Goal: Information Seeking & Learning: Learn about a topic

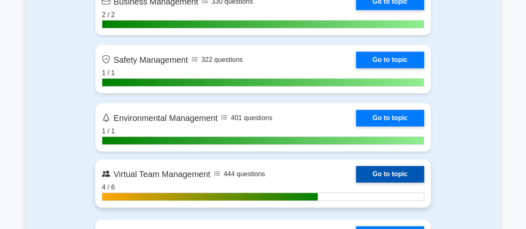
scroll to position [2120, 0]
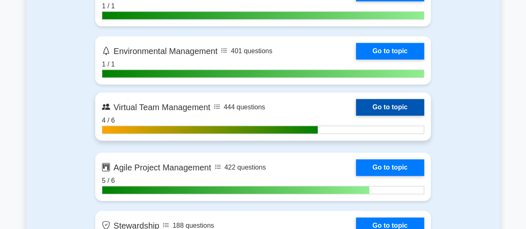
click at [386, 105] on link "Go to topic" at bounding box center [390, 107] width 68 height 17
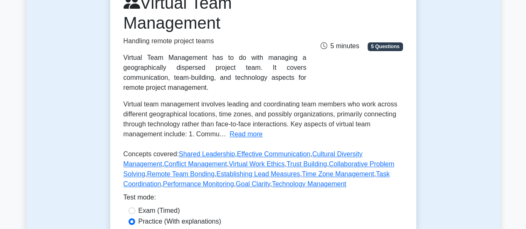
scroll to position [291, 0]
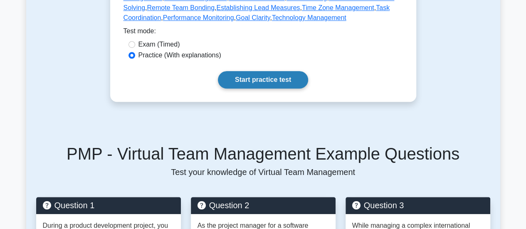
click at [277, 80] on link "Start practice test" at bounding box center [263, 79] width 90 height 17
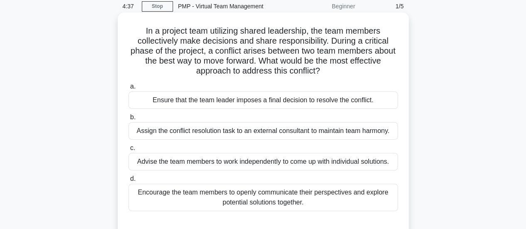
scroll to position [42, 0]
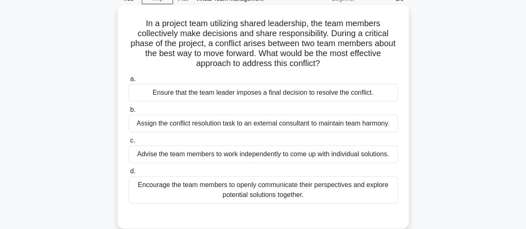
click at [270, 197] on div "Encourage the team members to openly communicate their perspectives and explore…" at bounding box center [262, 189] width 269 height 27
click at [128, 174] on input "d. Encourage the team members to openly communicate their perspectives and expl…" at bounding box center [128, 171] width 0 height 5
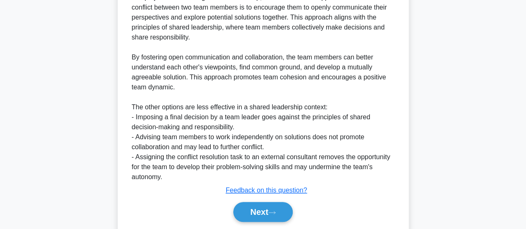
scroll to position [312, 0]
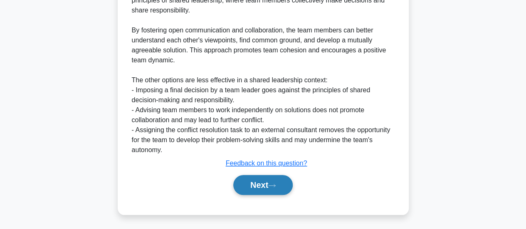
click at [257, 179] on button "Next" at bounding box center [262, 185] width 59 height 20
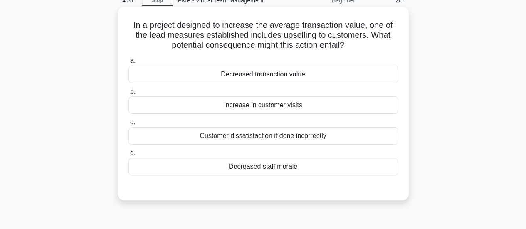
scroll to position [0, 0]
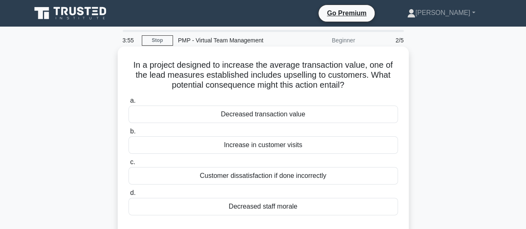
click at [284, 150] on div "Increase in customer visits" at bounding box center [262, 144] width 269 height 17
click at [128, 134] on input "b. Increase in customer visits" at bounding box center [128, 131] width 0 height 5
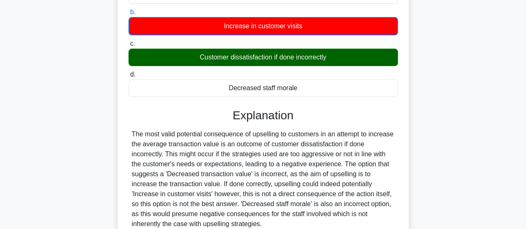
scroll to position [208, 0]
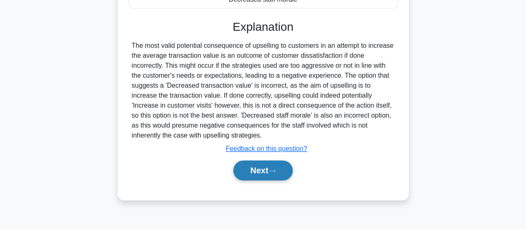
click at [280, 162] on button "Next" at bounding box center [262, 170] width 59 height 20
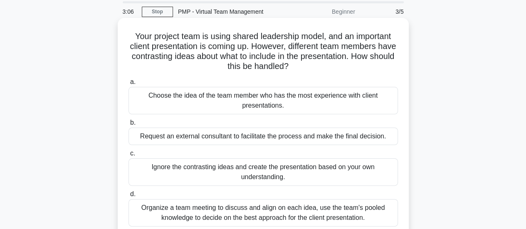
scroll to position [42, 0]
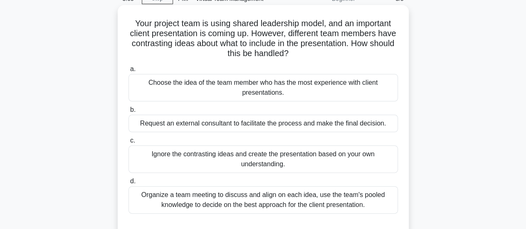
click at [285, 191] on div "Organize a team meeting to discuss and align on each idea, use the team's poole…" at bounding box center [262, 199] width 269 height 27
click at [128, 184] on input "d. Organize a team meeting to discuss and align on each idea, use the team's po…" at bounding box center [128, 181] width 0 height 5
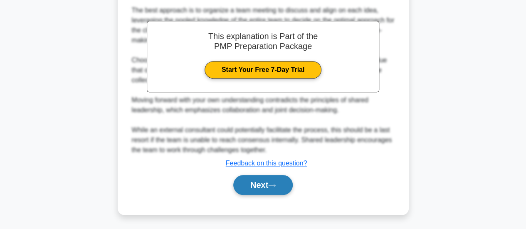
click at [270, 181] on button "Next" at bounding box center [262, 185] width 59 height 20
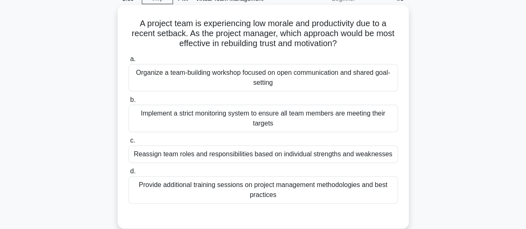
click at [258, 86] on div "Organize a team-building workshop focused on open communication and shared goal…" at bounding box center [262, 77] width 269 height 27
click at [128, 62] on input "a. Organize a team-building workshop focused on open communication and shared g…" at bounding box center [128, 59] width 0 height 5
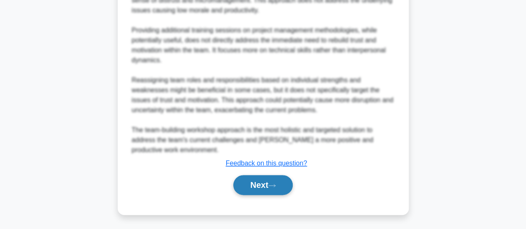
click at [255, 189] on button "Next" at bounding box center [262, 185] width 59 height 20
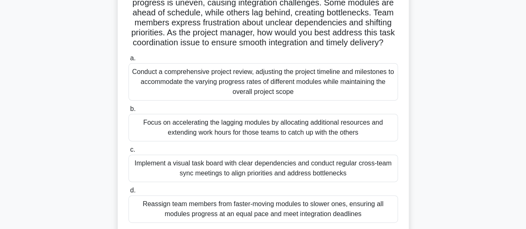
scroll to position [95, 0]
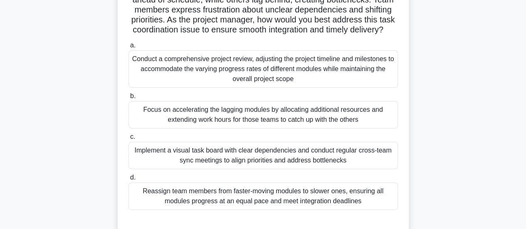
click at [365, 202] on div "Reassign team members from faster-moving modules to slower ones, ensuring all m…" at bounding box center [262, 195] width 269 height 27
click at [128, 180] on input "d. Reassign team members from faster-moving modules to slower ones, ensuring al…" at bounding box center [128, 177] width 0 height 5
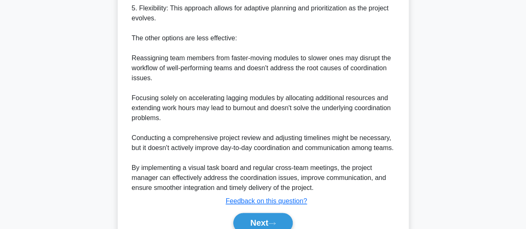
scroll to position [573, 0]
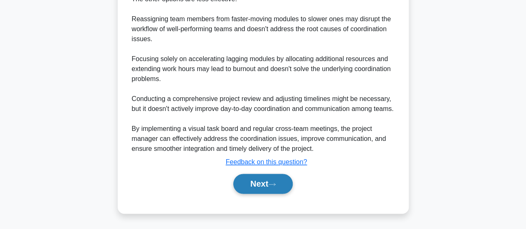
click at [284, 184] on button "Next" at bounding box center [262, 184] width 59 height 20
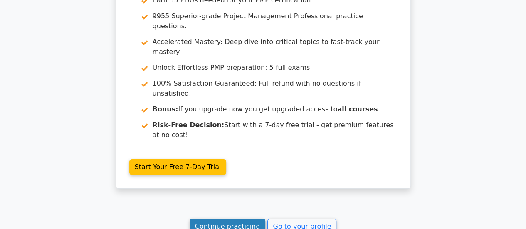
scroll to position [1399, 0]
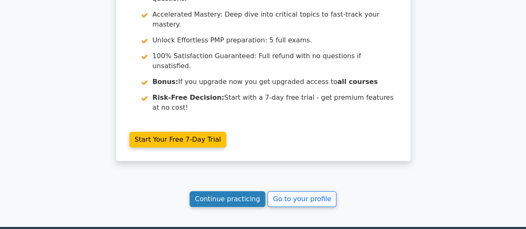
click at [223, 191] on link "Continue practicing" at bounding box center [228, 199] width 76 height 16
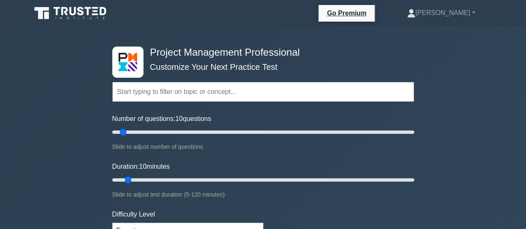
click at [217, 58] on div "Topics Scope Management Time Management Cost Management Quality Management Risk…" at bounding box center [263, 80] width 302 height 47
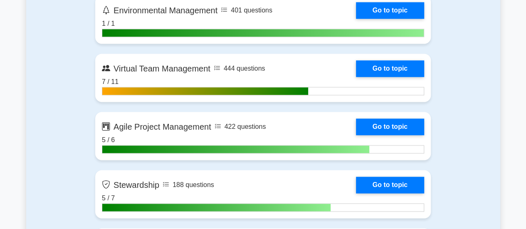
scroll to position [2161, 0]
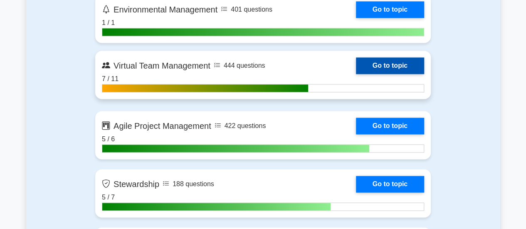
click at [367, 64] on link "Go to topic" at bounding box center [390, 65] width 68 height 17
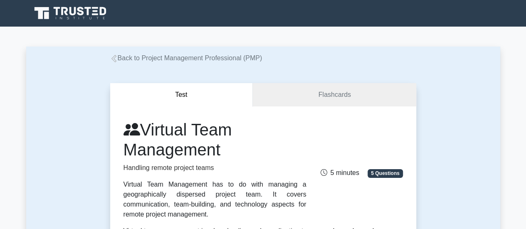
scroll to position [208, 0]
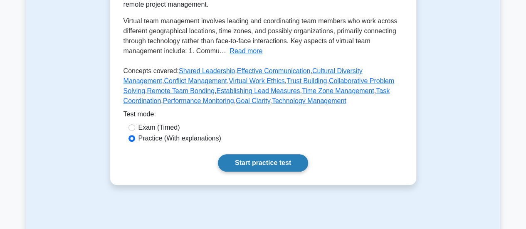
click at [245, 158] on link "Start practice test" at bounding box center [263, 162] width 90 height 17
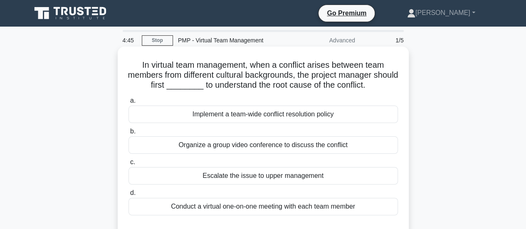
click at [288, 206] on div "Conduct a virtual one-on-one meeting with each team member" at bounding box center [262, 206] width 269 height 17
click at [128, 196] on input "d. Conduct a virtual one-on-one meeting with each team member" at bounding box center [128, 192] width 0 height 5
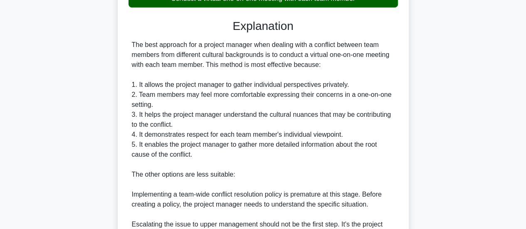
scroll to position [374, 0]
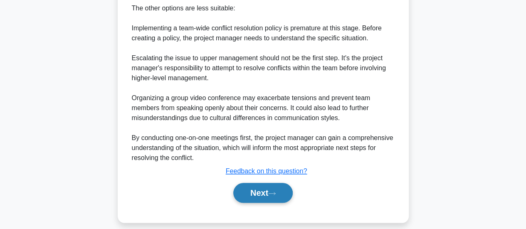
click at [274, 191] on icon at bounding box center [271, 193] width 7 height 5
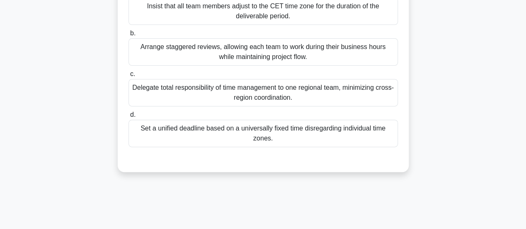
scroll to position [54, 0]
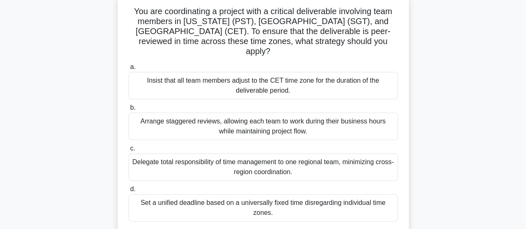
click at [262, 120] on div "Arrange staggered reviews, allowing each team to work during their business hou…" at bounding box center [262, 126] width 269 height 27
click at [128, 111] on input "b. Arrange staggered reviews, allowing each team to work during their business …" at bounding box center [128, 107] width 0 height 5
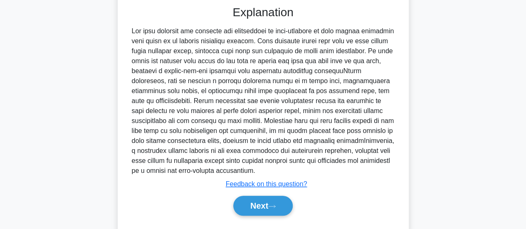
scroll to position [292, 0]
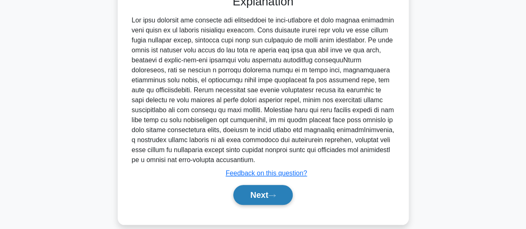
click at [256, 185] on button "Next" at bounding box center [262, 195] width 59 height 20
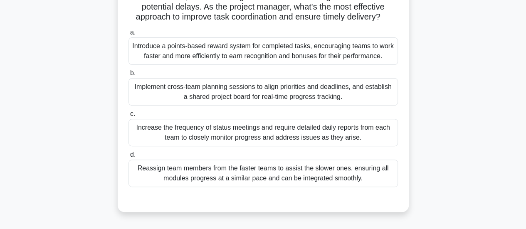
scroll to position [137, 0]
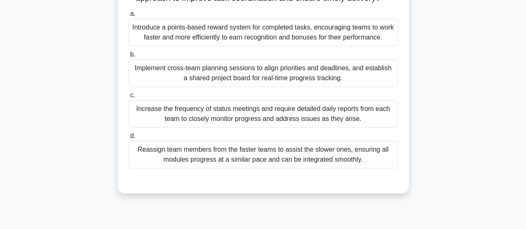
click at [278, 163] on div "Reassign team members from the faster teams to assist the slower ones, ensuring…" at bounding box center [262, 154] width 269 height 27
click at [128, 139] on input "d. Reassign team members from the faster teams to assist the slower ones, ensur…" at bounding box center [128, 135] width 0 height 5
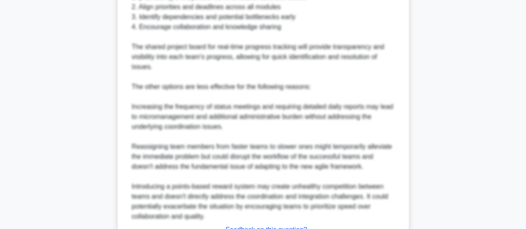
scroll to position [503, 0]
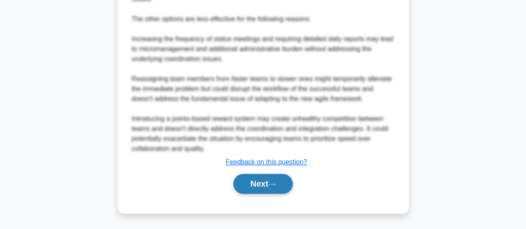
click at [256, 182] on button "Next" at bounding box center [262, 184] width 59 height 20
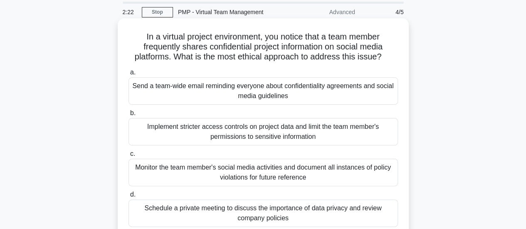
scroll to position [42, 0]
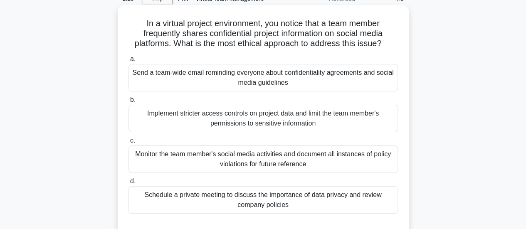
click at [299, 201] on div "Schedule a private meeting to discuss the importance of data privacy and review…" at bounding box center [262, 199] width 269 height 27
click at [128, 184] on input "d. Schedule a private meeting to discuss the importance of data privacy and rev…" at bounding box center [128, 181] width 0 height 5
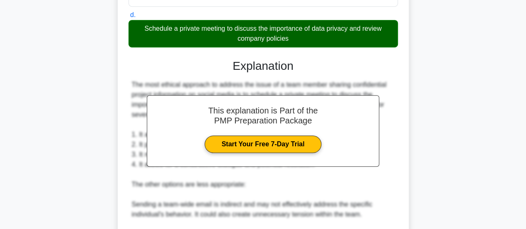
scroll to position [374, 0]
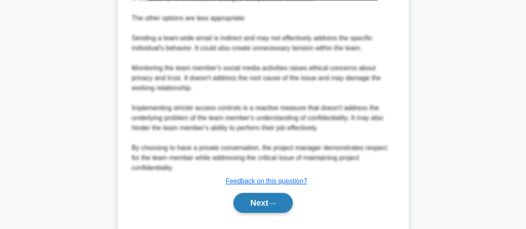
click at [279, 206] on button "Next" at bounding box center [262, 203] width 59 height 20
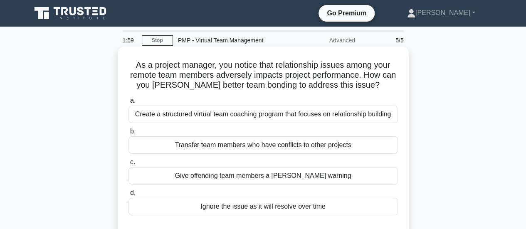
scroll to position [0, 0]
click at [258, 115] on div "Create a structured virtual team coaching program that focuses on relationship …" at bounding box center [262, 114] width 269 height 17
click at [128, 103] on input "a. Create a structured virtual team coaching program that focuses on relationsh…" at bounding box center [128, 100] width 0 height 5
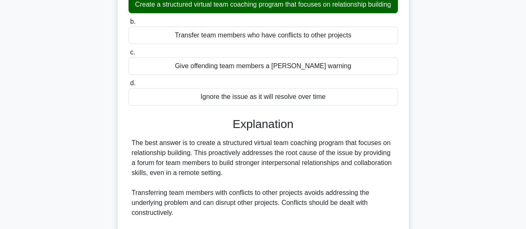
scroll to position [249, 0]
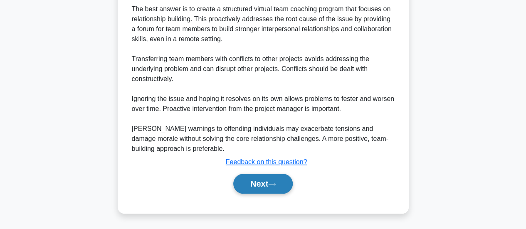
click at [258, 194] on button "Next" at bounding box center [262, 184] width 59 height 20
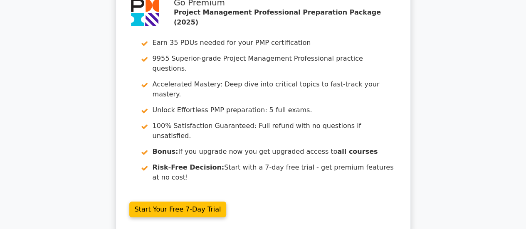
scroll to position [1457, 0]
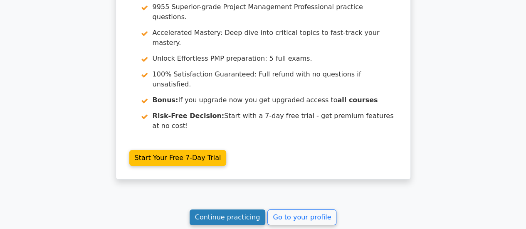
click at [242, 209] on link "Continue practicing" at bounding box center [228, 217] width 76 height 16
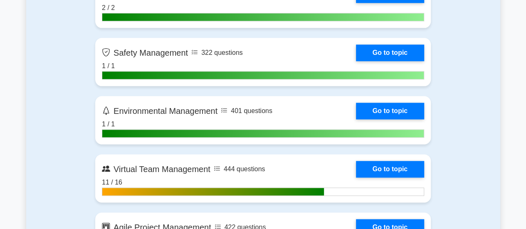
scroll to position [2161, 0]
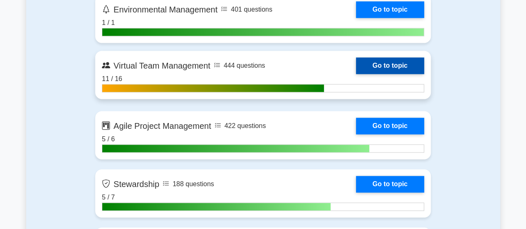
click at [384, 59] on link "Go to topic" at bounding box center [390, 65] width 68 height 17
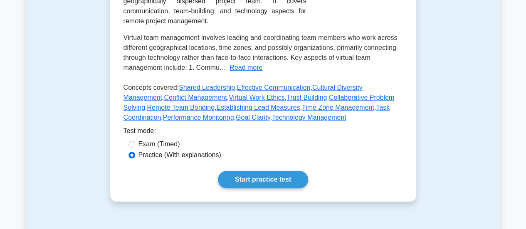
scroll to position [249, 0]
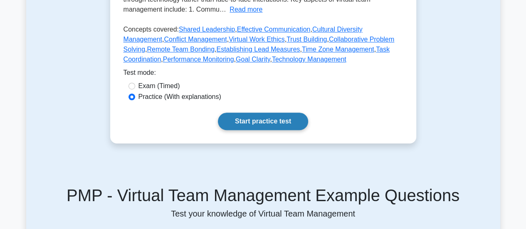
click at [253, 118] on link "Start practice test" at bounding box center [263, 121] width 90 height 17
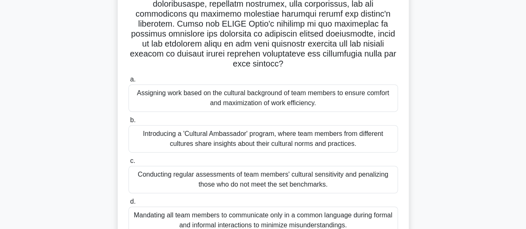
scroll to position [208, 0]
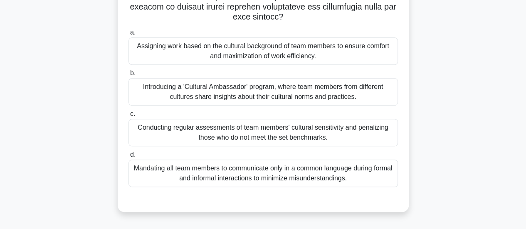
click at [243, 88] on div "Introducing a 'Cultural Ambassador' program, where team members from different …" at bounding box center [262, 91] width 269 height 27
click at [128, 76] on input "b. Introducing a 'Cultural Ambassador' program, where team members from differe…" at bounding box center [128, 73] width 0 height 5
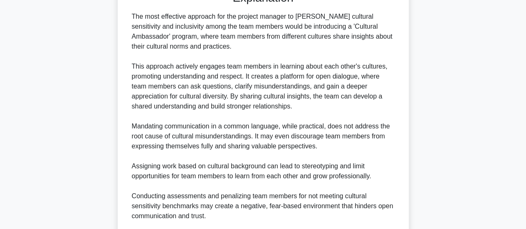
scroll to position [512, 0]
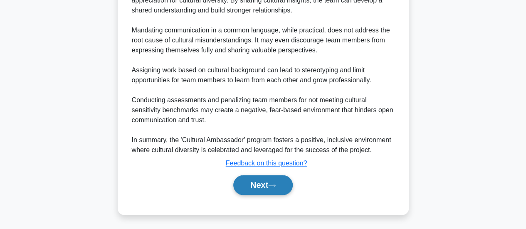
click at [244, 179] on button "Next" at bounding box center [262, 185] width 59 height 20
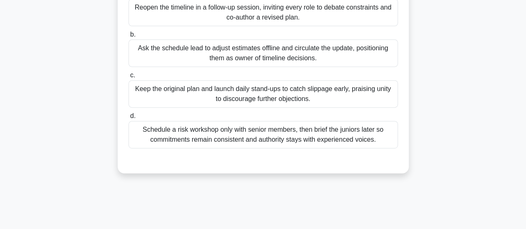
scroll to position [54, 0]
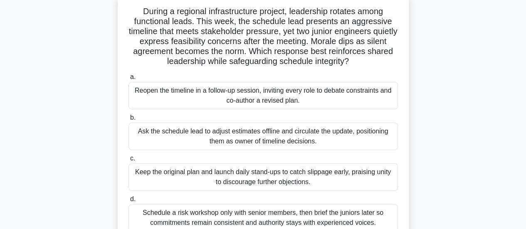
click at [258, 98] on div "Reopen the timeline in a follow-up session, inviting every role to debate const…" at bounding box center [262, 95] width 269 height 27
click at [128, 80] on input "a. Reopen the timeline in a follow-up session, inviting every role to debate co…" at bounding box center [128, 76] width 0 height 5
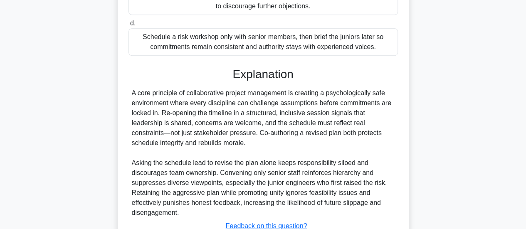
scroll to position [261, 0]
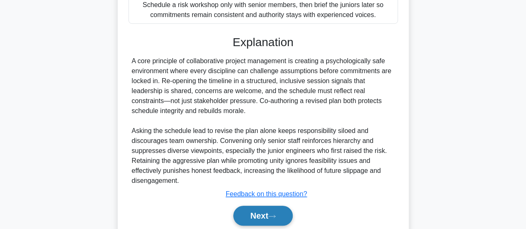
click at [258, 212] on button "Next" at bounding box center [262, 216] width 59 height 20
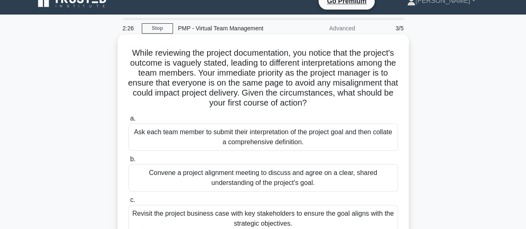
scroll to position [54, 0]
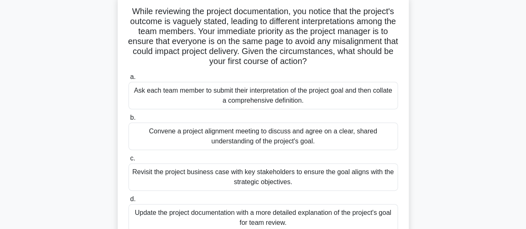
click at [277, 180] on div "Revisit the project business case with key stakeholders to ensure the goal alig…" at bounding box center [262, 176] width 269 height 27
click at [128, 161] on input "c. Revisit the project business case with key stakeholders to ensure the goal a…" at bounding box center [128, 158] width 0 height 5
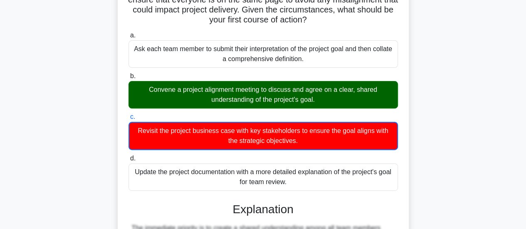
scroll to position [293, 0]
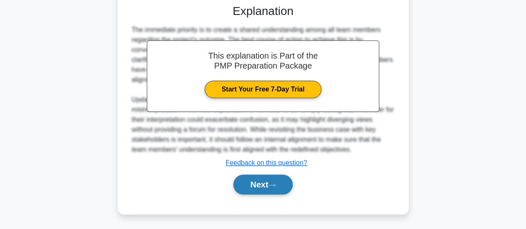
click at [233, 184] on button "Next" at bounding box center [262, 185] width 59 height 20
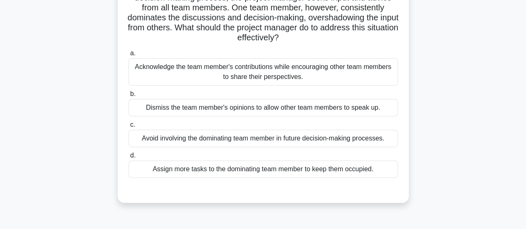
scroll to position [95, 0]
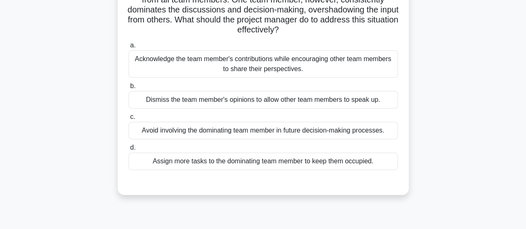
click at [281, 64] on div "Acknowledge the team member's contributions while encouraging other team member…" at bounding box center [262, 63] width 269 height 27
click at [128, 48] on input "a. Acknowledge the team member's contributions while encouraging other team mem…" at bounding box center [128, 45] width 0 height 5
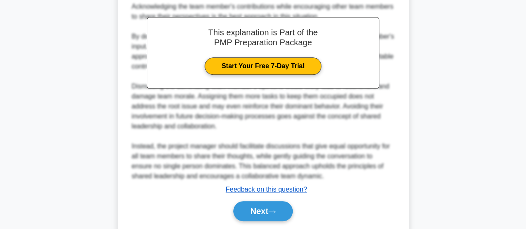
scroll to position [322, 0]
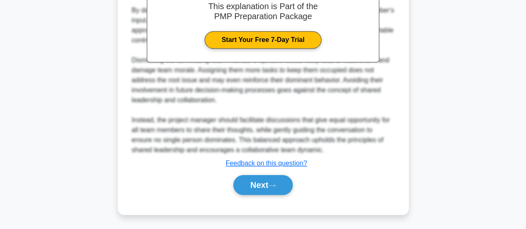
click at [248, 194] on div "Next" at bounding box center [262, 185] width 269 height 27
click at [250, 187] on button "Next" at bounding box center [262, 185] width 59 height 20
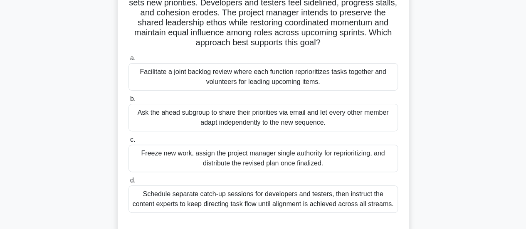
scroll to position [95, 0]
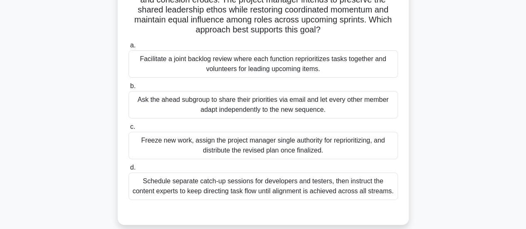
click at [355, 188] on div "Schedule separate catch-up sessions for developers and testers, then instruct t…" at bounding box center [262, 185] width 269 height 27
click at [128, 170] on input "d. Schedule separate catch-up sessions for developers and testers, then instruc…" at bounding box center [128, 167] width 0 height 5
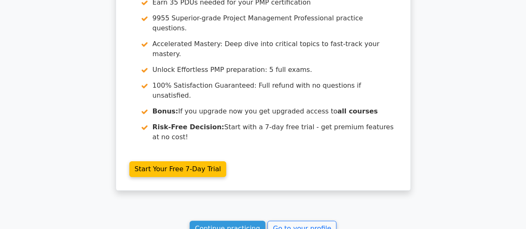
scroll to position [1573, 0]
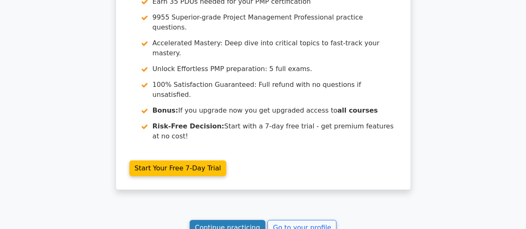
click at [222, 220] on link "Continue practicing" at bounding box center [228, 228] width 76 height 16
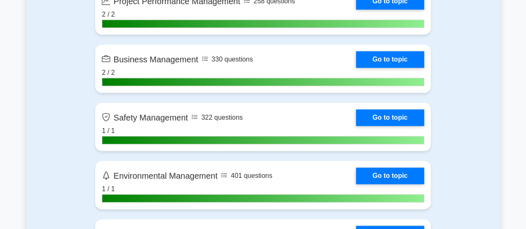
scroll to position [2161, 0]
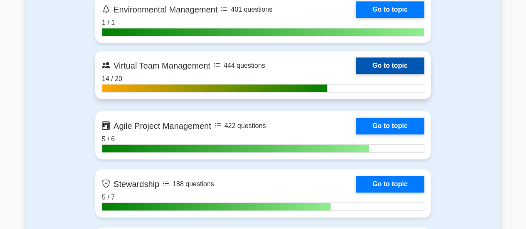
click at [382, 63] on link "Go to topic" at bounding box center [390, 65] width 68 height 17
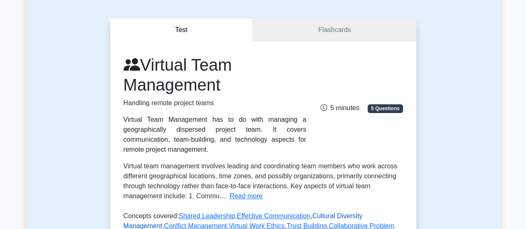
scroll to position [166, 0]
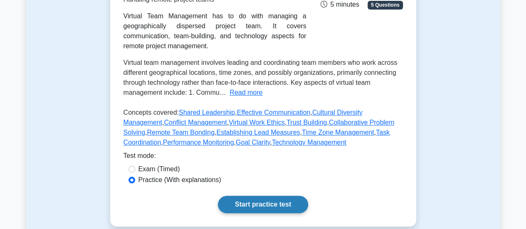
click at [263, 205] on link "Start practice test" at bounding box center [263, 204] width 90 height 17
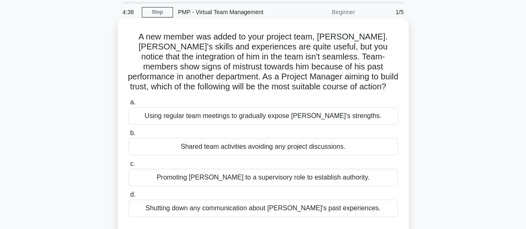
scroll to position [42, 0]
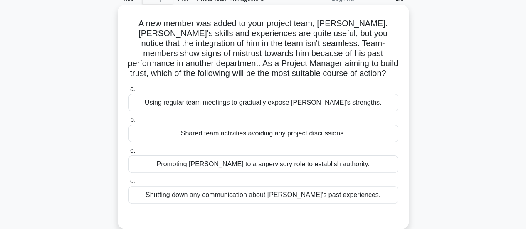
click at [261, 106] on div "Using regular team meetings to gradually expose [PERSON_NAME]'s strengths." at bounding box center [262, 102] width 269 height 17
click at [128, 92] on input "a. Using regular team meetings to gradually expose [PERSON_NAME]'s strengths." at bounding box center [128, 88] width 0 height 5
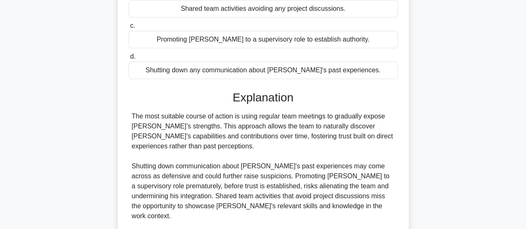
scroll to position [249, 0]
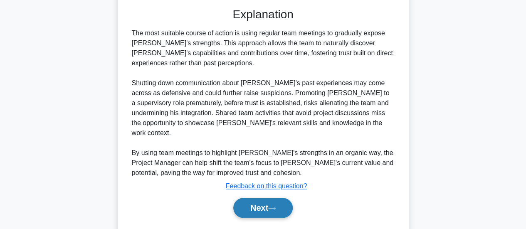
click at [263, 198] on button "Next" at bounding box center [262, 208] width 59 height 20
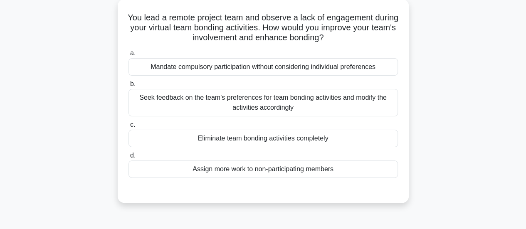
scroll to position [83, 0]
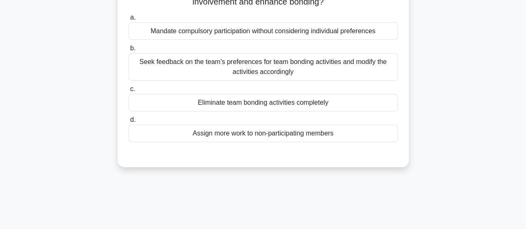
click at [297, 60] on div "Seek feedback on the team's preferences for team bonding activities and modify …" at bounding box center [262, 66] width 269 height 27
click at [128, 51] on input "b. Seek feedback on the team's preferences for team bonding activities and modi…" at bounding box center [128, 48] width 0 height 5
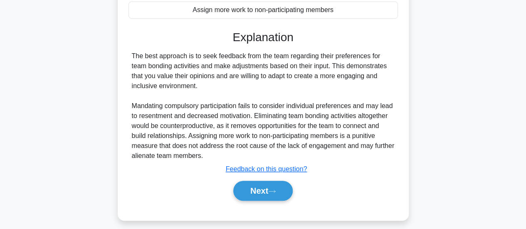
scroll to position [220, 0]
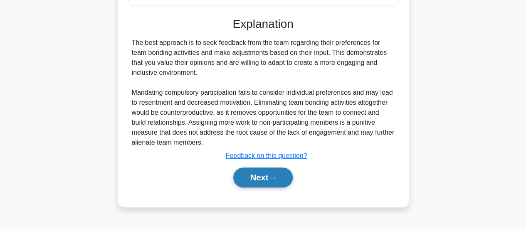
click at [266, 177] on button "Next" at bounding box center [262, 178] width 59 height 20
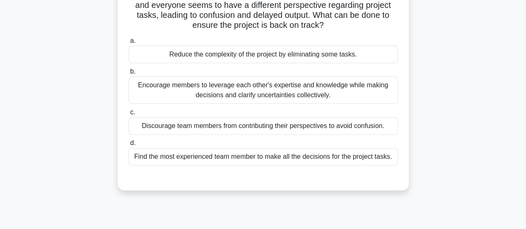
scroll to position [83, 0]
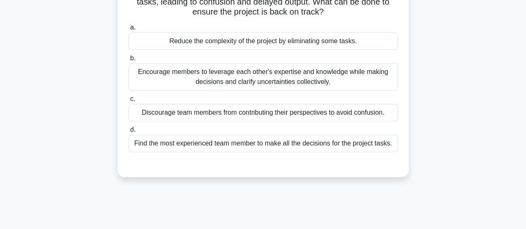
click at [276, 79] on div "Encourage members to leverage each other's expertise and knowledge while making…" at bounding box center [262, 76] width 269 height 27
click at [128, 61] on input "b. Encourage members to leverage each other's expertise and knowledge while mak…" at bounding box center [128, 58] width 0 height 5
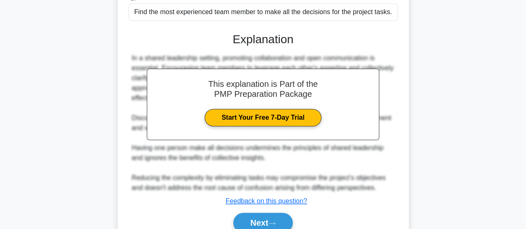
scroll to position [249, 0]
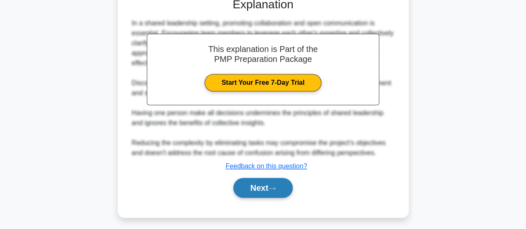
click at [273, 180] on button "Next" at bounding box center [262, 188] width 59 height 20
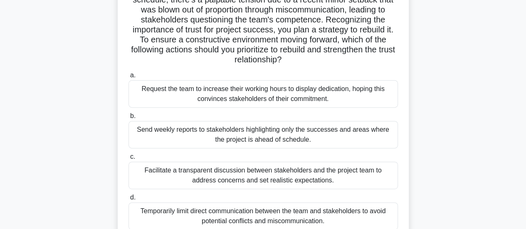
scroll to position [137, 0]
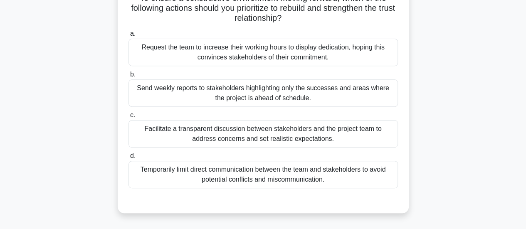
click at [292, 137] on div "Facilitate a transparent discussion between stakeholders and the project team t…" at bounding box center [262, 133] width 269 height 27
click at [128, 118] on input "c. Facilitate a transparent discussion between stakeholders and the project tea…" at bounding box center [128, 115] width 0 height 5
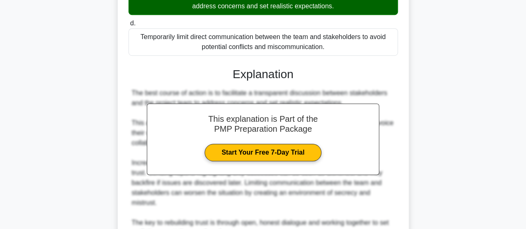
scroll to position [352, 0]
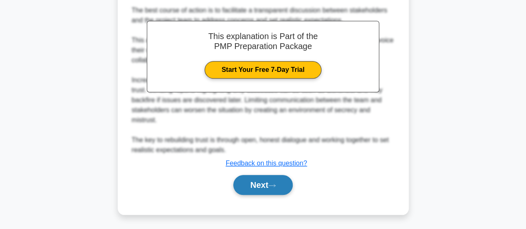
click at [271, 184] on button "Next" at bounding box center [262, 185] width 59 height 20
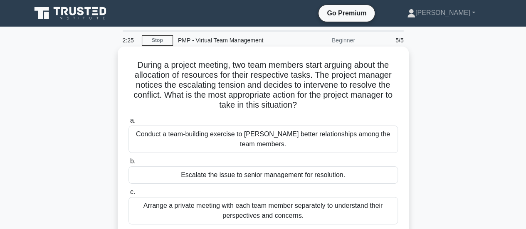
scroll to position [42, 0]
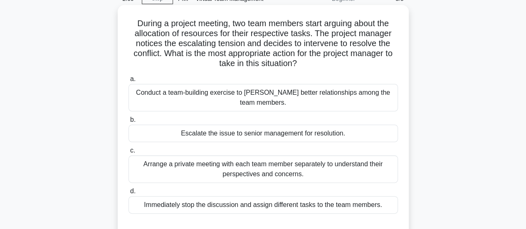
click at [290, 169] on div "Arrange a private meeting with each team member separately to understand their …" at bounding box center [262, 168] width 269 height 27
click at [128, 153] on input "c. Arrange a private meeting with each team member separately to understand the…" at bounding box center [128, 150] width 0 height 5
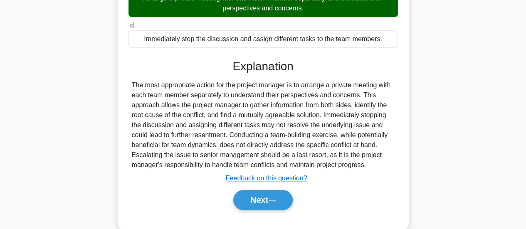
scroll to position [208, 0]
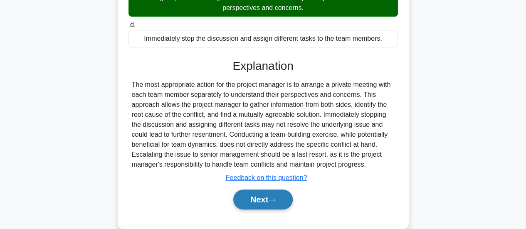
click at [262, 202] on button "Next" at bounding box center [262, 200] width 59 height 20
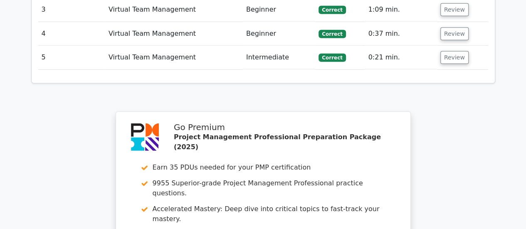
scroll to position [1358, 0]
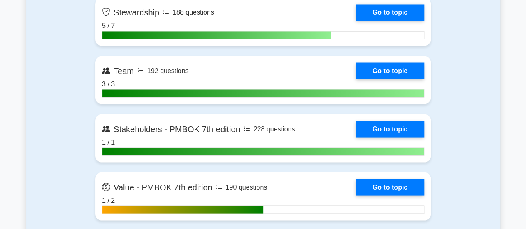
scroll to position [2411, 0]
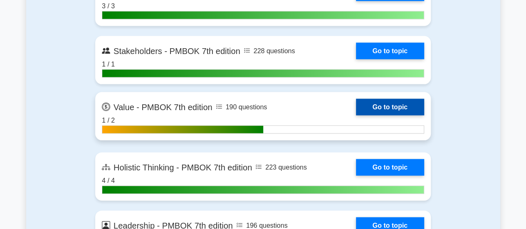
click at [391, 104] on link "Go to topic" at bounding box center [390, 107] width 68 height 17
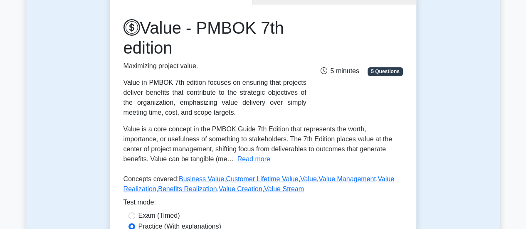
scroll to position [166, 0]
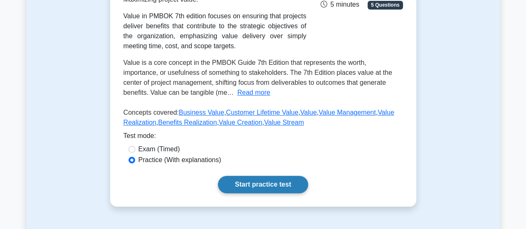
click at [271, 182] on link "Start practice test" at bounding box center [263, 184] width 90 height 17
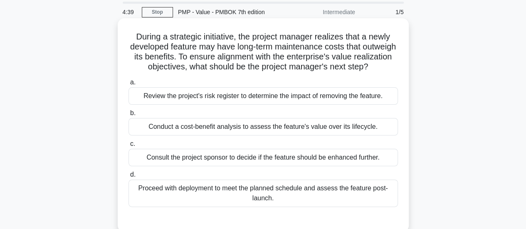
scroll to position [42, 0]
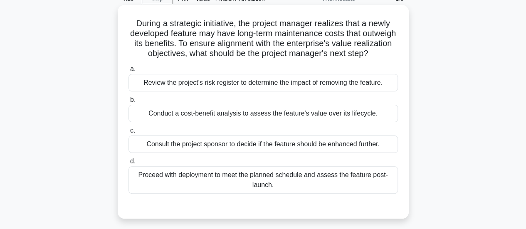
click at [287, 91] on div "Review the project's risk register to determine the impact of removing the feat…" at bounding box center [262, 82] width 269 height 17
click at [128, 72] on input "a. Review the project's risk register to determine the impact of removing the f…" at bounding box center [128, 69] width 0 height 5
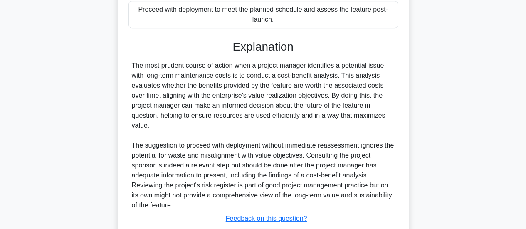
scroll to position [274, 0]
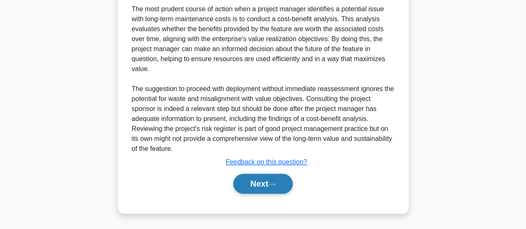
click at [253, 175] on button "Next" at bounding box center [262, 184] width 59 height 20
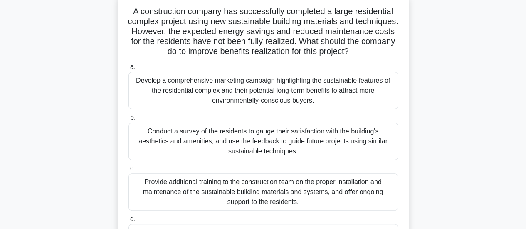
scroll to position [95, 0]
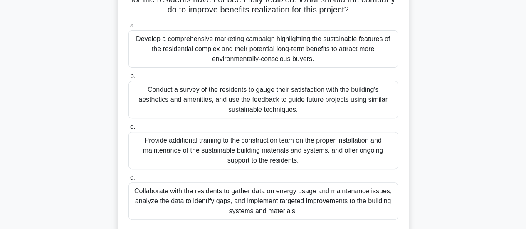
click at [254, 54] on div "Develop a comprehensive marketing campaign highlighting the sustainable feature…" at bounding box center [262, 48] width 269 height 37
click at [128, 28] on input "a. Develop a comprehensive marketing campaign highlighting the sustainable feat…" at bounding box center [128, 25] width 0 height 5
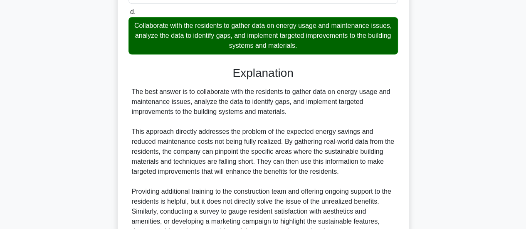
scroll to position [403, 0]
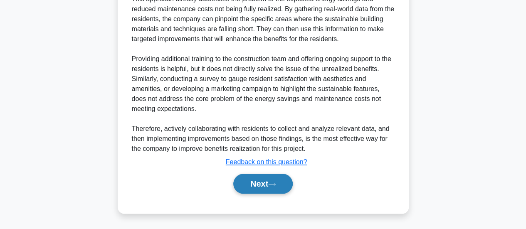
click at [261, 178] on button "Next" at bounding box center [262, 184] width 59 height 20
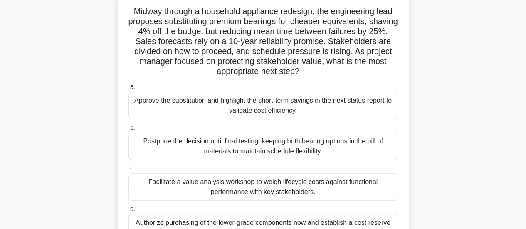
scroll to position [95, 0]
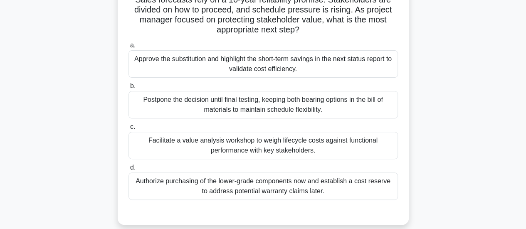
click at [256, 145] on div "Facilitate a value analysis workshop to weigh lifecycle costs against functiona…" at bounding box center [262, 145] width 269 height 27
click at [128, 130] on input "c. Facilitate a value analysis workshop to weigh lifecycle costs against functi…" at bounding box center [128, 126] width 0 height 5
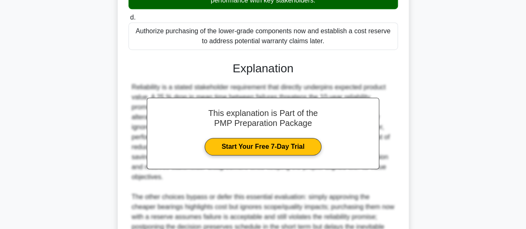
scroll to position [332, 0]
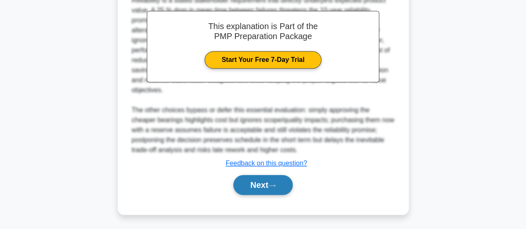
click at [258, 186] on button "Next" at bounding box center [262, 185] width 59 height 20
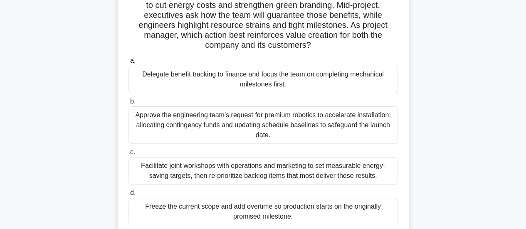
scroll to position [83, 0]
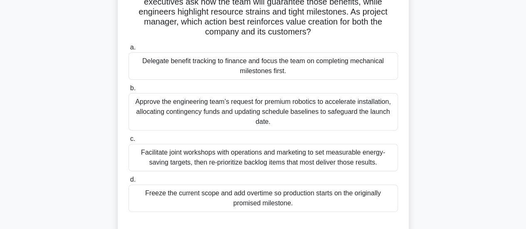
click at [246, 155] on div "Facilitate joint workshops with operations and marketing to set measurable ener…" at bounding box center [262, 157] width 269 height 27
click at [128, 142] on input "c. Facilitate joint workshops with operations and marketing to set measurable e…" at bounding box center [128, 138] width 0 height 5
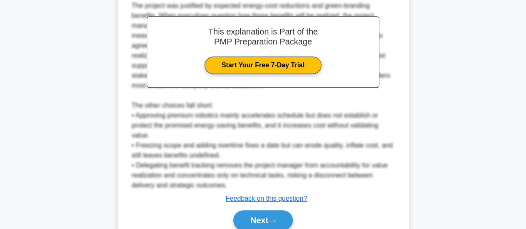
scroll to position [362, 0]
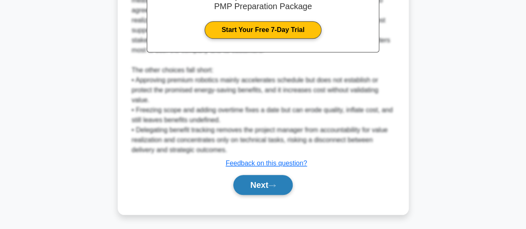
click at [249, 189] on button "Next" at bounding box center [262, 185] width 59 height 20
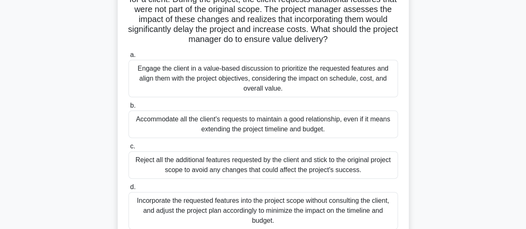
scroll to position [83, 0]
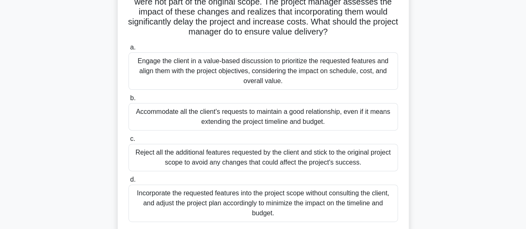
click at [248, 67] on div "Engage the client in a value-based discussion to prioritize the requested featu…" at bounding box center [262, 70] width 269 height 37
click at [128, 50] on input "a. Engage the client in a value-based discussion to prioritize the requested fe…" at bounding box center [128, 47] width 0 height 5
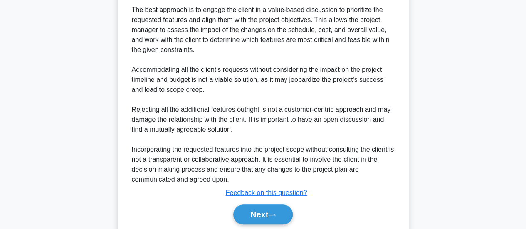
scroll to position [362, 0]
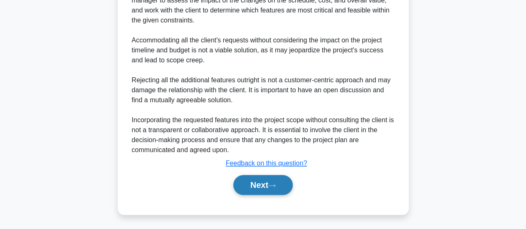
click at [267, 182] on button "Next" at bounding box center [262, 185] width 59 height 20
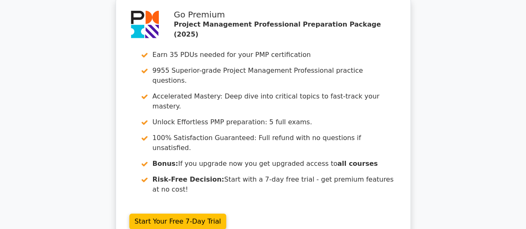
scroll to position [1330, 0]
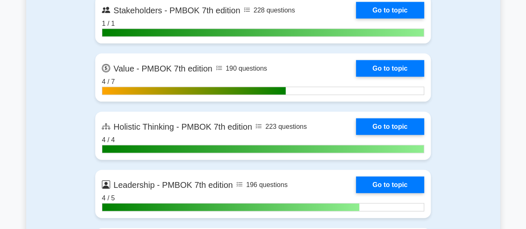
scroll to position [2452, 0]
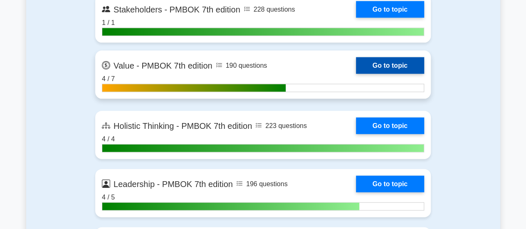
click at [382, 64] on link "Go to topic" at bounding box center [390, 65] width 68 height 17
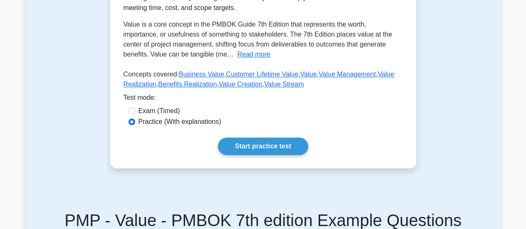
scroll to position [208, 0]
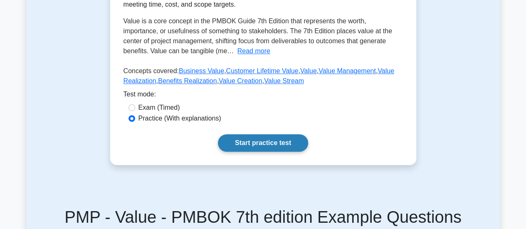
click at [264, 140] on link "Start practice test" at bounding box center [263, 142] width 90 height 17
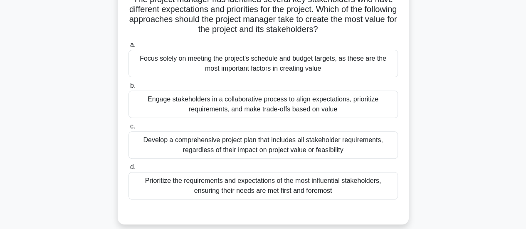
scroll to position [83, 0]
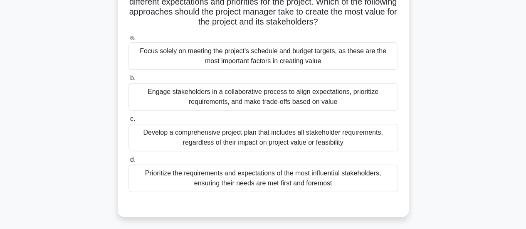
click at [260, 95] on div "Engage stakeholders in a collaborative process to align expectations, prioritiz…" at bounding box center [262, 96] width 269 height 27
click at [128, 81] on input "b. Engage stakeholders in a collaborative process to align expectations, priori…" at bounding box center [128, 78] width 0 height 5
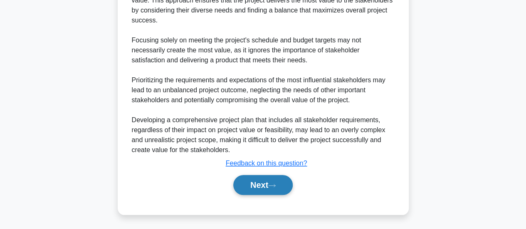
click at [243, 183] on button "Next" at bounding box center [262, 185] width 59 height 20
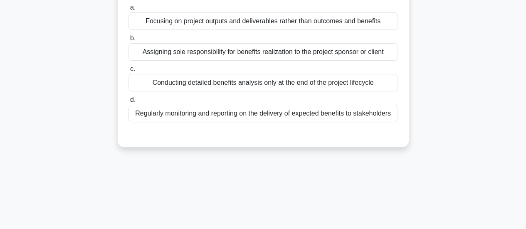
click at [286, 112] on div "Regularly monitoring and reporting on the delivery of expected benefits to stak…" at bounding box center [262, 113] width 269 height 17
click at [128, 103] on input "d. Regularly monitoring and reporting on the delivery of expected benefits to s…" at bounding box center [128, 99] width 0 height 5
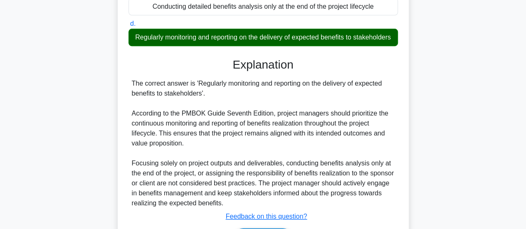
scroll to position [222, 0]
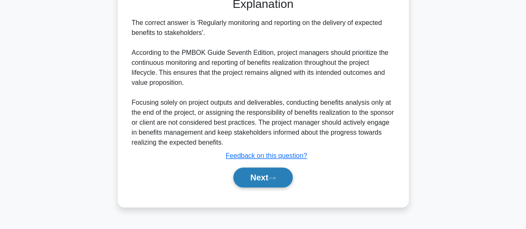
click at [274, 187] on button "Next" at bounding box center [262, 178] width 59 height 20
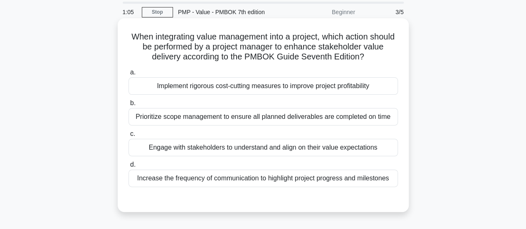
scroll to position [42, 0]
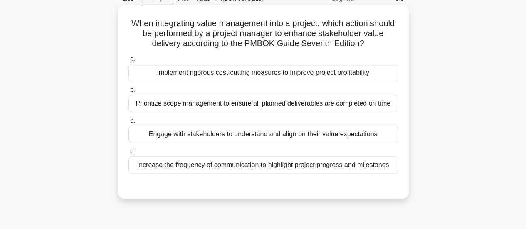
click at [310, 134] on div "Engage with stakeholders to understand and align on their value expectations" at bounding box center [262, 134] width 269 height 17
click at [128, 123] on input "c. Engage with stakeholders to understand and align on their value expectations" at bounding box center [128, 120] width 0 height 5
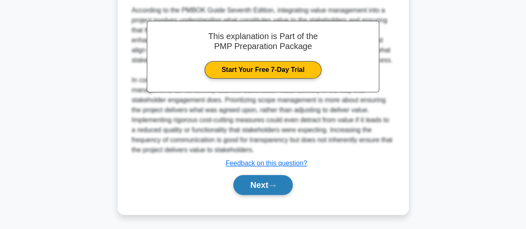
click at [259, 187] on button "Next" at bounding box center [262, 185] width 59 height 20
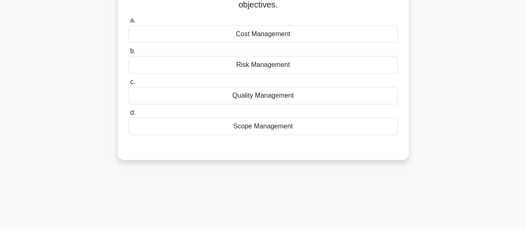
scroll to position [12, 0]
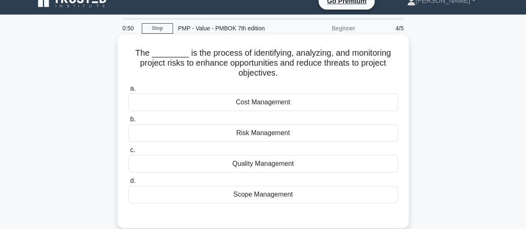
click at [284, 136] on div "Risk Management" at bounding box center [262, 132] width 269 height 17
click at [128, 122] on input "b. Risk Management" at bounding box center [128, 119] width 0 height 5
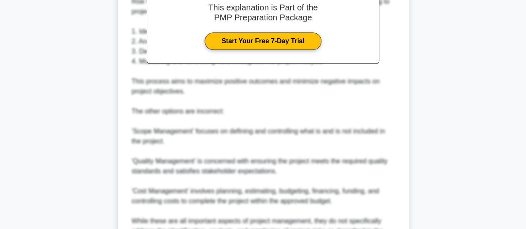
scroll to position [362, 0]
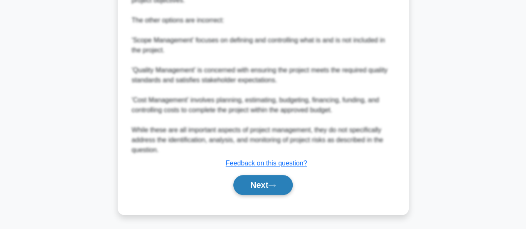
click at [260, 177] on button "Next" at bounding box center [262, 185] width 59 height 20
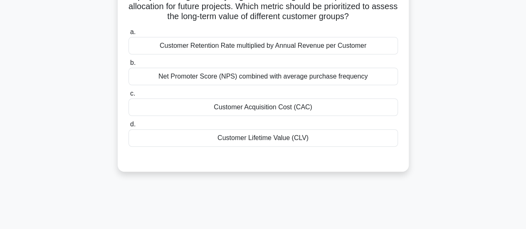
scroll to position [12, 0]
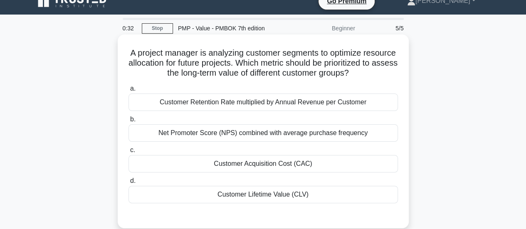
click at [288, 200] on div "Customer Lifetime Value (CLV)" at bounding box center [262, 194] width 269 height 17
click at [128, 184] on input "d. Customer Lifetime Value (CLV)" at bounding box center [128, 180] width 0 height 5
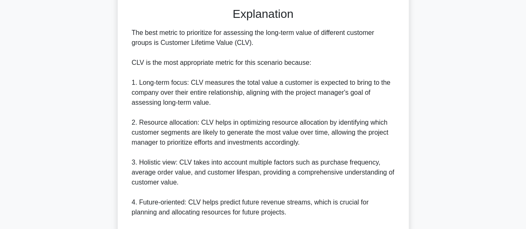
scroll to position [386, 0]
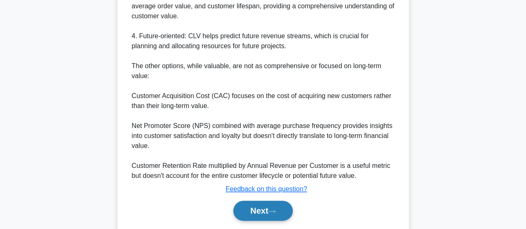
click at [263, 221] on button "Next" at bounding box center [262, 211] width 59 height 20
click at [269, 219] on button "Next" at bounding box center [262, 211] width 59 height 20
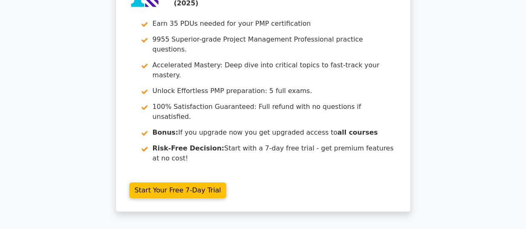
scroll to position [1417, 0]
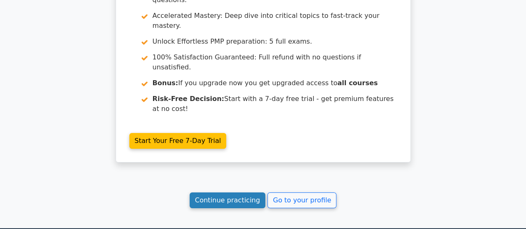
click at [238, 192] on link "Continue practicing" at bounding box center [228, 200] width 76 height 16
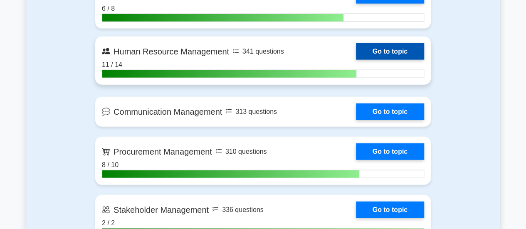
scroll to position [831, 0]
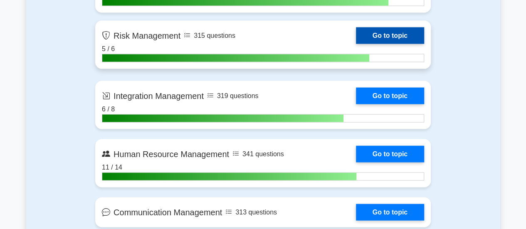
click at [376, 33] on link "Go to topic" at bounding box center [390, 35] width 68 height 17
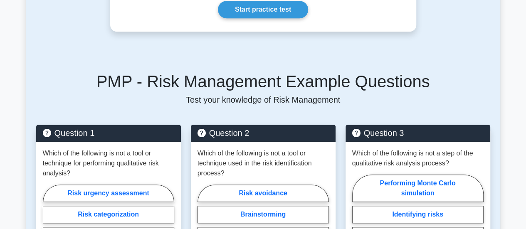
scroll to position [249, 0]
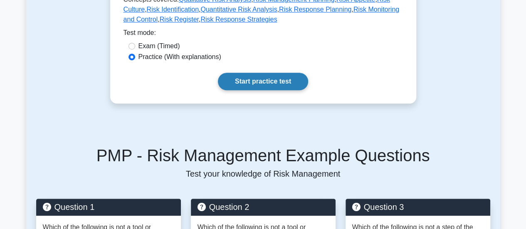
click at [274, 85] on link "Start practice test" at bounding box center [263, 81] width 90 height 17
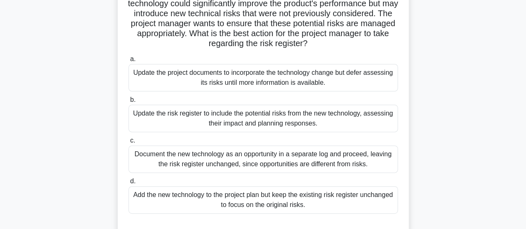
scroll to position [83, 0]
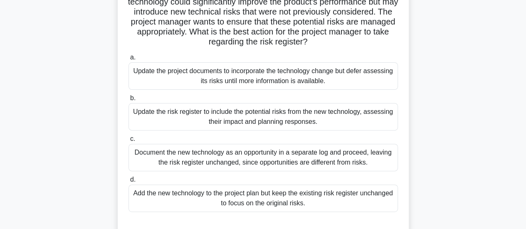
click at [335, 117] on div "Update the risk register to include the potential risks from the new technology…" at bounding box center [262, 116] width 269 height 27
click at [128, 101] on input "b. Update the risk register to include the potential risks from the new technol…" at bounding box center [128, 98] width 0 height 5
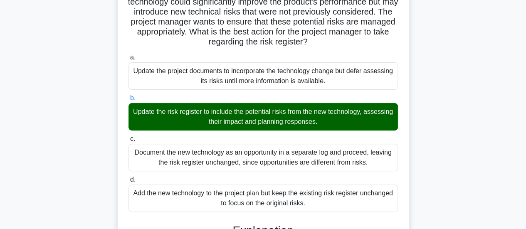
scroll to position [232, 0]
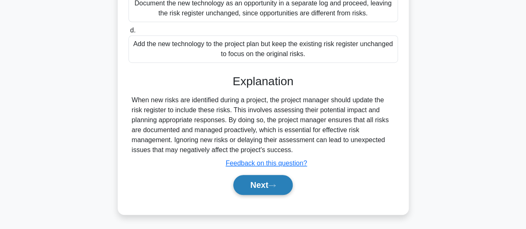
click at [277, 182] on button "Next" at bounding box center [262, 185] width 59 height 20
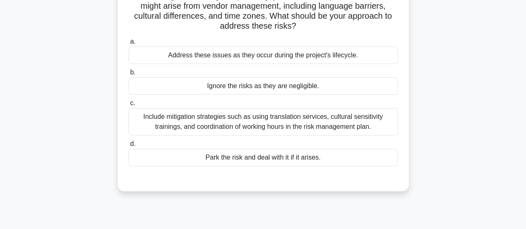
scroll to position [12, 0]
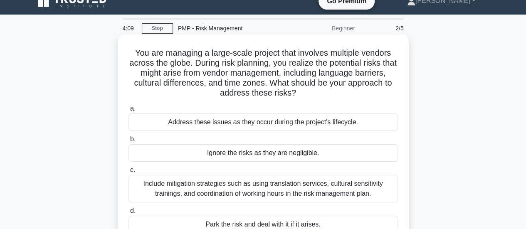
click at [295, 193] on div "Include mitigation strategies such as using translation services, cultural sens…" at bounding box center [262, 188] width 269 height 27
click at [128, 173] on input "c. Include mitigation strategies such as using translation services, cultural s…" at bounding box center [128, 170] width 0 height 5
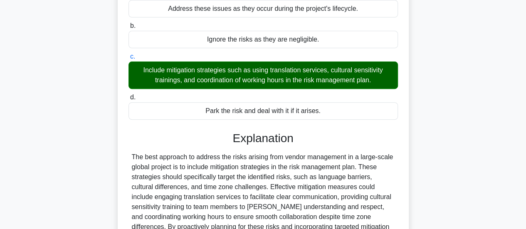
scroll to position [242, 0]
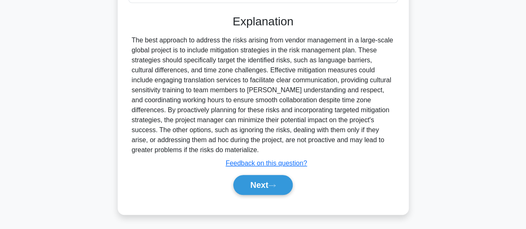
click at [270, 194] on div "Next" at bounding box center [262, 185] width 269 height 27
click at [275, 188] on button "Next" at bounding box center [262, 185] width 59 height 20
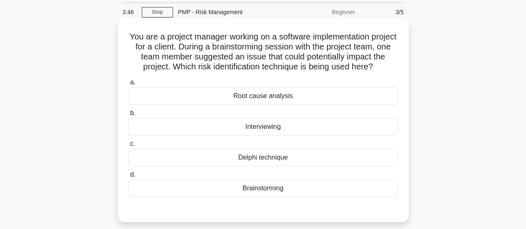
scroll to position [42, 0]
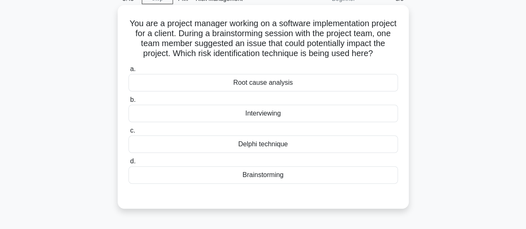
click at [274, 183] on div "Brainstorming" at bounding box center [262, 174] width 269 height 17
click at [128, 164] on input "d. Brainstorming" at bounding box center [128, 161] width 0 height 5
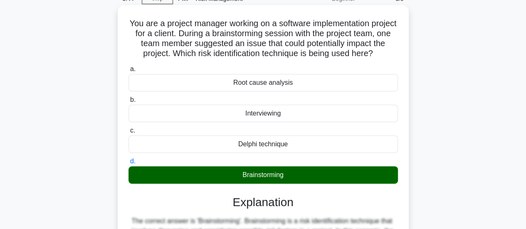
scroll to position [220, 0]
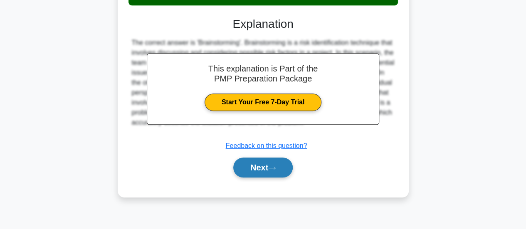
click at [285, 177] on button "Next" at bounding box center [262, 168] width 59 height 20
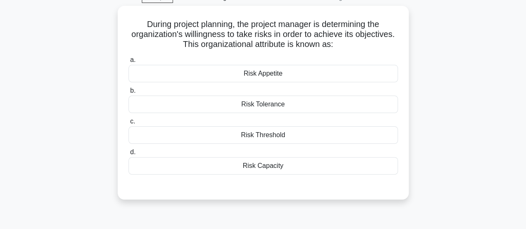
scroll to position [0, 0]
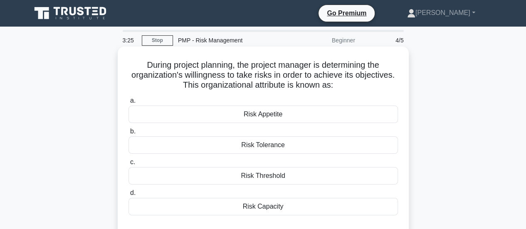
click at [292, 115] on div "Risk Appetite" at bounding box center [262, 114] width 269 height 17
click at [128, 103] on input "a. Risk Appetite" at bounding box center [128, 100] width 0 height 5
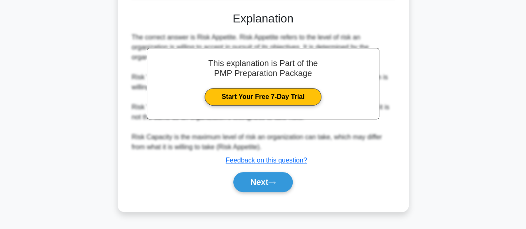
scroll to position [220, 0]
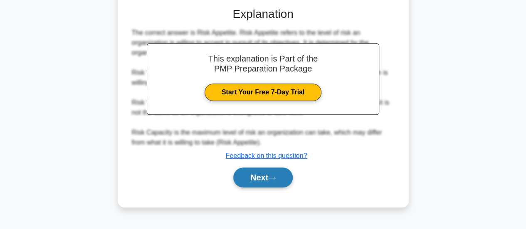
click at [267, 174] on button "Next" at bounding box center [262, 178] width 59 height 20
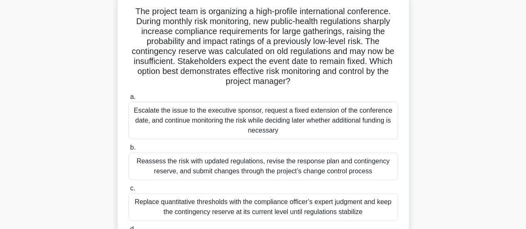
scroll to position [95, 0]
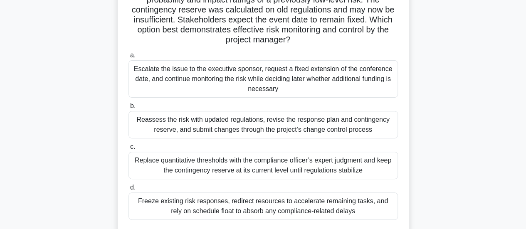
click at [283, 128] on div "Reassess the risk with updated regulations, revise the response plan and contin…" at bounding box center [262, 124] width 269 height 27
click at [128, 109] on input "b. Reassess the risk with updated regulations, revise the response plan and con…" at bounding box center [128, 105] width 0 height 5
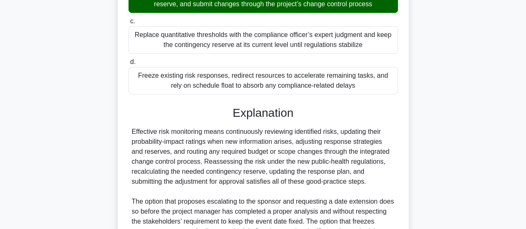
scroll to position [332, 0]
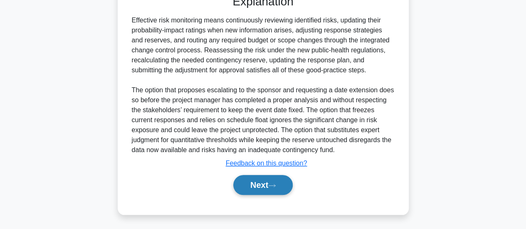
click at [269, 181] on button "Next" at bounding box center [262, 185] width 59 height 20
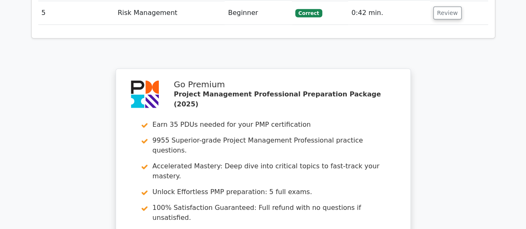
scroll to position [1289, 0]
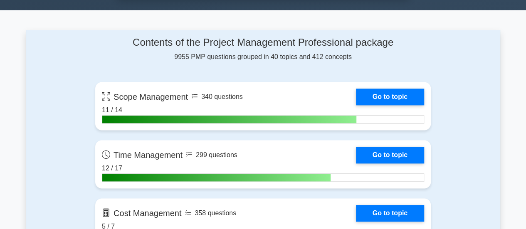
scroll to position [540, 0]
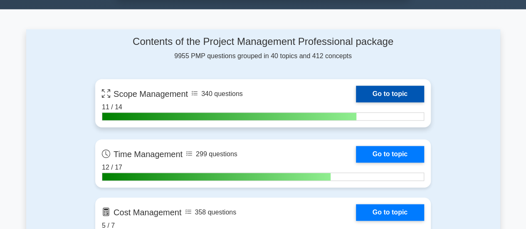
click at [387, 93] on link "Go to topic" at bounding box center [390, 94] width 68 height 17
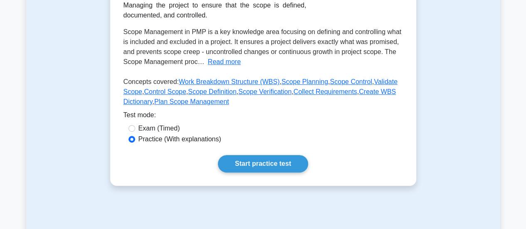
scroll to position [249, 0]
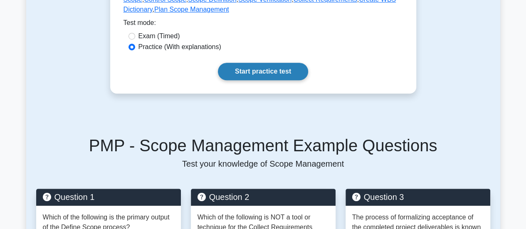
click at [272, 70] on link "Start practice test" at bounding box center [263, 71] width 90 height 17
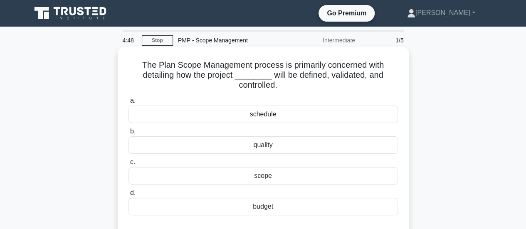
click at [272, 175] on div "scope" at bounding box center [262, 175] width 269 height 17
click at [128, 165] on input "c. scope" at bounding box center [128, 162] width 0 height 5
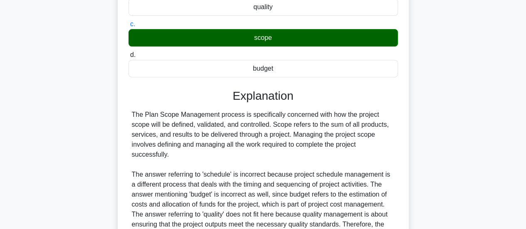
scroll to position [222, 0]
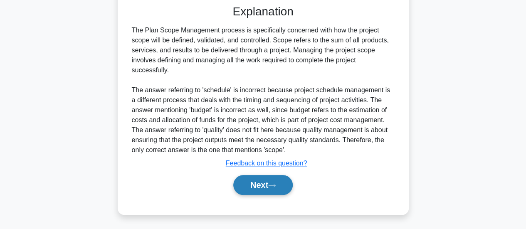
click at [273, 182] on button "Next" at bounding box center [262, 185] width 59 height 20
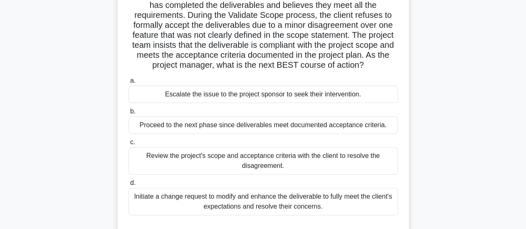
scroll to position [95, 0]
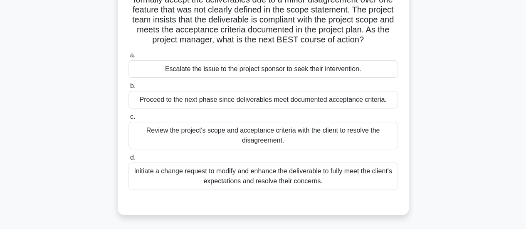
click at [296, 131] on div "Review the project's scope and acceptance criteria with the client to resolve t…" at bounding box center [262, 135] width 269 height 27
click at [128, 120] on input "c. Review the project's scope and acceptance criteria with the client to resolv…" at bounding box center [128, 116] width 0 height 5
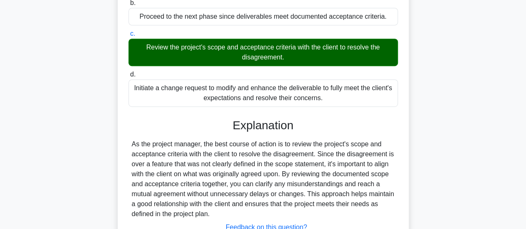
scroll to position [220, 0]
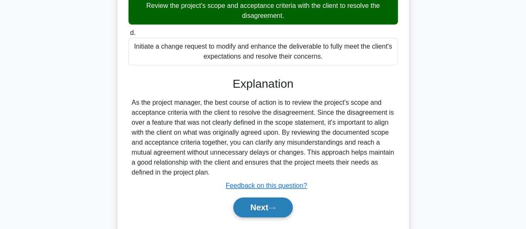
click at [272, 208] on icon at bounding box center [271, 208] width 7 height 5
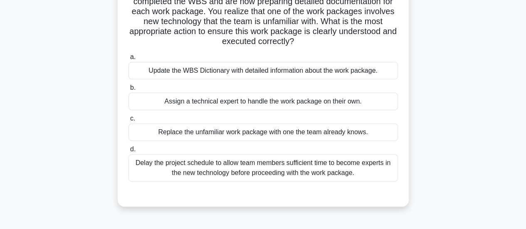
scroll to position [12, 0]
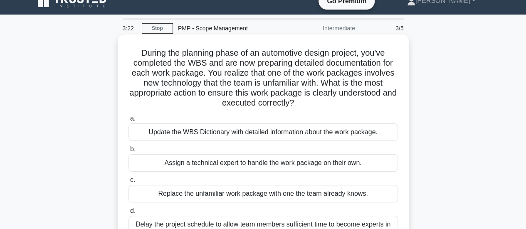
click at [316, 132] on div "Update the WBS Dictionary with detailed information about the work package." at bounding box center [262, 131] width 269 height 17
click at [128, 121] on input "a. Update the WBS Dictionary with detailed information about the work package." at bounding box center [128, 118] width 0 height 5
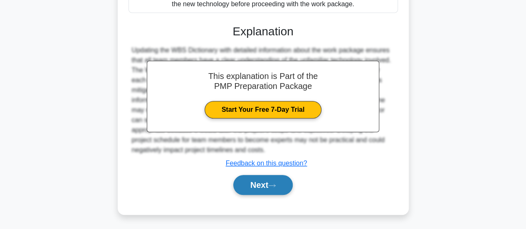
click at [257, 180] on button "Next" at bounding box center [262, 185] width 59 height 20
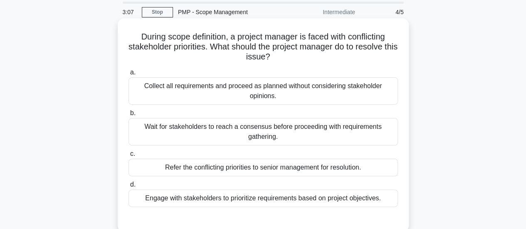
scroll to position [42, 0]
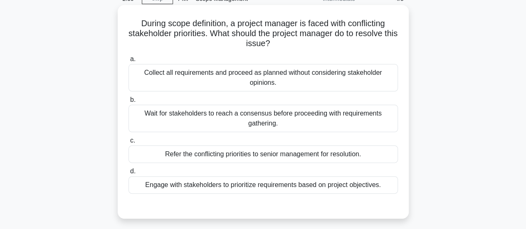
click at [251, 187] on div "Engage with stakeholders to prioritize requirements based on project objectives." at bounding box center [262, 184] width 269 height 17
click at [128, 174] on input "d. Engage with stakeholders to prioritize requirements based on project objecti…" at bounding box center [128, 171] width 0 height 5
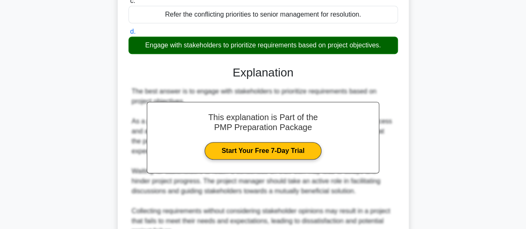
scroll to position [312, 0]
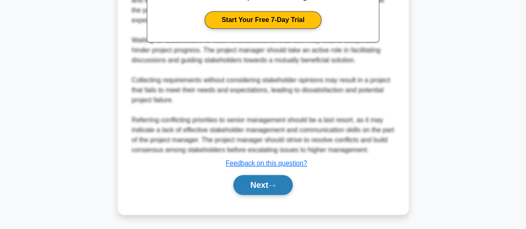
click at [272, 180] on button "Next" at bounding box center [262, 185] width 59 height 20
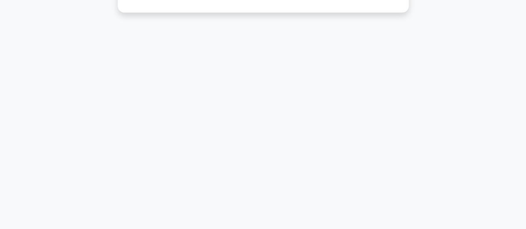
scroll to position [12, 0]
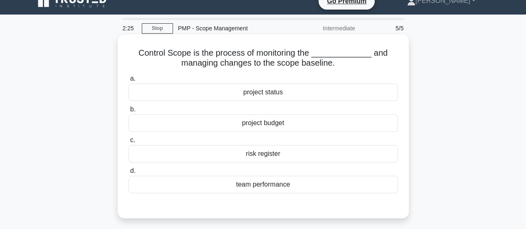
click at [290, 94] on div "project status" at bounding box center [262, 92] width 269 height 17
click at [128, 81] on input "a. project status" at bounding box center [128, 78] width 0 height 5
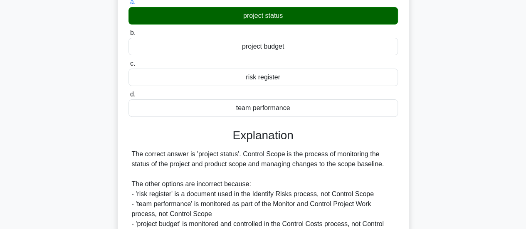
scroll to position [178, 0]
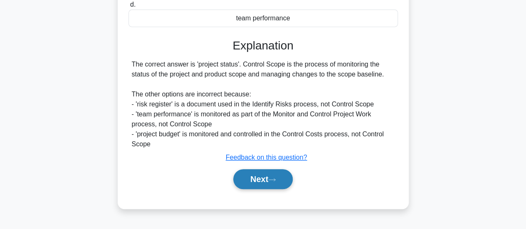
click at [265, 180] on button "Next" at bounding box center [262, 179] width 59 height 20
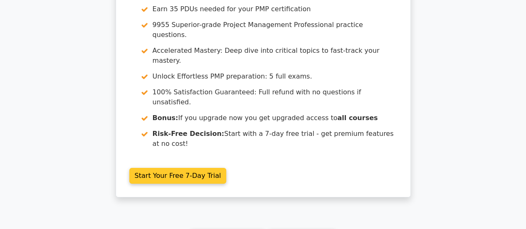
scroll to position [1319, 0]
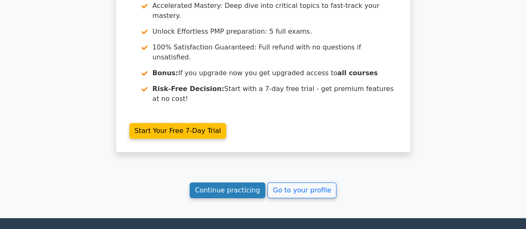
click at [229, 182] on link "Continue practicing" at bounding box center [228, 190] width 76 height 16
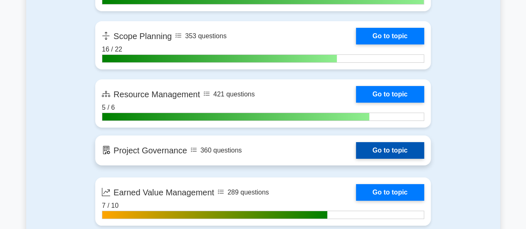
scroll to position [1496, 0]
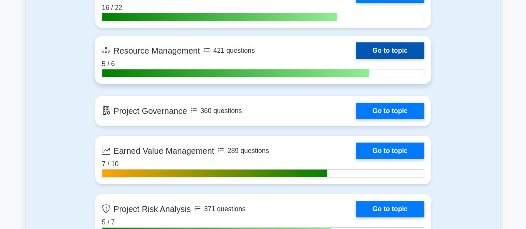
click at [400, 51] on link "Go to topic" at bounding box center [390, 50] width 68 height 17
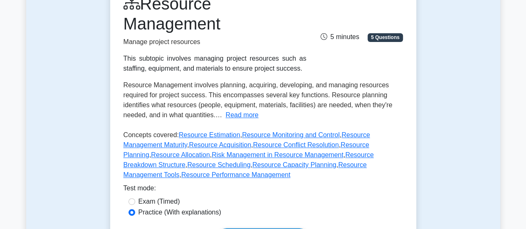
scroll to position [208, 0]
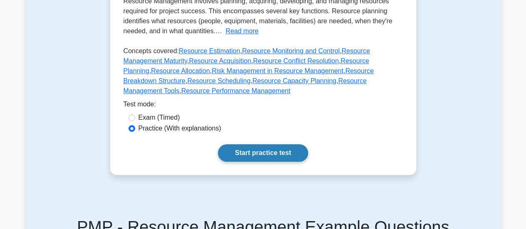
click at [264, 144] on link "Start practice test" at bounding box center [263, 152] width 90 height 17
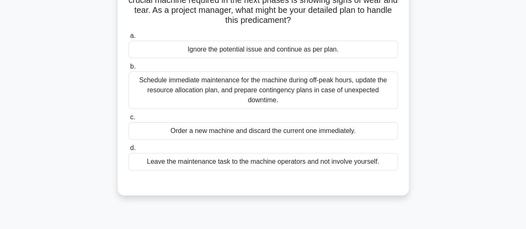
scroll to position [83, 0]
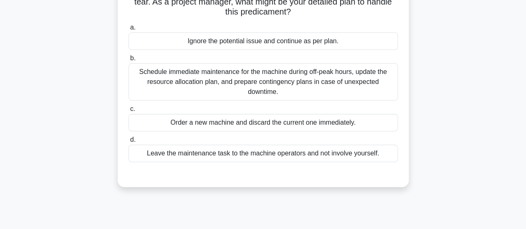
click at [271, 76] on div "Schedule immediate maintenance for the machine during off-peak hours, update th…" at bounding box center [262, 81] width 269 height 37
click at [128, 61] on input "b. Schedule immediate maintenance for the machine during off-peak hours, update…" at bounding box center [128, 58] width 0 height 5
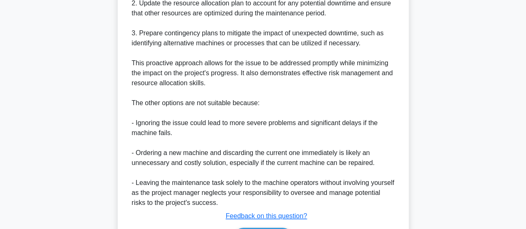
scroll to position [392, 0]
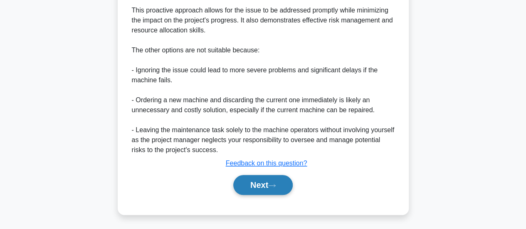
click at [249, 180] on button "Next" at bounding box center [262, 185] width 59 height 20
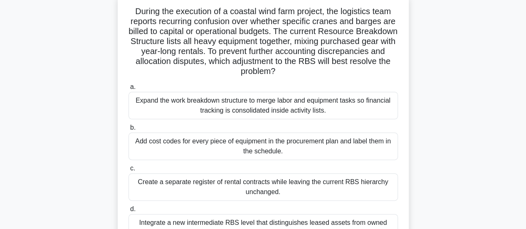
scroll to position [95, 0]
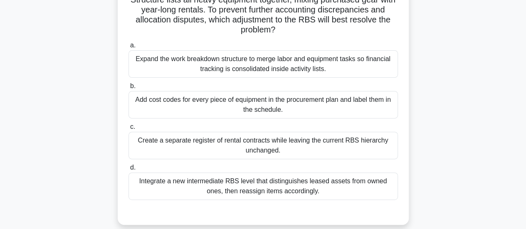
click at [261, 188] on div "Integrate a new intermediate RBS level that distinguishes leased assets from ow…" at bounding box center [262, 185] width 269 height 27
click at [128, 170] on input "d. Integrate a new intermediate RBS level that distinguishes leased assets from…" at bounding box center [128, 167] width 0 height 5
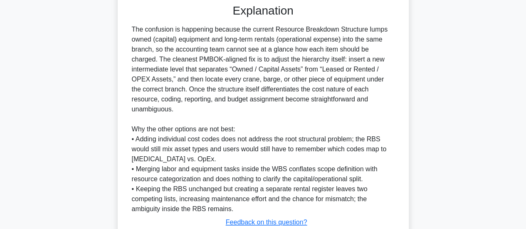
scroll to position [352, 0]
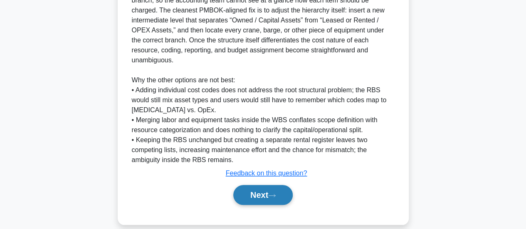
click at [264, 185] on button "Next" at bounding box center [262, 195] width 59 height 20
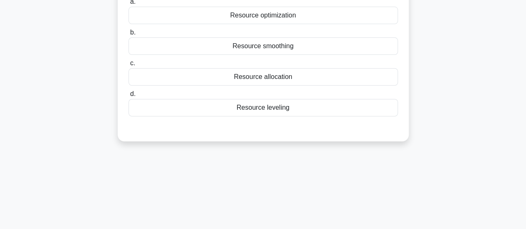
scroll to position [12, 0]
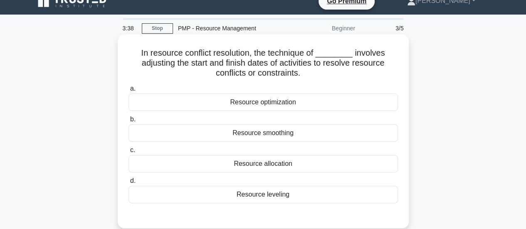
click at [264, 195] on div "Resource leveling" at bounding box center [262, 194] width 269 height 17
click at [128, 184] on input "d. Resource leveling" at bounding box center [128, 180] width 0 height 5
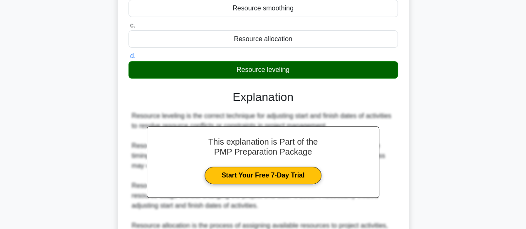
scroll to position [262, 0]
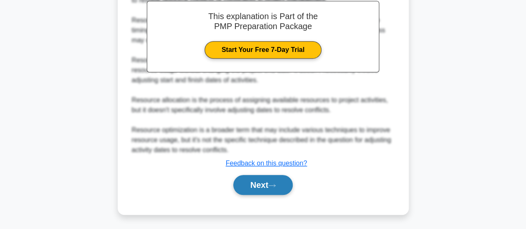
click at [273, 187] on icon at bounding box center [271, 185] width 7 height 5
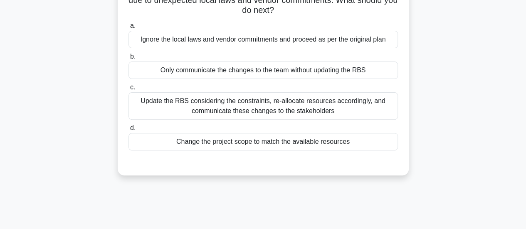
scroll to position [95, 0]
click at [268, 104] on div "Update the RBS considering the constraints, re-allocate resources accordingly, …" at bounding box center [262, 105] width 269 height 27
click at [128, 90] on input "c. Update the RBS considering the constraints, re-allocate resources accordingl…" at bounding box center [128, 86] width 0 height 5
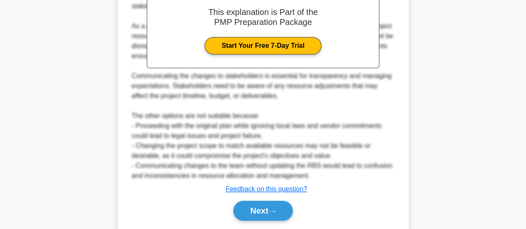
scroll to position [303, 0]
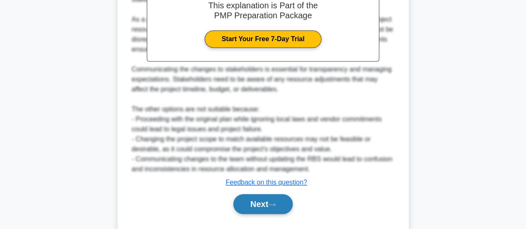
click at [265, 205] on button "Next" at bounding box center [262, 204] width 59 height 20
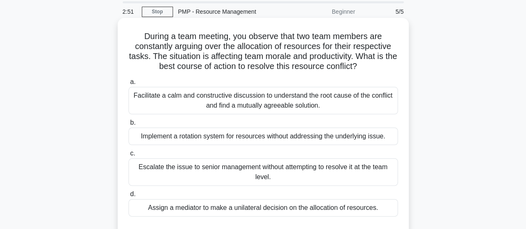
scroll to position [42, 0]
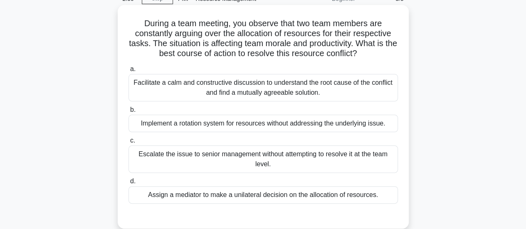
click at [290, 87] on div "Facilitate a calm and constructive discussion to understand the root cause of t…" at bounding box center [262, 87] width 269 height 27
click at [128, 72] on input "a. Facilitate a calm and constructive discussion to understand the root cause o…" at bounding box center [128, 69] width 0 height 5
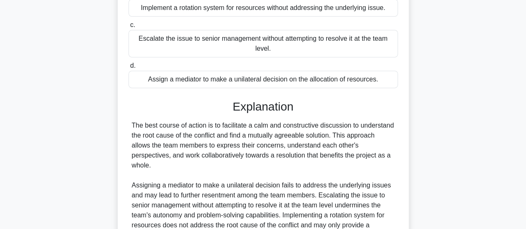
scroll to position [242, 0]
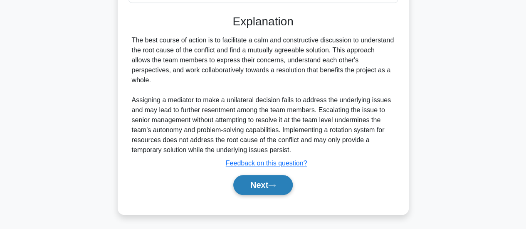
click at [260, 184] on button "Next" at bounding box center [262, 185] width 59 height 20
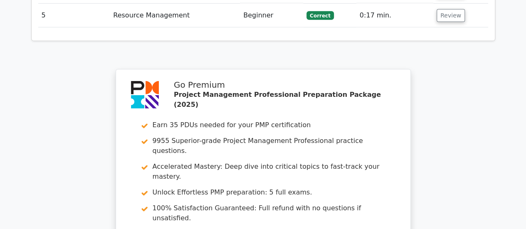
scroll to position [1455, 0]
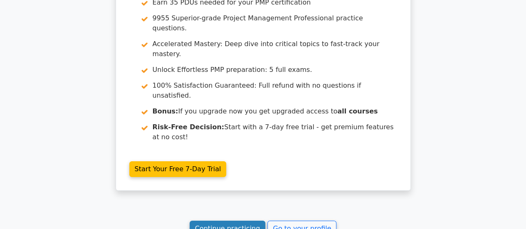
click at [235, 221] on link "Continue practicing" at bounding box center [228, 229] width 76 height 16
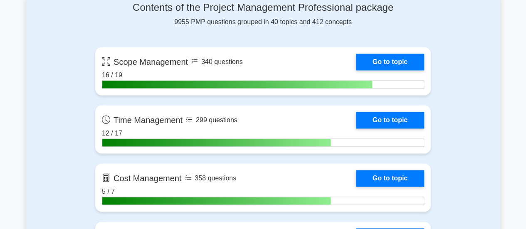
scroll to position [623, 0]
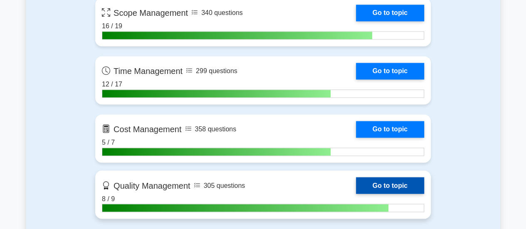
click at [380, 181] on link "Go to topic" at bounding box center [390, 185] width 68 height 17
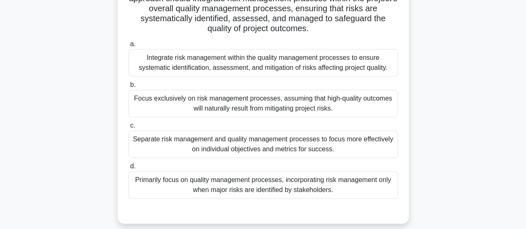
scroll to position [125, 0]
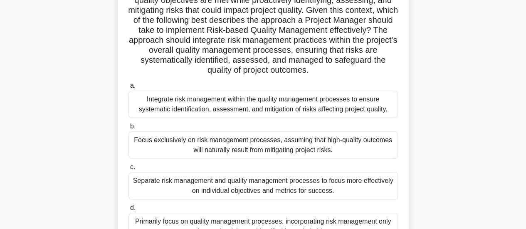
click at [265, 104] on div "Integrate risk management within the quality management processes to ensure sys…" at bounding box center [262, 104] width 269 height 27
click at [128, 89] on input "a. Integrate risk management within the quality management processes to ensure …" at bounding box center [128, 85] width 0 height 5
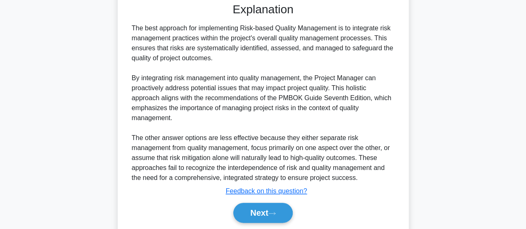
scroll to position [402, 0]
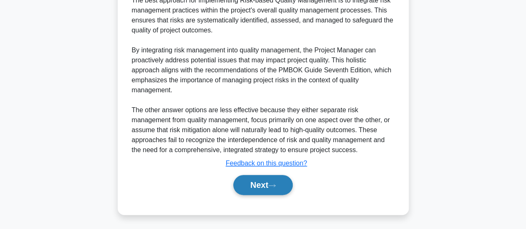
click at [274, 187] on icon at bounding box center [271, 185] width 7 height 5
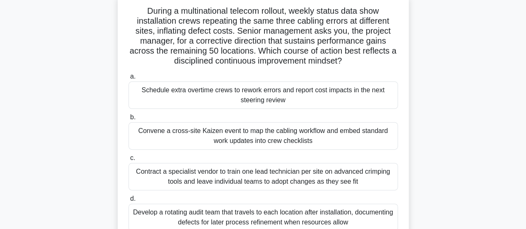
scroll to position [95, 0]
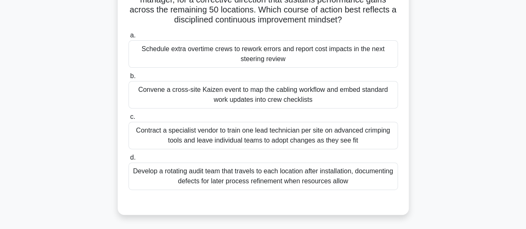
click at [241, 92] on div "Convene a cross-site Kaizen event to map the cabling workflow and embed standar…" at bounding box center [262, 94] width 269 height 27
click at [128, 79] on input "b. Convene a cross-site Kaizen event to map the cabling workflow and embed stan…" at bounding box center [128, 76] width 0 height 5
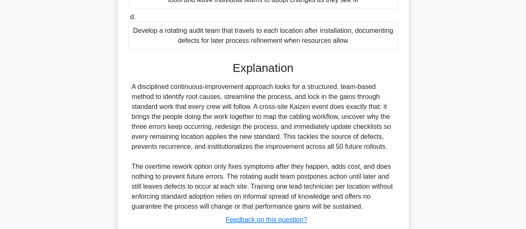
scroll to position [292, 0]
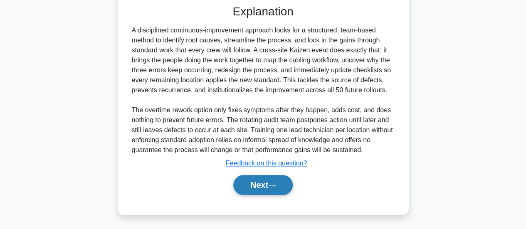
click at [248, 180] on button "Next" at bounding box center [262, 185] width 59 height 20
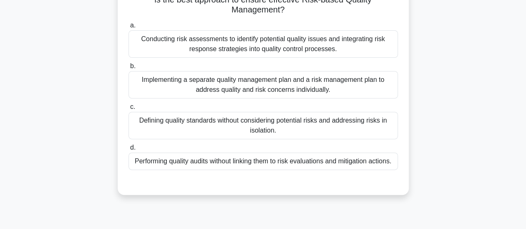
scroll to position [54, 0]
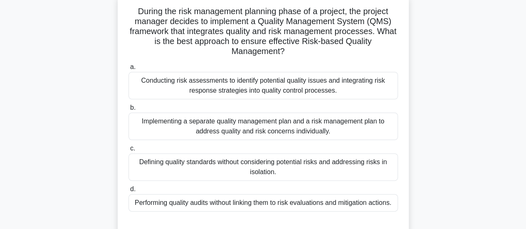
click at [278, 84] on div "Conducting risk assessments to identify potential quality issues and integratin…" at bounding box center [262, 85] width 269 height 27
click at [128, 70] on input "a. Conducting risk assessments to identify potential quality issues and integra…" at bounding box center [128, 66] width 0 height 5
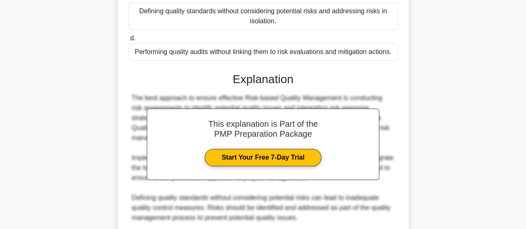
scroll to position [303, 0]
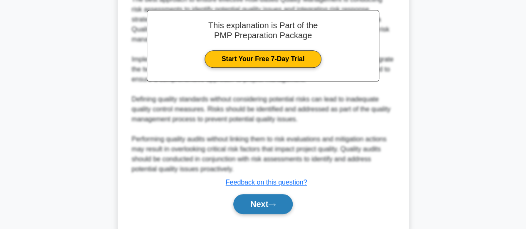
click at [272, 203] on icon at bounding box center [271, 204] width 7 height 5
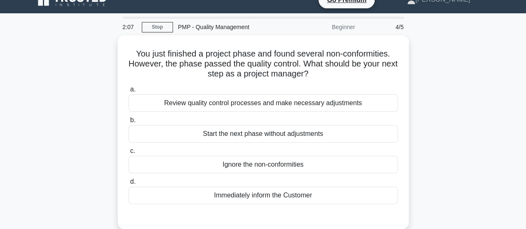
scroll to position [12, 0]
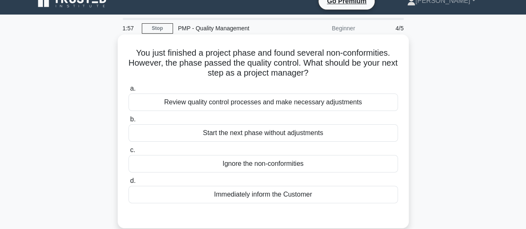
click at [318, 104] on div "Review quality control processes and make necessary adjustments" at bounding box center [262, 102] width 269 height 17
click at [128, 91] on input "a. Review quality control processes and make necessary adjustments" at bounding box center [128, 88] width 0 height 5
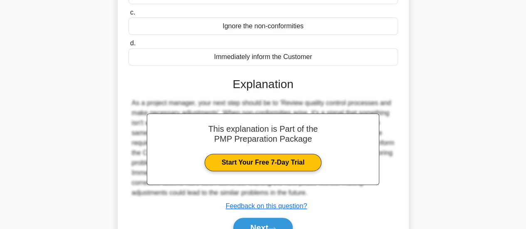
scroll to position [220, 0]
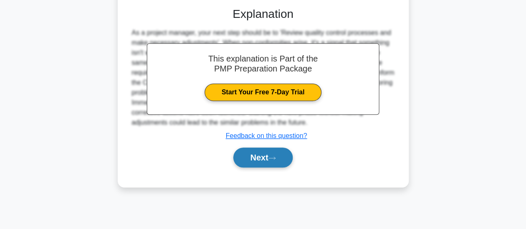
click at [290, 157] on button "Next" at bounding box center [262, 158] width 59 height 20
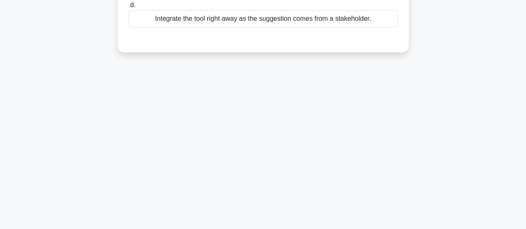
scroll to position [54, 0]
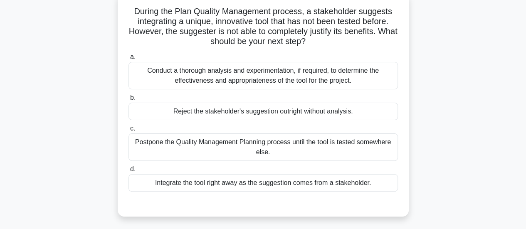
click at [290, 74] on div "Conduct a thorough analysis and experimentation, if required, to determine the …" at bounding box center [262, 75] width 269 height 27
click at [128, 60] on input "a. Conduct a thorough analysis and experimentation, if required, to determine t…" at bounding box center [128, 56] width 0 height 5
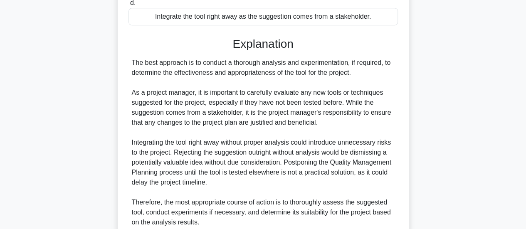
scroll to position [292, 0]
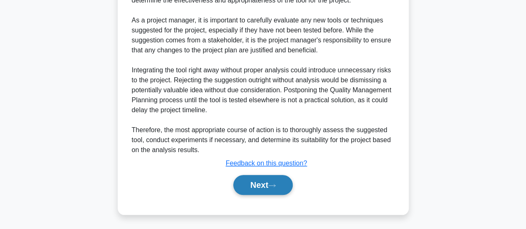
click at [272, 175] on button "Next" at bounding box center [262, 185] width 59 height 20
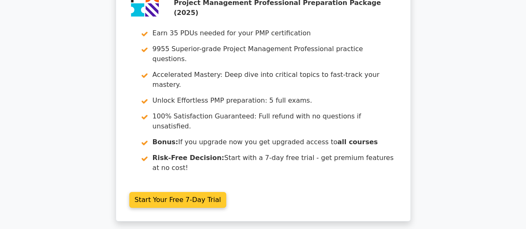
scroll to position [1455, 0]
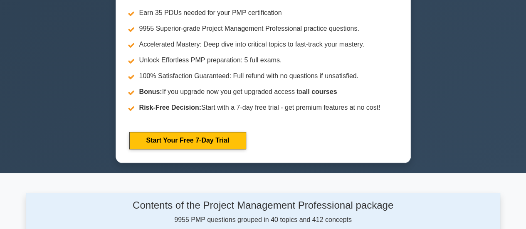
scroll to position [499, 0]
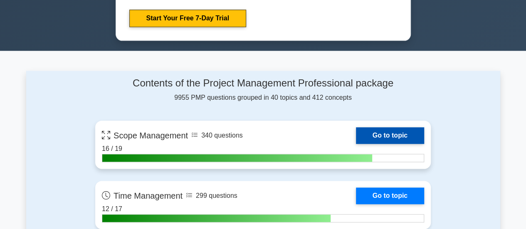
click at [370, 134] on link "Go to topic" at bounding box center [390, 135] width 68 height 17
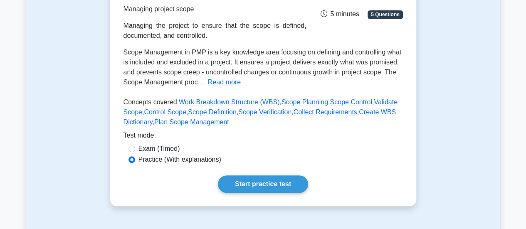
scroll to position [166, 0]
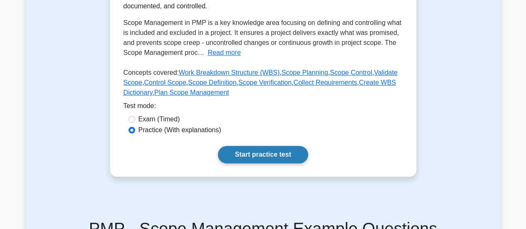
click at [272, 147] on link "Start practice test" at bounding box center [263, 154] width 90 height 17
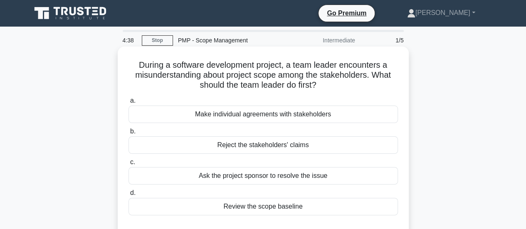
click at [316, 116] on div "Make individual agreements with stakeholders" at bounding box center [262, 114] width 269 height 17
click at [128, 103] on input "a. Make individual agreements with stakeholders" at bounding box center [128, 100] width 0 height 5
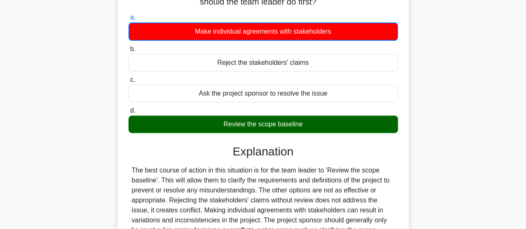
scroll to position [220, 0]
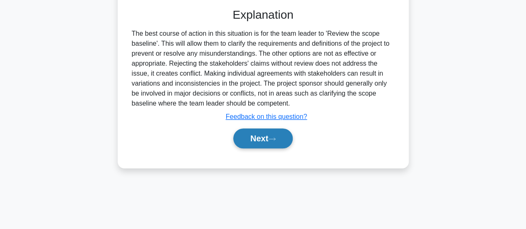
click at [268, 141] on button "Next" at bounding box center [262, 138] width 59 height 20
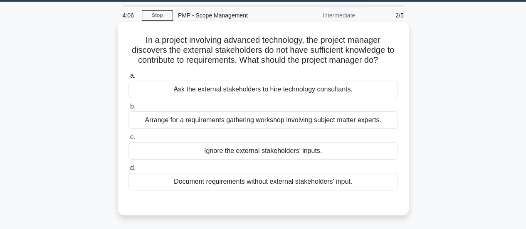
scroll to position [12, 0]
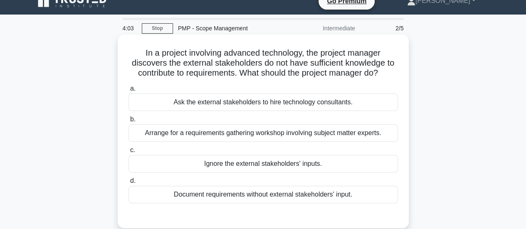
click at [276, 138] on div "Arrange for a requirements gathering workshop involving subject matter experts." at bounding box center [262, 132] width 269 height 17
click at [128, 122] on input "b. Arrange for a requirements gathering workshop involving subject matter exper…" at bounding box center [128, 119] width 0 height 5
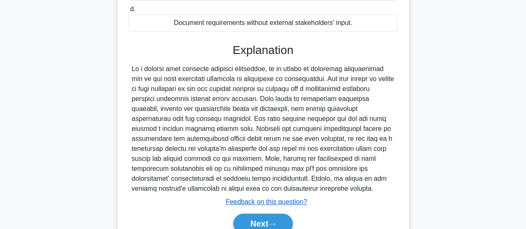
scroll to position [222, 0]
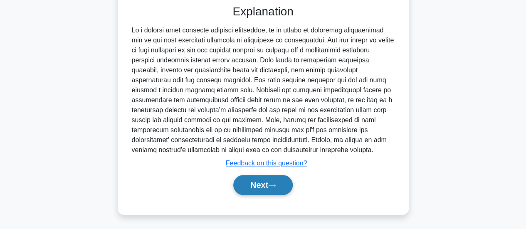
click at [270, 183] on button "Next" at bounding box center [262, 185] width 59 height 20
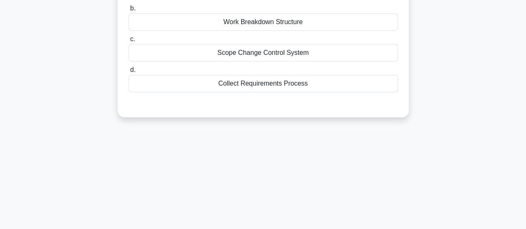
scroll to position [54, 0]
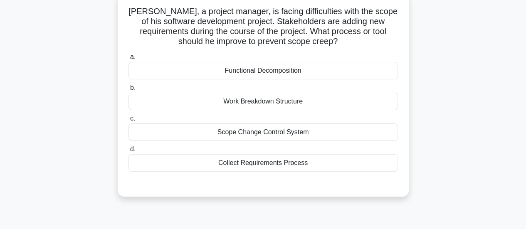
click at [294, 132] on div "Scope Change Control System" at bounding box center [262, 131] width 269 height 17
click at [128, 121] on input "c. Scope Change Control System" at bounding box center [128, 118] width 0 height 5
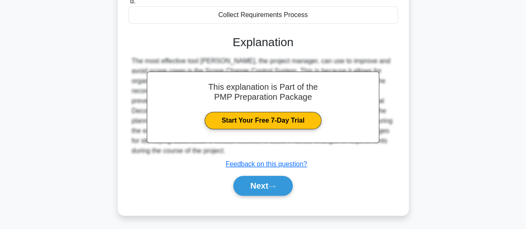
scroll to position [220, 0]
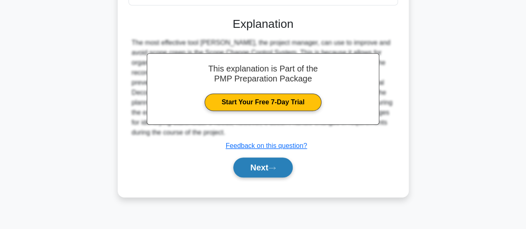
click at [288, 165] on button "Next" at bounding box center [262, 168] width 59 height 20
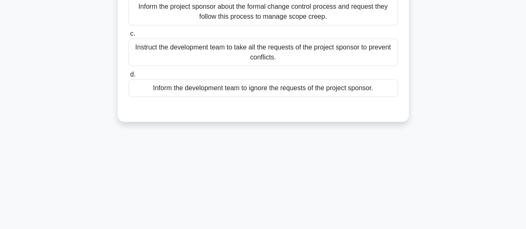
scroll to position [54, 0]
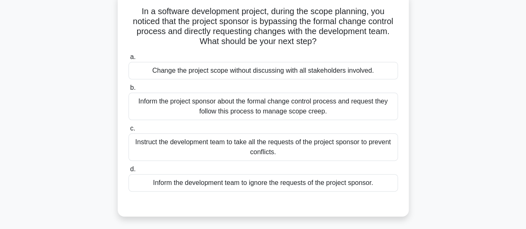
click at [306, 111] on div "Inform the project sponsor about the formal change control process and request …" at bounding box center [262, 106] width 269 height 27
click at [128, 91] on input "b. Inform the project sponsor about the formal change control process and reque…" at bounding box center [128, 87] width 0 height 5
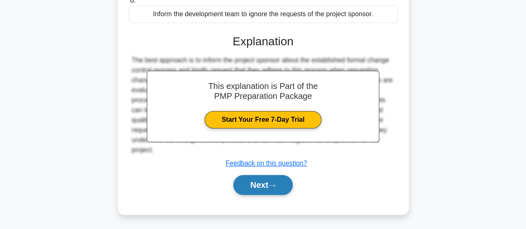
click at [277, 182] on button "Next" at bounding box center [262, 185] width 59 height 20
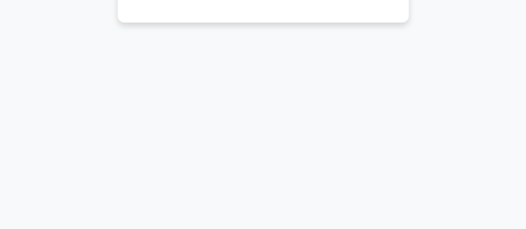
scroll to position [12, 0]
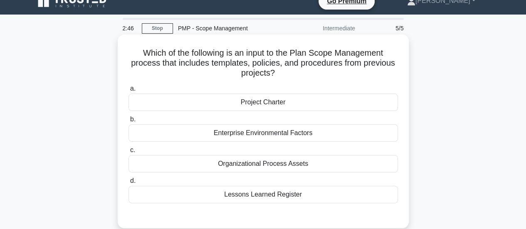
click at [281, 168] on div "Organizational Process Assets" at bounding box center [262, 163] width 269 height 17
click at [128, 153] on input "c. Organizational Process Assets" at bounding box center [128, 150] width 0 height 5
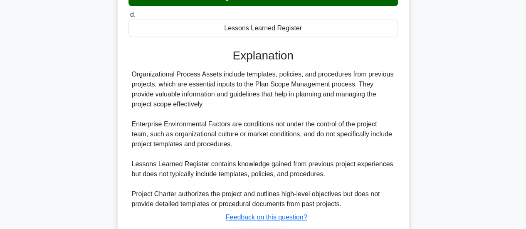
scroll to position [232, 0]
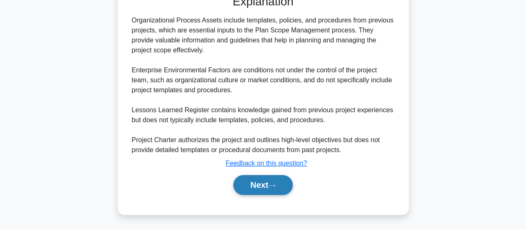
click at [288, 187] on button "Next" at bounding box center [262, 185] width 59 height 20
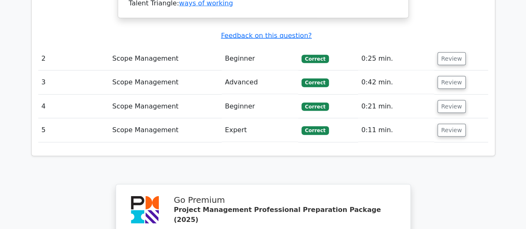
scroll to position [1205, 0]
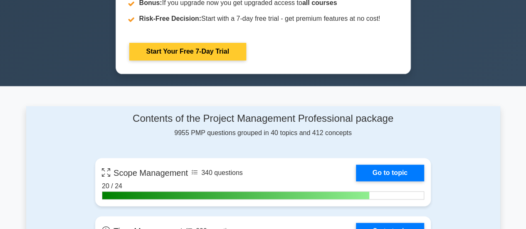
scroll to position [540, 0]
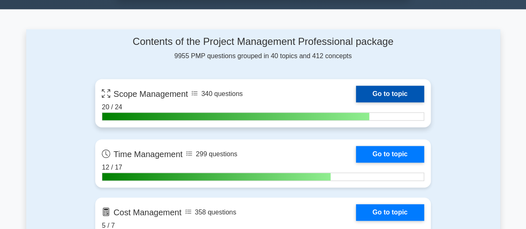
click at [394, 91] on link "Go to topic" at bounding box center [390, 94] width 68 height 17
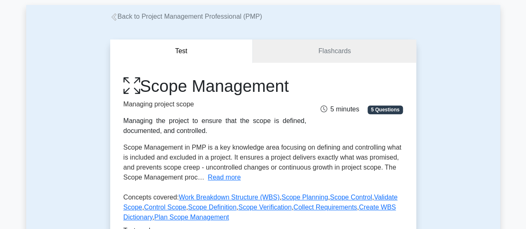
scroll to position [166, 0]
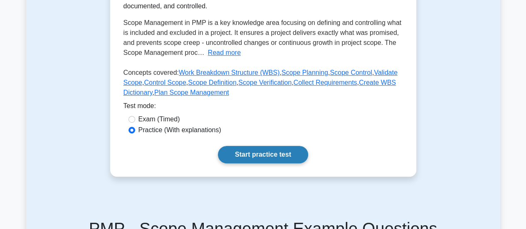
click at [234, 155] on link "Start practice test" at bounding box center [263, 154] width 90 height 17
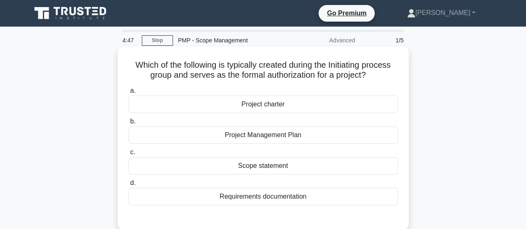
click at [292, 109] on div "Project charter" at bounding box center [262, 104] width 269 height 17
click at [128, 94] on input "a. Project charter" at bounding box center [128, 90] width 0 height 5
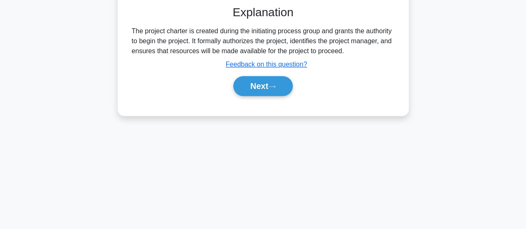
scroll to position [220, 0]
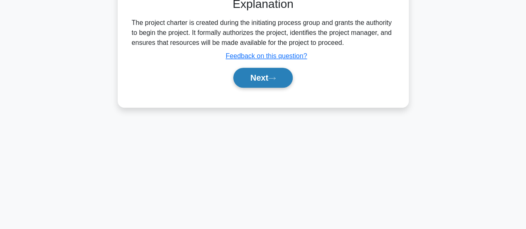
click at [266, 71] on button "Next" at bounding box center [262, 78] width 59 height 20
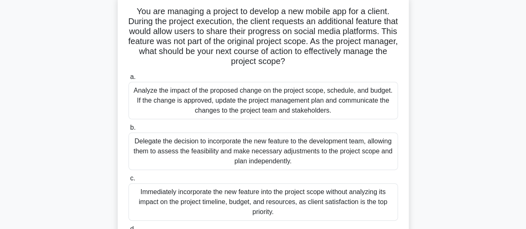
scroll to position [95, 0]
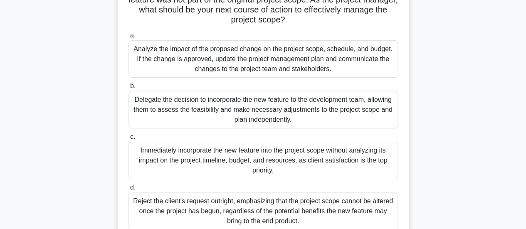
click at [285, 58] on div "Analyze the impact of the proposed change on the project scope, schedule, and b…" at bounding box center [262, 58] width 269 height 37
click at [128, 38] on input "a. Analyze the impact of the proposed change on the project scope, schedule, an…" at bounding box center [128, 35] width 0 height 5
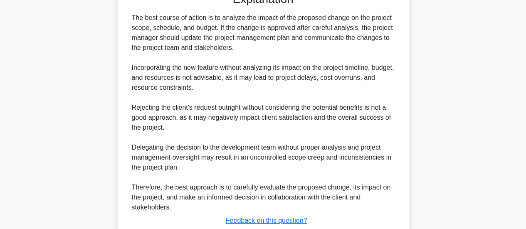
scroll to position [402, 0]
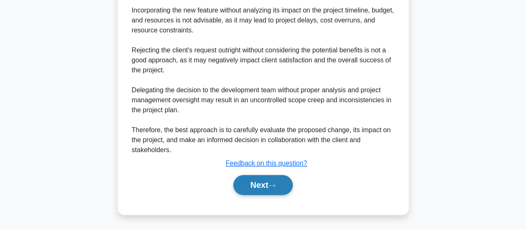
click at [265, 177] on button "Next" at bounding box center [262, 185] width 59 height 20
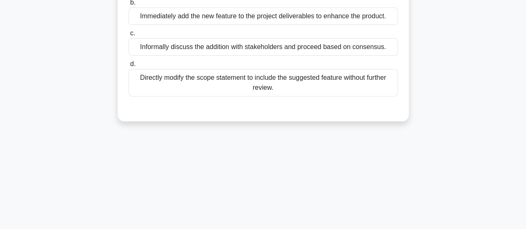
scroll to position [54, 0]
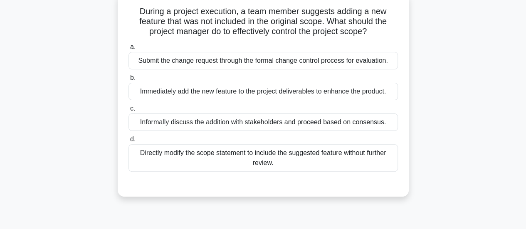
click at [289, 57] on div "Submit the change request through the formal change control process for evaluat…" at bounding box center [262, 60] width 269 height 17
click at [128, 50] on input "a. Submit the change request through the formal change control process for eval…" at bounding box center [128, 46] width 0 height 5
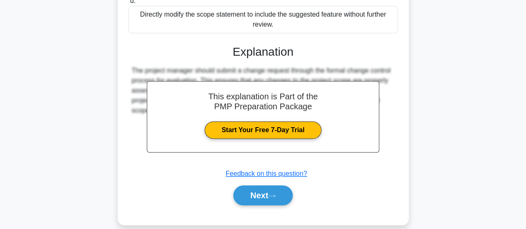
scroll to position [220, 0]
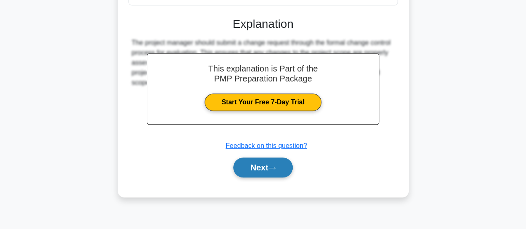
click at [274, 164] on button "Next" at bounding box center [262, 168] width 59 height 20
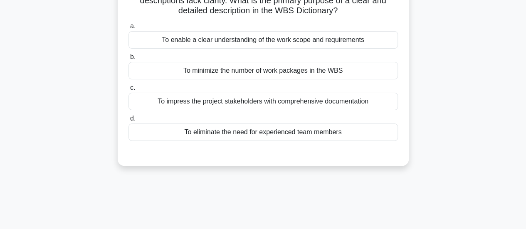
scroll to position [54, 0]
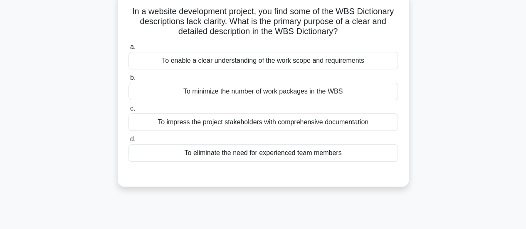
click at [325, 61] on div "To enable a clear understanding of the work scope and requirements" at bounding box center [262, 60] width 269 height 17
click at [128, 50] on input "a. To enable a clear understanding of the work scope and requirements" at bounding box center [128, 46] width 0 height 5
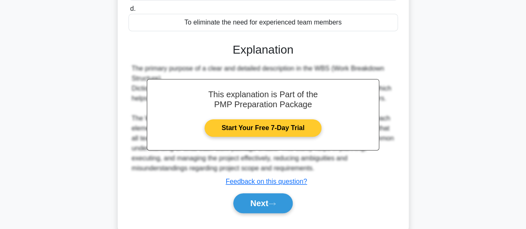
scroll to position [220, 0]
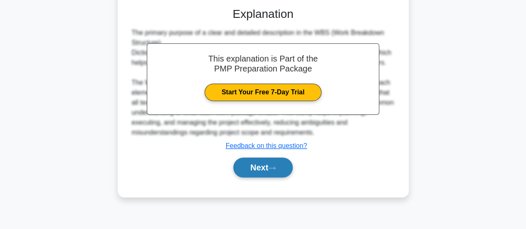
click at [276, 173] on button "Next" at bounding box center [262, 168] width 59 height 20
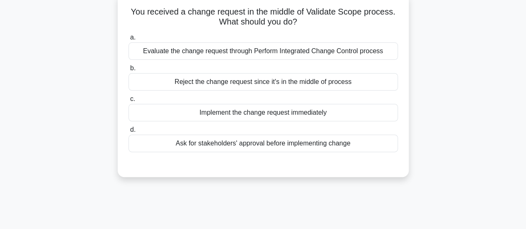
scroll to position [12, 0]
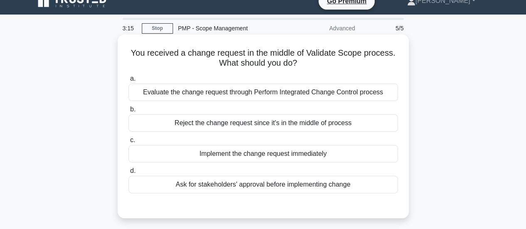
click at [261, 94] on div "Evaluate the change request through Perform Integrated Change Control process" at bounding box center [262, 92] width 269 height 17
click at [128, 81] on input "a. Evaluate the change request through Perform Integrated Change Control process" at bounding box center [128, 78] width 0 height 5
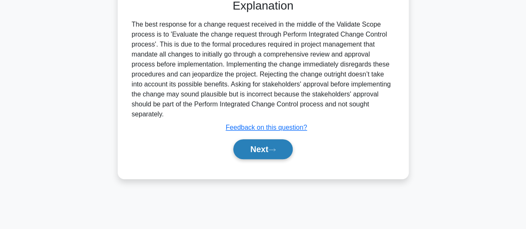
scroll to position [220, 0]
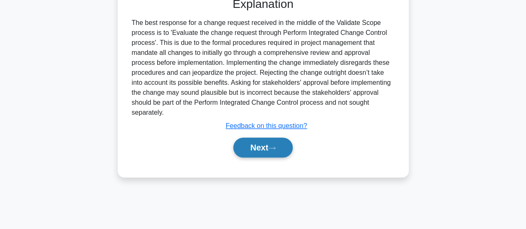
click at [264, 145] on button "Next" at bounding box center [262, 148] width 59 height 20
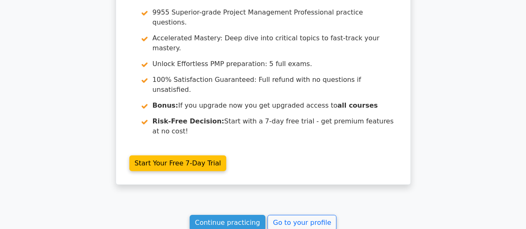
scroll to position [1214, 0]
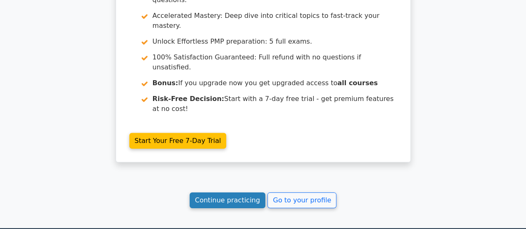
click at [235, 192] on link "Continue practicing" at bounding box center [228, 200] width 76 height 16
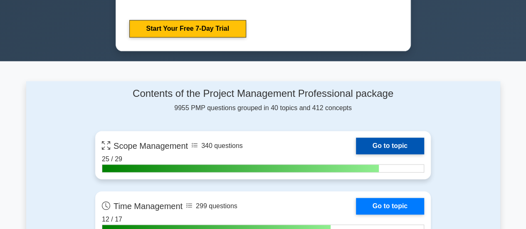
scroll to position [540, 0]
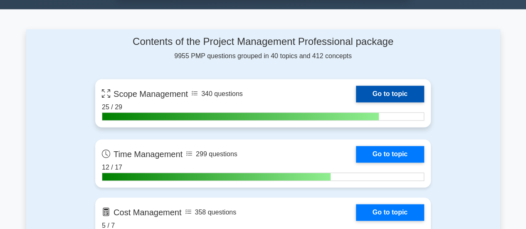
click at [401, 92] on link "Go to topic" at bounding box center [390, 94] width 68 height 17
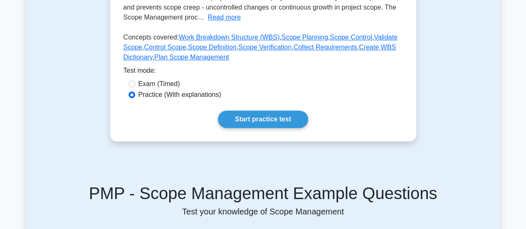
scroll to position [208, 0]
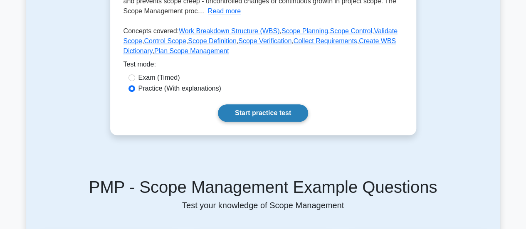
click at [261, 113] on link "Start practice test" at bounding box center [263, 112] width 90 height 17
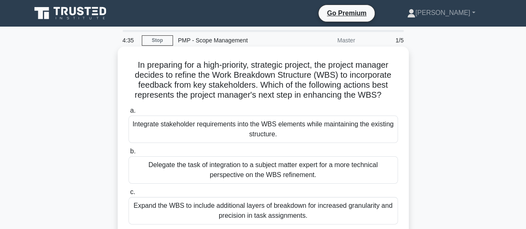
scroll to position [42, 0]
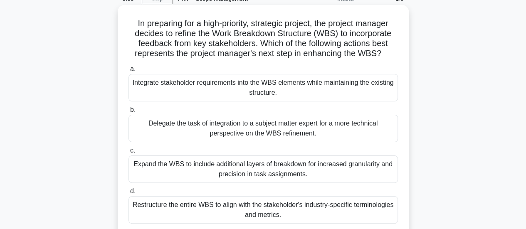
click at [321, 87] on div "Integrate stakeholder requirements into the WBS elements while maintaining the …" at bounding box center [262, 87] width 269 height 27
click at [128, 72] on input "a. Integrate stakeholder requirements into the WBS elements while maintaining t…" at bounding box center [128, 69] width 0 height 5
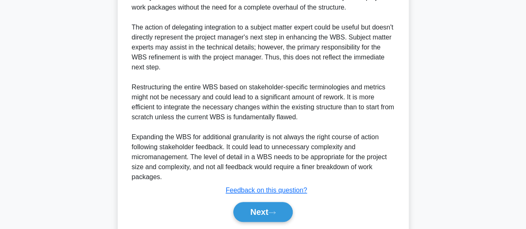
scroll to position [372, 0]
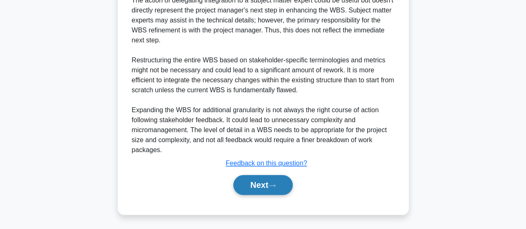
click at [263, 182] on button "Next" at bounding box center [262, 185] width 59 height 20
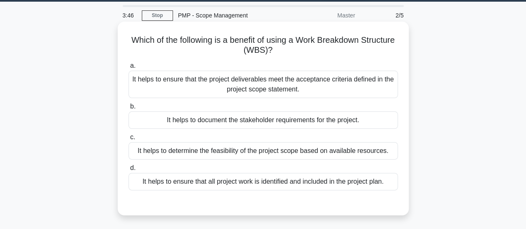
scroll to position [12, 0]
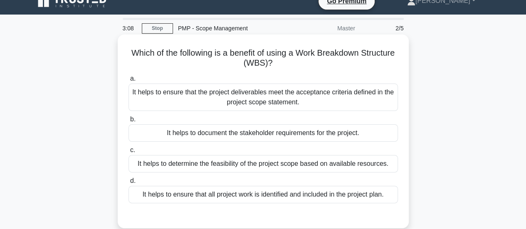
click at [276, 101] on div "It helps to ensure that the project deliverables meet the acceptance criteria d…" at bounding box center [262, 97] width 269 height 27
click at [128, 81] on input "a. It helps to ensure that the project deliverables meet the acceptance criteri…" at bounding box center [128, 78] width 0 height 5
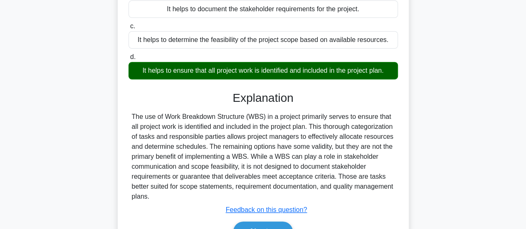
scroll to position [220, 0]
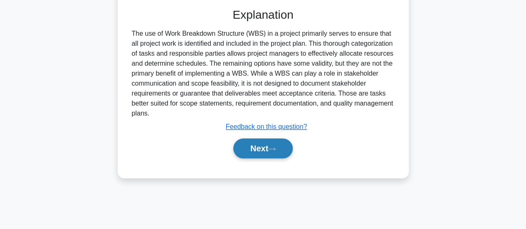
click at [263, 153] on button "Next" at bounding box center [262, 148] width 59 height 20
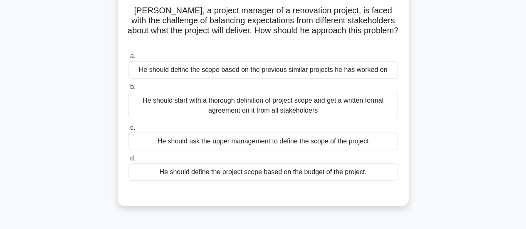
scroll to position [42, 0]
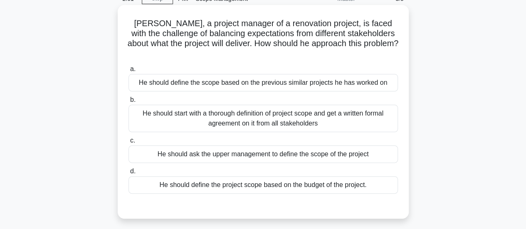
click at [242, 118] on div "He should start with a thorough definition of project scope and get a written f…" at bounding box center [262, 118] width 269 height 27
click at [128, 103] on input "b. He should start with a thorough definition of project scope and get a writte…" at bounding box center [128, 99] width 0 height 5
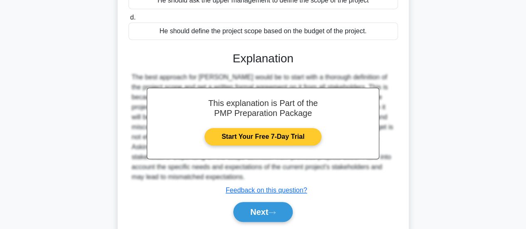
scroll to position [220, 0]
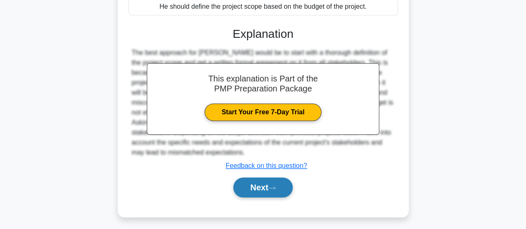
click at [261, 177] on button "Next" at bounding box center [262, 187] width 59 height 20
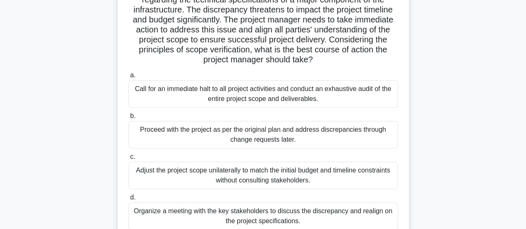
scroll to position [137, 0]
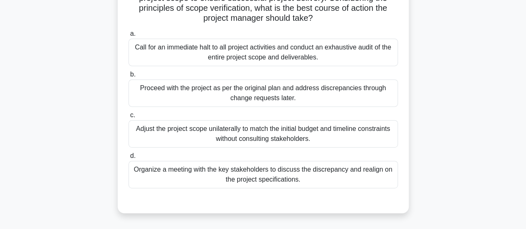
click at [225, 177] on div "Organize a meeting with the key stakeholders to discuss the discrepancy and rea…" at bounding box center [262, 174] width 269 height 27
click at [128, 159] on input "d. Organize a meeting with the key stakeholders to discuss the discrepancy and …" at bounding box center [128, 155] width 0 height 5
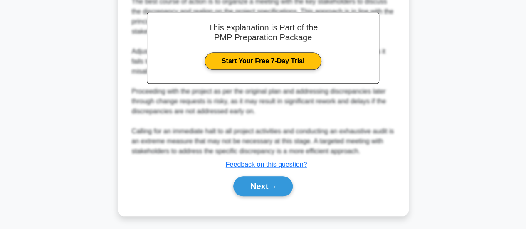
scroll to position [362, 0]
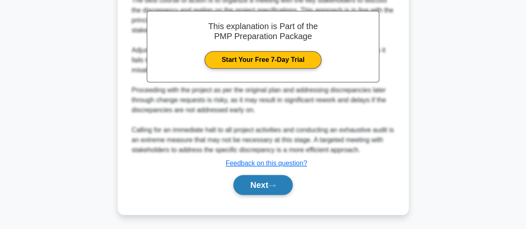
click at [266, 178] on button "Next" at bounding box center [262, 185] width 59 height 20
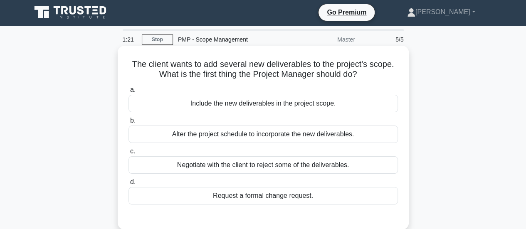
scroll to position [0, 0]
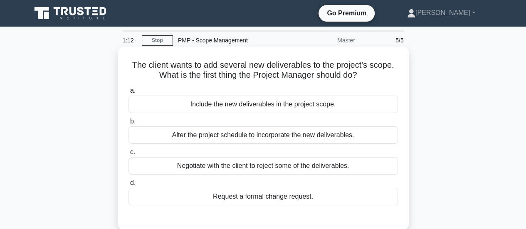
click at [265, 197] on div "Request a formal change request." at bounding box center [262, 196] width 269 height 17
click at [128, 186] on input "d. Request a formal change request." at bounding box center [128, 182] width 0 height 5
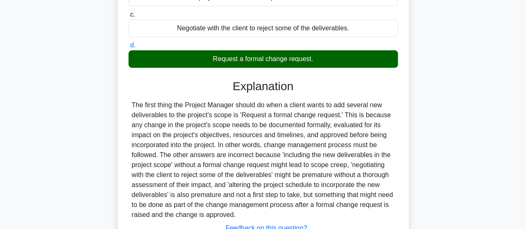
scroll to position [220, 0]
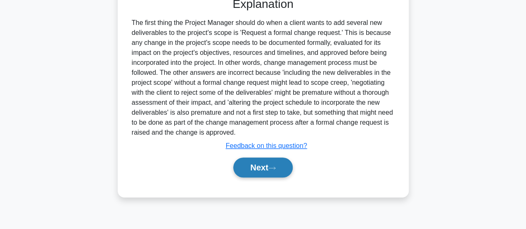
click at [273, 161] on button "Next" at bounding box center [262, 168] width 59 height 20
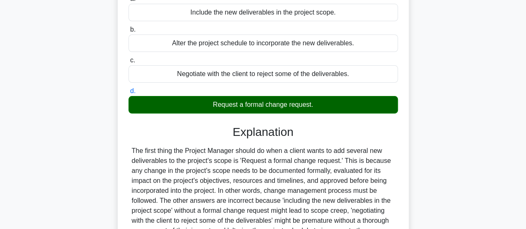
scroll to position [12, 0]
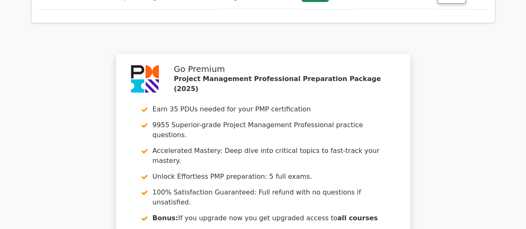
scroll to position [1413, 0]
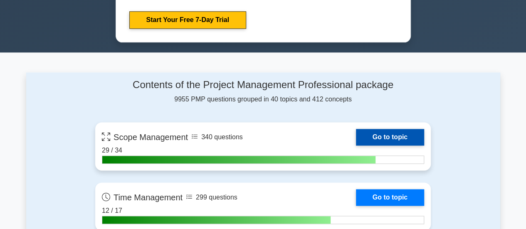
scroll to position [540, 0]
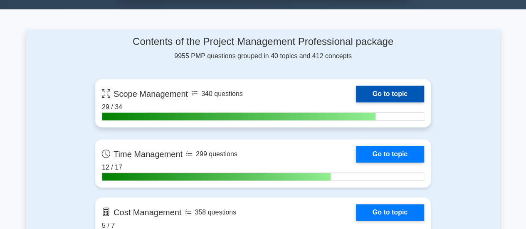
click at [393, 94] on link "Go to topic" at bounding box center [390, 94] width 68 height 17
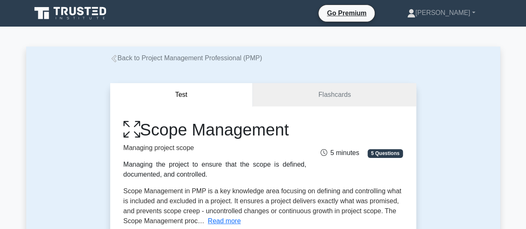
scroll to position [125, 0]
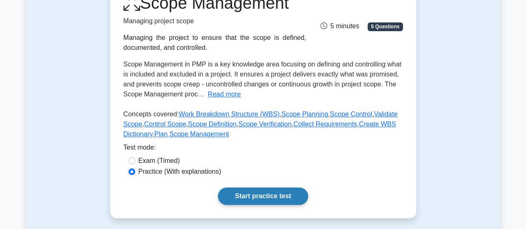
click at [251, 192] on link "Start practice test" at bounding box center [263, 195] width 90 height 17
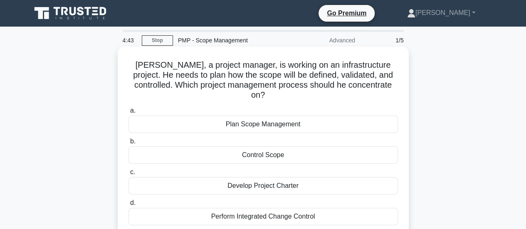
scroll to position [42, 0]
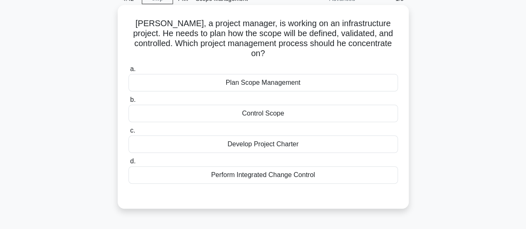
click at [283, 76] on div "Plan Scope Management" at bounding box center [262, 82] width 269 height 17
click at [128, 72] on input "a. Plan Scope Management" at bounding box center [128, 69] width 0 height 5
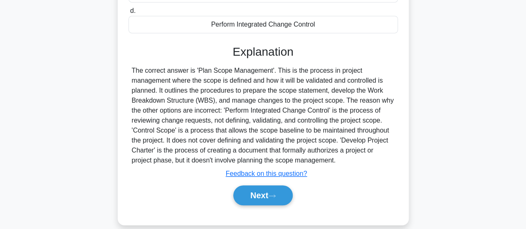
scroll to position [220, 0]
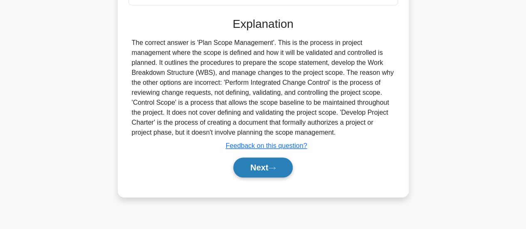
click at [262, 158] on button "Next" at bounding box center [262, 168] width 59 height 20
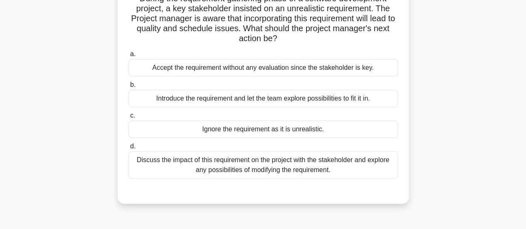
scroll to position [54, 0]
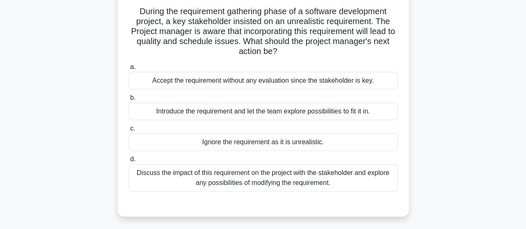
click at [263, 178] on div "Discuss the impact of this requirement on the project with the stakeholder and …" at bounding box center [262, 177] width 269 height 27
click at [128, 162] on input "d. Discuss the impact of this requirement on the project with the stakeholder a…" at bounding box center [128, 159] width 0 height 5
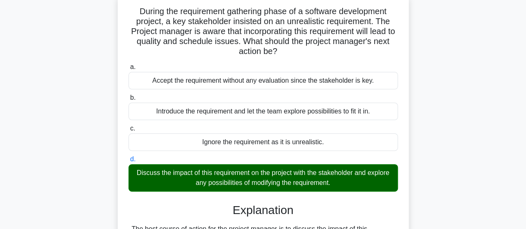
scroll to position [232, 0]
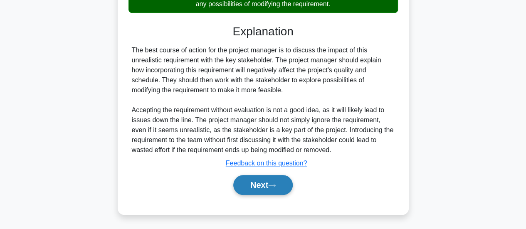
click at [255, 185] on button "Next" at bounding box center [262, 185] width 59 height 20
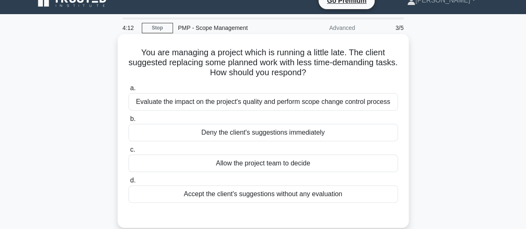
scroll to position [12, 0]
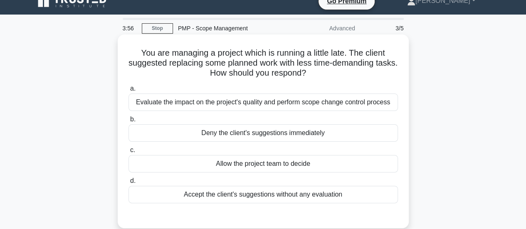
click at [289, 103] on div "Evaluate the impact on the project's quality and perform scope change control p…" at bounding box center [262, 102] width 269 height 17
click at [128, 91] on input "a. Evaluate the impact on the project's quality and perform scope change contro…" at bounding box center [128, 88] width 0 height 5
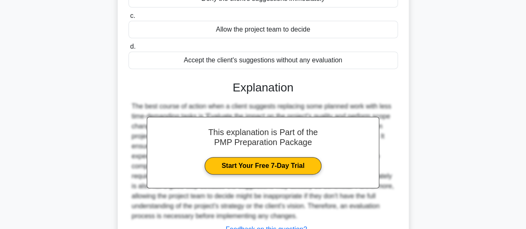
scroll to position [220, 0]
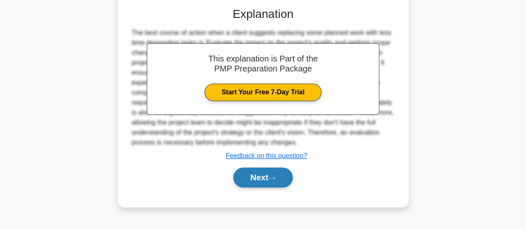
click at [270, 173] on button "Next" at bounding box center [262, 178] width 59 height 20
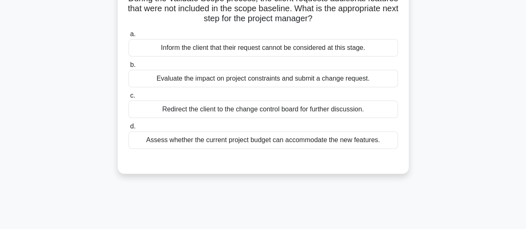
scroll to position [0, 0]
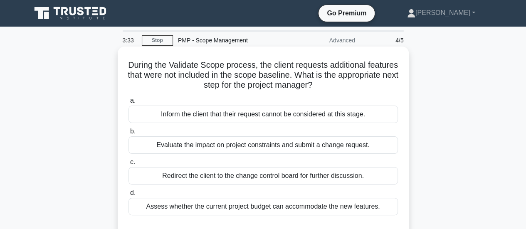
click at [320, 145] on div "Evaluate the impact on project constraints and submit a change request." at bounding box center [262, 144] width 269 height 17
click at [128, 134] on input "b. Evaluate the impact on project constraints and submit a change request." at bounding box center [128, 131] width 0 height 5
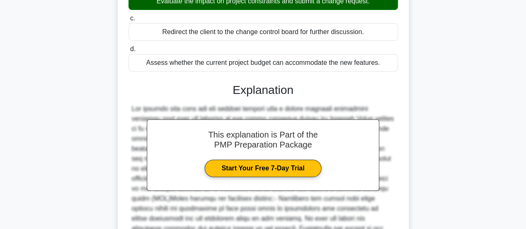
scroll to position [249, 0]
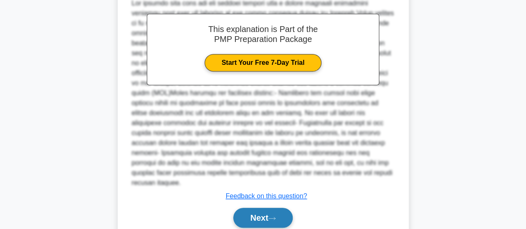
click at [264, 208] on button "Next" at bounding box center [262, 218] width 59 height 20
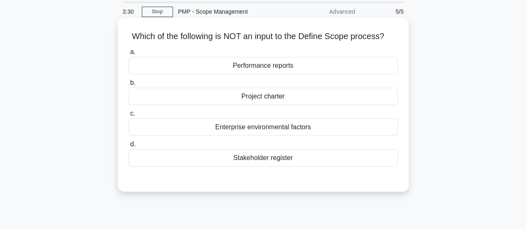
scroll to position [0, 0]
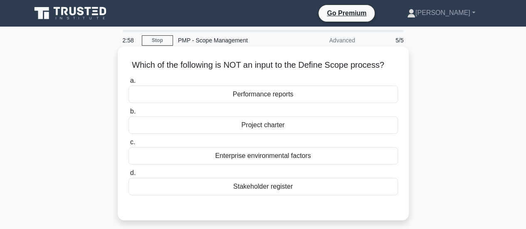
click at [278, 185] on div "Stakeholder register" at bounding box center [262, 186] width 269 height 17
click at [128, 176] on input "d. Stakeholder register" at bounding box center [128, 172] width 0 height 5
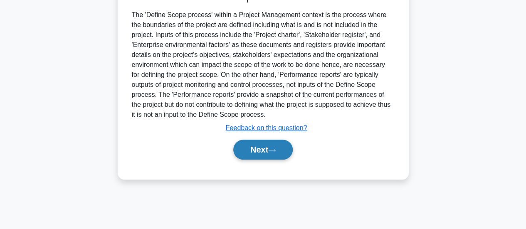
scroll to position [220, 0]
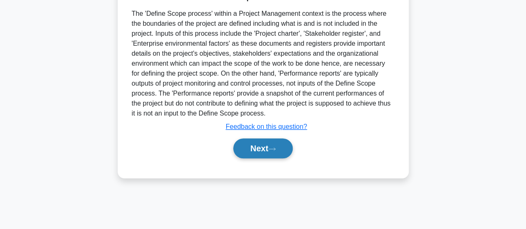
click at [261, 147] on button "Next" at bounding box center [262, 148] width 59 height 20
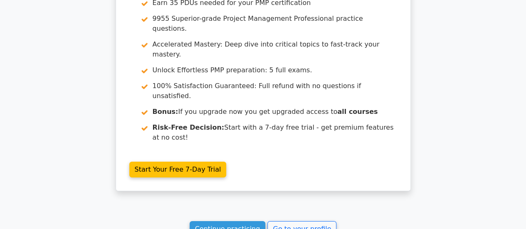
scroll to position [1293, 0]
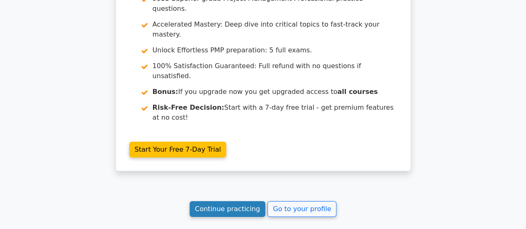
click at [233, 201] on link "Continue practicing" at bounding box center [228, 209] width 76 height 16
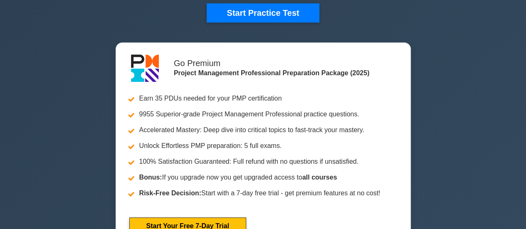
scroll to position [499, 0]
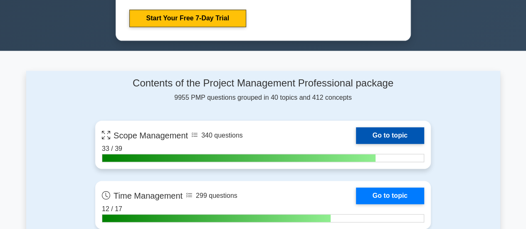
click at [391, 131] on link "Go to topic" at bounding box center [390, 135] width 68 height 17
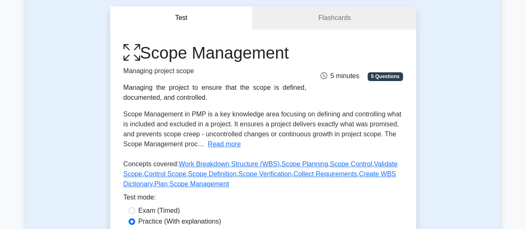
scroll to position [166, 0]
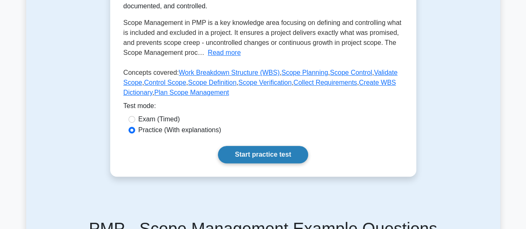
click at [259, 157] on link "Start practice test" at bounding box center [263, 154] width 90 height 17
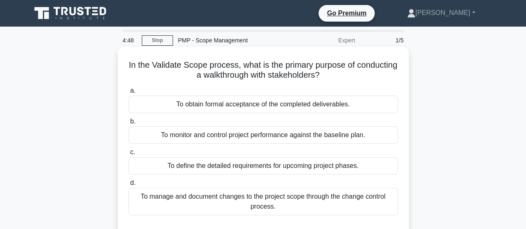
click at [309, 106] on div "To obtain formal acceptance of the completed deliverables." at bounding box center [262, 104] width 269 height 17
click at [128, 94] on input "a. To obtain formal acceptance of the completed deliverables." at bounding box center [128, 90] width 0 height 5
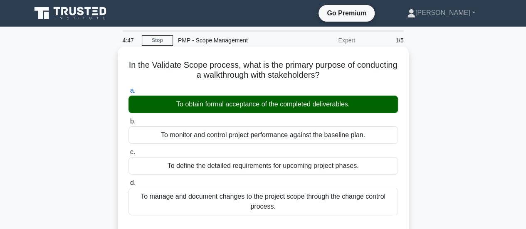
scroll to position [220, 0]
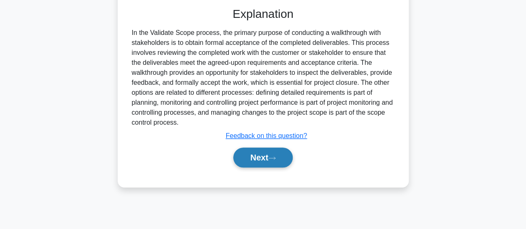
click at [276, 160] on button "Next" at bounding box center [262, 158] width 59 height 20
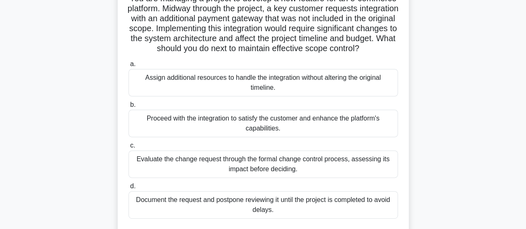
scroll to position [54, 0]
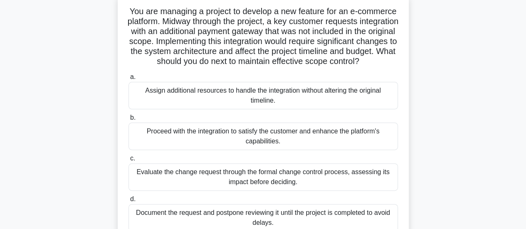
click at [269, 186] on div "Evaluate the change request through the formal change control process, assessin…" at bounding box center [262, 176] width 269 height 27
click at [128, 161] on input "c. Evaluate the change request through the formal change control process, asses…" at bounding box center [128, 158] width 0 height 5
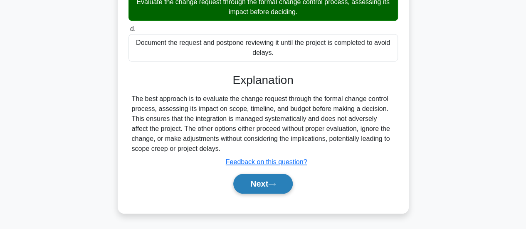
click at [266, 182] on button "Next" at bounding box center [262, 184] width 59 height 20
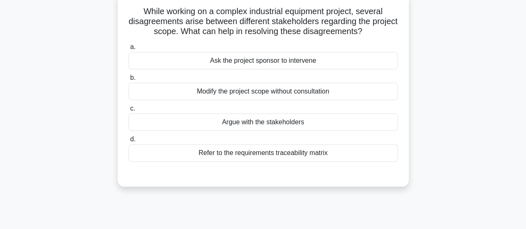
click at [272, 155] on div "Refer to the requirements traceability matrix" at bounding box center [262, 152] width 269 height 17
click at [128, 142] on input "d. Refer to the requirements traceability matrix" at bounding box center [128, 139] width 0 height 5
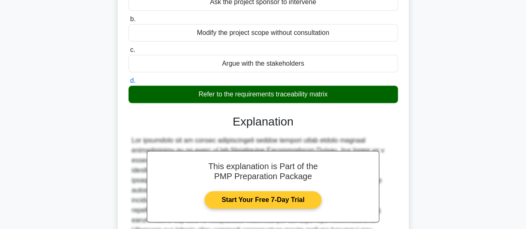
scroll to position [191, 0]
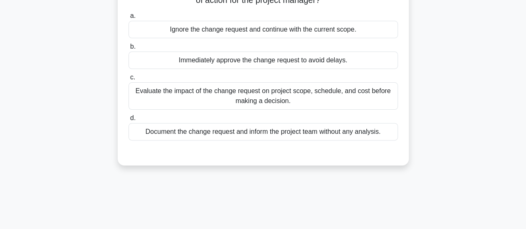
scroll to position [25, 0]
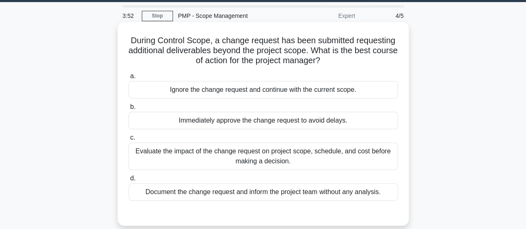
click at [287, 159] on div "Evaluate the impact of the change request on project scope, schedule, and cost …" at bounding box center [262, 156] width 269 height 27
click at [128, 140] on input "c. Evaluate the impact of the change request on project scope, schedule, and co…" at bounding box center [128, 137] width 0 height 5
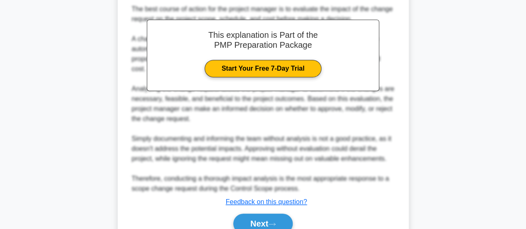
scroll to position [292, 0]
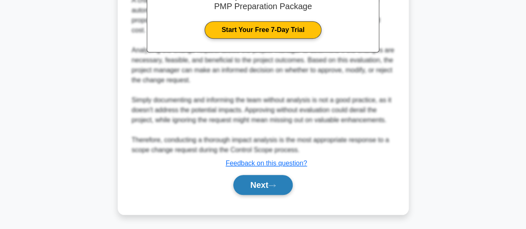
click at [282, 177] on button "Next" at bounding box center [262, 185] width 59 height 20
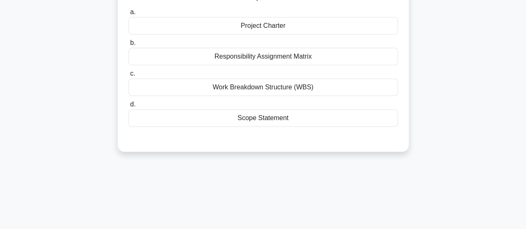
scroll to position [54, 0]
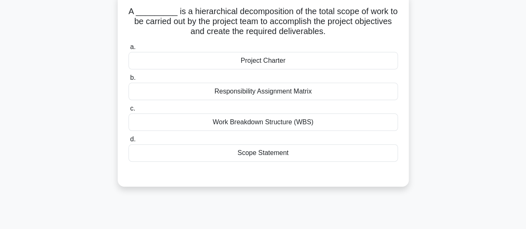
click at [276, 121] on div "Work Breakdown Structure (WBS)" at bounding box center [262, 121] width 269 height 17
click at [128, 111] on input "c. Work Breakdown Structure (WBS)" at bounding box center [128, 108] width 0 height 5
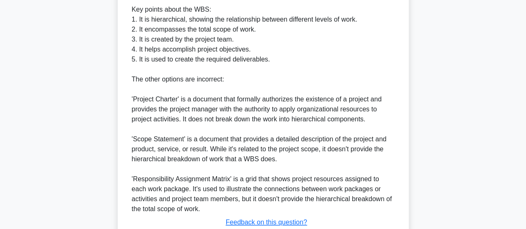
scroll to position [362, 0]
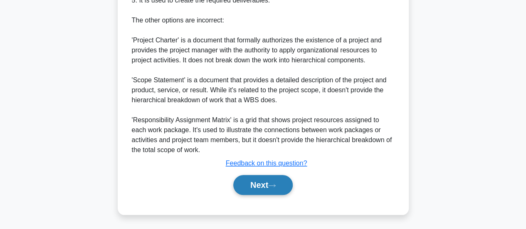
click at [284, 178] on button "Next" at bounding box center [262, 185] width 59 height 20
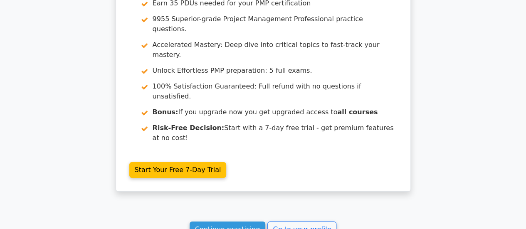
scroll to position [1289, 0]
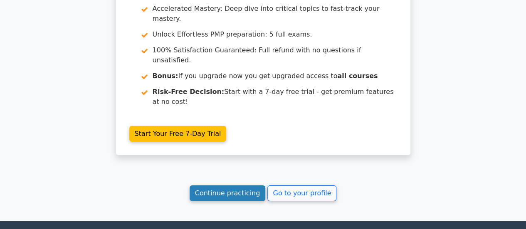
click at [221, 185] on link "Continue practicing" at bounding box center [228, 193] width 76 height 16
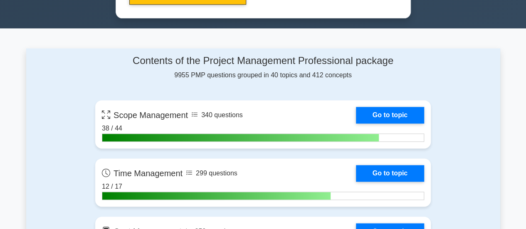
scroll to position [582, 0]
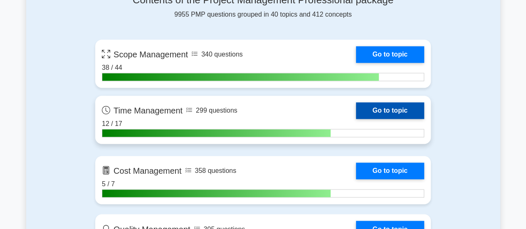
click at [386, 106] on link "Go to topic" at bounding box center [390, 110] width 68 height 17
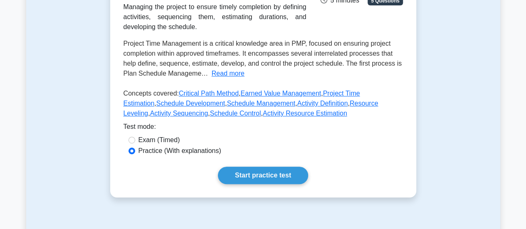
scroll to position [249, 0]
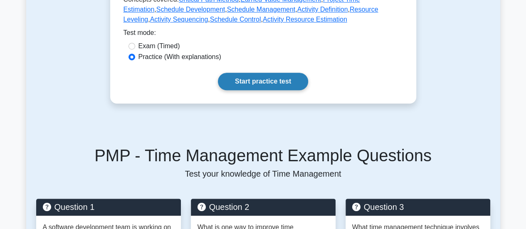
click at [250, 82] on link "Start practice test" at bounding box center [263, 81] width 90 height 17
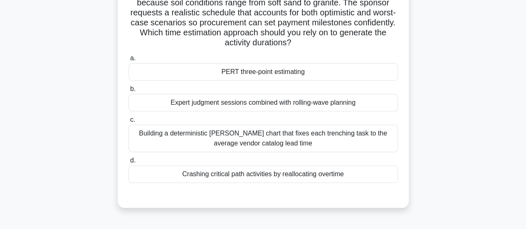
scroll to position [83, 0]
click at [287, 73] on div "PERT three-point estimating" at bounding box center [262, 70] width 269 height 17
click at [128, 60] on input "a. PERT three-point estimating" at bounding box center [128, 57] width 0 height 5
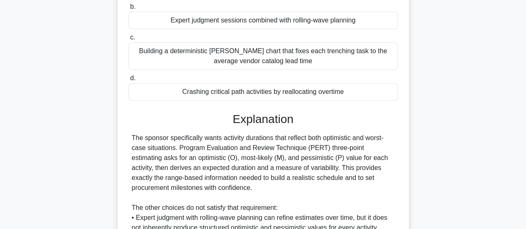
scroll to position [291, 0]
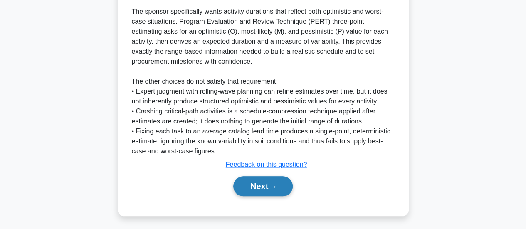
click at [260, 182] on button "Next" at bounding box center [262, 186] width 59 height 20
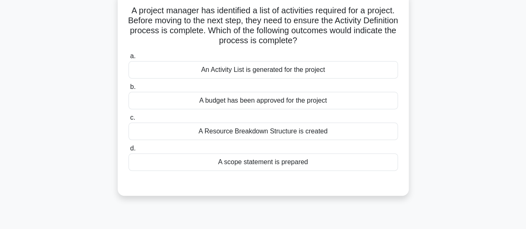
scroll to position [12, 0]
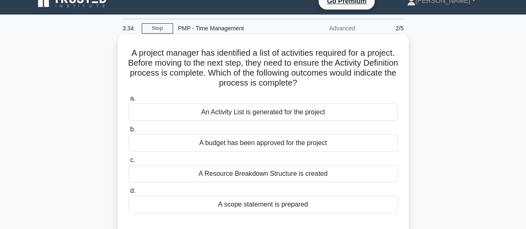
click at [287, 205] on div "A scope statement is prepared" at bounding box center [262, 204] width 269 height 17
click at [128, 194] on input "d. A scope statement is prepared" at bounding box center [128, 190] width 0 height 5
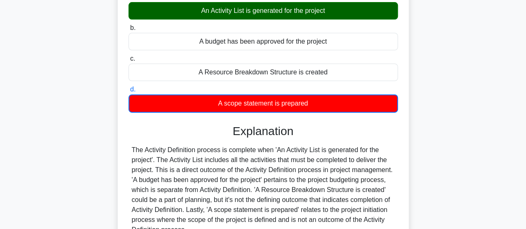
scroll to position [178, 0]
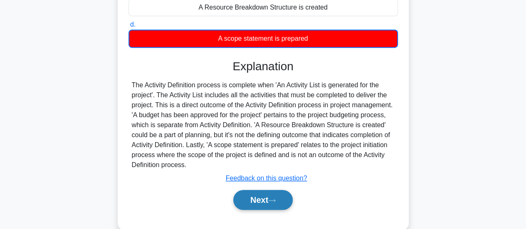
click at [270, 208] on button "Next" at bounding box center [262, 200] width 59 height 20
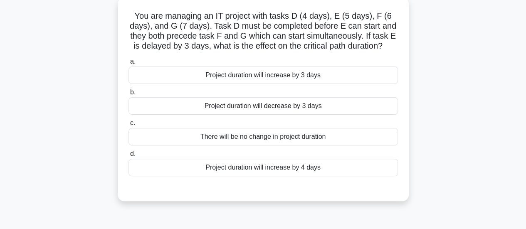
scroll to position [0, 0]
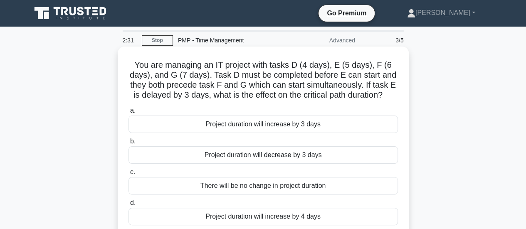
click at [308, 123] on div "Project duration will increase by 3 days" at bounding box center [262, 124] width 269 height 17
click at [128, 113] on input "a. Project duration will increase by 3 days" at bounding box center [128, 110] width 0 height 5
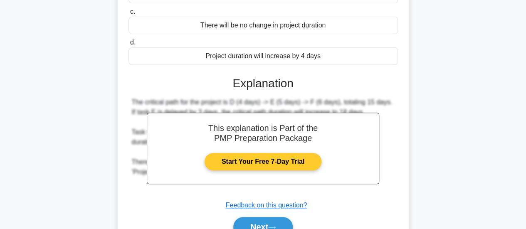
scroll to position [220, 0]
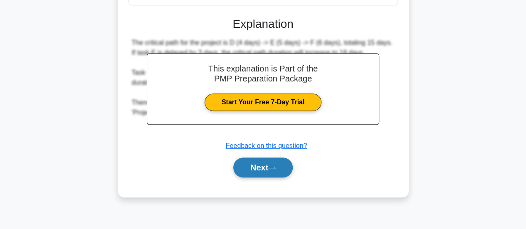
click at [263, 170] on button "Next" at bounding box center [262, 168] width 59 height 20
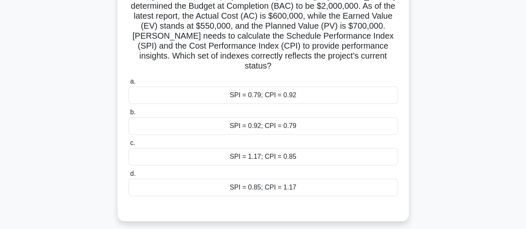
scroll to position [83, 0]
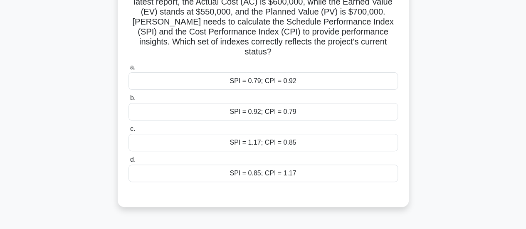
click at [253, 76] on div "SPI = 0.79; CPI = 0.92" at bounding box center [262, 80] width 269 height 17
click at [128, 70] on input "a. SPI = 0.79; CPI = 0.92" at bounding box center [128, 67] width 0 height 5
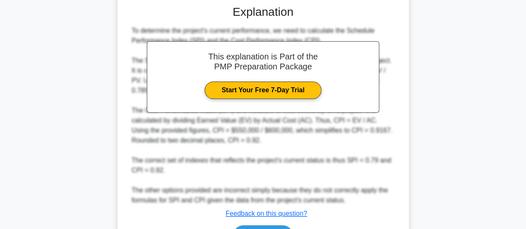
scroll to position [312, 0]
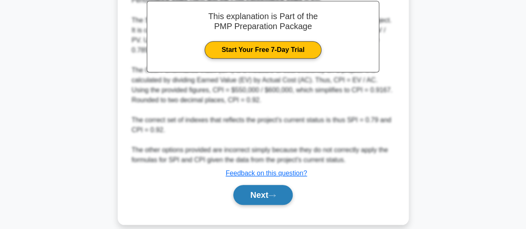
click at [274, 185] on button "Next" at bounding box center [262, 195] width 59 height 20
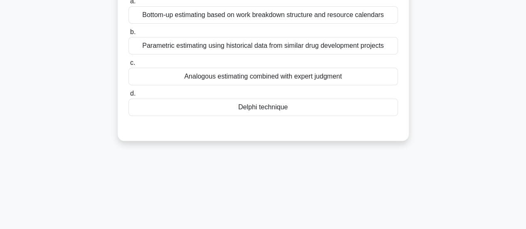
scroll to position [54, 0]
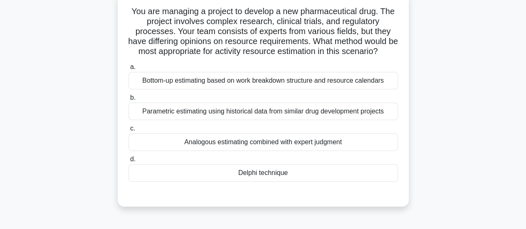
click at [274, 182] on div "Delphi technique" at bounding box center [262, 172] width 269 height 17
click at [128, 162] on input "d. Delphi technique" at bounding box center [128, 159] width 0 height 5
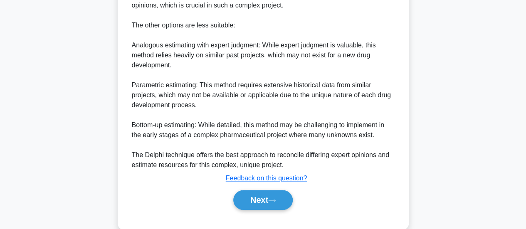
scroll to position [442, 0]
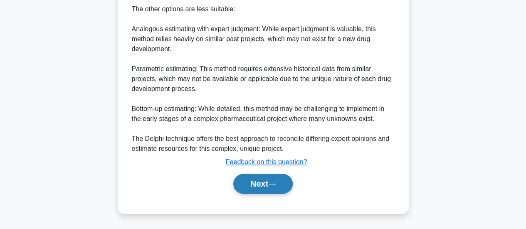
click at [273, 176] on button "Next" at bounding box center [262, 184] width 59 height 20
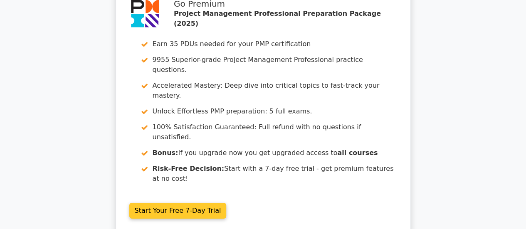
scroll to position [1372, 0]
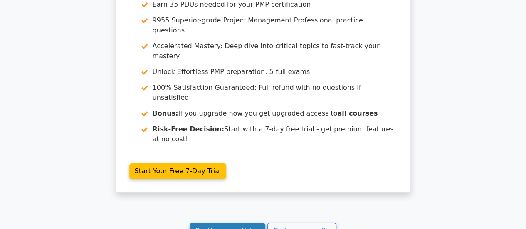
click at [236, 223] on link "Continue practicing" at bounding box center [228, 231] width 76 height 16
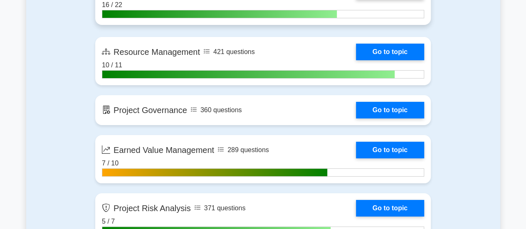
scroll to position [1580, 0]
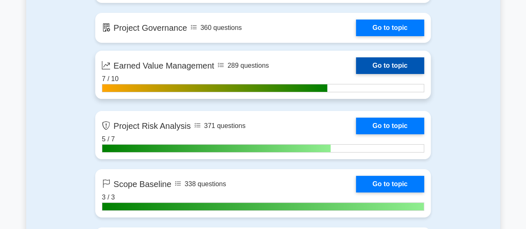
click at [392, 64] on link "Go to topic" at bounding box center [390, 65] width 68 height 17
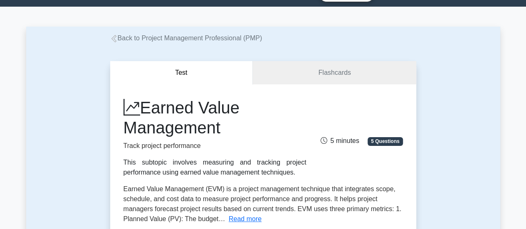
scroll to position [166, 0]
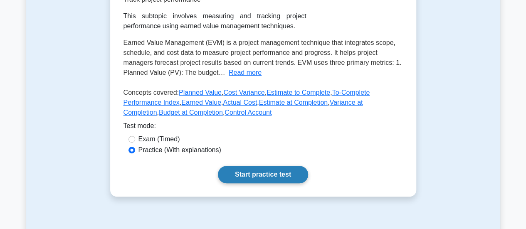
click at [266, 170] on link "Start practice test" at bounding box center [263, 174] width 90 height 17
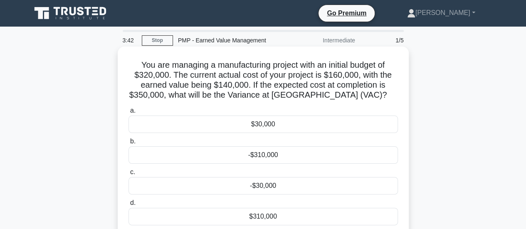
click at [266, 186] on div "-$30,000" at bounding box center [262, 185] width 269 height 17
click at [128, 175] on input "c. -$30,000" at bounding box center [128, 172] width 0 height 5
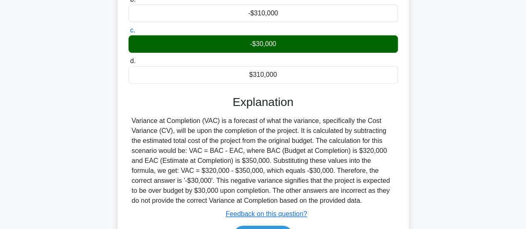
scroll to position [208, 0]
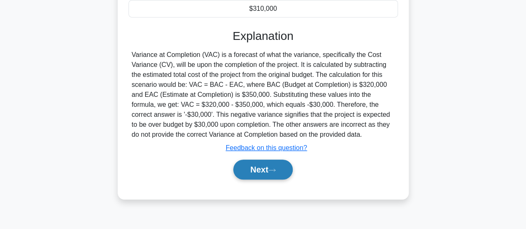
click at [281, 168] on button "Next" at bounding box center [262, 170] width 59 height 20
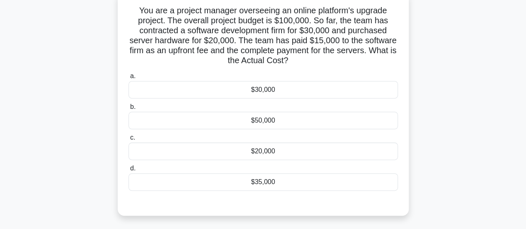
scroll to position [42, 0]
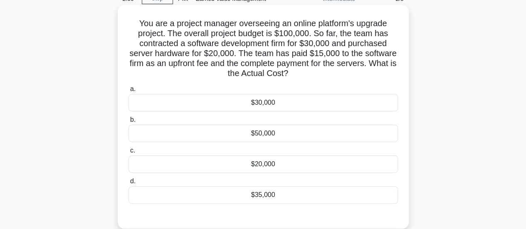
click at [274, 191] on div "$35,000" at bounding box center [262, 194] width 269 height 17
click at [128, 184] on input "d. $35,000" at bounding box center [128, 181] width 0 height 5
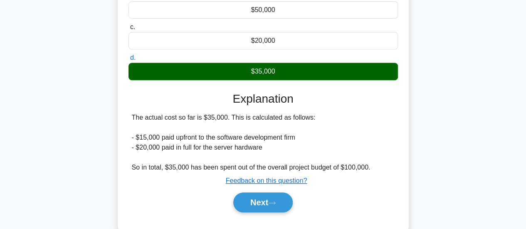
scroll to position [220, 0]
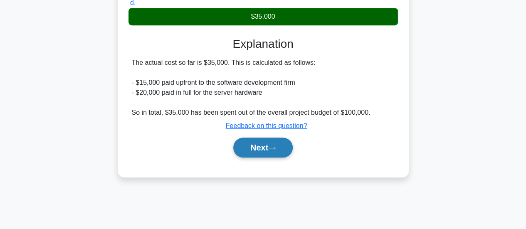
click at [279, 143] on button "Next" at bounding box center [262, 148] width 59 height 20
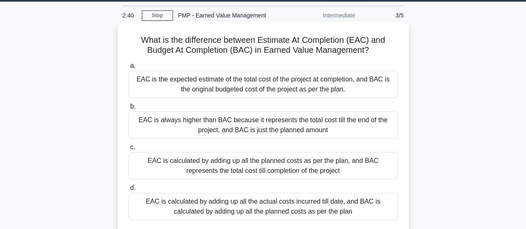
scroll to position [12, 0]
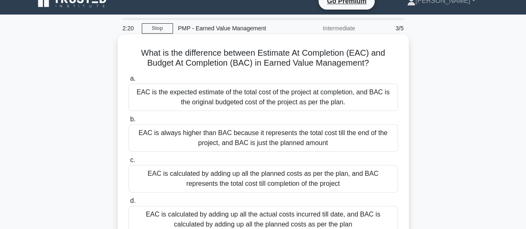
click at [239, 101] on div "EAC is the expected estimate of the total cost of the project at completion, an…" at bounding box center [262, 97] width 269 height 27
click at [128, 81] on input "a. EAC is the expected estimate of the total cost of the project at completion,…" at bounding box center [128, 78] width 0 height 5
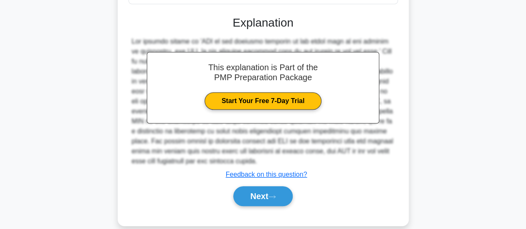
scroll to position [252, 0]
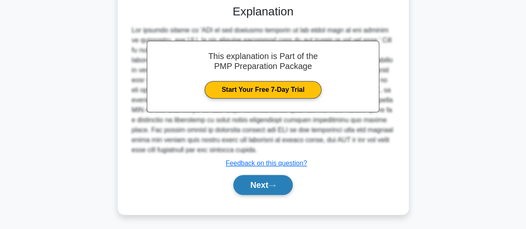
click at [258, 179] on button "Next" at bounding box center [262, 185] width 59 height 20
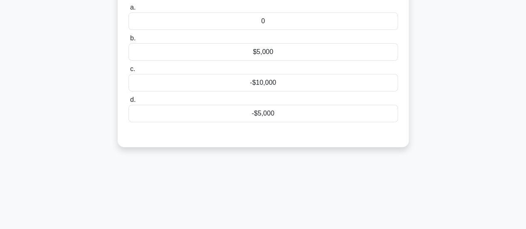
scroll to position [0, 0]
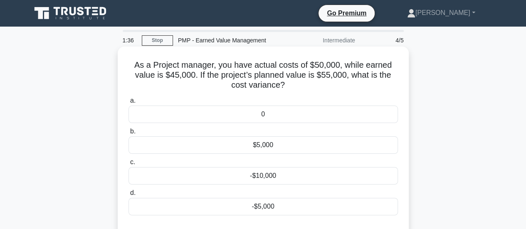
click at [290, 145] on div "$5,000" at bounding box center [262, 144] width 269 height 17
click at [128, 134] on input "b. $5,000" at bounding box center [128, 131] width 0 height 5
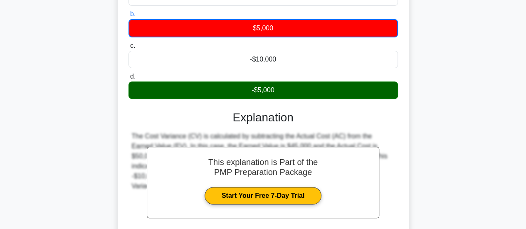
scroll to position [166, 0]
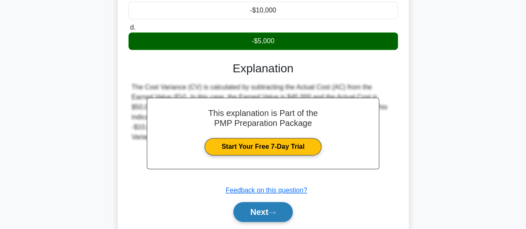
click at [260, 213] on button "Next" at bounding box center [262, 212] width 59 height 20
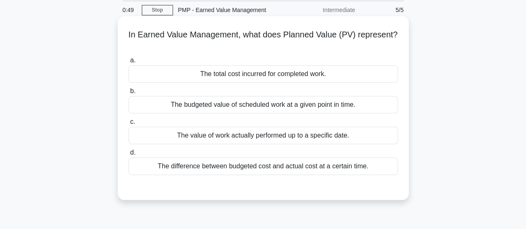
scroll to position [0, 0]
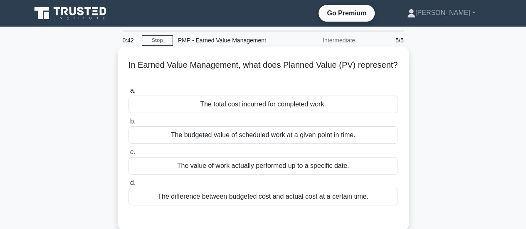
click at [266, 134] on div "The budgeted value of scheduled work at a given point in time." at bounding box center [262, 134] width 269 height 17
click at [128, 124] on input "b. The budgeted value of scheduled work at a given point in time." at bounding box center [128, 121] width 0 height 5
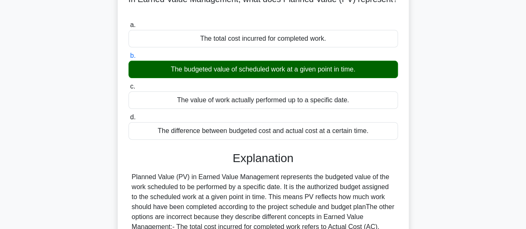
scroll to position [166, 0]
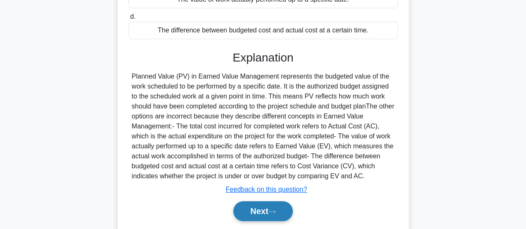
click at [254, 212] on button "Next" at bounding box center [262, 211] width 59 height 20
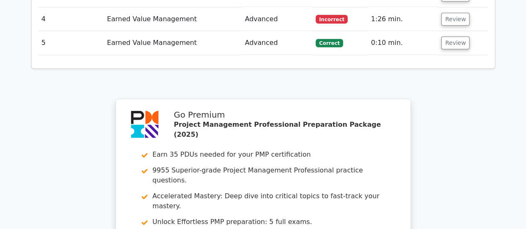
scroll to position [1289, 0]
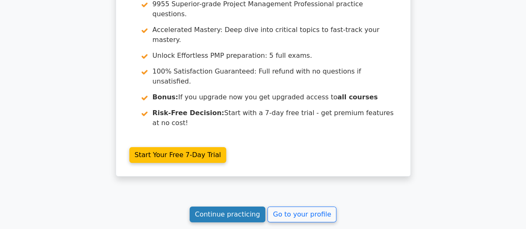
click at [227, 207] on link "Continue practicing" at bounding box center [228, 215] width 76 height 16
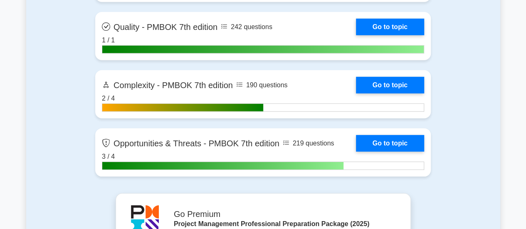
scroll to position [2743, 0]
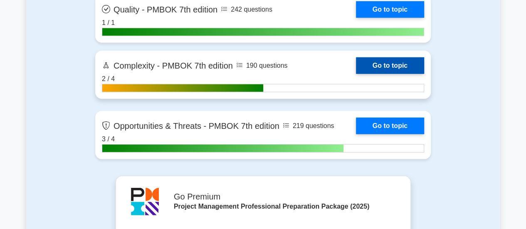
click at [398, 58] on link "Go to topic" at bounding box center [390, 65] width 68 height 17
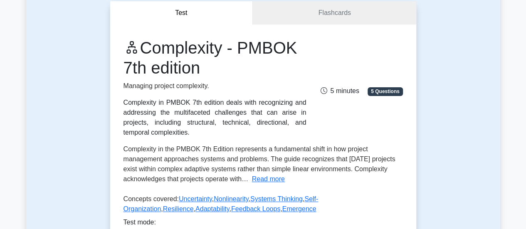
scroll to position [208, 0]
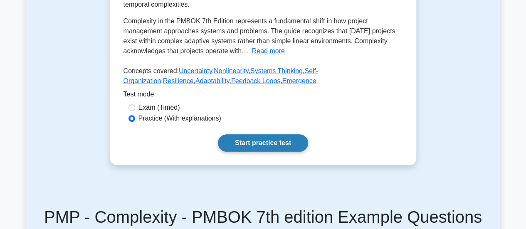
click at [254, 141] on link "Start practice test" at bounding box center [263, 142] width 90 height 17
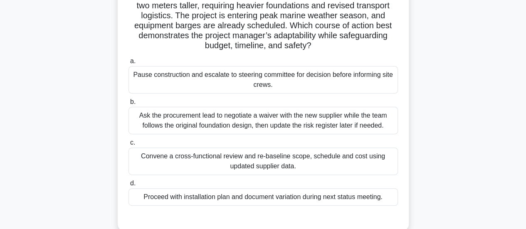
scroll to position [83, 0]
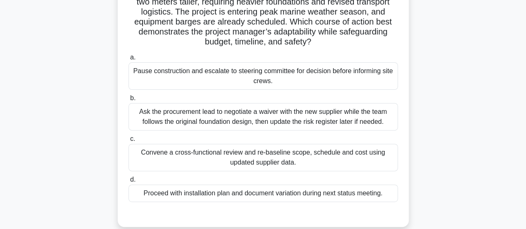
click at [249, 153] on div "Convene a cross-functional review and re-baseline scope, schedule and cost usin…" at bounding box center [262, 157] width 269 height 27
click at [128, 142] on input "c. Convene a cross-functional review and re-baseline scope, schedule and cost u…" at bounding box center [128, 138] width 0 height 5
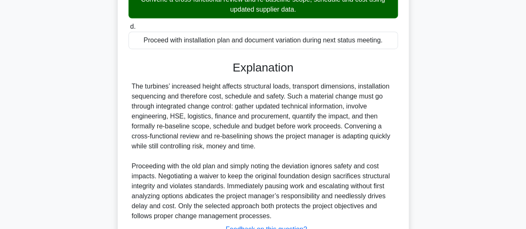
scroll to position [302, 0]
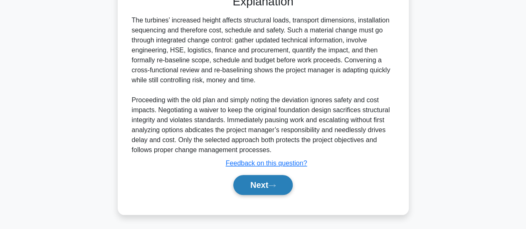
click at [260, 185] on button "Next" at bounding box center [262, 185] width 59 height 20
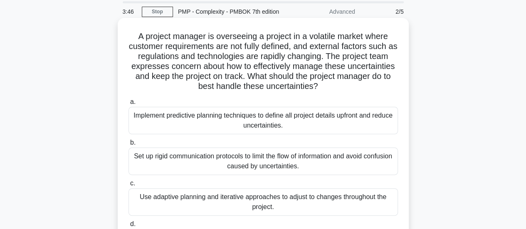
scroll to position [42, 0]
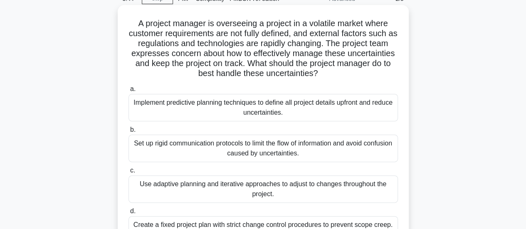
click at [306, 185] on div "Use adaptive planning and iterative approaches to adjust to changes throughout …" at bounding box center [262, 188] width 269 height 27
click at [128, 173] on input "c. Use adaptive planning and iterative approaches to adjust to changes througho…" at bounding box center [128, 170] width 0 height 5
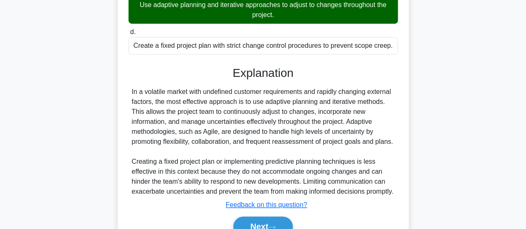
scroll to position [272, 0]
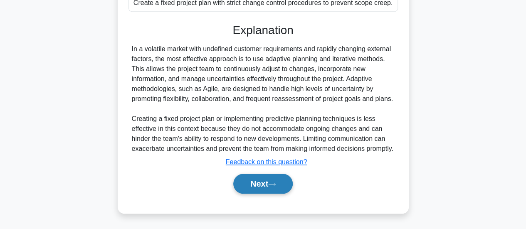
click at [251, 183] on button "Next" at bounding box center [262, 184] width 59 height 20
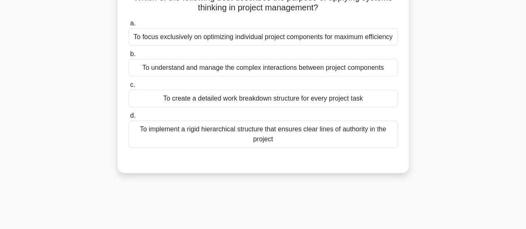
scroll to position [12, 0]
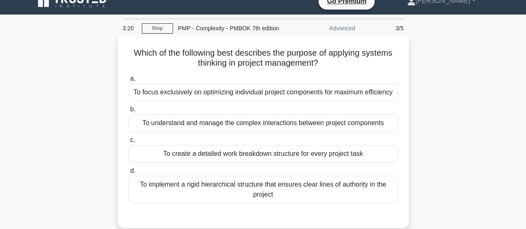
click at [297, 123] on div "To understand and manage the complex interactions between project components" at bounding box center [262, 122] width 269 height 17
click at [128, 112] on input "b. To understand and manage the complex interactions between project components" at bounding box center [128, 109] width 0 height 5
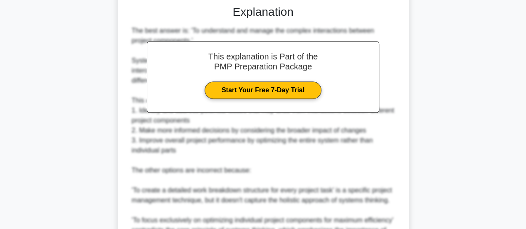
scroll to position [345, 0]
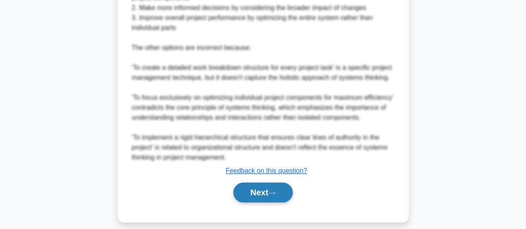
click at [272, 194] on button "Next" at bounding box center [262, 192] width 59 height 20
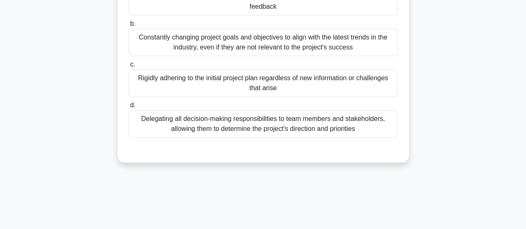
scroll to position [54, 0]
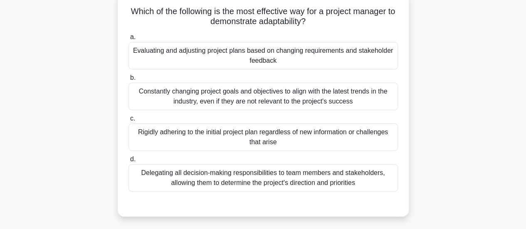
click at [257, 54] on div "Evaluating and adjusting project plans based on changing requirements and stake…" at bounding box center [262, 55] width 269 height 27
click at [128, 40] on input "a. Evaluating and adjusting project plans based on changing requirements and st…" at bounding box center [128, 36] width 0 height 5
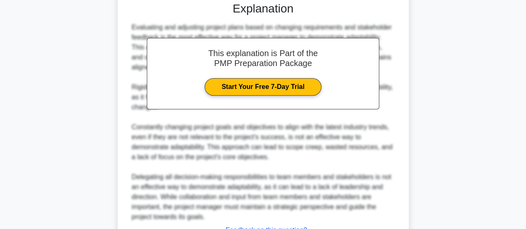
scroll to position [322, 0]
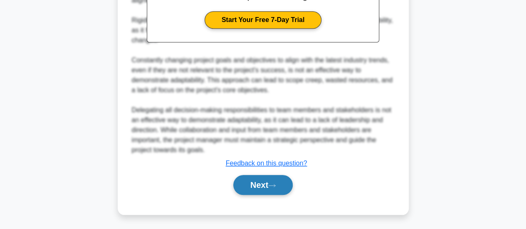
click at [247, 179] on button "Next" at bounding box center [262, 185] width 59 height 20
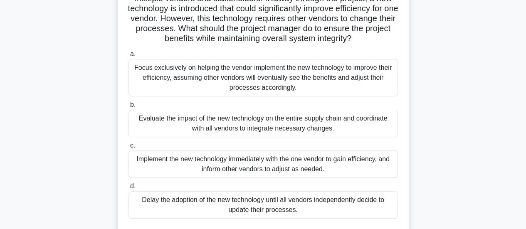
scroll to position [95, 0]
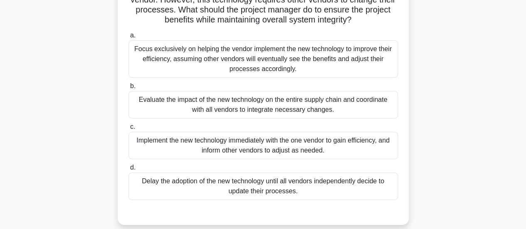
click at [306, 118] on div "Evaluate the impact of the new technology on the entire supply chain and coordi…" at bounding box center [262, 104] width 269 height 27
click at [128, 89] on input "b. Evaluate the impact of the new technology on the entire supply chain and coo…" at bounding box center [128, 86] width 0 height 5
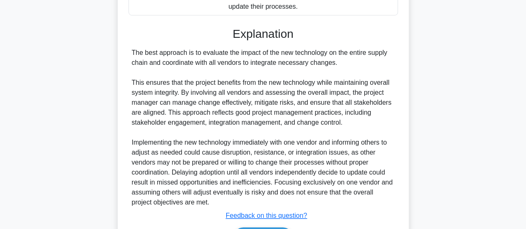
scroll to position [342, 0]
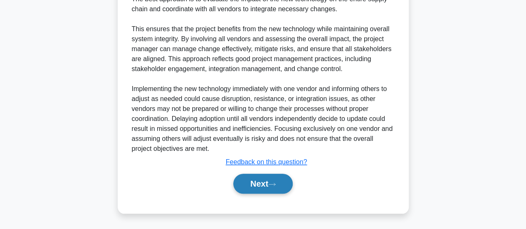
click at [278, 182] on button "Next" at bounding box center [262, 184] width 59 height 20
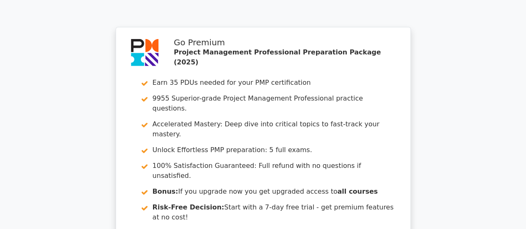
scroll to position [1393, 0]
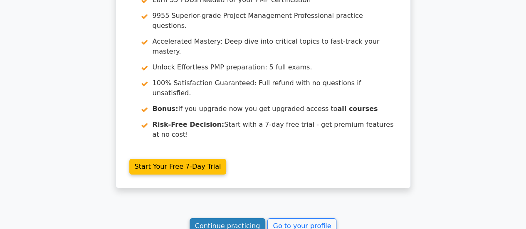
click at [239, 218] on link "Continue practicing" at bounding box center [228, 226] width 76 height 16
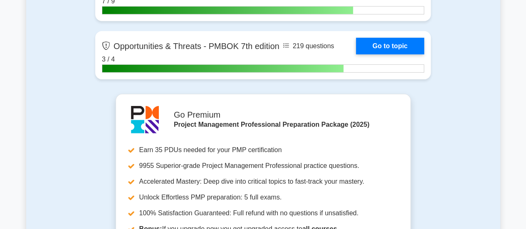
scroll to position [2785, 0]
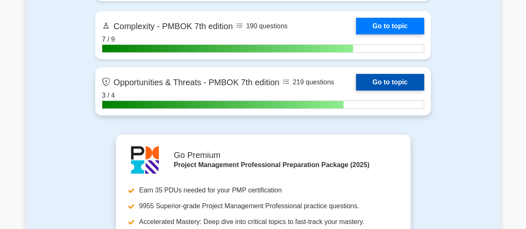
click at [382, 79] on link "Go to topic" at bounding box center [390, 82] width 68 height 17
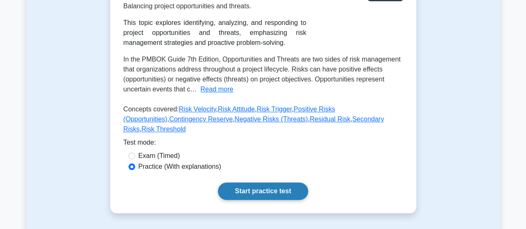
scroll to position [249, 0]
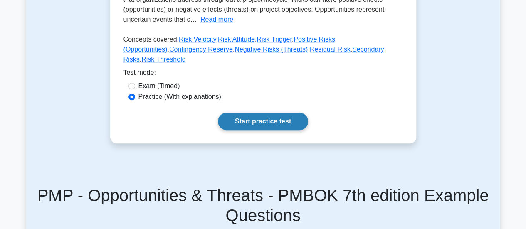
click at [272, 113] on link "Start practice test" at bounding box center [263, 121] width 90 height 17
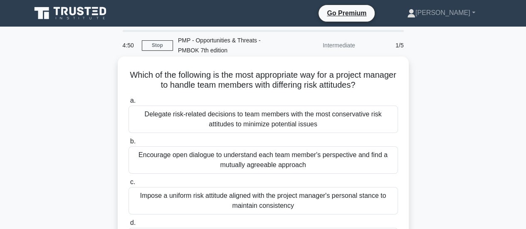
click at [314, 159] on div "Encourage open dialogue to understand each team member's perspective and find a…" at bounding box center [262, 159] width 269 height 27
click at [128, 144] on input "b. Encourage open dialogue to understand each team member's perspective and fin…" at bounding box center [128, 141] width 0 height 5
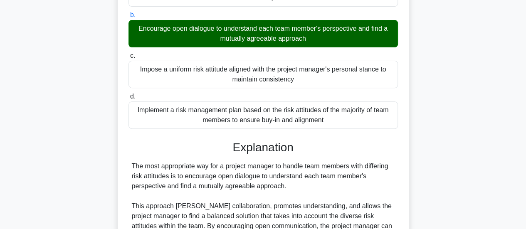
scroll to position [291, 0]
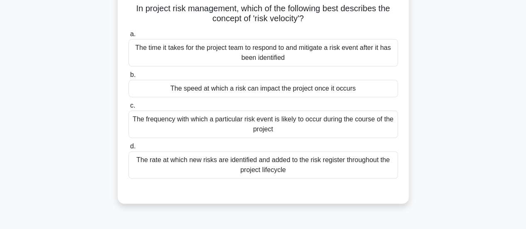
scroll to position [54, 0]
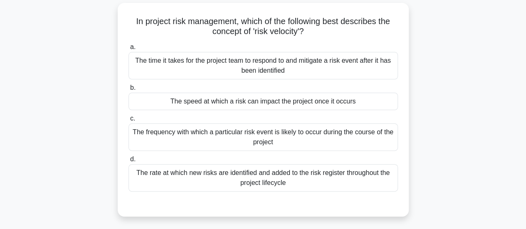
click at [287, 100] on div "The speed at which a risk can impact the project once it occurs" at bounding box center [262, 101] width 269 height 17
click at [128, 91] on input "b. The speed at which a risk can impact the project once it occurs" at bounding box center [128, 87] width 0 height 5
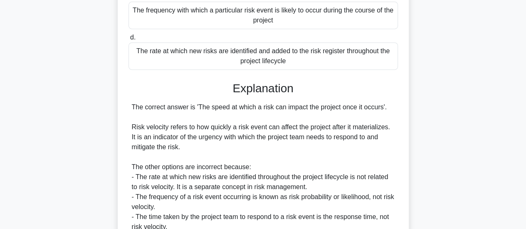
scroll to position [252, 0]
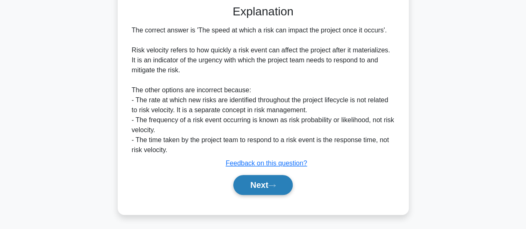
click at [257, 188] on button "Next" at bounding box center [262, 185] width 59 height 20
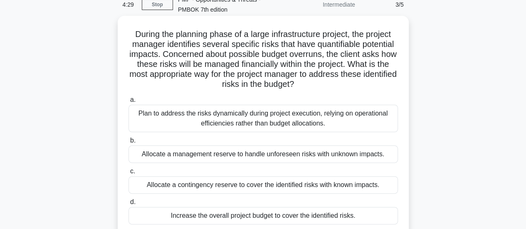
scroll to position [54, 0]
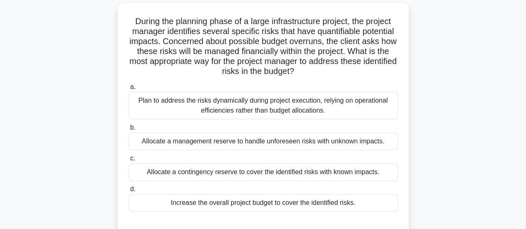
click at [310, 169] on div "Allocate a contingency reserve to cover the identified risks with known impacts." at bounding box center [262, 171] width 269 height 17
click at [128, 161] on input "c. Allocate a contingency reserve to cover the identified risks with known impa…" at bounding box center [128, 158] width 0 height 5
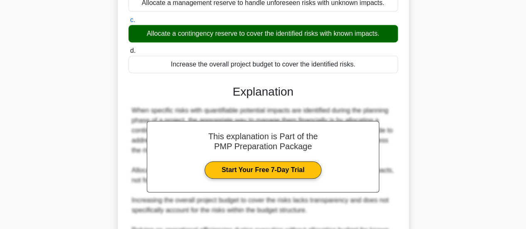
scroll to position [292, 0]
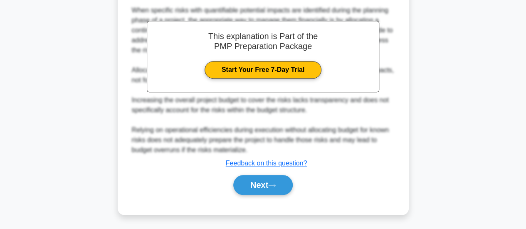
click at [264, 196] on div "Next" at bounding box center [262, 185] width 269 height 27
click at [268, 190] on button "Next" at bounding box center [262, 185] width 59 height 20
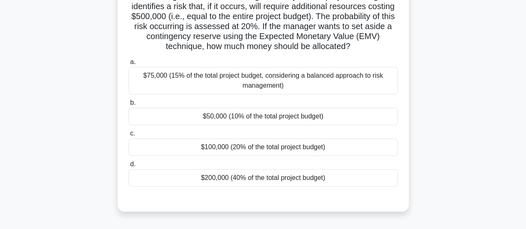
scroll to position [54, 0]
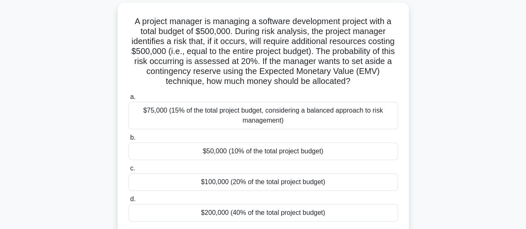
click at [308, 178] on div "$100,000 (20% of the total project budget)" at bounding box center [262, 181] width 269 height 17
click at [128, 171] on input "c. $100,000 (20% of the total project budget)" at bounding box center [128, 168] width 0 height 5
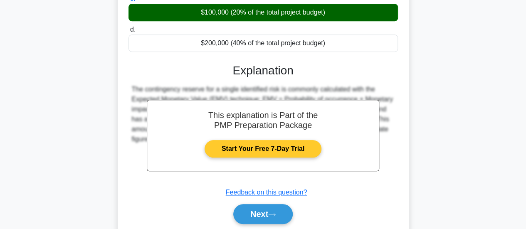
scroll to position [252, 0]
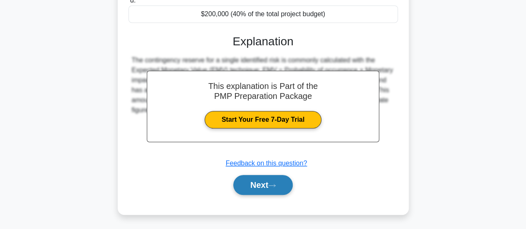
click at [263, 181] on button "Next" at bounding box center [262, 185] width 59 height 20
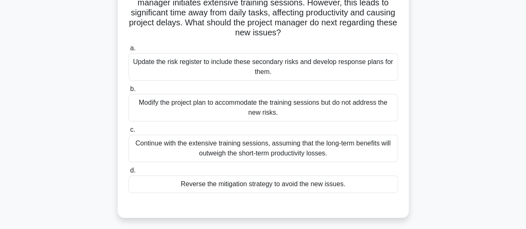
scroll to position [95, 0]
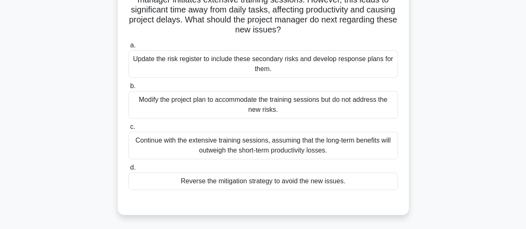
click at [291, 59] on div "Update the risk register to include these secondary risks and develop response …" at bounding box center [262, 63] width 269 height 27
click at [128, 48] on input "a. Update the risk register to include these secondary risks and develop respon…" at bounding box center [128, 45] width 0 height 5
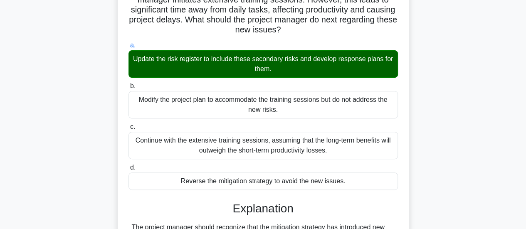
scroll to position [220, 0]
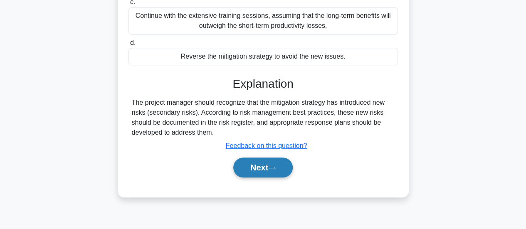
click at [260, 161] on button "Next" at bounding box center [262, 168] width 59 height 20
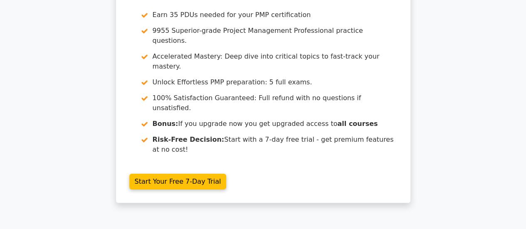
scroll to position [1412, 0]
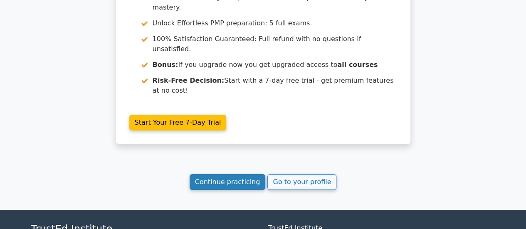
click at [230, 174] on link "Continue practicing" at bounding box center [228, 182] width 76 height 16
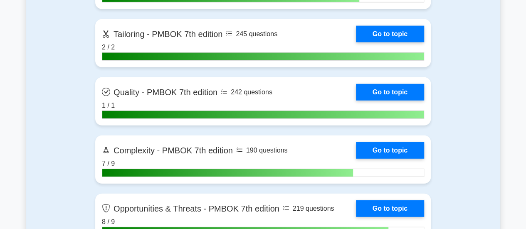
scroll to position [2743, 0]
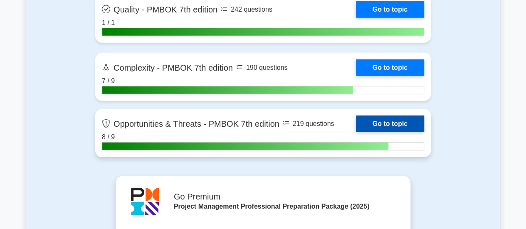
click at [399, 118] on link "Go to topic" at bounding box center [390, 124] width 68 height 17
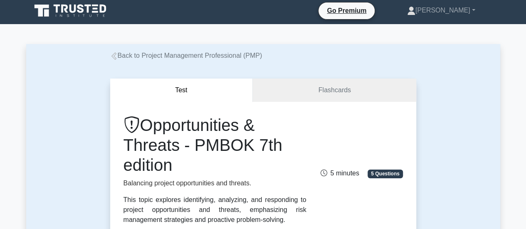
scroll to position [291, 0]
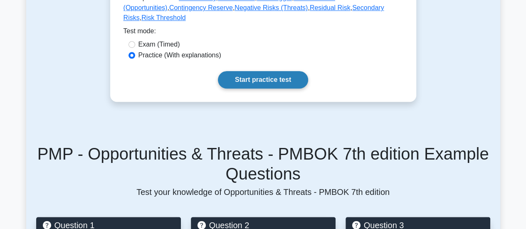
click at [258, 71] on link "Start practice test" at bounding box center [263, 79] width 90 height 17
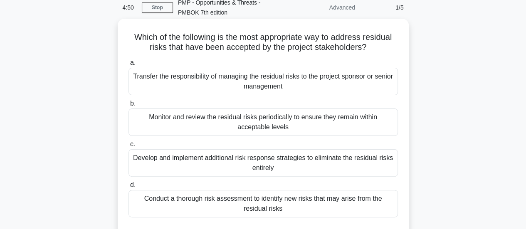
scroll to position [83, 0]
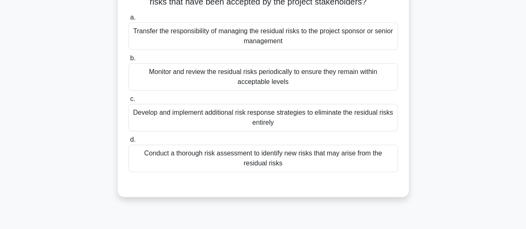
click at [275, 76] on div "Monitor and review the residual risks periodically to ensure they remain within…" at bounding box center [262, 76] width 269 height 27
click at [128, 61] on input "b. Monitor and review the residual risks periodically to ensure they remain wit…" at bounding box center [128, 58] width 0 height 5
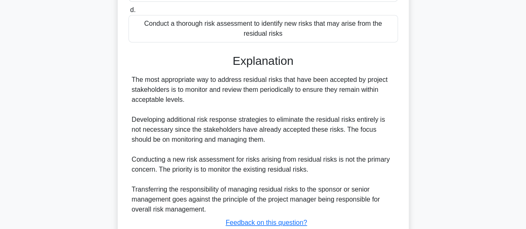
scroll to position [272, 0]
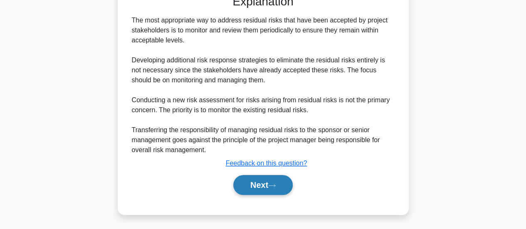
click at [255, 182] on button "Next" at bounding box center [262, 185] width 59 height 20
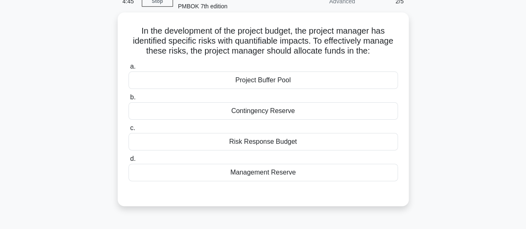
scroll to position [0, 0]
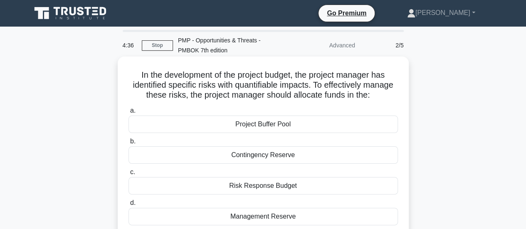
click at [242, 158] on div "Contingency Reserve" at bounding box center [262, 154] width 269 height 17
click at [128, 144] on input "b. [GEOGRAPHIC_DATA]" at bounding box center [128, 141] width 0 height 5
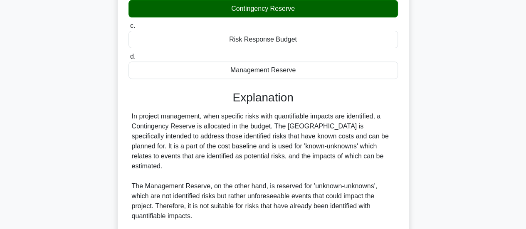
scroll to position [291, 0]
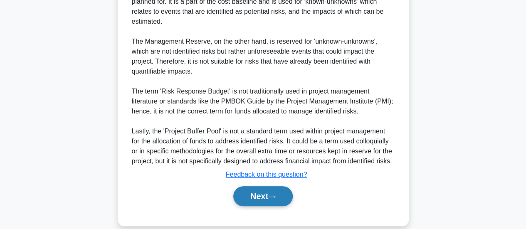
click at [251, 187] on button "Next" at bounding box center [262, 196] width 59 height 20
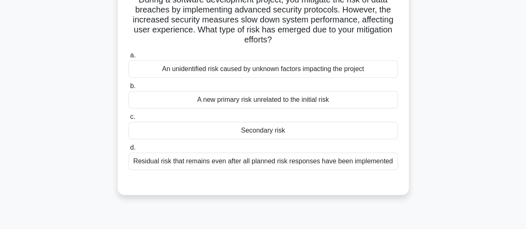
scroll to position [54, 0]
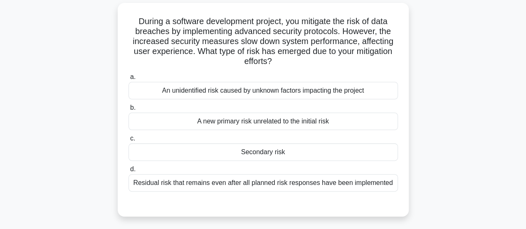
click at [247, 150] on div "Secondary risk" at bounding box center [262, 151] width 269 height 17
click at [128, 141] on input "c. Secondary risk" at bounding box center [128, 138] width 0 height 5
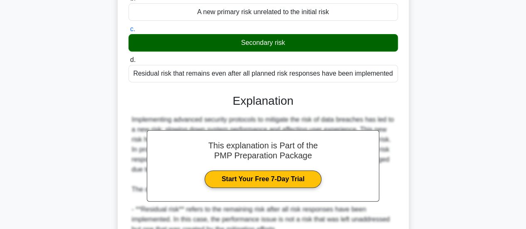
scroll to position [292, 0]
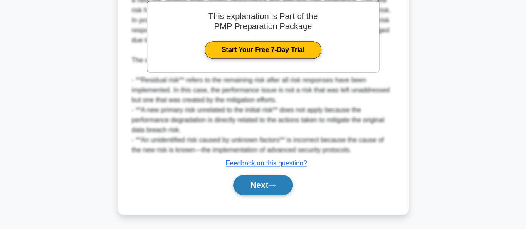
click at [251, 189] on button "Next" at bounding box center [262, 185] width 59 height 20
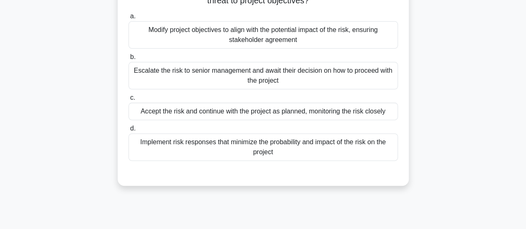
scroll to position [54, 0]
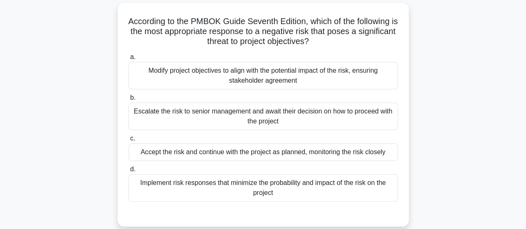
click at [305, 189] on div "Implement risk responses that minimize the probability and impact of the risk o…" at bounding box center [262, 187] width 269 height 27
click at [128, 172] on input "d. Implement risk responses that minimize the probability and impact of the ris…" at bounding box center [128, 169] width 0 height 5
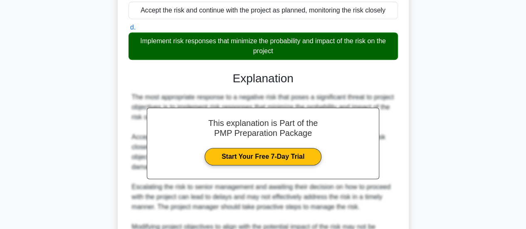
scroll to position [292, 0]
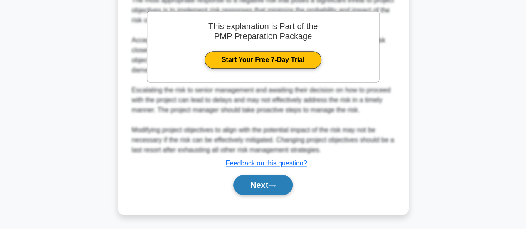
click at [278, 182] on button "Next" at bounding box center [262, 185] width 59 height 20
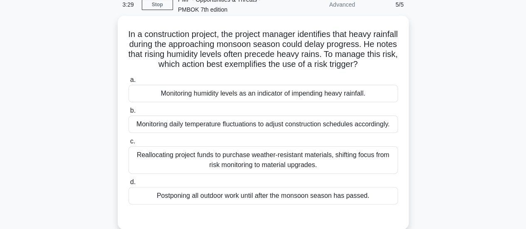
scroll to position [54, 0]
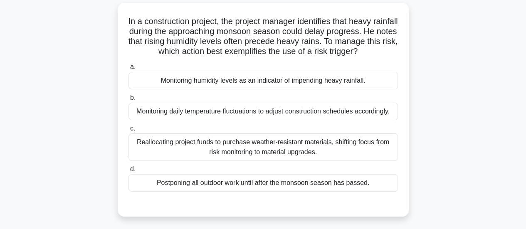
click at [260, 89] on div "Monitoring humidity levels as an indicator of impending heavy rainfall." at bounding box center [262, 80] width 269 height 17
click at [128, 70] on input "a. Monitoring humidity levels as an indicator of impending heavy rainfall." at bounding box center [128, 66] width 0 height 5
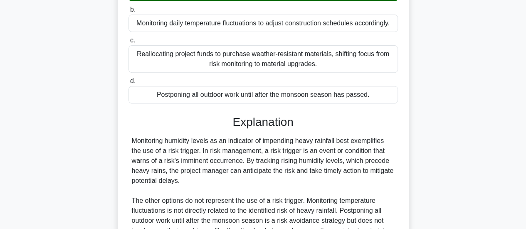
scroll to position [252, 0]
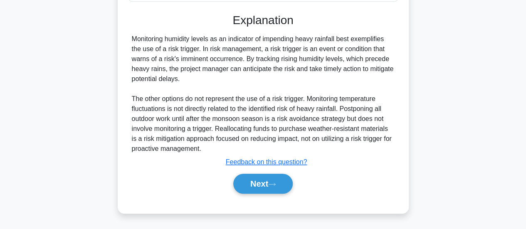
click at [258, 174] on div "Next" at bounding box center [262, 183] width 269 height 27
click at [258, 184] on button "Next" at bounding box center [262, 184] width 59 height 20
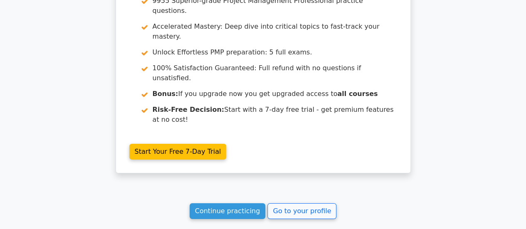
scroll to position [1352, 0]
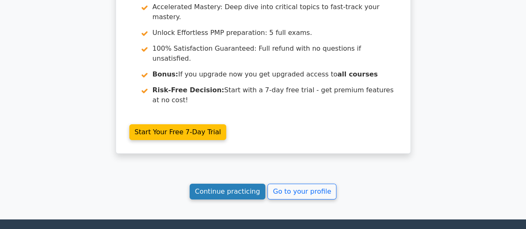
click at [239, 184] on link "Continue practicing" at bounding box center [228, 192] width 76 height 16
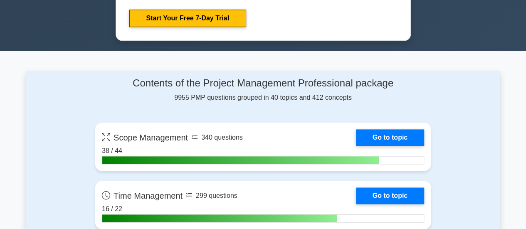
scroll to position [748, 0]
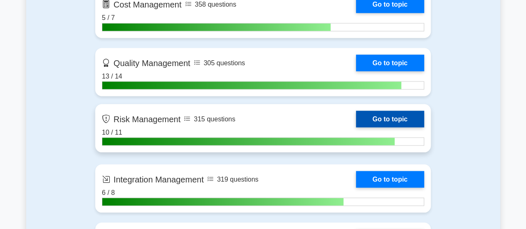
click at [390, 115] on link "Go to topic" at bounding box center [390, 119] width 68 height 17
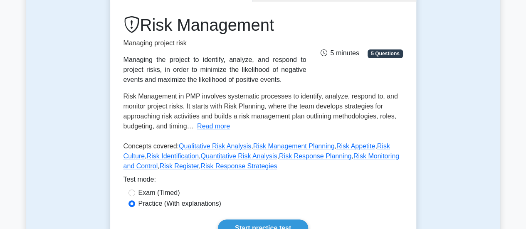
scroll to position [291, 0]
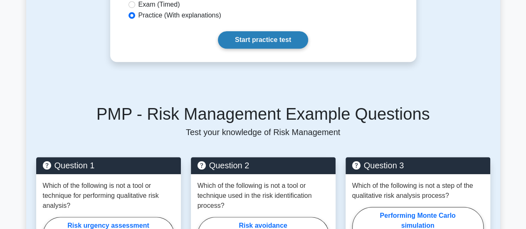
click at [255, 44] on link "Start practice test" at bounding box center [263, 39] width 90 height 17
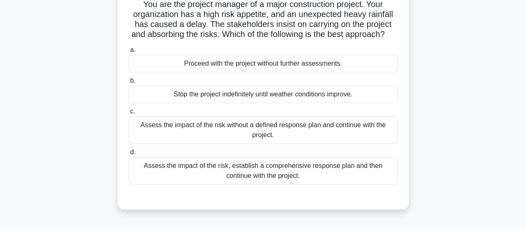
scroll to position [83, 0]
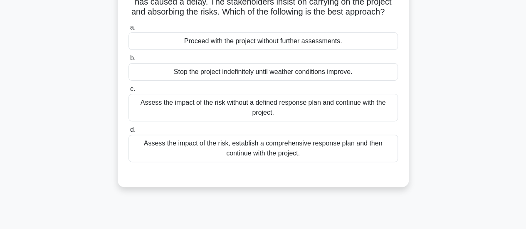
click at [271, 160] on div "Assess the impact of the risk, establish a comprehensive response plan and then…" at bounding box center [262, 148] width 269 height 27
click at [128, 133] on input "d. Assess the impact of the risk, establish a comprehensive response plan and t…" at bounding box center [128, 129] width 0 height 5
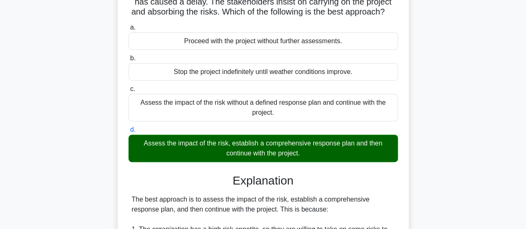
scroll to position [249, 0]
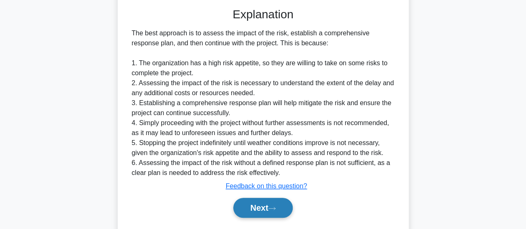
click at [258, 216] on button "Next" at bounding box center [262, 208] width 59 height 20
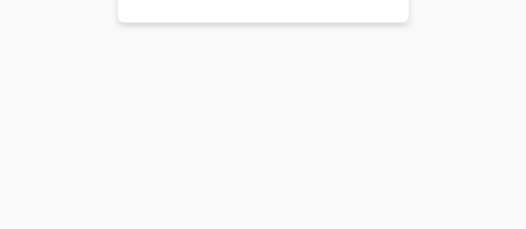
scroll to position [54, 0]
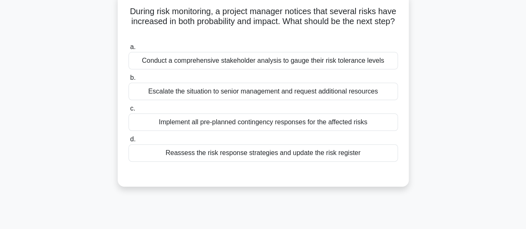
click at [253, 152] on div "Reassess the risk response strategies and update the risk register" at bounding box center [262, 152] width 269 height 17
click at [128, 142] on input "d. Reassess the risk response strategies and update the risk register" at bounding box center [128, 139] width 0 height 5
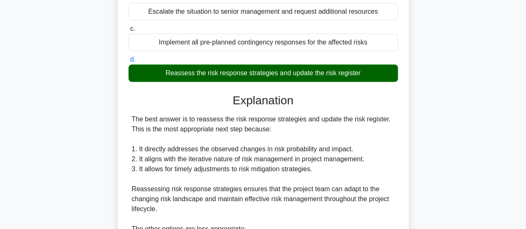
scroll to position [345, 0]
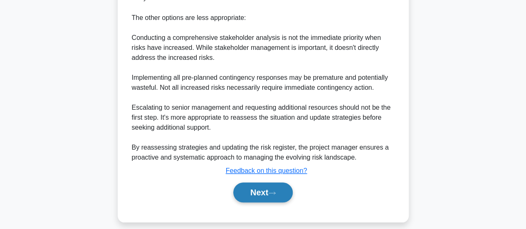
click at [263, 201] on button "Next" at bounding box center [262, 192] width 59 height 20
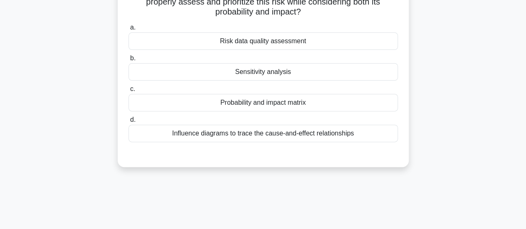
scroll to position [54, 0]
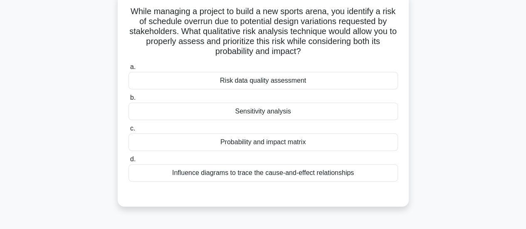
click at [307, 177] on div "Influence diagrams to trace the cause-and-effect relationships" at bounding box center [262, 172] width 269 height 17
click at [128, 162] on input "d. Influence diagrams to trace the cause-and-effect relationships" at bounding box center [128, 159] width 0 height 5
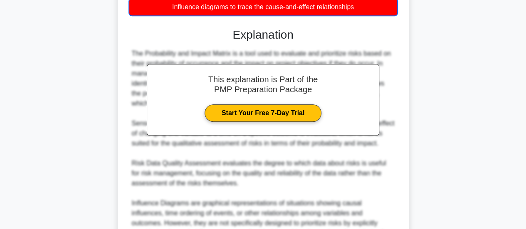
scroll to position [313, 0]
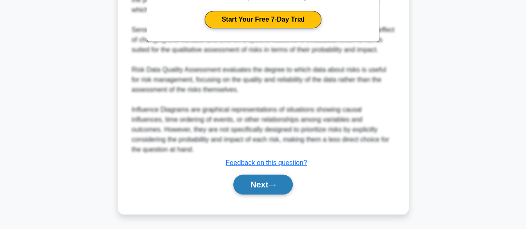
click at [253, 186] on button "Next" at bounding box center [262, 185] width 59 height 20
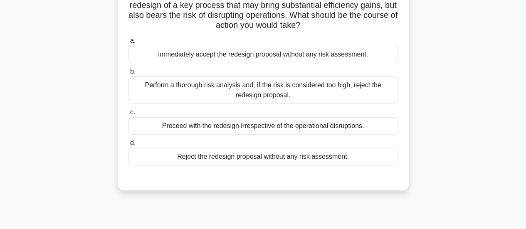
scroll to position [12, 0]
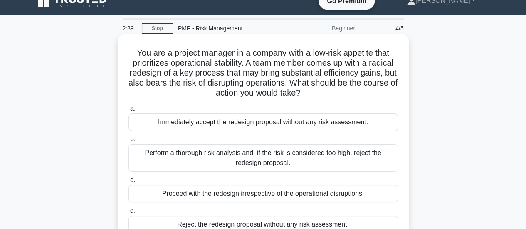
click at [288, 157] on div "Perform a thorough risk analysis and, if the risk is considered too high, rejec…" at bounding box center [262, 157] width 269 height 27
click at [128, 142] on input "b. Perform a thorough risk analysis and, if the risk is considered too high, re…" at bounding box center [128, 139] width 0 height 5
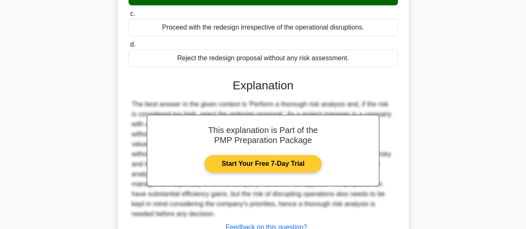
scroll to position [242, 0]
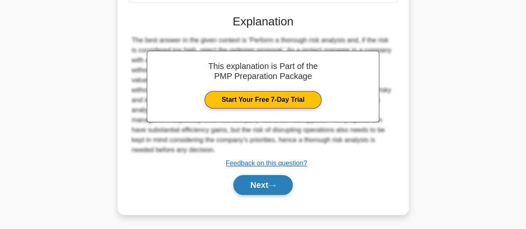
click at [272, 180] on button "Next" at bounding box center [262, 185] width 59 height 20
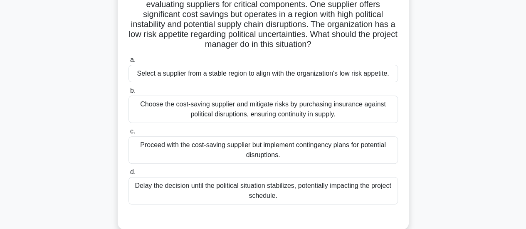
scroll to position [42, 0]
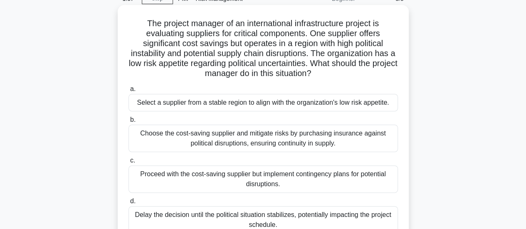
click at [278, 105] on div "Select a supplier from a stable region to align with the organization's low ris…" at bounding box center [262, 102] width 269 height 17
click at [128, 92] on input "a. Select a supplier from a stable region to align with the organization's low …" at bounding box center [128, 88] width 0 height 5
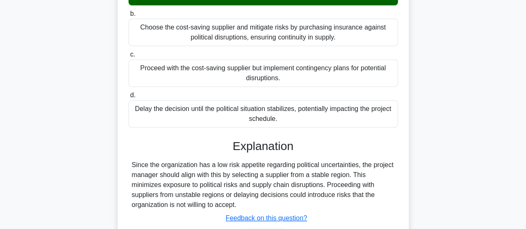
scroll to position [220, 0]
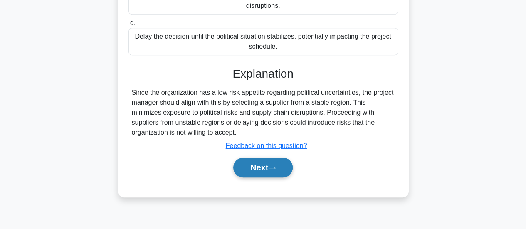
click at [270, 170] on button "Next" at bounding box center [262, 168] width 59 height 20
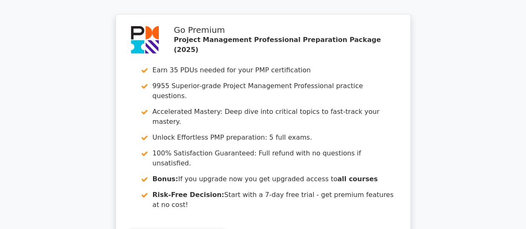
scroll to position [1330, 0]
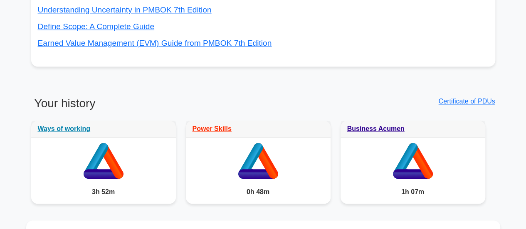
scroll to position [623, 0]
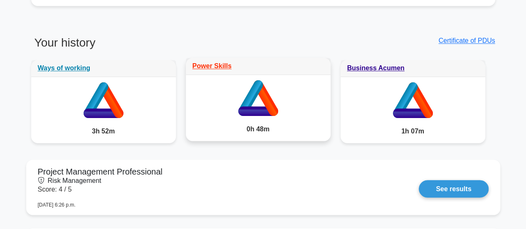
click at [258, 103] on icon at bounding box center [258, 96] width 145 height 43
click at [209, 65] on link "Power Skills" at bounding box center [211, 65] width 39 height 7
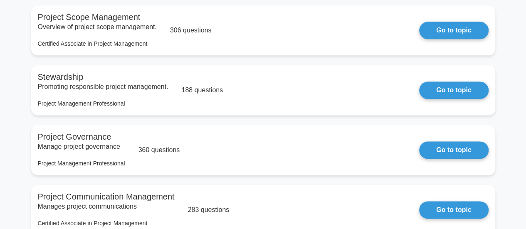
scroll to position [457, 0]
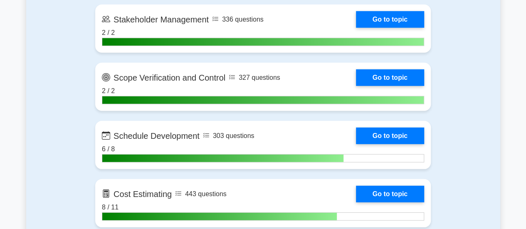
scroll to position [1247, 0]
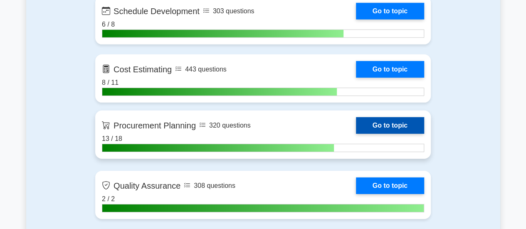
click at [377, 125] on link "Go to topic" at bounding box center [390, 125] width 68 height 17
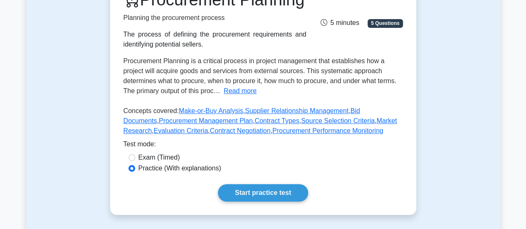
scroll to position [208, 0]
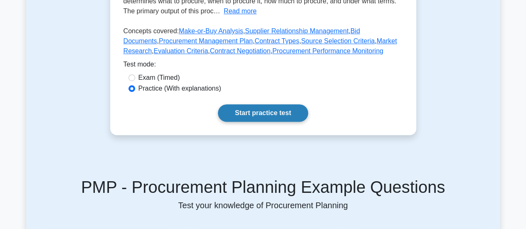
click at [285, 122] on link "Start practice test" at bounding box center [263, 112] width 90 height 17
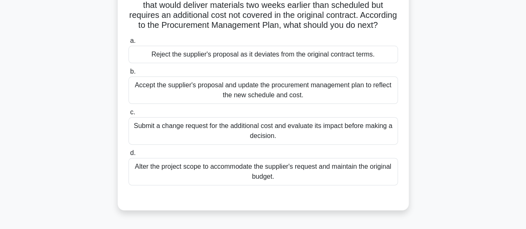
scroll to position [83, 0]
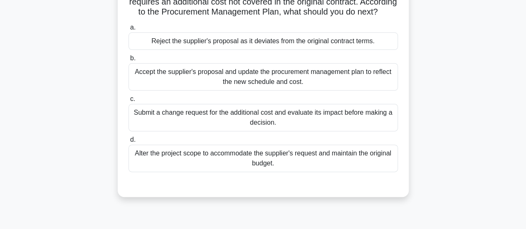
click at [296, 129] on div "Submit a change request for the additional cost and evaluate its impact before …" at bounding box center [262, 117] width 269 height 27
click at [128, 102] on input "c. Submit a change request for the additional cost and evaluate its impact befo…" at bounding box center [128, 98] width 0 height 5
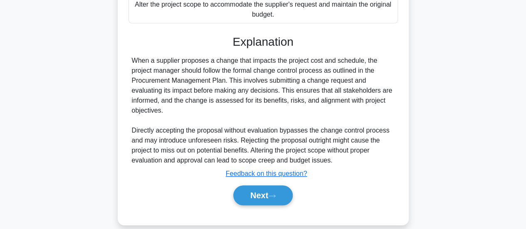
scroll to position [252, 0]
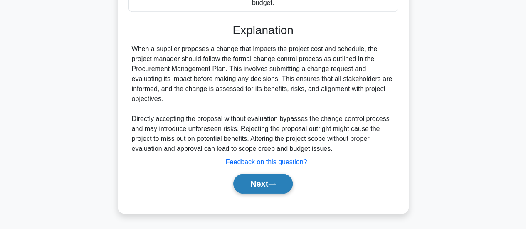
click at [263, 179] on button "Next" at bounding box center [262, 184] width 59 height 20
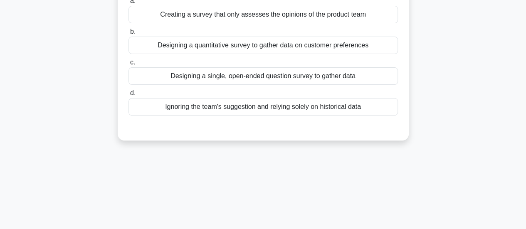
scroll to position [12, 0]
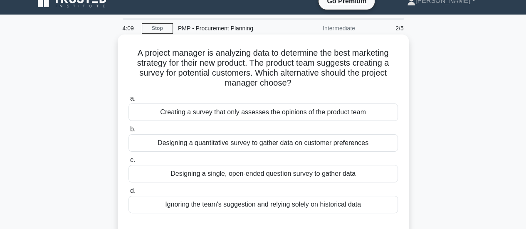
click at [298, 145] on div "Designing a quantitative survey to gather data on customer preferences" at bounding box center [262, 142] width 269 height 17
click at [128, 132] on input "b. Designing a quantitative survey to gather data on customer preferences" at bounding box center [128, 129] width 0 height 5
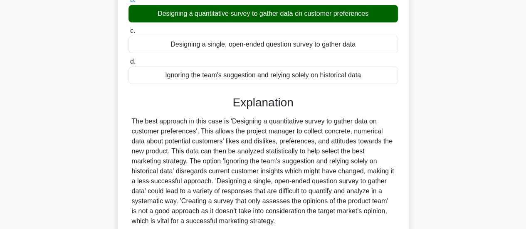
scroll to position [220, 0]
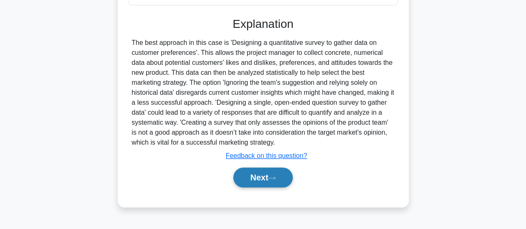
click at [273, 174] on button "Next" at bounding box center [262, 178] width 59 height 20
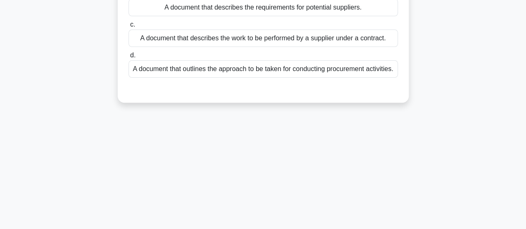
scroll to position [12, 0]
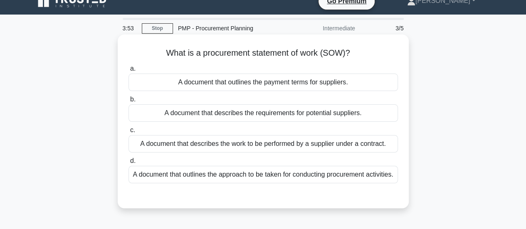
click at [304, 146] on div "A document that describes the work to be performed by a supplier under a contra…" at bounding box center [262, 143] width 269 height 17
click at [128, 133] on input "c. A document that describes the work to be performed by a supplier under a con…" at bounding box center [128, 130] width 0 height 5
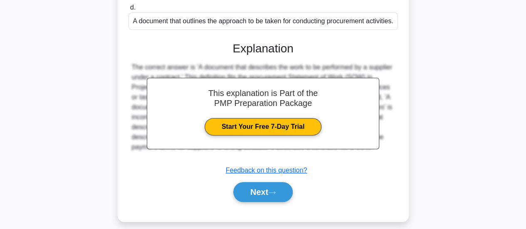
scroll to position [178, 0]
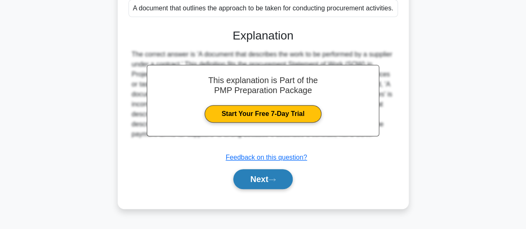
click at [280, 189] on button "Next" at bounding box center [262, 179] width 59 height 20
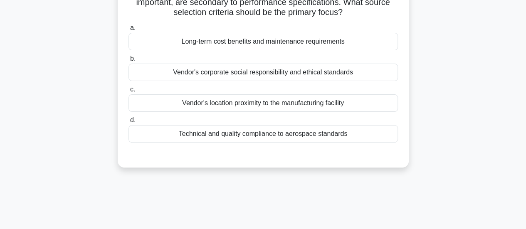
scroll to position [12, 0]
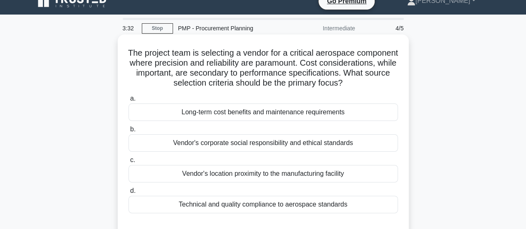
click at [279, 211] on div "Technical and quality compliance to aerospace standards" at bounding box center [262, 204] width 269 height 17
click at [128, 194] on input "d. Technical and quality compliance to aerospace standards" at bounding box center [128, 190] width 0 height 5
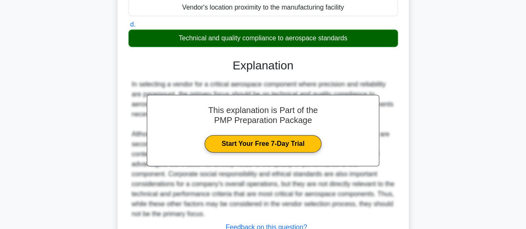
scroll to position [252, 0]
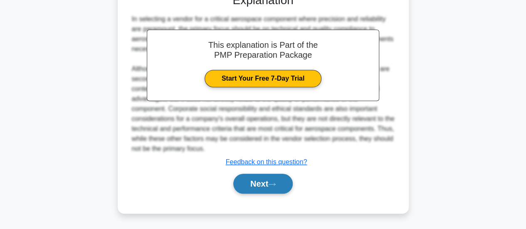
click at [278, 182] on button "Next" at bounding box center [262, 184] width 59 height 20
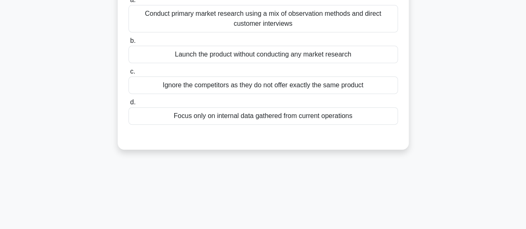
scroll to position [54, 0]
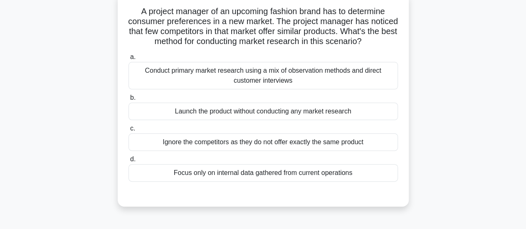
click at [285, 89] on div "Conduct primary market research using a mix of observation methods and direct c…" at bounding box center [262, 75] width 269 height 27
click at [128, 60] on input "a. Conduct primary market research using a mix of observation methods and direc…" at bounding box center [128, 56] width 0 height 5
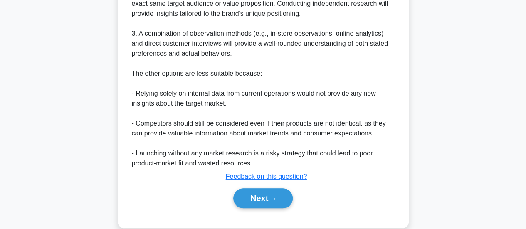
scroll to position [362, 0]
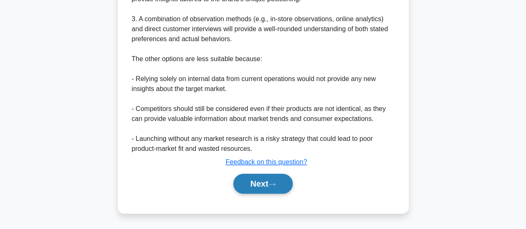
click at [265, 184] on button "Next" at bounding box center [262, 184] width 59 height 20
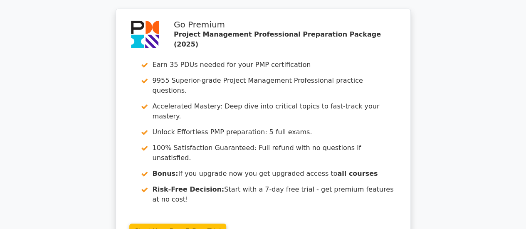
scroll to position [1348, 0]
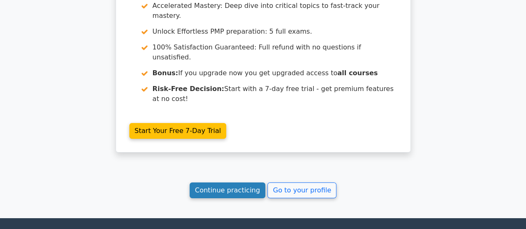
click at [225, 182] on link "Continue practicing" at bounding box center [228, 190] width 76 height 16
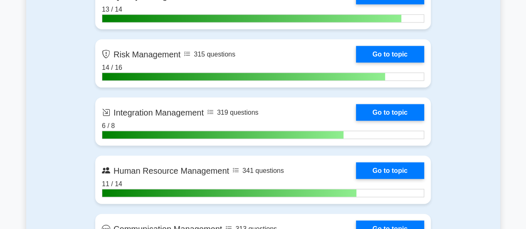
scroll to position [873, 0]
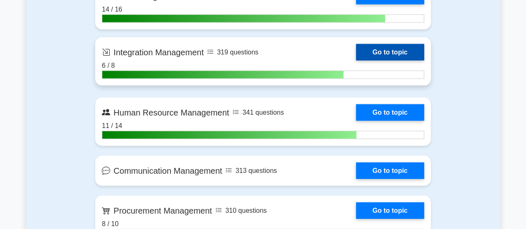
click at [397, 48] on link "Go to topic" at bounding box center [390, 52] width 68 height 17
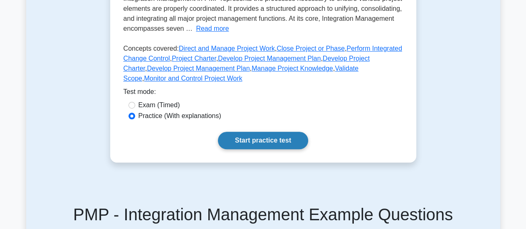
scroll to position [249, 0]
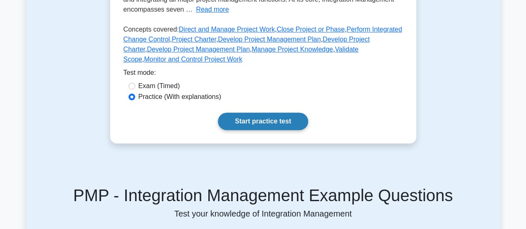
click at [249, 122] on link "Start practice test" at bounding box center [263, 121] width 90 height 17
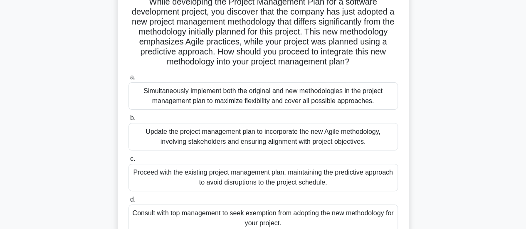
scroll to position [83, 0]
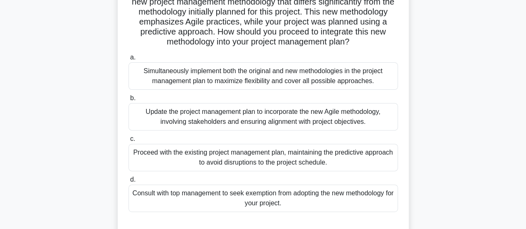
click at [266, 126] on div "Update the project management plan to incorporate the new Agile methodology, in…" at bounding box center [262, 116] width 269 height 27
click at [128, 101] on input "b. Update the project management plan to incorporate the new Agile methodology,…" at bounding box center [128, 98] width 0 height 5
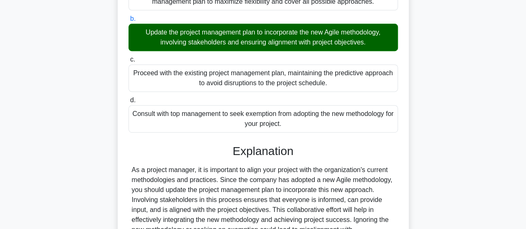
scroll to position [249, 0]
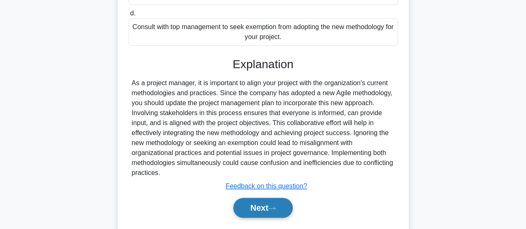
click at [264, 213] on button "Next" at bounding box center [262, 208] width 59 height 20
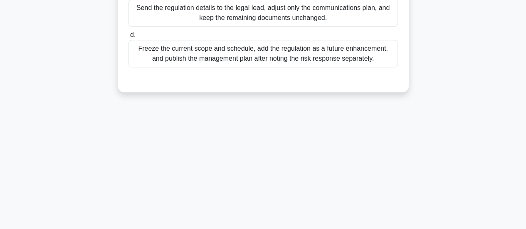
scroll to position [54, 0]
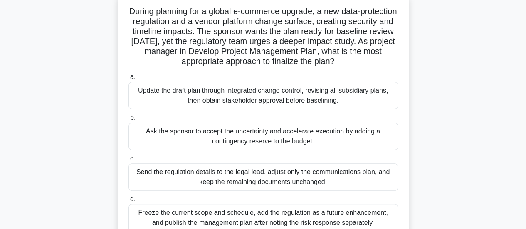
click at [243, 95] on div "Update the draft plan through integrated change control, revising all subsidiar…" at bounding box center [262, 95] width 269 height 27
click at [128, 80] on input "a. Update the draft plan through integrated change control, revising all subsid…" at bounding box center [128, 76] width 0 height 5
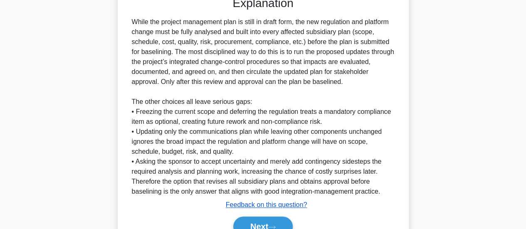
scroll to position [342, 0]
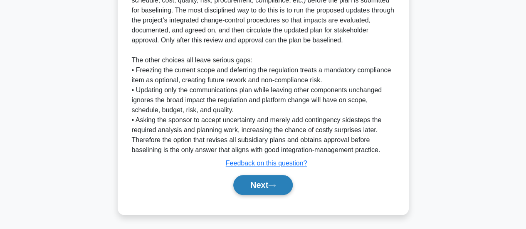
click at [274, 192] on button "Next" at bounding box center [262, 185] width 59 height 20
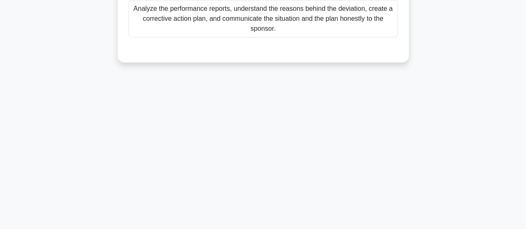
scroll to position [54, 0]
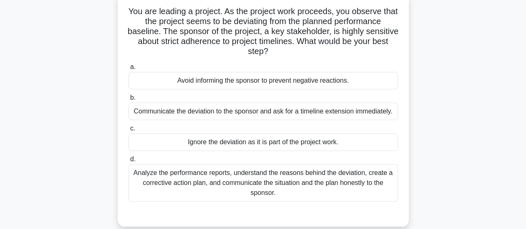
click at [293, 181] on div "Analyze the performance reports, understand the reasons behind the deviation, c…" at bounding box center [262, 182] width 269 height 37
click at [128, 162] on input "d. Analyze the performance reports, understand the reasons behind the deviation…" at bounding box center [128, 159] width 0 height 5
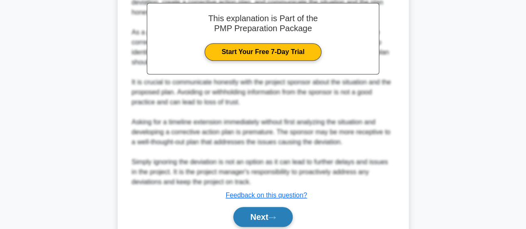
scroll to position [332, 0]
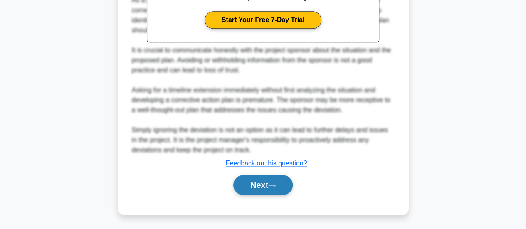
click at [265, 187] on button "Next" at bounding box center [262, 185] width 59 height 20
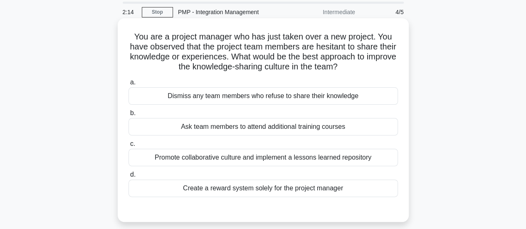
scroll to position [42, 0]
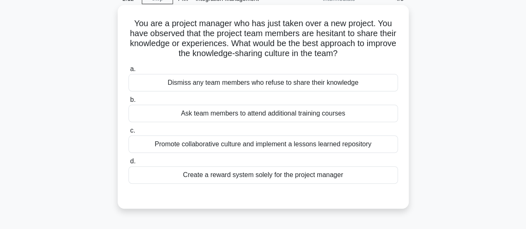
click at [275, 143] on div "Promote collaborative culture and implement a lessons learned repository" at bounding box center [262, 144] width 269 height 17
click at [128, 133] on input "c. Promote collaborative culture and implement a lessons learned repository" at bounding box center [128, 130] width 0 height 5
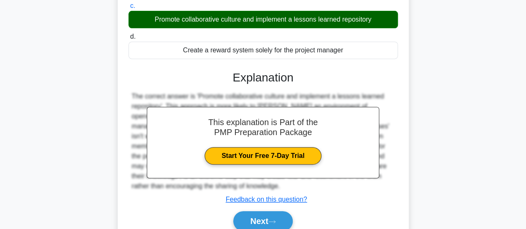
scroll to position [208, 0]
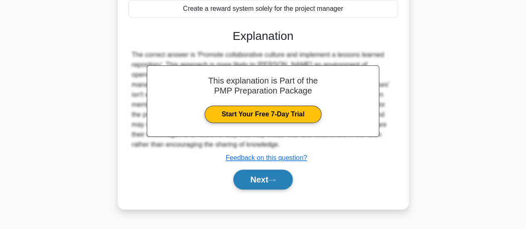
click at [264, 177] on button "Next" at bounding box center [262, 180] width 59 height 20
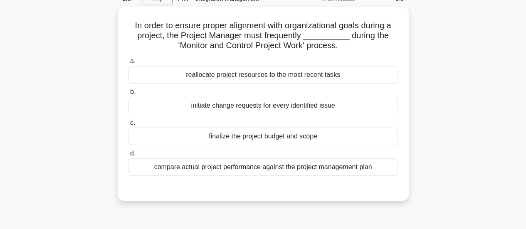
scroll to position [0, 0]
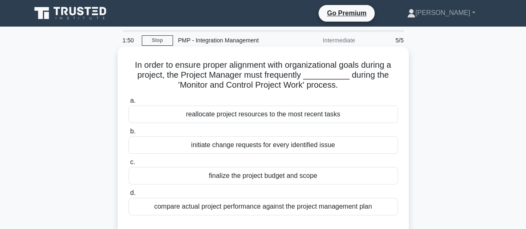
click at [277, 211] on div "compare actual project performance against the project management plan" at bounding box center [262, 206] width 269 height 17
click at [128, 196] on input "d. compare actual project performance against the project management plan" at bounding box center [128, 192] width 0 height 5
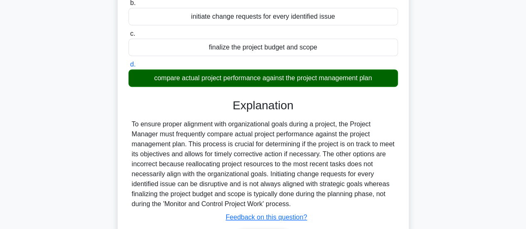
scroll to position [208, 0]
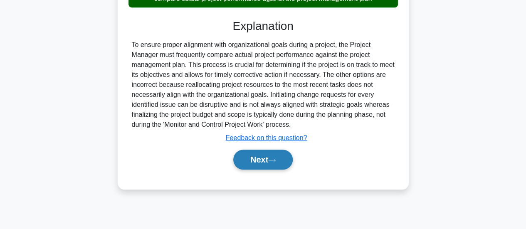
click at [268, 168] on button "Next" at bounding box center [262, 160] width 59 height 20
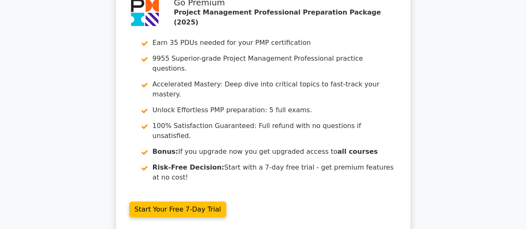
scroll to position [1368, 0]
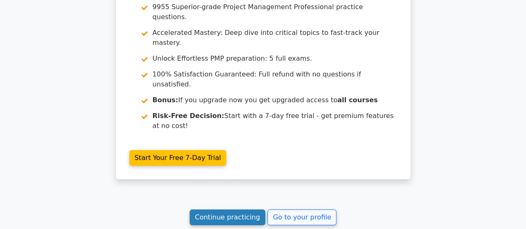
click at [220, 209] on link "Continue practicing" at bounding box center [228, 217] width 76 height 16
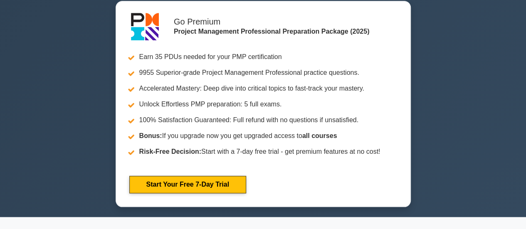
scroll to position [540, 0]
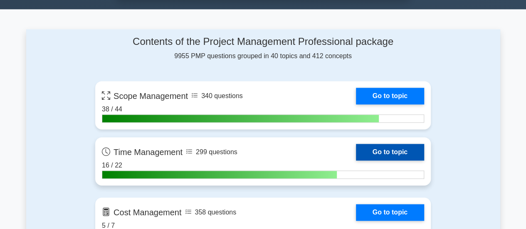
click at [373, 148] on link "Go to topic" at bounding box center [390, 152] width 68 height 17
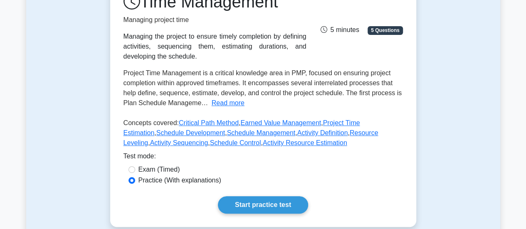
scroll to position [208, 0]
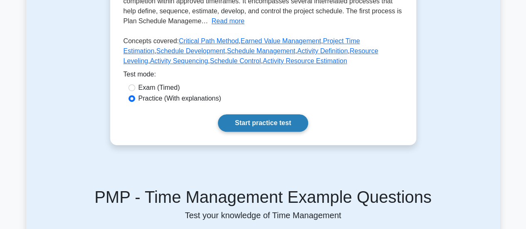
click at [274, 123] on link "Start practice test" at bounding box center [263, 122] width 90 height 17
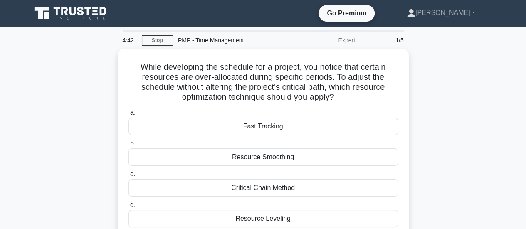
click at [274, 123] on div "Fast Tracking" at bounding box center [262, 126] width 269 height 17
click at [128, 116] on input "a. Fast Tracking" at bounding box center [128, 112] width 0 height 5
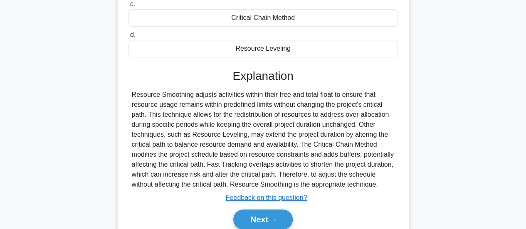
scroll to position [220, 0]
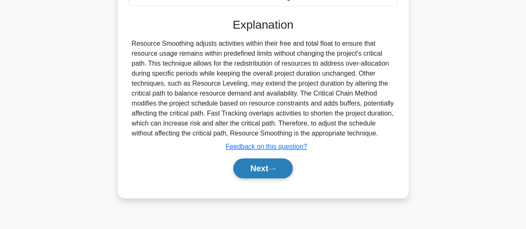
click at [280, 167] on button "Next" at bounding box center [262, 168] width 59 height 20
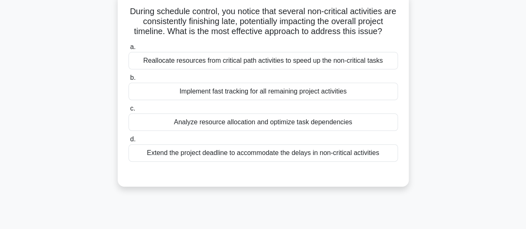
scroll to position [12, 0]
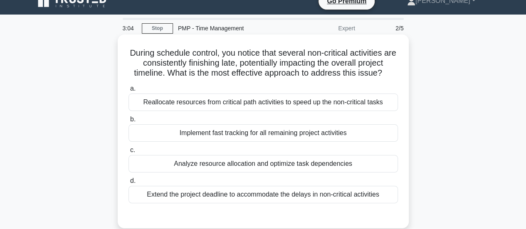
click at [309, 166] on div "Analyze resource allocation and optimize task dependencies" at bounding box center [262, 163] width 269 height 17
click at [128, 153] on input "c. Analyze resource allocation and optimize task dependencies" at bounding box center [128, 150] width 0 height 5
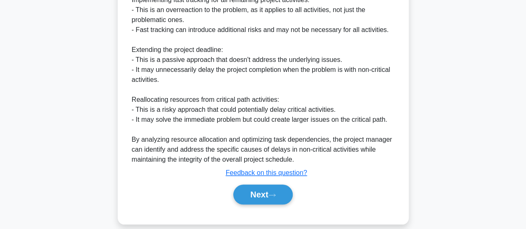
scroll to position [372, 0]
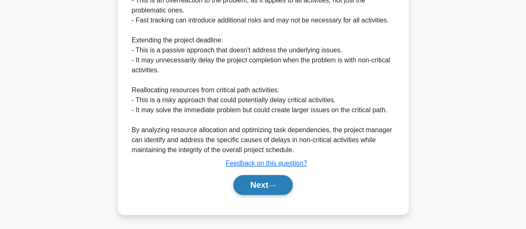
click at [270, 189] on button "Next" at bounding box center [262, 185] width 59 height 20
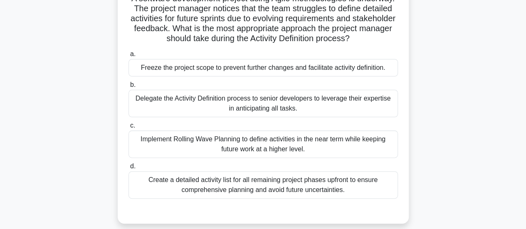
scroll to position [54, 0]
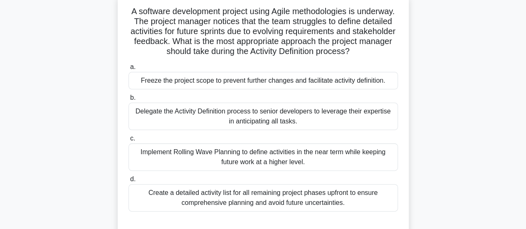
click at [303, 167] on div "Implement Rolling Wave Planning to define activities in the near term while kee…" at bounding box center [262, 156] width 269 height 27
click at [128, 141] on input "c. Implement Rolling Wave Planning to define activities in the near term while …" at bounding box center [128, 138] width 0 height 5
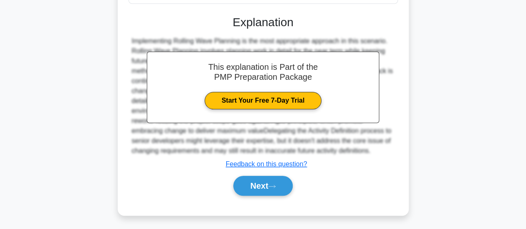
scroll to position [272, 0]
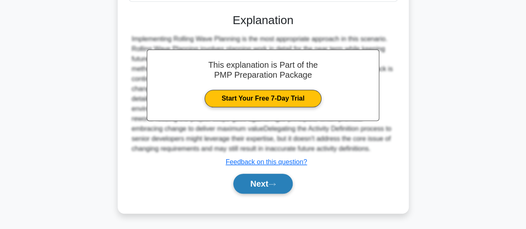
click at [272, 186] on icon at bounding box center [271, 184] width 7 height 5
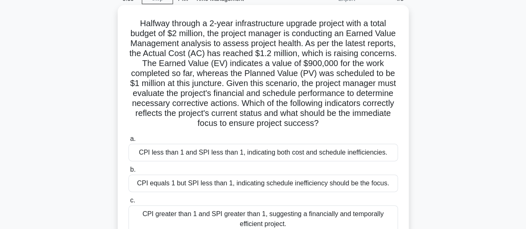
scroll to position [83, 0]
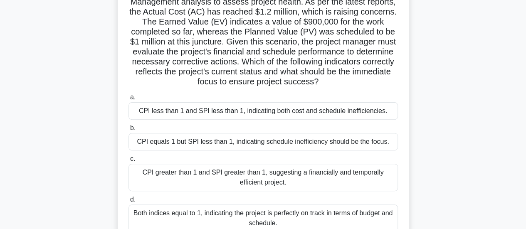
click at [294, 108] on div "CPI less than 1 and SPI less than 1, indicating both cost and schedule ineffici…" at bounding box center [262, 110] width 269 height 17
click at [128, 100] on input "a. CPI less than 1 and SPI less than 1, indicating both cost and schedule ineff…" at bounding box center [128, 97] width 0 height 5
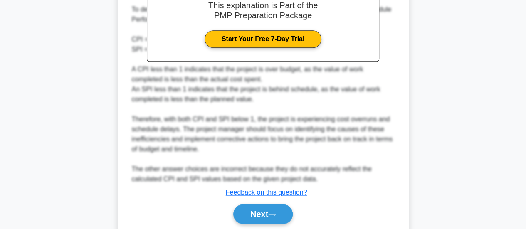
scroll to position [402, 0]
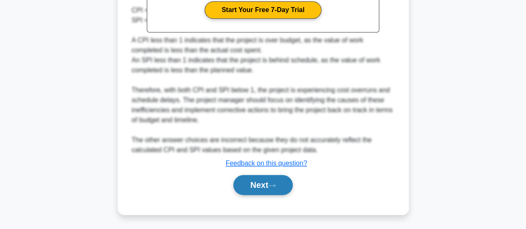
click at [274, 183] on icon at bounding box center [271, 185] width 7 height 5
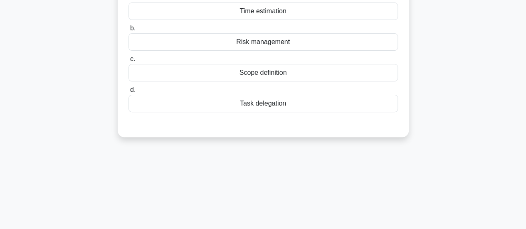
scroll to position [12, 0]
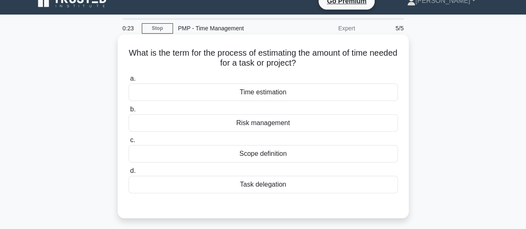
click at [277, 96] on div "Time estimation" at bounding box center [262, 92] width 269 height 17
click at [128, 81] on input "a. Time estimation" at bounding box center [128, 78] width 0 height 5
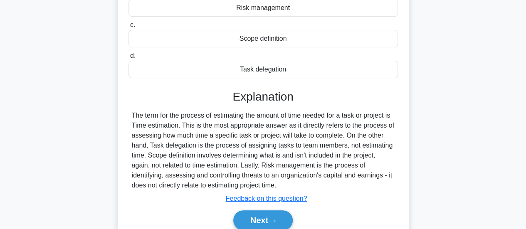
scroll to position [178, 0]
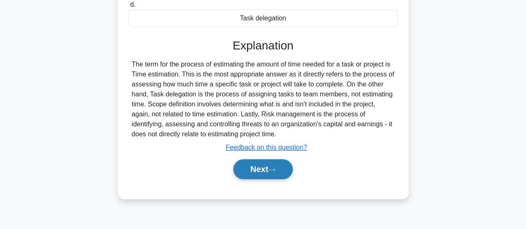
click at [263, 167] on button "Next" at bounding box center [262, 169] width 59 height 20
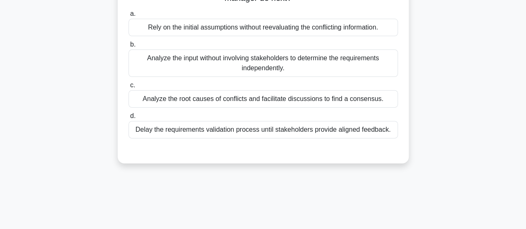
scroll to position [54, 0]
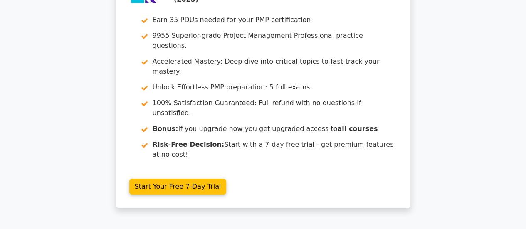
scroll to position [1311, 0]
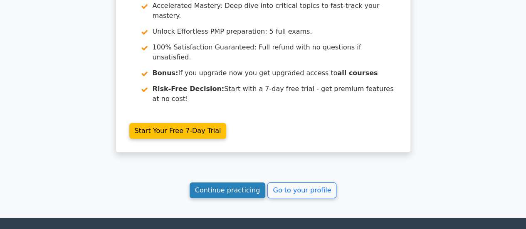
click at [224, 182] on link "Continue practicing" at bounding box center [228, 190] width 76 height 16
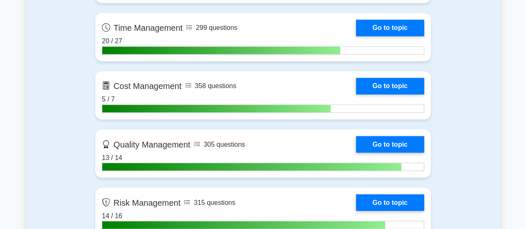
scroll to position [665, 0]
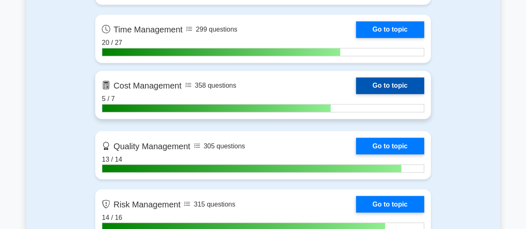
click at [395, 85] on link "Go to topic" at bounding box center [390, 85] width 68 height 17
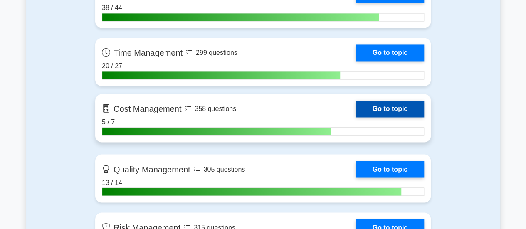
scroll to position [623, 0]
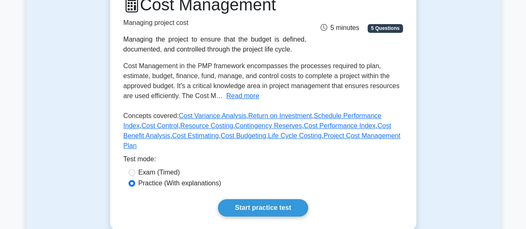
scroll to position [249, 0]
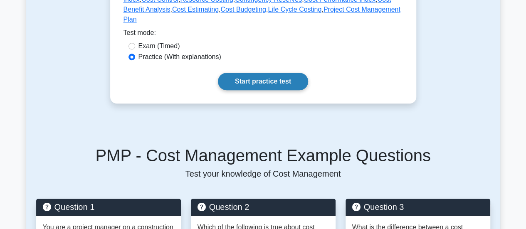
click at [283, 75] on link "Start practice test" at bounding box center [263, 81] width 90 height 17
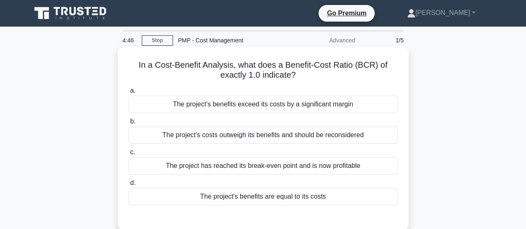
click at [275, 197] on div "The project's benefits are equal to its costs" at bounding box center [262, 196] width 269 height 17
click at [128, 186] on input "d. The project's benefits are equal to its costs" at bounding box center [128, 182] width 0 height 5
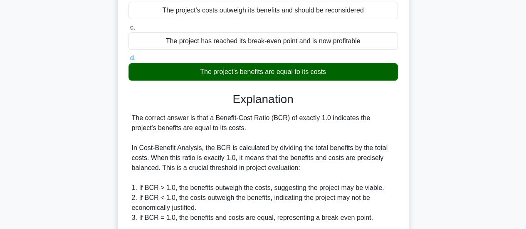
scroll to position [291, 0]
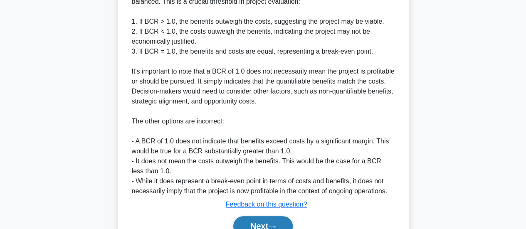
click at [254, 221] on button "Next" at bounding box center [262, 226] width 59 height 20
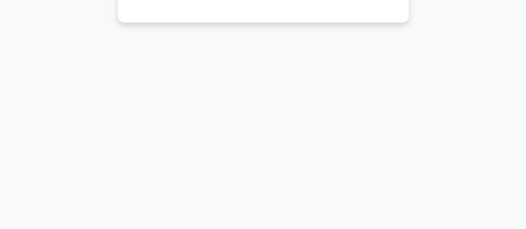
scroll to position [54, 0]
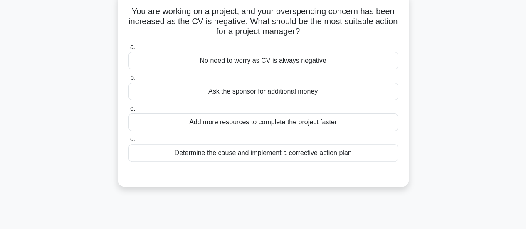
click at [274, 151] on div "Determine the cause and implement a corrective action plan" at bounding box center [262, 152] width 269 height 17
click at [128, 142] on input "d. Determine the cause and implement a corrective action plan" at bounding box center [128, 139] width 0 height 5
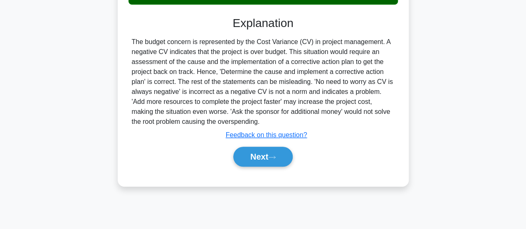
scroll to position [220, 0]
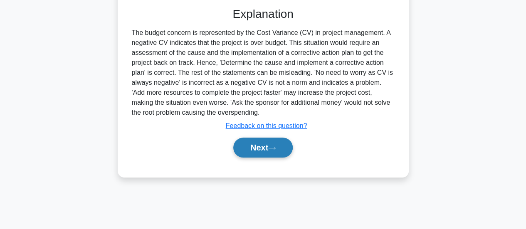
click at [274, 153] on button "Next" at bounding box center [262, 148] width 59 height 20
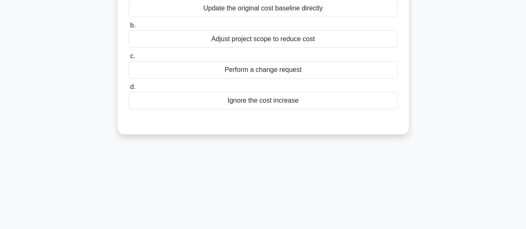
scroll to position [12, 0]
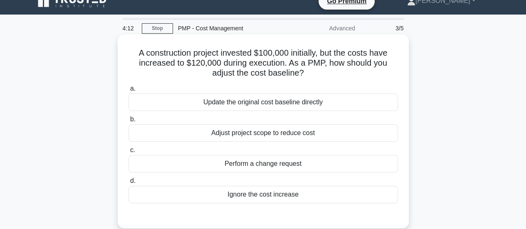
click at [300, 154] on label "c. Perform a change request" at bounding box center [262, 158] width 269 height 27
click at [128, 153] on input "c. Perform a change request" at bounding box center [128, 150] width 0 height 5
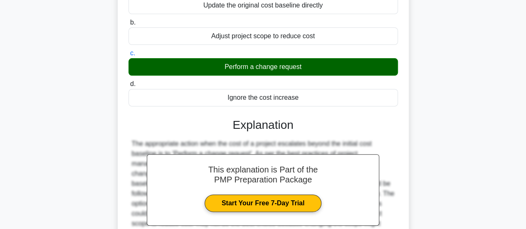
scroll to position [220, 0]
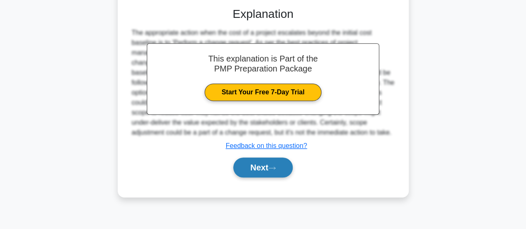
click at [281, 171] on button "Next" at bounding box center [262, 168] width 59 height 20
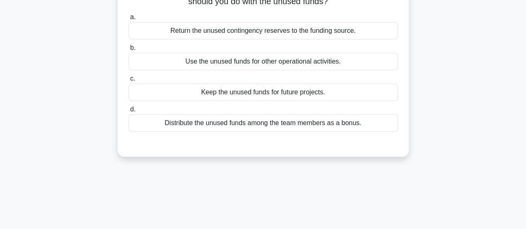
scroll to position [12, 0]
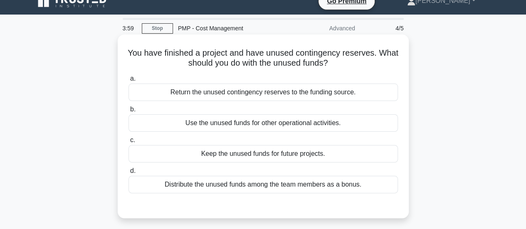
click at [317, 91] on div "Return the unused contingency reserves to the funding source." at bounding box center [262, 92] width 269 height 17
click at [128, 81] on input "a. Return the unused contingency reserves to the funding source." at bounding box center [128, 78] width 0 height 5
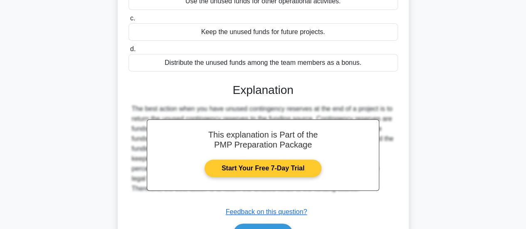
scroll to position [178, 0]
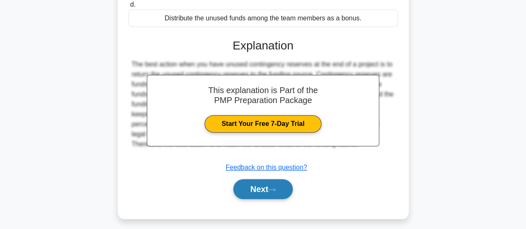
click at [269, 182] on button "Next" at bounding box center [262, 189] width 59 height 20
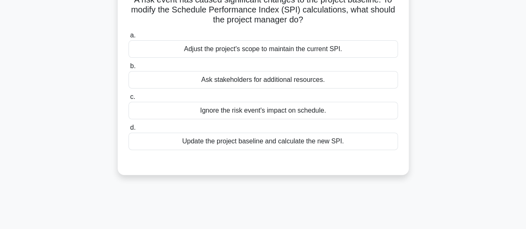
scroll to position [12, 0]
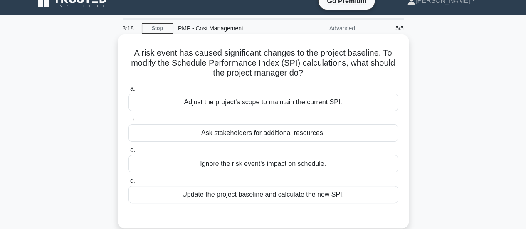
click at [291, 195] on div "Update the project baseline and calculate the new SPI." at bounding box center [262, 194] width 269 height 17
click at [128, 184] on input "d. Update the project baseline and calculate the new SPI." at bounding box center [128, 180] width 0 height 5
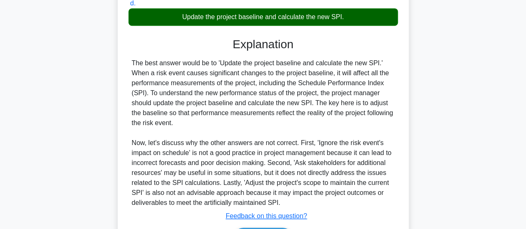
scroll to position [242, 0]
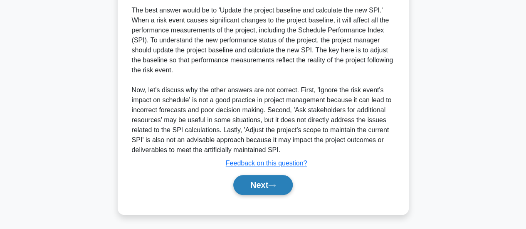
click at [279, 190] on button "Next" at bounding box center [262, 185] width 59 height 20
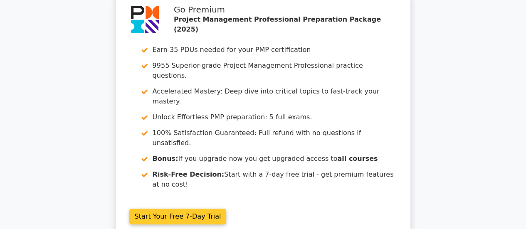
scroll to position [1412, 0]
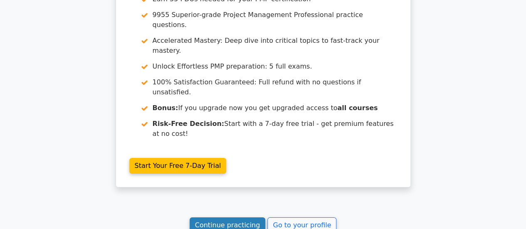
click at [228, 217] on link "Continue practicing" at bounding box center [228, 225] width 76 height 16
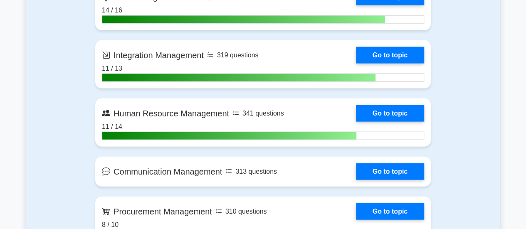
scroll to position [914, 0]
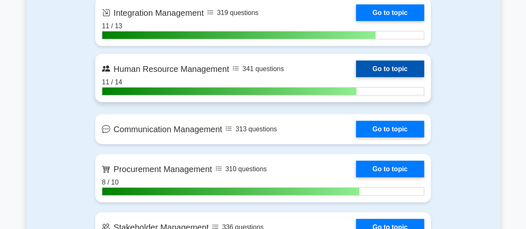
click at [404, 65] on link "Go to topic" at bounding box center [390, 69] width 68 height 17
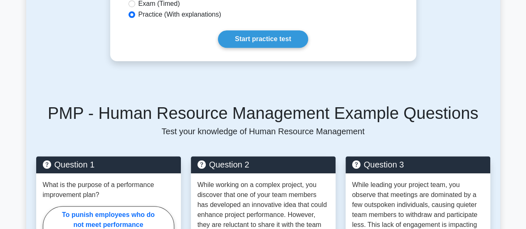
scroll to position [333, 0]
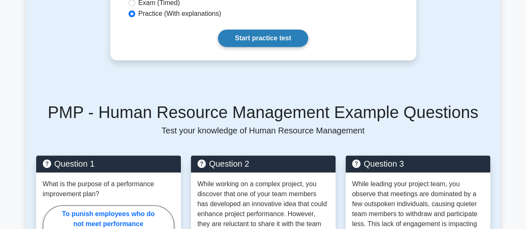
click at [276, 34] on link "Start practice test" at bounding box center [263, 38] width 90 height 17
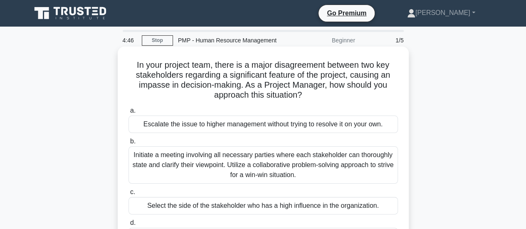
click at [320, 166] on div "Initiate a meeting involving all necessary parties where each stakeholder can t…" at bounding box center [262, 164] width 269 height 37
click at [128, 144] on input "b. Initiate a meeting involving all necessary parties where each stakeholder ca…" at bounding box center [128, 141] width 0 height 5
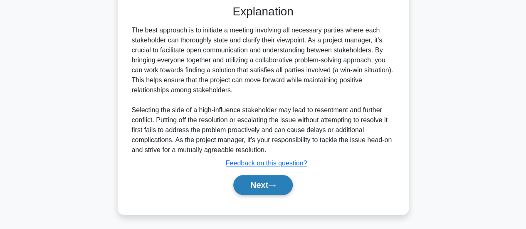
click at [271, 181] on button "Next" at bounding box center [262, 185] width 59 height 20
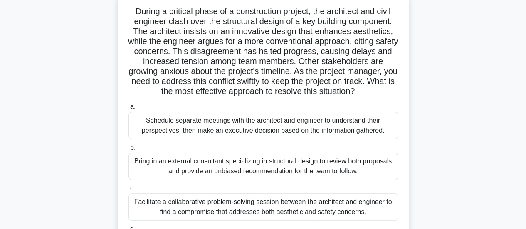
scroll to position [95, 0]
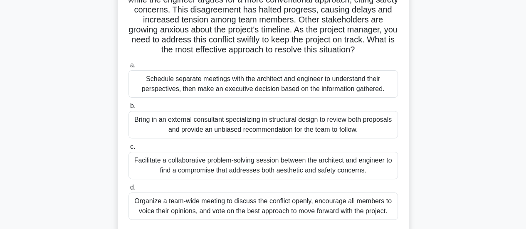
click at [301, 174] on div "Facilitate a collaborative problem-solving session between the architect and en…" at bounding box center [262, 165] width 269 height 27
click at [128, 150] on input "c. Facilitate a collaborative problem-solving session between the architect and…" at bounding box center [128, 146] width 0 height 5
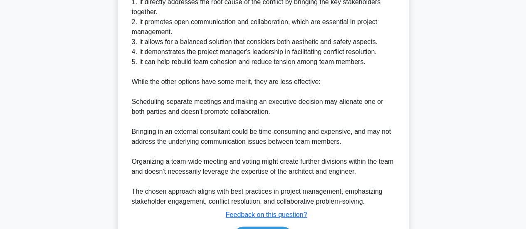
scroll to position [428, 0]
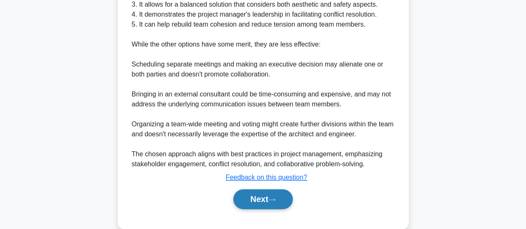
click at [276, 194] on button "Next" at bounding box center [262, 199] width 59 height 20
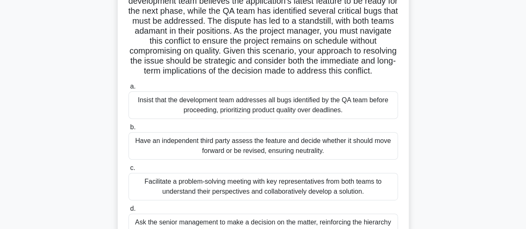
scroll to position [95, 0]
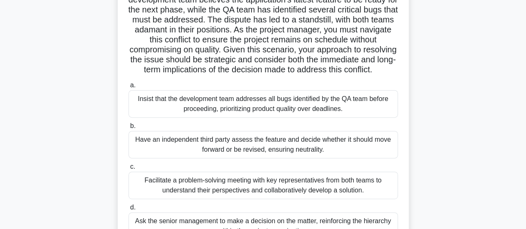
click at [280, 197] on div "Facilitate a problem-solving meeting with key representatives from both teams t…" at bounding box center [262, 185] width 269 height 27
click at [128, 170] on input "c. Facilitate a problem-solving meeting with key representatives from both team…" at bounding box center [128, 166] width 0 height 5
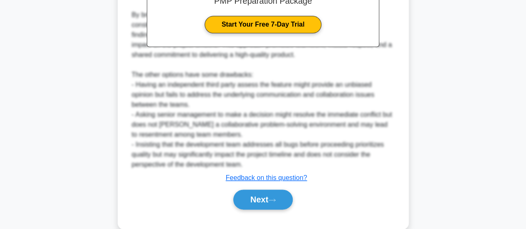
scroll to position [442, 0]
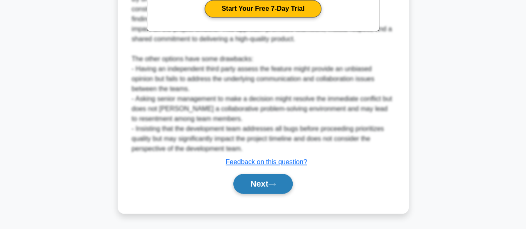
click at [250, 184] on button "Next" at bounding box center [262, 184] width 59 height 20
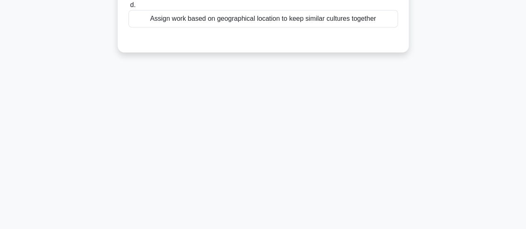
scroll to position [12, 0]
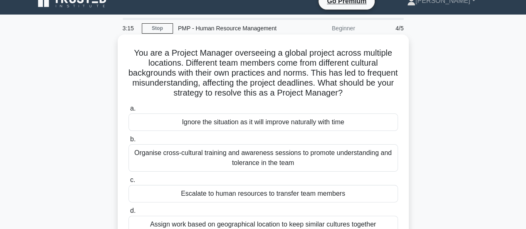
click at [274, 162] on div "Organise cross-cultural training and awareness sessions to promote understandin…" at bounding box center [262, 157] width 269 height 27
click at [128, 142] on input "b. Organise cross-cultural training and awareness sessions to promote understan…" at bounding box center [128, 139] width 0 height 5
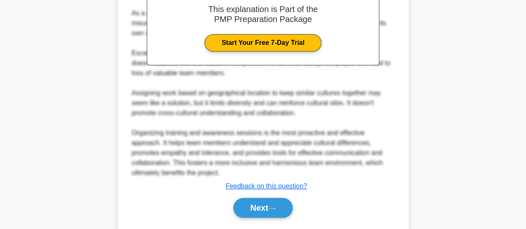
scroll to position [322, 0]
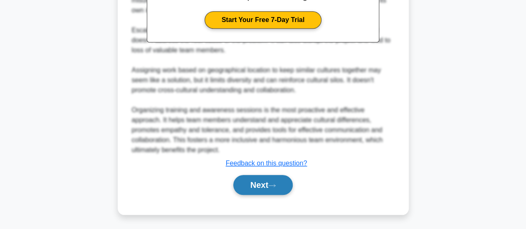
click at [259, 182] on button "Next" at bounding box center [262, 185] width 59 height 20
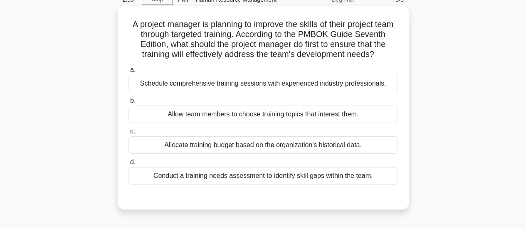
scroll to position [54, 0]
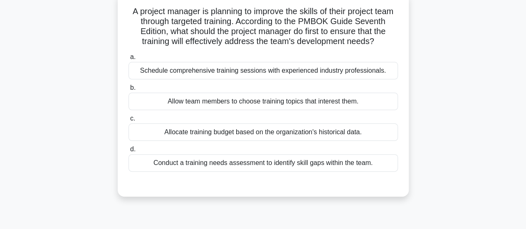
click at [266, 172] on div "Conduct a training needs assessment to identify skill gaps within the team." at bounding box center [262, 162] width 269 height 17
click at [128, 152] on input "d. Conduct a training needs assessment to identify skill gaps within the team." at bounding box center [128, 149] width 0 height 5
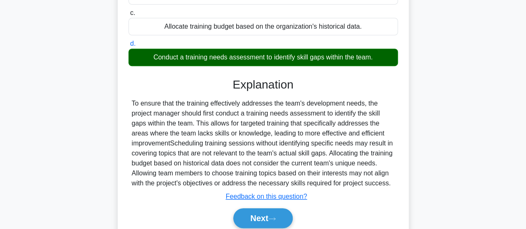
scroll to position [220, 0]
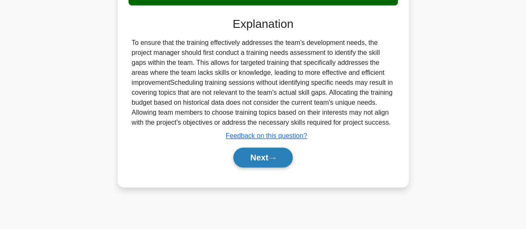
click at [265, 168] on button "Next" at bounding box center [262, 158] width 59 height 20
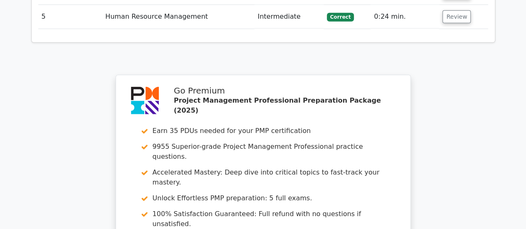
scroll to position [1330, 0]
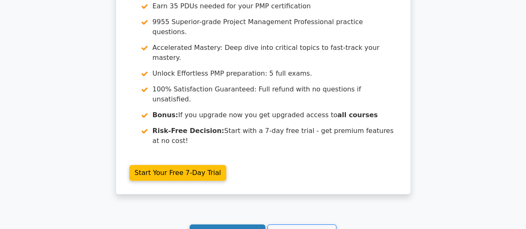
click at [215, 224] on link "Continue practicing" at bounding box center [228, 232] width 76 height 16
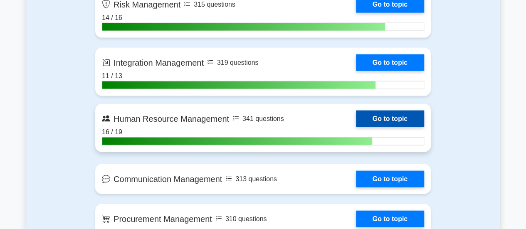
scroll to position [873, 0]
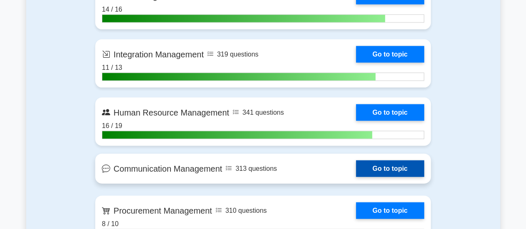
click at [377, 168] on link "Go to topic" at bounding box center [390, 168] width 68 height 17
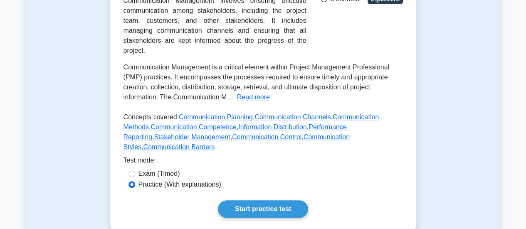
scroll to position [208, 0]
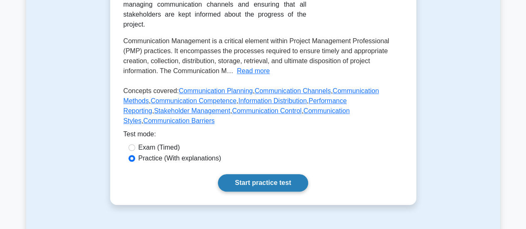
click at [249, 174] on link "Start practice test" at bounding box center [263, 182] width 90 height 17
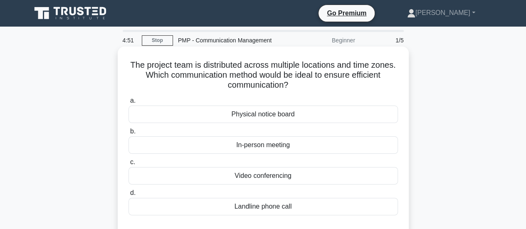
click at [256, 175] on div "Video conferencing" at bounding box center [262, 175] width 269 height 17
click at [128, 165] on input "c. Video conferencing" at bounding box center [128, 162] width 0 height 5
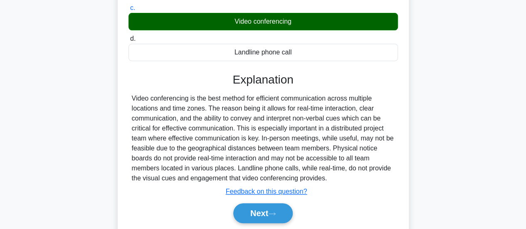
scroll to position [166, 0]
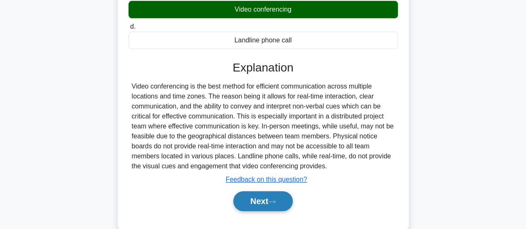
click at [265, 199] on button "Next" at bounding box center [262, 201] width 59 height 20
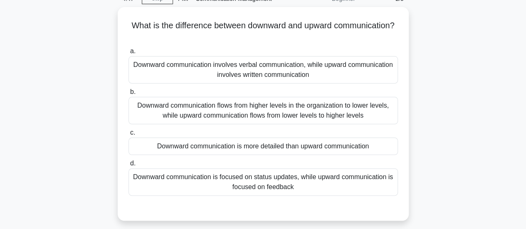
scroll to position [0, 0]
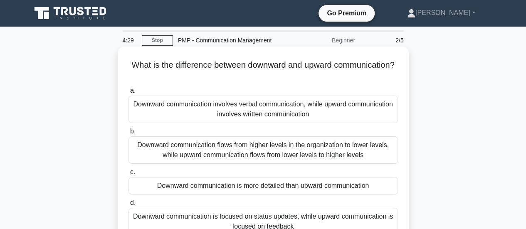
click at [265, 153] on div "Downward communication flows from higher levels in the organization to lower le…" at bounding box center [262, 149] width 269 height 27
click at [128, 134] on input "b. Downward communication flows from higher levels in the organization to lower…" at bounding box center [128, 131] width 0 height 5
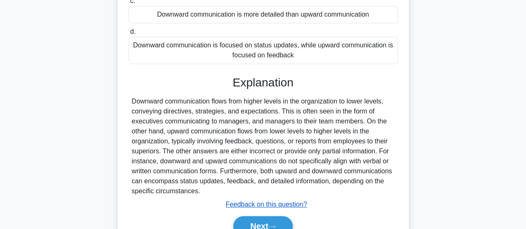
scroll to position [220, 0]
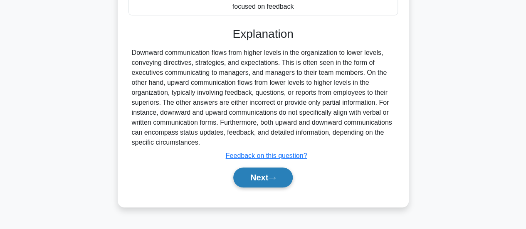
click at [254, 173] on button "Next" at bounding box center [262, 178] width 59 height 20
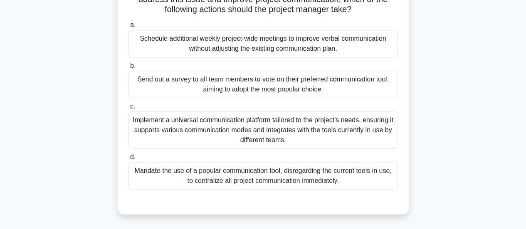
scroll to position [178, 0]
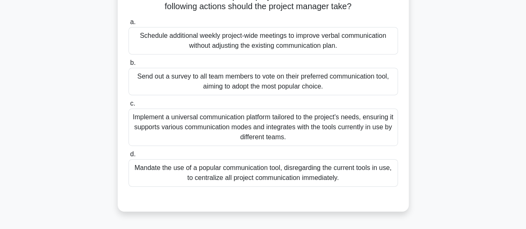
click at [301, 141] on div "Implement a universal communication platform tailored to the project's needs, e…" at bounding box center [262, 126] width 269 height 37
click at [128, 106] on input "c. Implement a universal communication platform tailored to the project's needs…" at bounding box center [128, 103] width 0 height 5
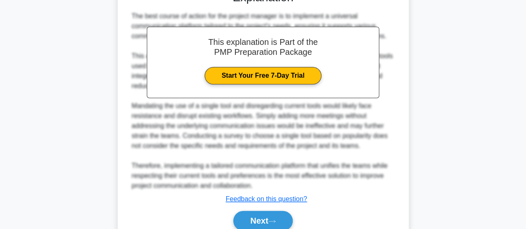
scroll to position [432, 0]
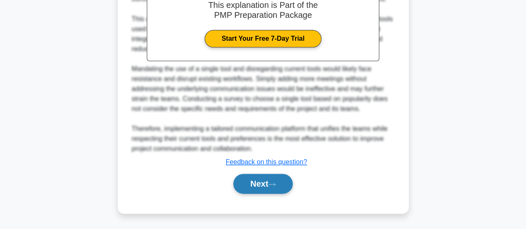
click at [268, 177] on button "Next" at bounding box center [262, 184] width 59 height 20
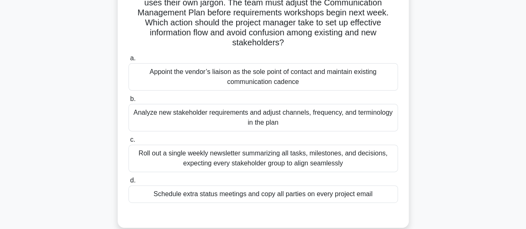
scroll to position [95, 0]
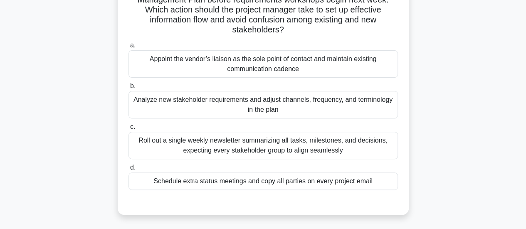
click at [273, 105] on div "Analyze new stakeholder requirements and adjust channels, frequency, and termin…" at bounding box center [262, 104] width 269 height 27
click at [128, 89] on input "b. Analyze new stakeholder requirements and adjust channels, frequency, and ter…" at bounding box center [128, 86] width 0 height 5
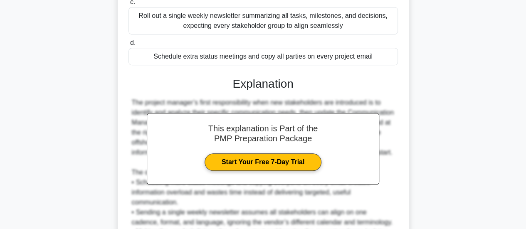
scroll to position [303, 0]
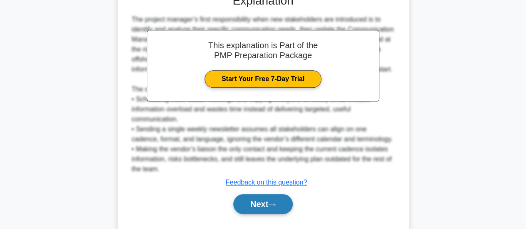
click at [237, 214] on button "Next" at bounding box center [262, 204] width 59 height 20
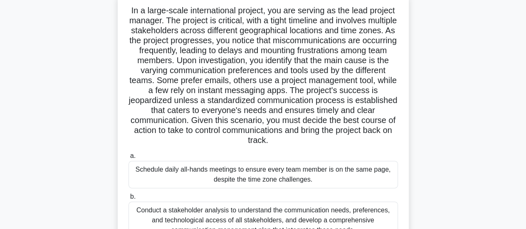
scroll to position [95, 0]
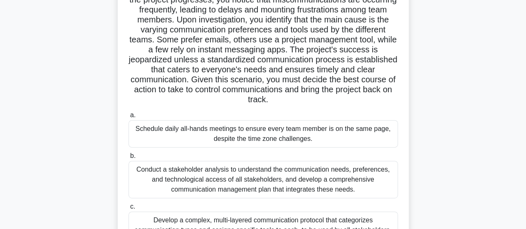
click at [289, 177] on div "Conduct a stakeholder analysis to understand the communication needs, preferenc…" at bounding box center [262, 179] width 269 height 37
click at [128, 159] on input "b. Conduct a stakeholder analysis to understand the communication needs, prefer…" at bounding box center [128, 155] width 0 height 5
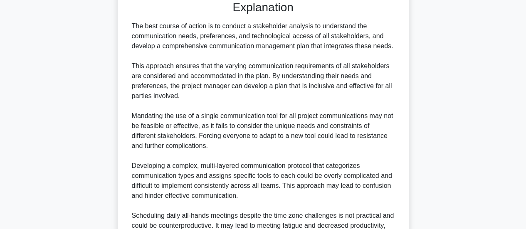
scroll to position [522, 0]
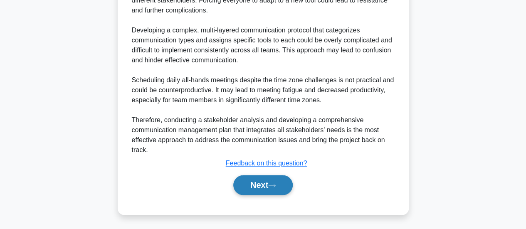
click at [279, 184] on button "Next" at bounding box center [262, 185] width 59 height 20
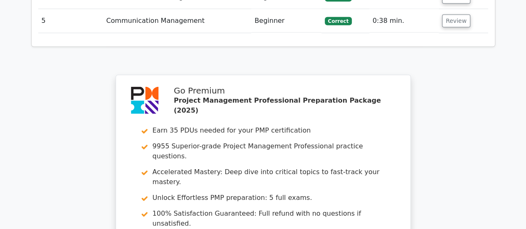
scroll to position [1247, 0]
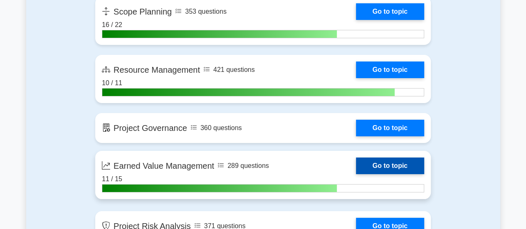
scroll to position [1538, 0]
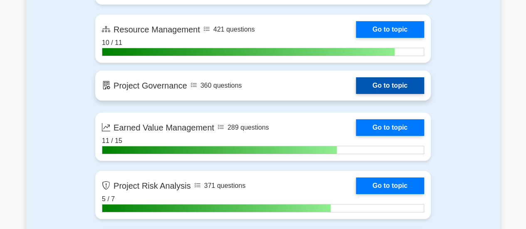
click at [402, 81] on link "Go to topic" at bounding box center [390, 85] width 68 height 17
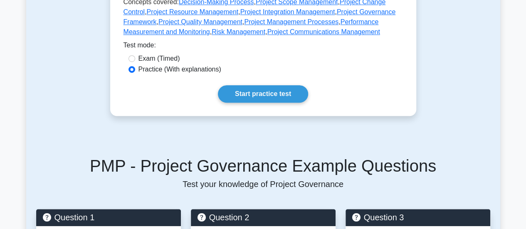
scroll to position [249, 0]
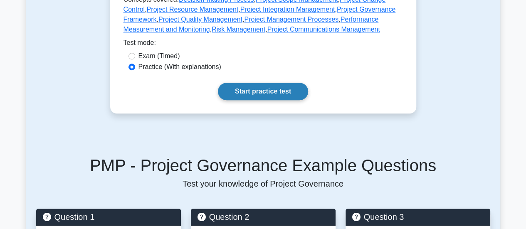
click at [264, 83] on link "Start practice test" at bounding box center [263, 91] width 90 height 17
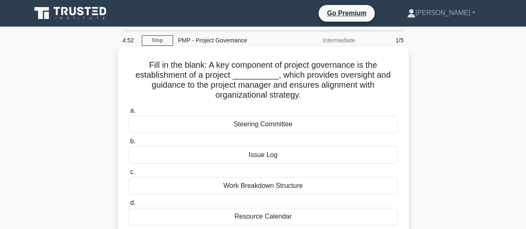
click at [263, 114] on label "a. Steering Committee" at bounding box center [262, 119] width 269 height 27
click at [128, 113] on input "a. Steering Committee" at bounding box center [128, 110] width 0 height 5
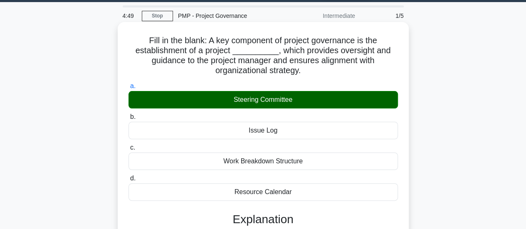
scroll to position [191, 0]
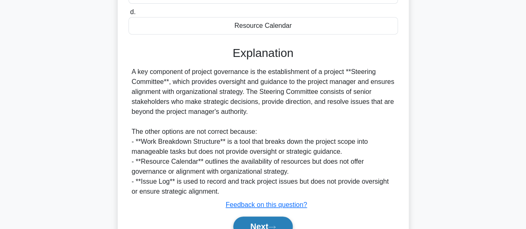
click at [252, 218] on button "Next" at bounding box center [262, 227] width 59 height 20
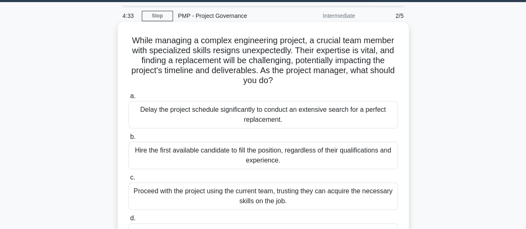
scroll to position [108, 0]
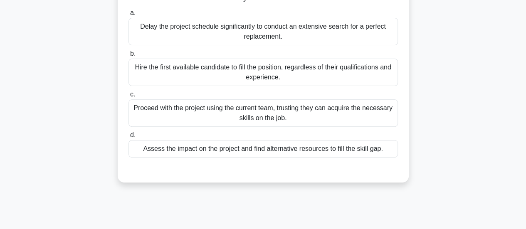
click at [299, 153] on div "Assess the impact on the project and find alternative resources to fill the ski…" at bounding box center [262, 148] width 269 height 17
click at [128, 138] on input "d. Assess the impact on the project and find alternative resources to fill the …" at bounding box center [128, 135] width 0 height 5
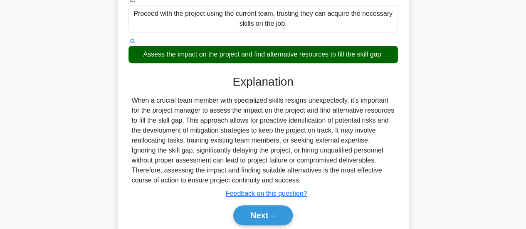
scroll to position [232, 0]
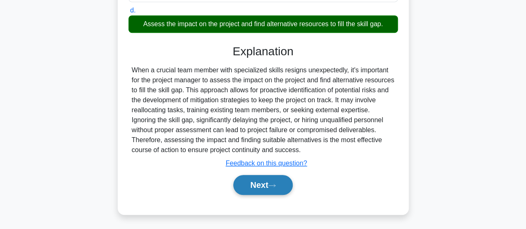
click at [274, 184] on icon at bounding box center [271, 185] width 7 height 5
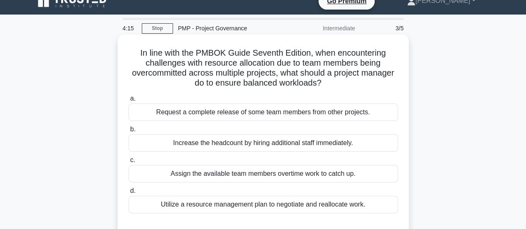
scroll to position [54, 0]
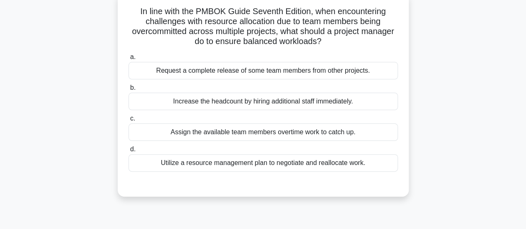
click at [276, 161] on div "Utilize a resource management plan to negotiate and reallocate work." at bounding box center [262, 162] width 269 height 17
click at [128, 152] on input "d. Utilize a resource management plan to negotiate and reallocate work." at bounding box center [128, 149] width 0 height 5
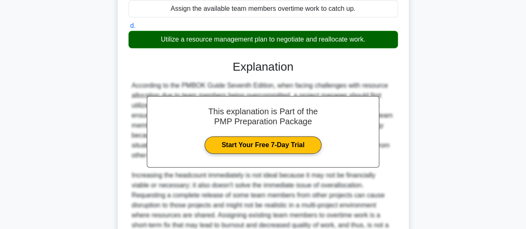
scroll to position [261, 0]
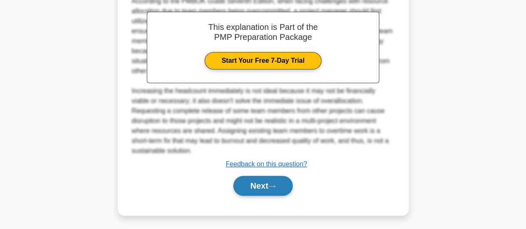
click at [272, 185] on icon at bounding box center [272, 186] width 7 height 2
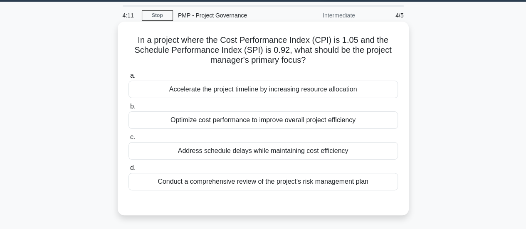
scroll to position [0, 0]
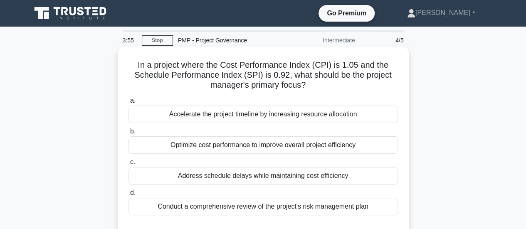
click at [313, 180] on div "Address schedule delays while maintaining cost efficiency" at bounding box center [262, 175] width 269 height 17
click at [128, 165] on input "c. Address schedule delays while maintaining cost efficiency" at bounding box center [128, 162] width 0 height 5
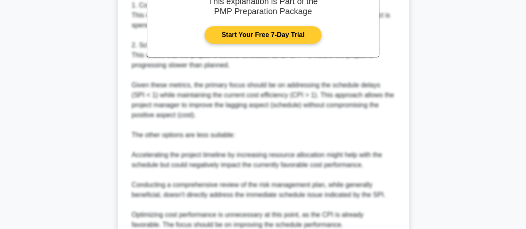
scroll to position [352, 0]
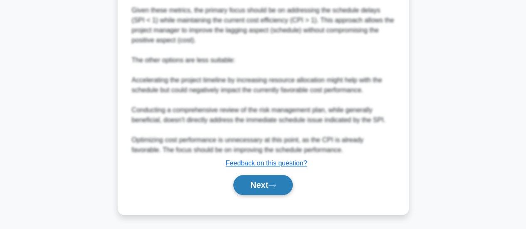
click at [275, 184] on icon at bounding box center [272, 185] width 7 height 2
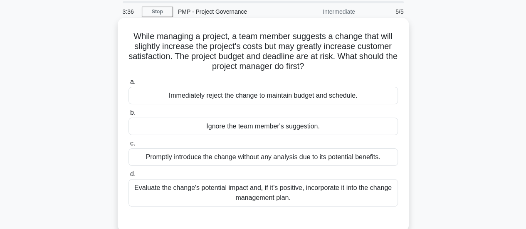
scroll to position [42, 0]
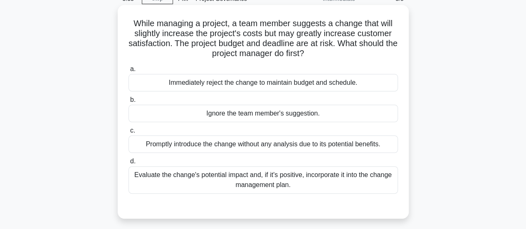
click at [303, 179] on div "Evaluate the change's potential impact and, if it's positive, incorporate it in…" at bounding box center [262, 179] width 269 height 27
click at [128, 164] on input "d. Evaluate the change's potential impact and, if it's positive, incorporate it…" at bounding box center [128, 161] width 0 height 5
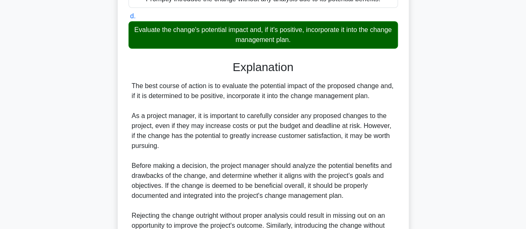
scroll to position [291, 0]
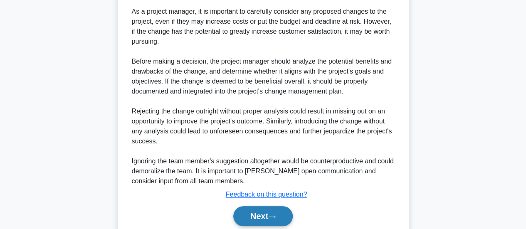
click at [269, 215] on button "Next" at bounding box center [262, 216] width 59 height 20
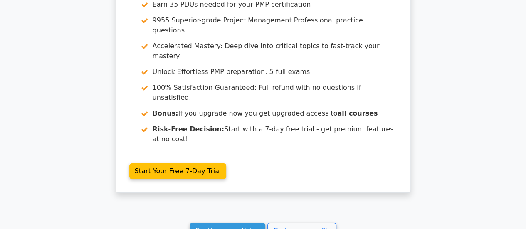
scroll to position [1329, 0]
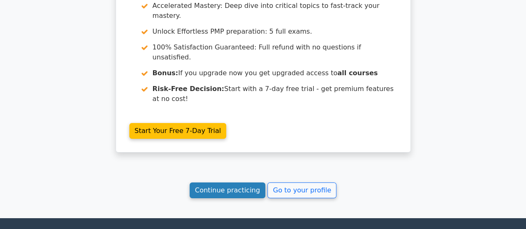
click at [226, 182] on link "Continue practicing" at bounding box center [228, 190] width 76 height 16
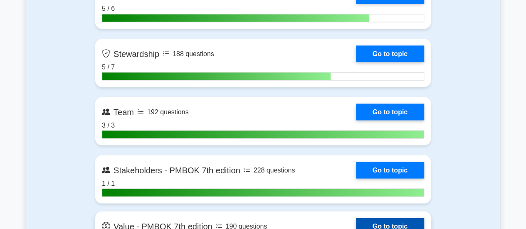
scroll to position [2286, 0]
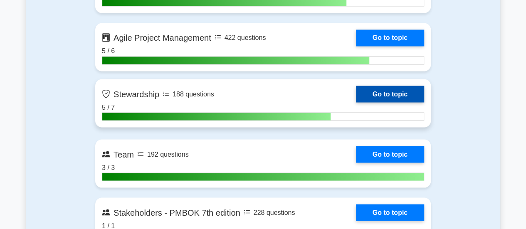
click at [393, 93] on link "Go to topic" at bounding box center [390, 94] width 68 height 17
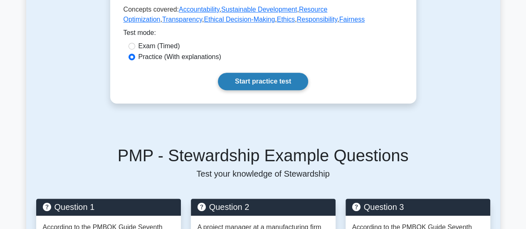
click at [283, 80] on link "Start practice test" at bounding box center [263, 81] width 90 height 17
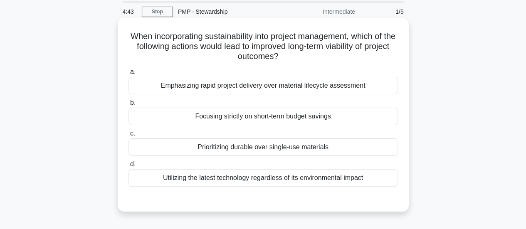
scroll to position [42, 0]
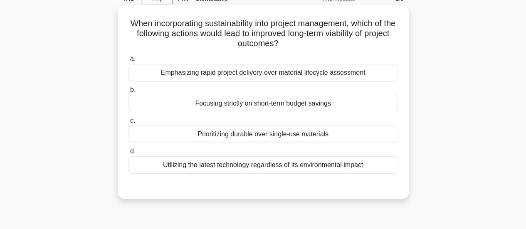
click at [314, 135] on div "Prioritizing durable over single-use materials" at bounding box center [262, 134] width 269 height 17
click at [128, 123] on input "c. Prioritizing durable over single-use materials" at bounding box center [128, 120] width 0 height 5
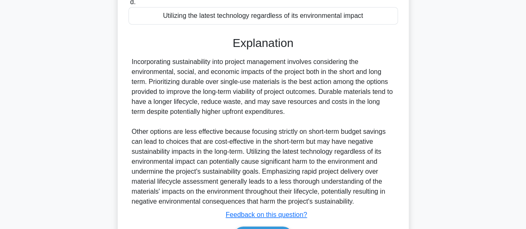
scroll to position [242, 0]
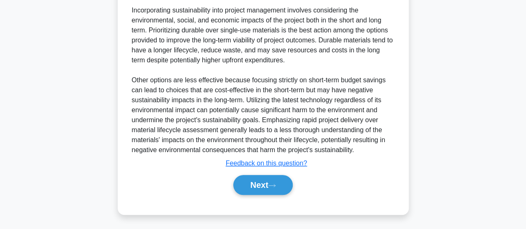
click at [274, 195] on div "Next" at bounding box center [262, 185] width 269 height 27
click at [276, 187] on icon at bounding box center [271, 185] width 7 height 5
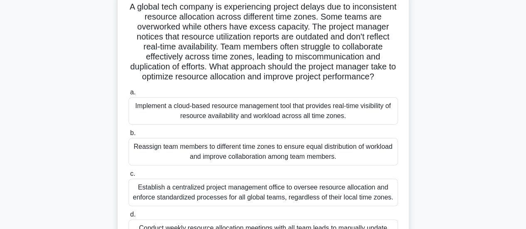
scroll to position [95, 0]
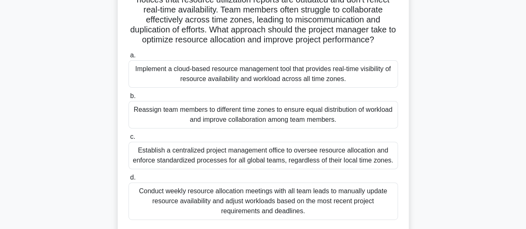
click at [277, 81] on div "Implement a cloud-based resource management tool that provides real-time visibi…" at bounding box center [262, 73] width 269 height 27
click at [128, 58] on input "a. Implement a cloud-based resource management tool that provides real-time vis…" at bounding box center [128, 55] width 0 height 5
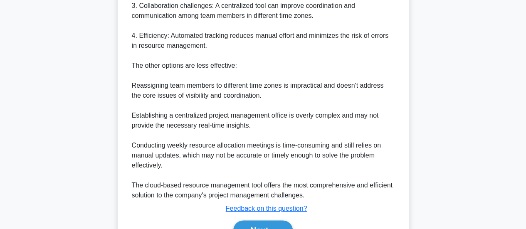
scroll to position [502, 0]
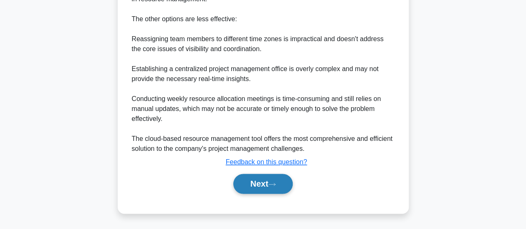
click at [250, 180] on button "Next" at bounding box center [262, 184] width 59 height 20
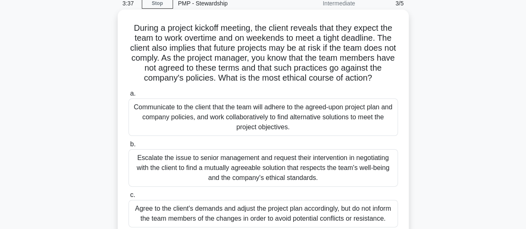
scroll to position [83, 0]
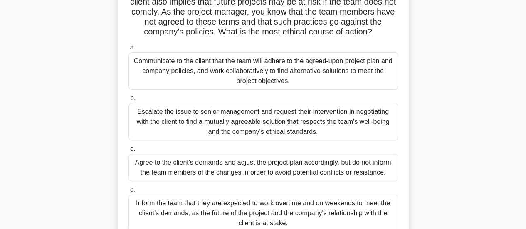
click at [321, 121] on div "Escalate the issue to senior management and request their intervention in negot…" at bounding box center [262, 121] width 269 height 37
click at [128, 101] on input "b. Escalate the issue to senior management and request their intervention in ne…" at bounding box center [128, 98] width 0 height 5
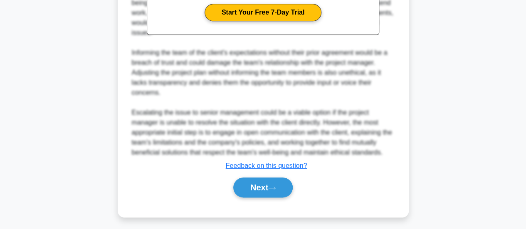
scroll to position [403, 0]
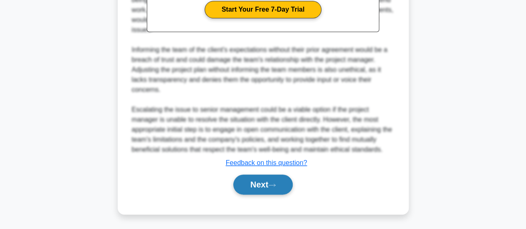
click at [259, 184] on button "Next" at bounding box center [262, 185] width 59 height 20
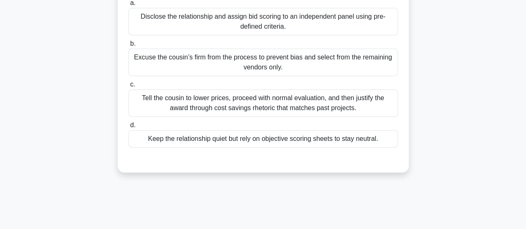
scroll to position [54, 0]
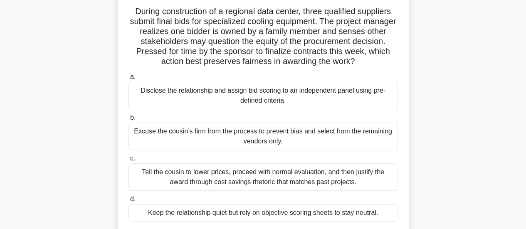
click at [258, 106] on div "Disclose the relationship and assign bid scoring to an independent panel using …" at bounding box center [262, 95] width 269 height 27
click at [128, 80] on input "a. Disclose the relationship and assign bid scoring to an independent panel usi…" at bounding box center [128, 76] width 0 height 5
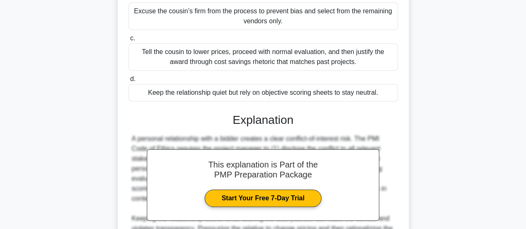
scroll to position [282, 0]
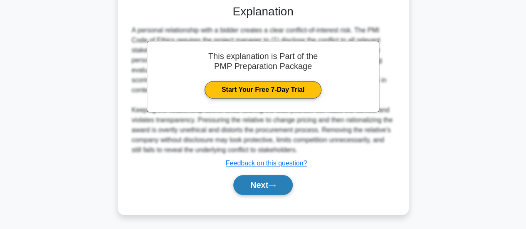
click at [253, 189] on button "Next" at bounding box center [262, 185] width 59 height 20
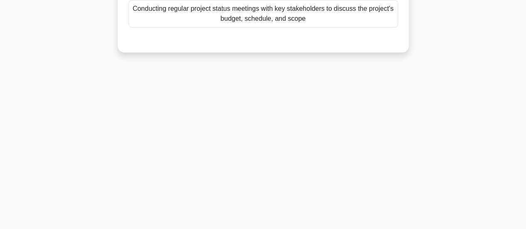
scroll to position [12, 0]
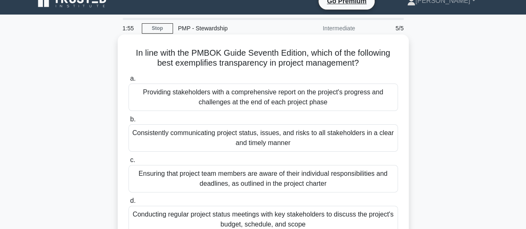
click at [319, 140] on div "Consistently communicating project status, issues, and risks to all stakeholder…" at bounding box center [262, 137] width 269 height 27
click at [128, 122] on input "b. Consistently communicating project status, issues, and risks to all stakehol…" at bounding box center [128, 119] width 0 height 5
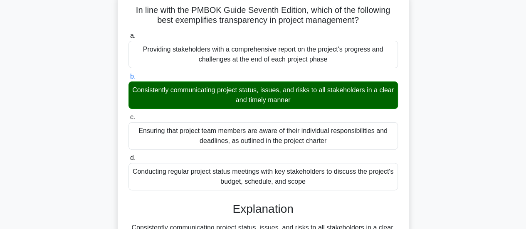
scroll to position [242, 0]
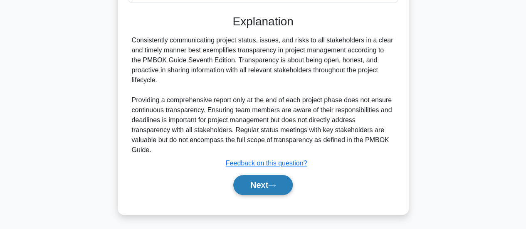
click at [283, 183] on button "Next" at bounding box center [262, 185] width 59 height 20
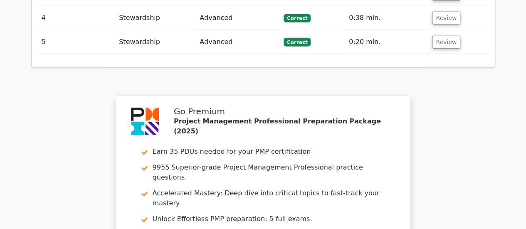
scroll to position [1330, 0]
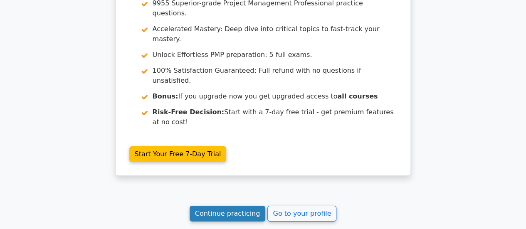
click at [233, 206] on link "Continue practicing" at bounding box center [228, 214] width 76 height 16
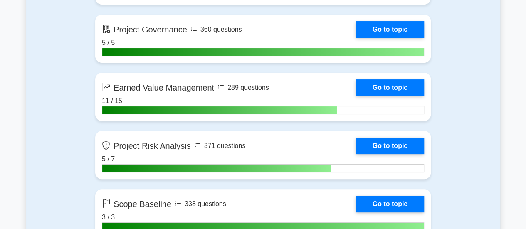
scroll to position [1663, 0]
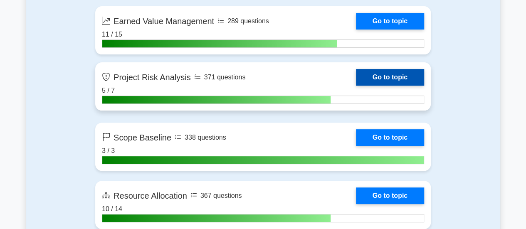
click at [386, 75] on link "Go to topic" at bounding box center [390, 77] width 68 height 17
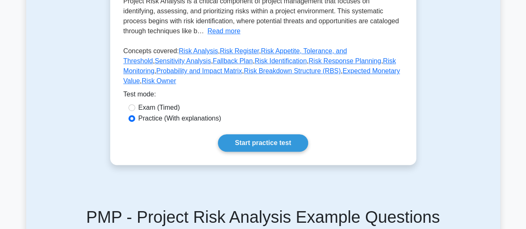
scroll to position [208, 0]
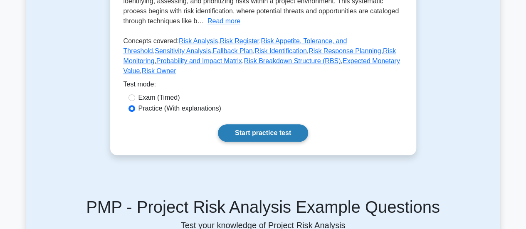
click at [263, 127] on link "Start practice test" at bounding box center [263, 132] width 90 height 17
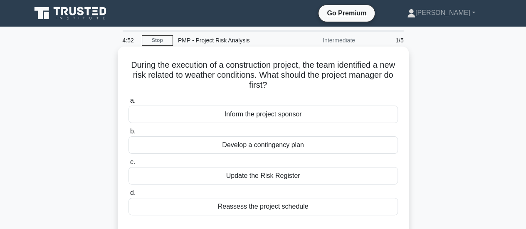
click at [261, 174] on div "Update the Risk Register" at bounding box center [262, 175] width 269 height 17
click at [128, 165] on input "c. Update the Risk Register" at bounding box center [128, 162] width 0 height 5
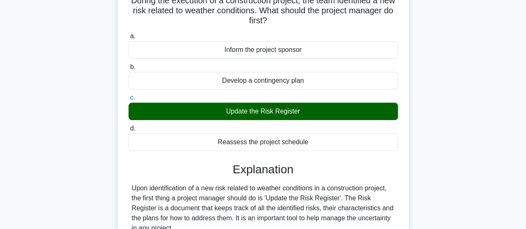
scroll to position [272, 0]
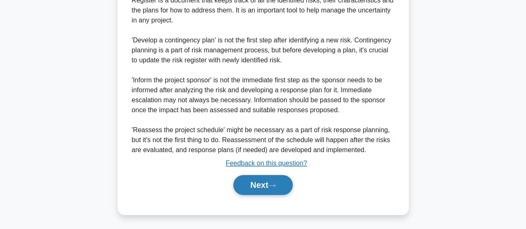
click at [269, 180] on button "Next" at bounding box center [262, 185] width 59 height 20
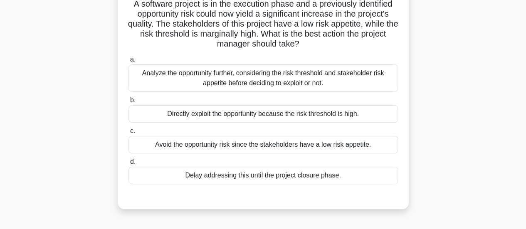
scroll to position [12, 0]
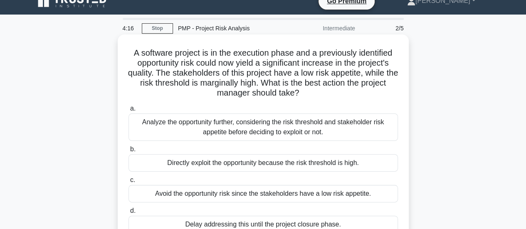
click at [276, 121] on div "Analyze the opportunity further, considering the risk threshold and stakeholder…" at bounding box center [262, 126] width 269 height 27
click at [128, 111] on input "a. Analyze the opportunity further, considering the risk threshold and stakehol…" at bounding box center [128, 108] width 0 height 5
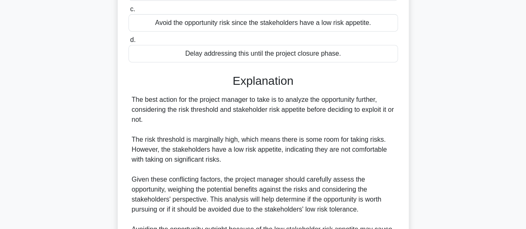
scroll to position [303, 0]
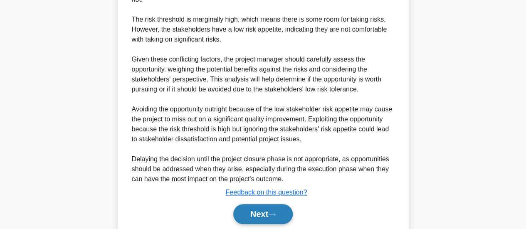
click at [256, 209] on button "Next" at bounding box center [262, 214] width 59 height 20
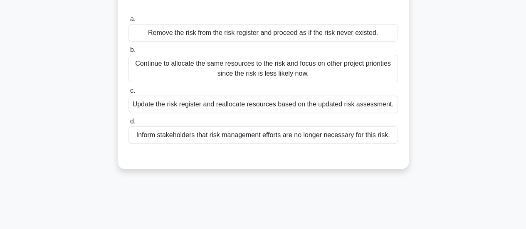
scroll to position [54, 0]
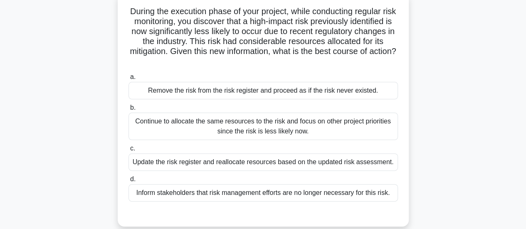
click at [246, 160] on div "Update the risk register and reallocate resources based on the updated risk ass…" at bounding box center [262, 161] width 269 height 17
click at [128, 151] on input "c. Update the risk register and reallocate resources based on the updated risk …" at bounding box center [128, 148] width 0 height 5
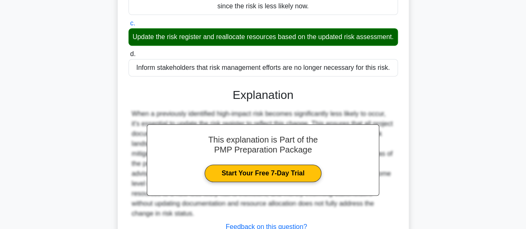
scroll to position [252, 0]
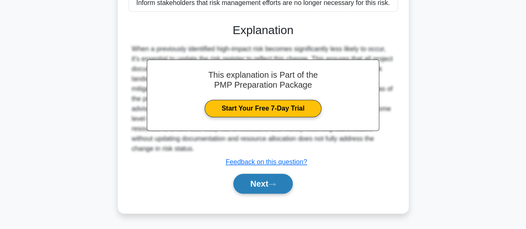
click at [248, 187] on button "Next" at bounding box center [262, 184] width 59 height 20
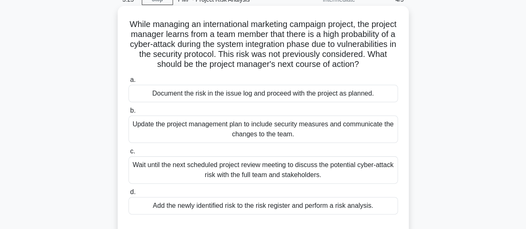
scroll to position [54, 0]
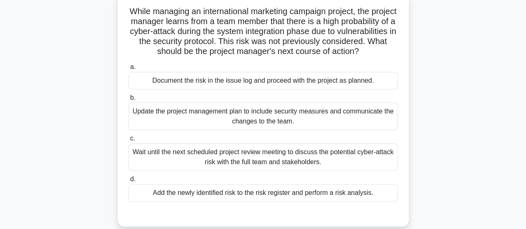
click at [275, 202] on div "Add the newly identified risk to the risk register and perform a risk analysis." at bounding box center [262, 192] width 269 height 17
click at [128, 182] on input "d. Add the newly identified risk to the risk register and perform a risk analys…" at bounding box center [128, 179] width 0 height 5
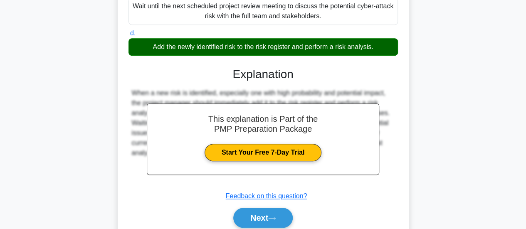
scroll to position [242, 0]
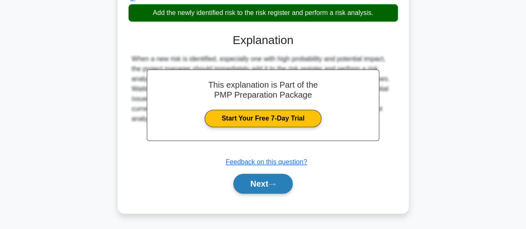
click at [277, 194] on button "Next" at bounding box center [262, 184] width 59 height 20
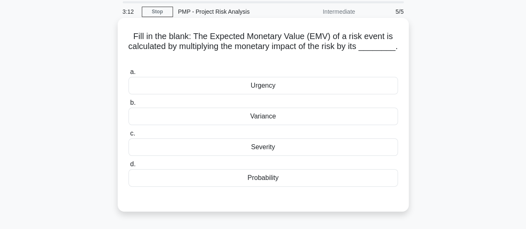
scroll to position [42, 0]
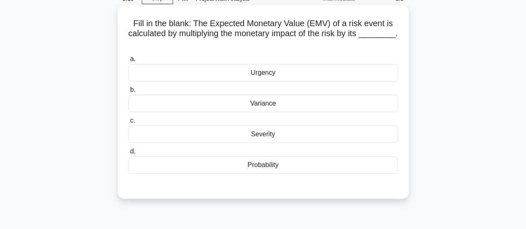
click at [260, 166] on div "Probability" at bounding box center [262, 164] width 269 height 17
click at [128, 154] on input "d. Probability" at bounding box center [128, 151] width 0 height 5
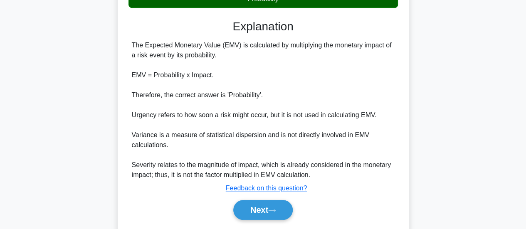
scroll to position [208, 0]
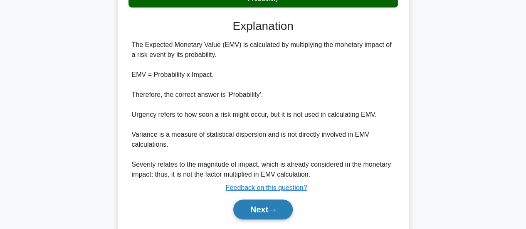
click at [253, 212] on button "Next" at bounding box center [262, 210] width 59 height 20
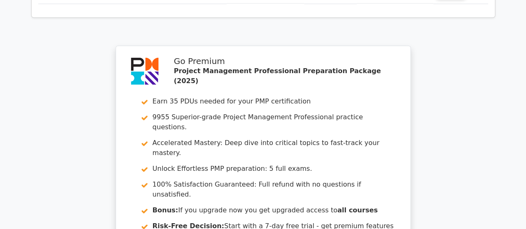
scroll to position [1289, 0]
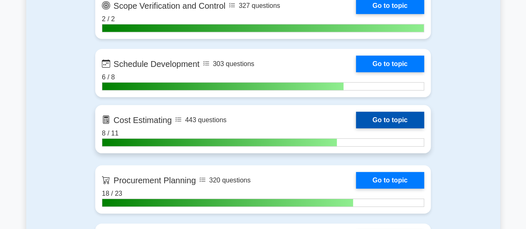
scroll to position [1455, 0]
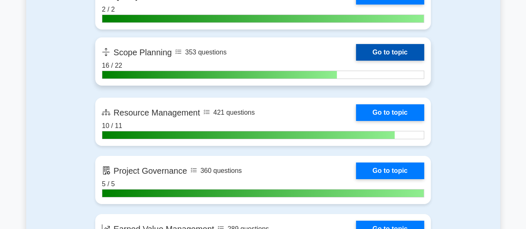
click at [372, 46] on link "Go to topic" at bounding box center [390, 52] width 68 height 17
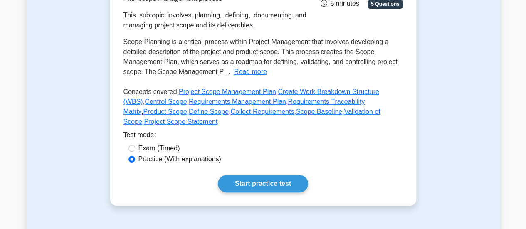
scroll to position [208, 0]
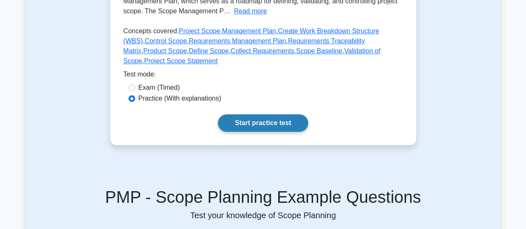
click at [258, 116] on link "Start practice test" at bounding box center [263, 122] width 90 height 17
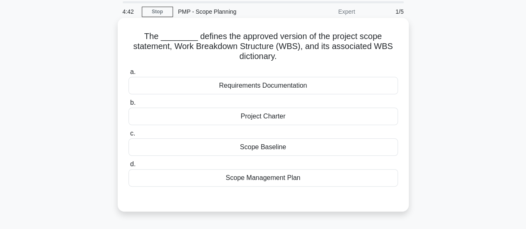
scroll to position [42, 0]
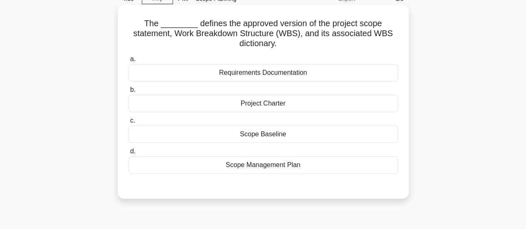
click at [300, 165] on div "Scope Management Plan" at bounding box center [262, 164] width 269 height 17
click at [128, 154] on input "d. Scope Management Plan" at bounding box center [128, 151] width 0 height 5
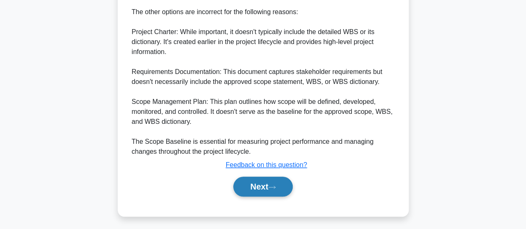
scroll to position [383, 0]
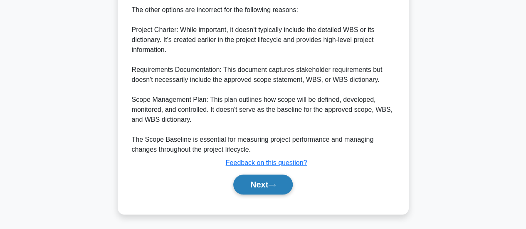
click at [266, 182] on button "Next" at bounding box center [262, 185] width 59 height 20
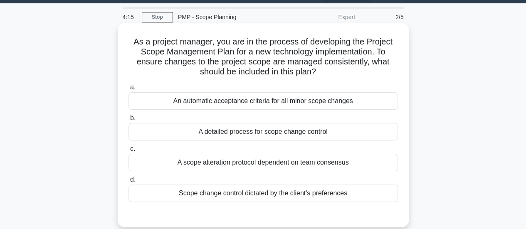
scroll to position [0, 0]
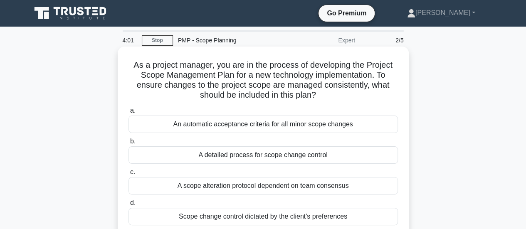
click at [312, 154] on div "A detailed process for scope change control" at bounding box center [262, 154] width 269 height 17
click at [128, 144] on input "b. A detailed process for scope change control" at bounding box center [128, 141] width 0 height 5
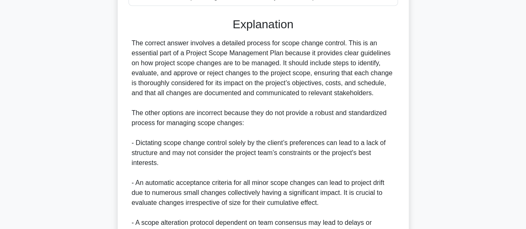
scroll to position [291, 0]
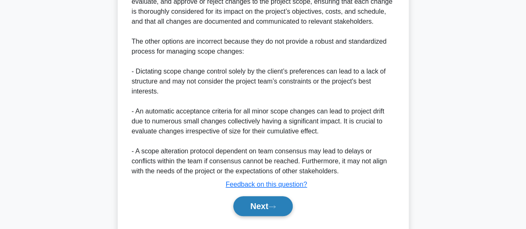
click at [274, 203] on button "Next" at bounding box center [262, 206] width 59 height 20
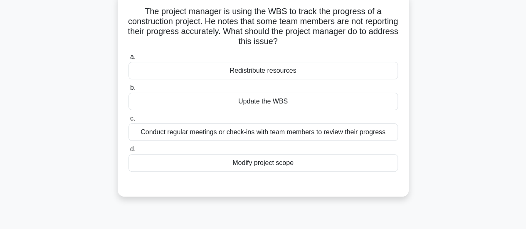
scroll to position [12, 0]
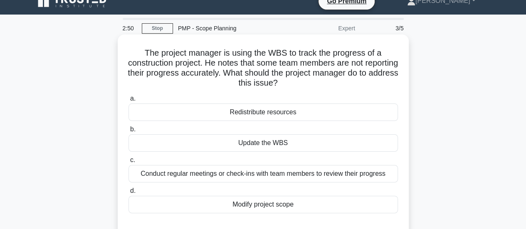
click at [296, 143] on div "Update the WBS" at bounding box center [262, 142] width 269 height 17
click at [128, 132] on input "b. Update the WBS" at bounding box center [128, 129] width 0 height 5
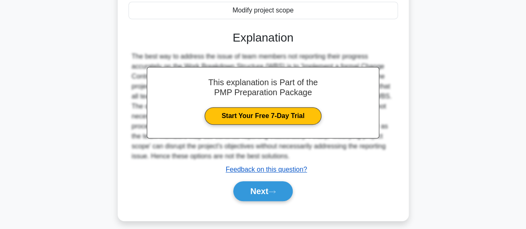
scroll to position [220, 0]
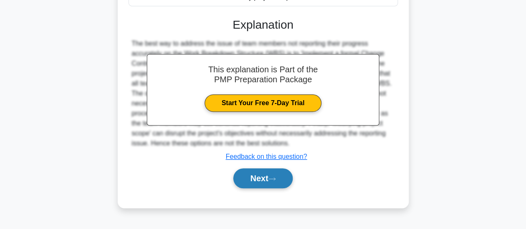
click at [269, 180] on button "Next" at bounding box center [262, 178] width 59 height 20
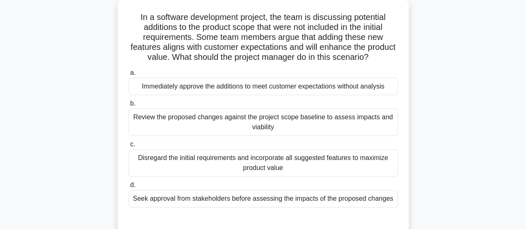
scroll to position [12, 0]
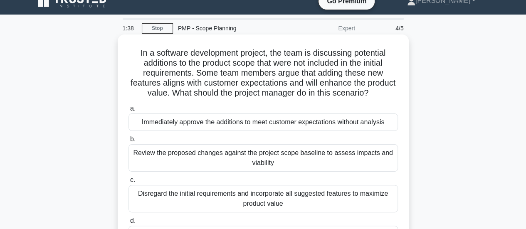
click at [307, 156] on div "Review the proposed changes against the project scope baseline to assess impact…" at bounding box center [262, 157] width 269 height 27
click at [128, 142] on input "b. Review the proposed changes against the project scope baseline to assess imp…" at bounding box center [128, 139] width 0 height 5
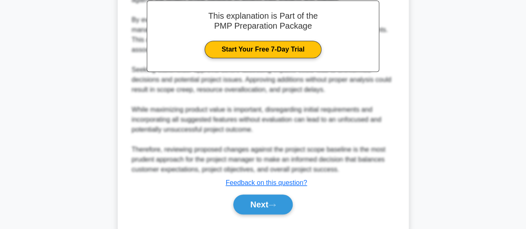
scroll to position [303, 0]
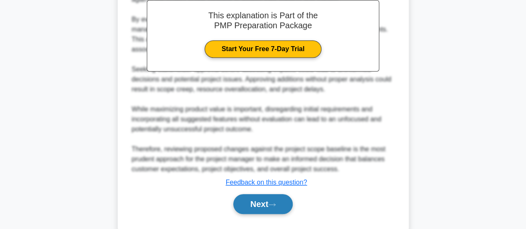
click at [275, 196] on button "Next" at bounding box center [262, 204] width 59 height 20
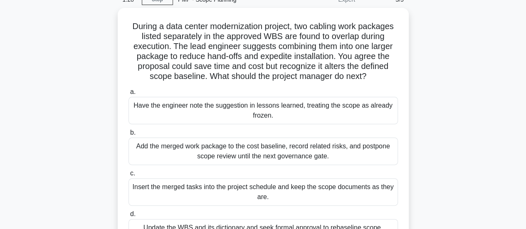
scroll to position [54, 0]
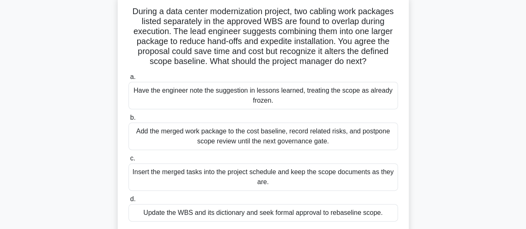
click at [281, 212] on div "Update the WBS and its dictionary and seek formal approval to rebaseline scope." at bounding box center [262, 212] width 269 height 17
click at [128, 202] on input "d. Update the WBS and its dictionary and seek formal approval to rebaseline sco…" at bounding box center [128, 199] width 0 height 5
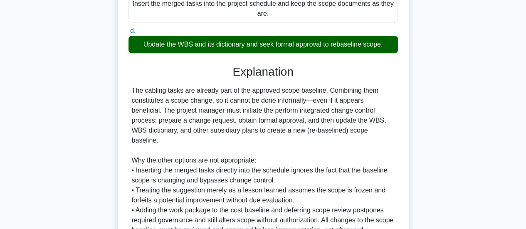
scroll to position [292, 0]
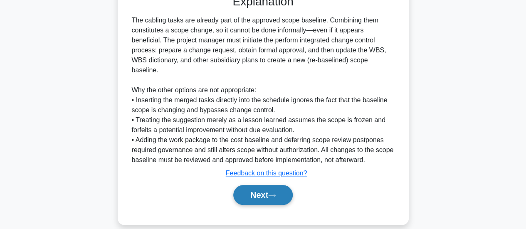
click at [270, 185] on button "Next" at bounding box center [262, 195] width 59 height 20
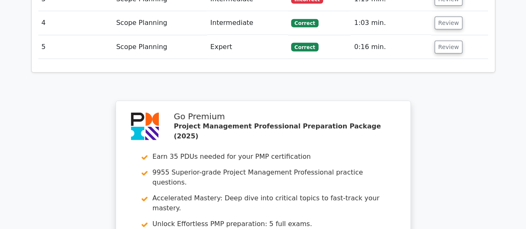
scroll to position [1455, 0]
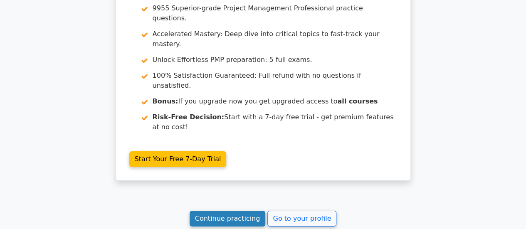
click at [233, 211] on link "Continue practicing" at bounding box center [228, 219] width 76 height 16
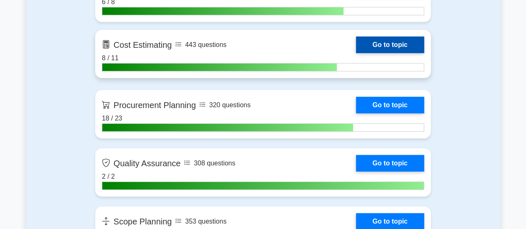
scroll to position [1289, 0]
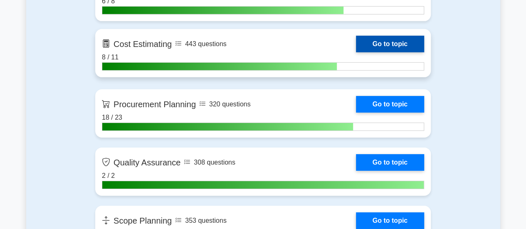
click at [389, 41] on link "Go to topic" at bounding box center [390, 44] width 68 height 17
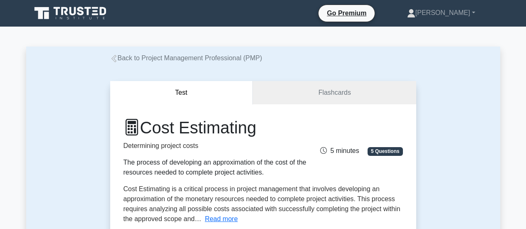
scroll to position [208, 0]
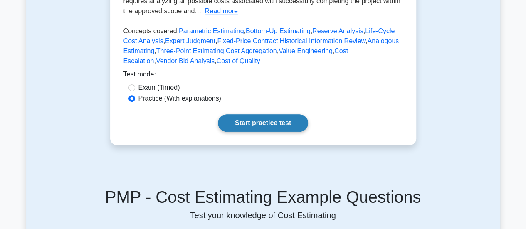
click at [249, 127] on link "Start practice test" at bounding box center [263, 122] width 90 height 17
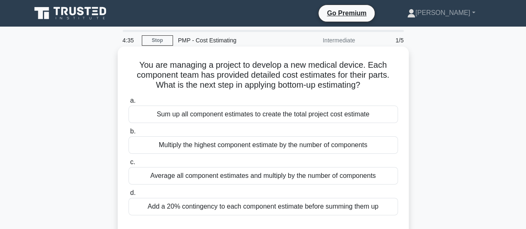
scroll to position [42, 0]
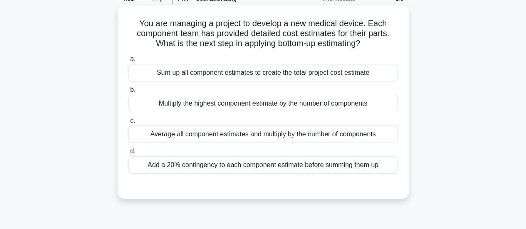
click at [338, 164] on div "Add a 20% contingency to each component estimate before summing them up" at bounding box center [262, 164] width 269 height 17
click at [128, 154] on input "d. Add a 20% contingency to each component estimate before summing them up" at bounding box center [128, 151] width 0 height 5
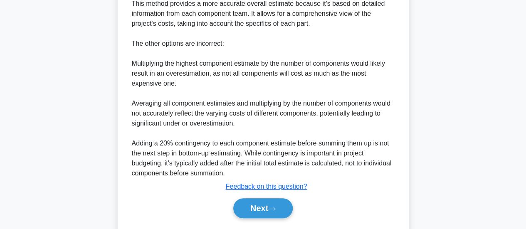
scroll to position [343, 0]
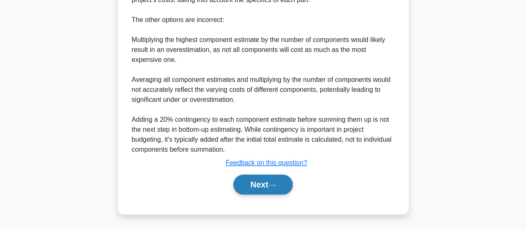
click at [259, 185] on button "Next" at bounding box center [262, 185] width 59 height 20
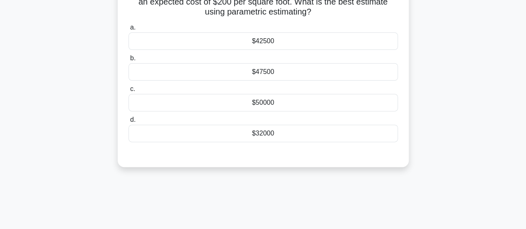
scroll to position [12, 0]
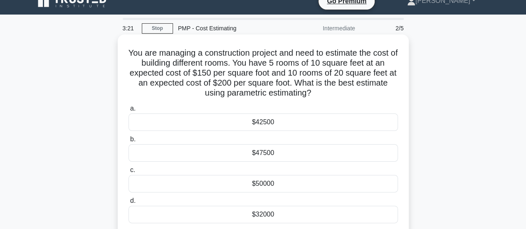
click at [308, 157] on div "$47500" at bounding box center [262, 152] width 269 height 17
click at [128, 142] on input "b. $47500" at bounding box center [128, 139] width 0 height 5
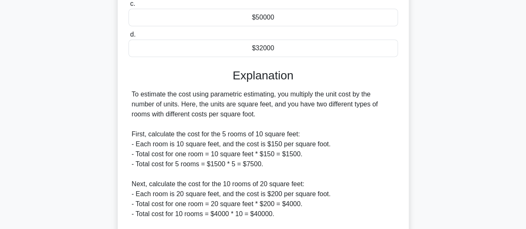
scroll to position [292, 0]
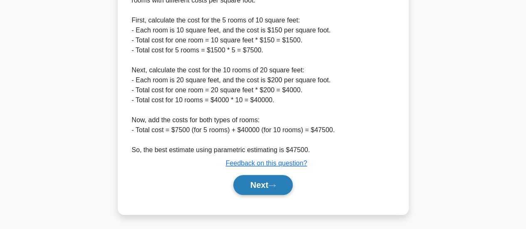
click at [285, 175] on button "Next" at bounding box center [262, 185] width 59 height 20
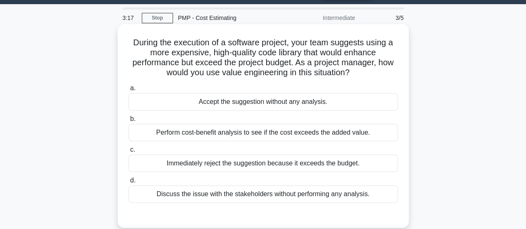
scroll to position [0, 0]
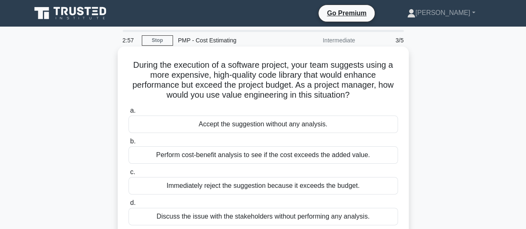
click at [278, 154] on div "Perform cost-benefit analysis to see if the cost exceeds the added value." at bounding box center [262, 154] width 269 height 17
click at [128, 144] on input "b. Perform cost-benefit analysis to see if the cost exceeds the added value." at bounding box center [128, 141] width 0 height 5
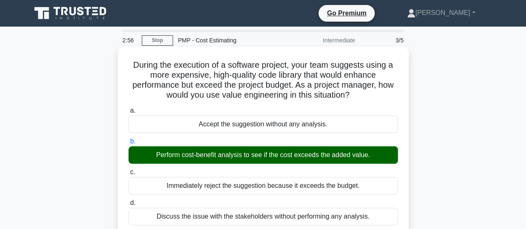
scroll to position [208, 0]
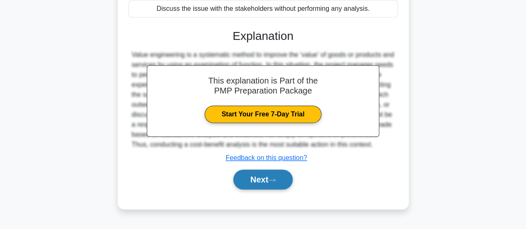
click at [259, 188] on button "Next" at bounding box center [262, 180] width 59 height 20
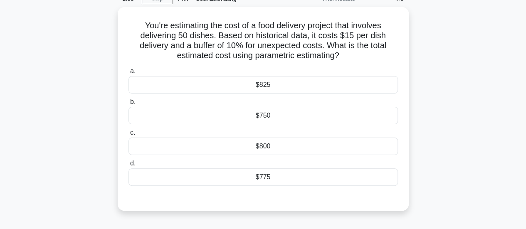
scroll to position [0, 0]
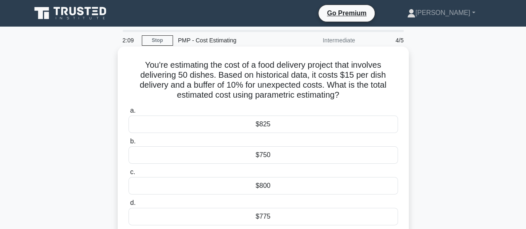
click at [291, 125] on div "$825" at bounding box center [262, 124] width 269 height 17
click at [128, 113] on input "a. $825" at bounding box center [128, 110] width 0 height 5
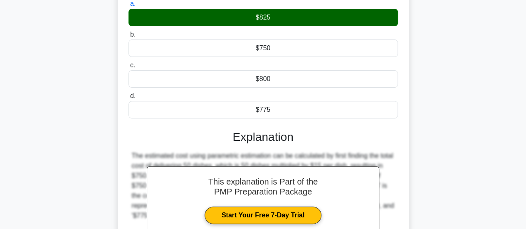
scroll to position [220, 0]
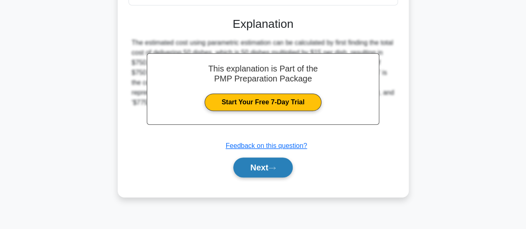
click at [290, 163] on button "Next" at bounding box center [262, 168] width 59 height 20
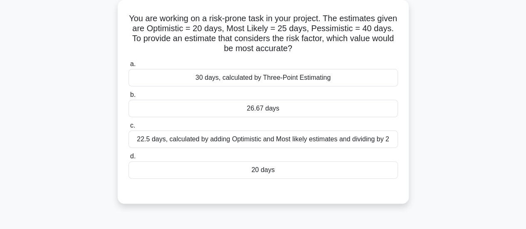
scroll to position [0, 0]
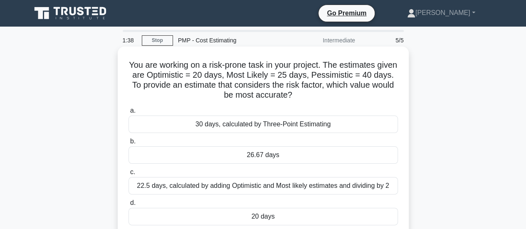
click at [295, 155] on div "26.67 days" at bounding box center [262, 154] width 269 height 17
click at [128, 144] on input "b. 26.67 days" at bounding box center [128, 141] width 0 height 5
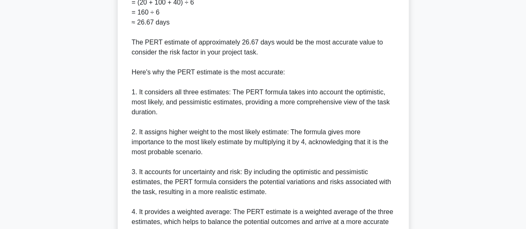
scroll to position [452, 0]
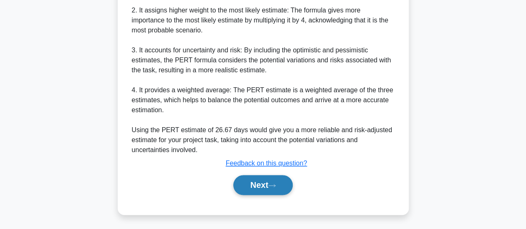
click at [265, 183] on button "Next" at bounding box center [262, 185] width 59 height 20
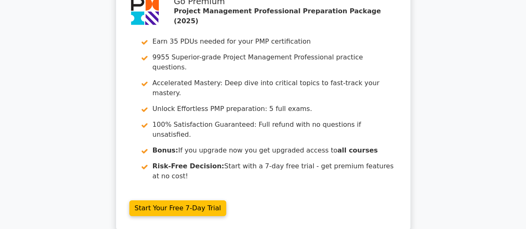
scroll to position [1413, 0]
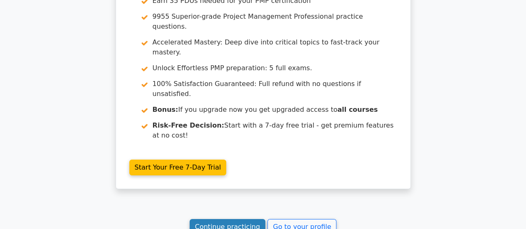
click at [239, 219] on link "Continue practicing" at bounding box center [228, 227] width 76 height 16
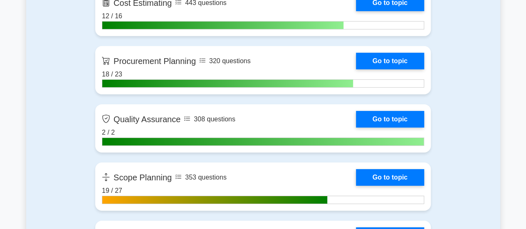
scroll to position [1372, 0]
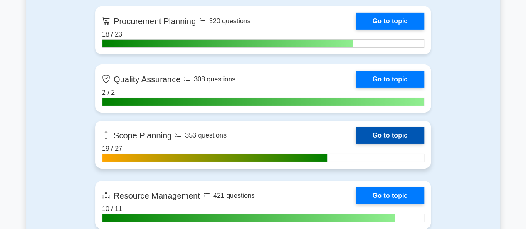
click at [375, 138] on link "Go to topic" at bounding box center [390, 135] width 68 height 17
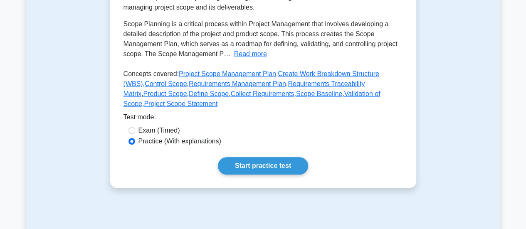
scroll to position [208, 0]
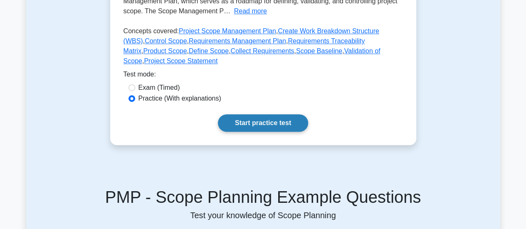
click at [266, 114] on link "Start practice test" at bounding box center [263, 122] width 90 height 17
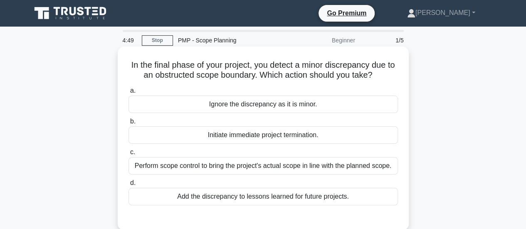
click at [268, 165] on div "Perform scope control to bring the project's actual scope in line with the plan…" at bounding box center [262, 165] width 269 height 17
click at [128, 155] on input "c. Perform scope control to bring the project's actual scope in line with the p…" at bounding box center [128, 152] width 0 height 5
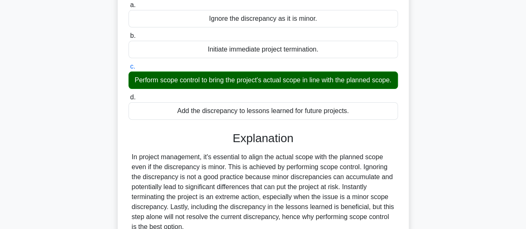
scroll to position [208, 0]
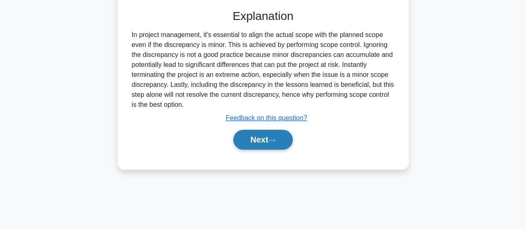
click at [263, 148] on button "Next" at bounding box center [262, 140] width 59 height 20
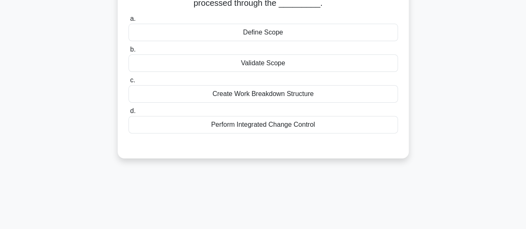
scroll to position [0, 0]
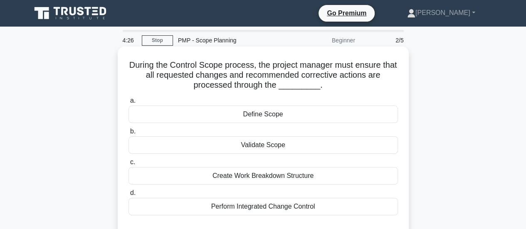
click at [274, 208] on div "Perform Integrated Change Control" at bounding box center [262, 206] width 269 height 17
click at [128, 196] on input "d. Perform Integrated Change Control" at bounding box center [128, 192] width 0 height 5
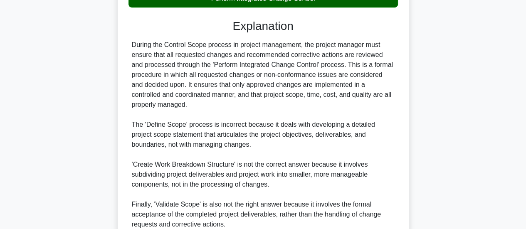
scroll to position [282, 0]
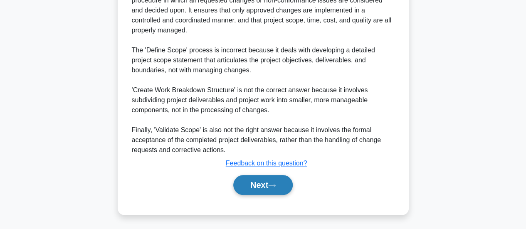
click at [279, 190] on button "Next" at bounding box center [262, 185] width 59 height 20
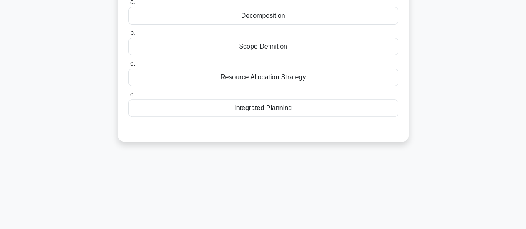
scroll to position [54, 0]
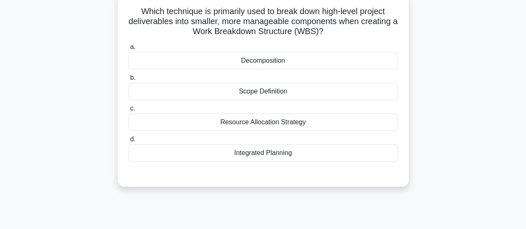
click at [269, 62] on div "Decomposition" at bounding box center [262, 60] width 269 height 17
click at [128, 50] on input "a. Decomposition" at bounding box center [128, 46] width 0 height 5
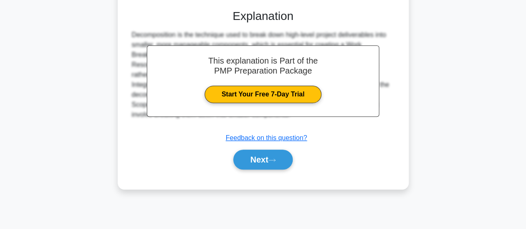
scroll to position [220, 0]
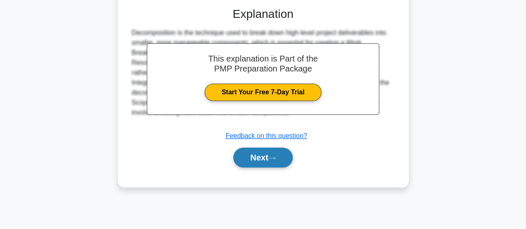
click at [272, 162] on button "Next" at bounding box center [262, 158] width 59 height 20
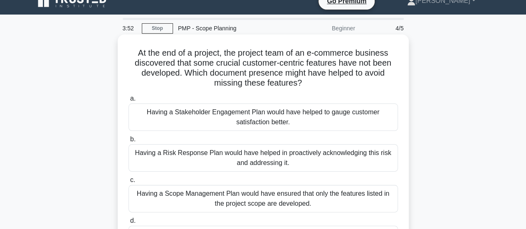
scroll to position [54, 0]
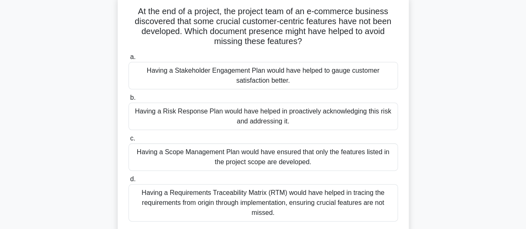
click at [311, 197] on div "Having a Requirements Traceability Matrix (RTM) would have helped in tracing th…" at bounding box center [262, 202] width 269 height 37
click at [128, 182] on input "d. Having a Requirements Traceability Matrix (RTM) would have helped in tracing…" at bounding box center [128, 179] width 0 height 5
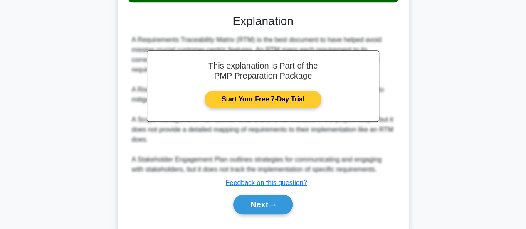
scroll to position [292, 0]
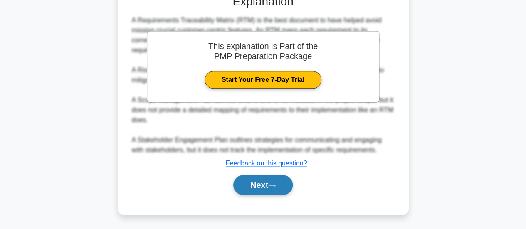
click at [270, 180] on button "Next" at bounding box center [262, 185] width 59 height 20
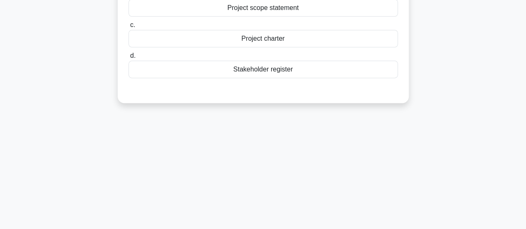
scroll to position [54, 0]
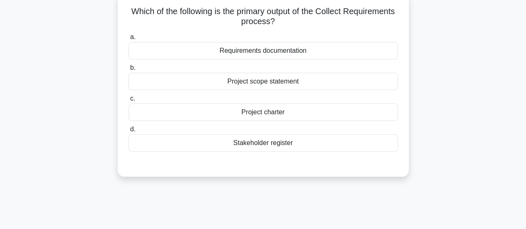
click at [273, 53] on div "Requirements documentation" at bounding box center [262, 50] width 269 height 17
click at [128, 40] on input "a. Requirements documentation" at bounding box center [128, 36] width 0 height 5
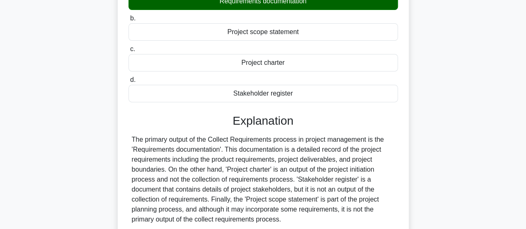
scroll to position [178, 0]
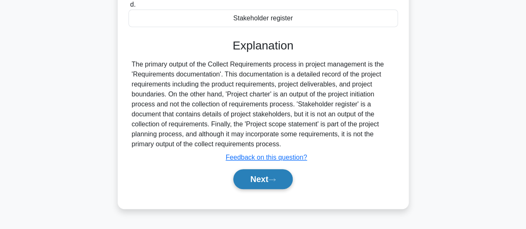
click at [273, 175] on button "Next" at bounding box center [262, 179] width 59 height 20
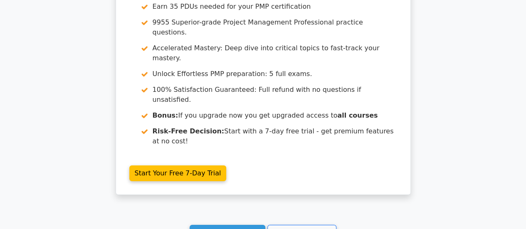
scroll to position [1274, 0]
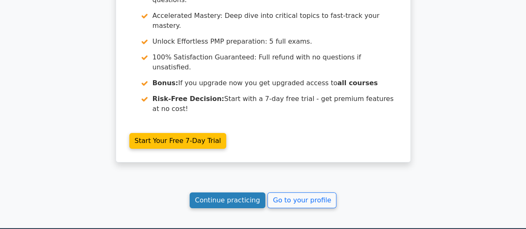
click at [225, 192] on link "Continue practicing" at bounding box center [228, 200] width 76 height 16
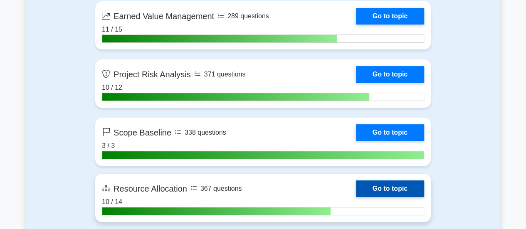
scroll to position [1621, 0]
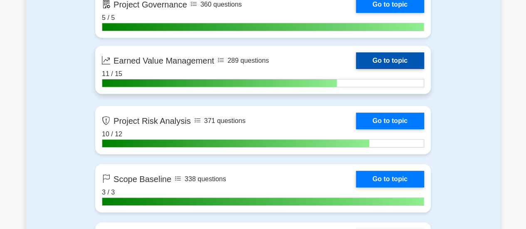
click at [388, 59] on link "Go to topic" at bounding box center [390, 60] width 68 height 17
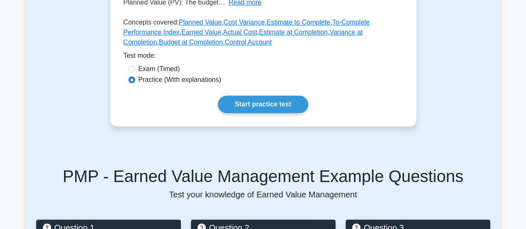
scroll to position [405, 0]
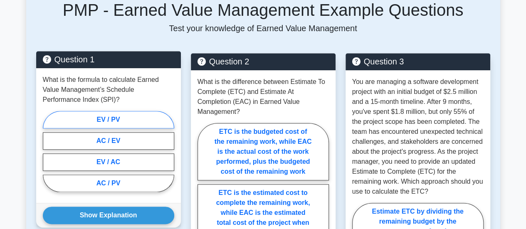
click at [131, 118] on label "EV / PV" at bounding box center [108, 119] width 131 height 17
click at [48, 151] on input "EV / PV" at bounding box center [45, 153] width 5 height 5
radio input "true"
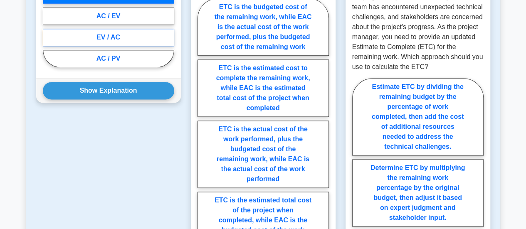
scroll to position [446, 0]
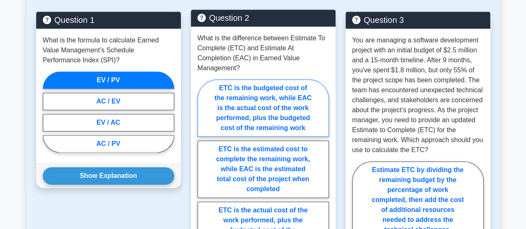
click at [285, 98] on label "ETC is the budgeted cost of the remaining work, while EAC is the actual cost of…" at bounding box center [262, 107] width 131 height 57
click at [203, 205] on input "ETC is the budgeted cost of the remaining work, while EAC is the actual cost of…" at bounding box center [199, 207] width 5 height 5
radio input "true"
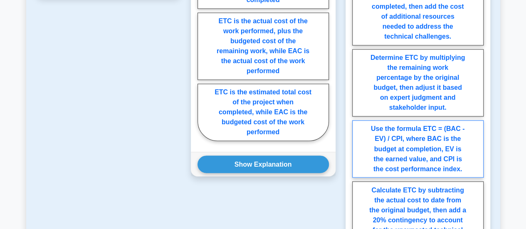
scroll to position [654, 0]
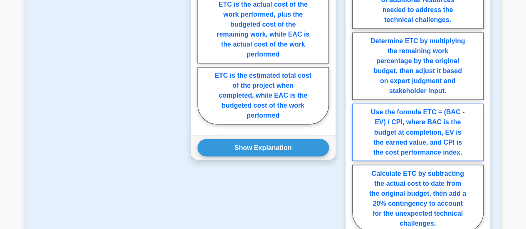
click at [429, 141] on label "Use the formula ETC = (BAC - EV) / CPI, where BAC is the budget at completion, …" at bounding box center [417, 131] width 131 height 57
click at [357, 97] on input "Use the formula ETC = (BAC - EV) / CPI, where BAC is the budget at completion, …" at bounding box center [354, 93] width 5 height 5
radio input "true"
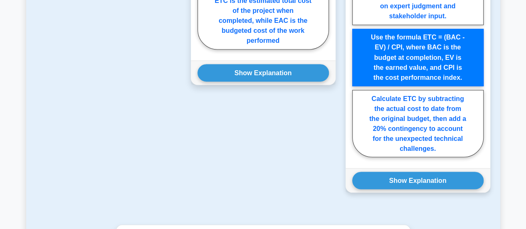
scroll to position [779, 0]
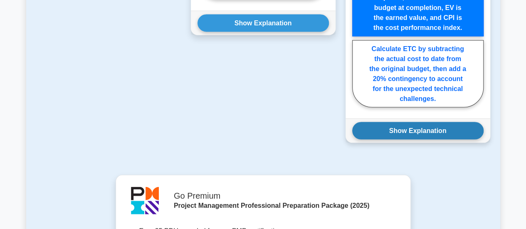
click at [410, 127] on button "Show Explanation" at bounding box center [417, 130] width 131 height 17
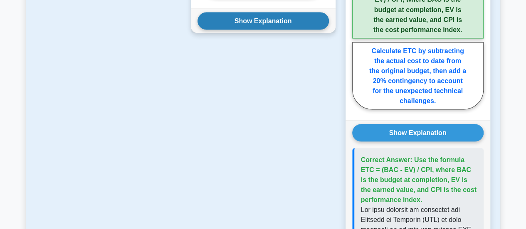
click at [282, 17] on div "Show Explanation Correct Answer: ETC is the estimated cost to complete the rema…" at bounding box center [263, 20] width 145 height 25
click at [297, 12] on button "Show Explanation" at bounding box center [262, 20] width 131 height 17
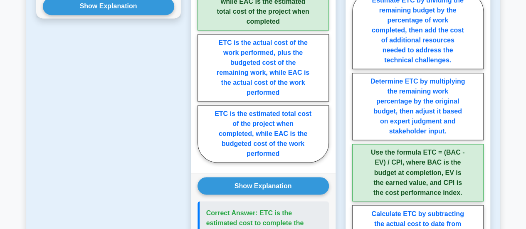
scroll to position [488, 0]
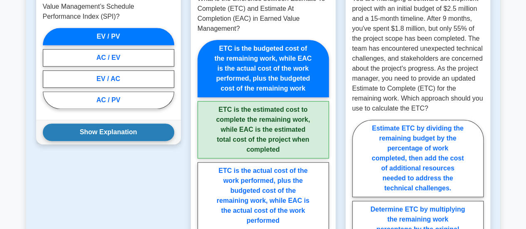
click at [109, 130] on button "Show Explanation" at bounding box center [108, 131] width 131 height 17
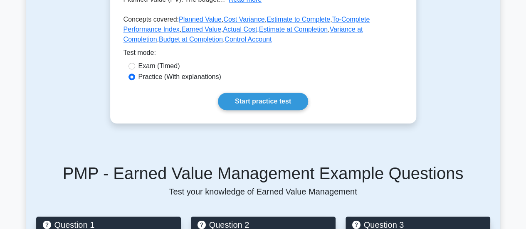
scroll to position [239, 0]
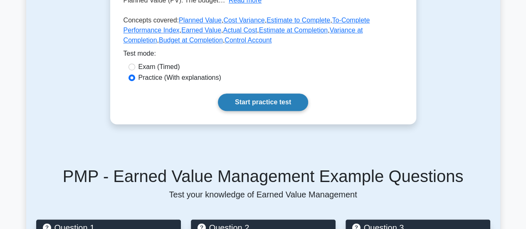
click at [276, 100] on link "Start practice test" at bounding box center [263, 102] width 90 height 17
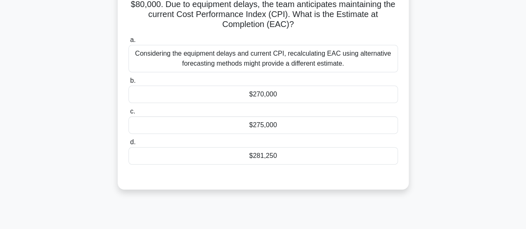
scroll to position [83, 0]
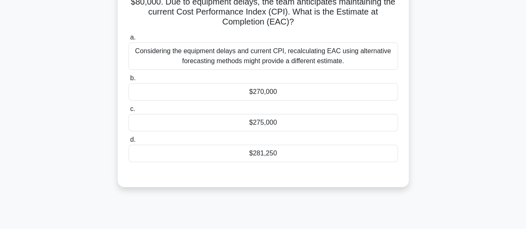
click at [280, 152] on div "$281,250" at bounding box center [262, 153] width 269 height 17
click at [128, 143] on input "d. $281,250" at bounding box center [128, 139] width 0 height 5
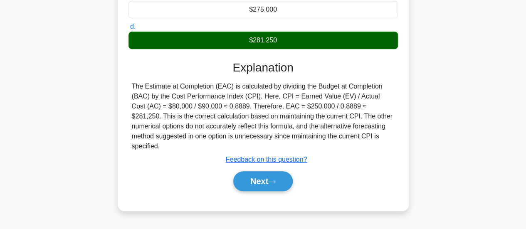
scroll to position [220, 0]
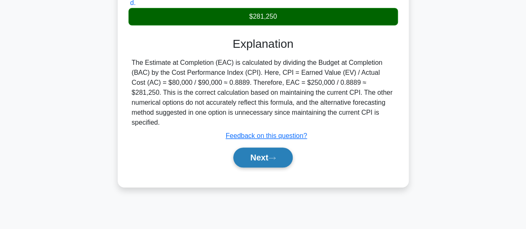
click at [264, 152] on button "Next" at bounding box center [262, 158] width 59 height 20
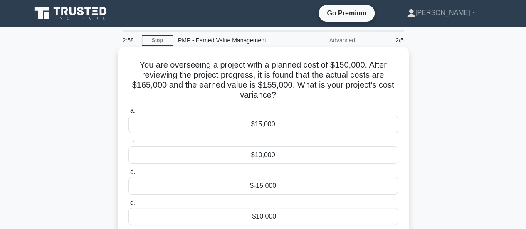
scroll to position [42, 0]
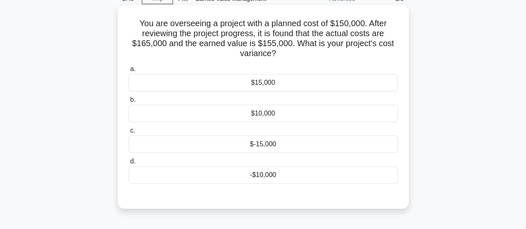
click at [265, 116] on div "$10,000" at bounding box center [262, 113] width 269 height 17
click at [128, 103] on input "b. $10,000" at bounding box center [128, 99] width 0 height 5
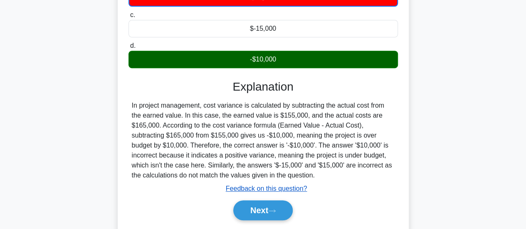
scroll to position [208, 0]
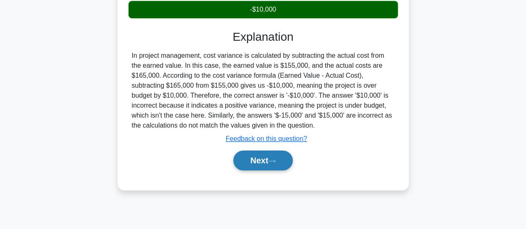
click at [257, 155] on button "Next" at bounding box center [262, 160] width 59 height 20
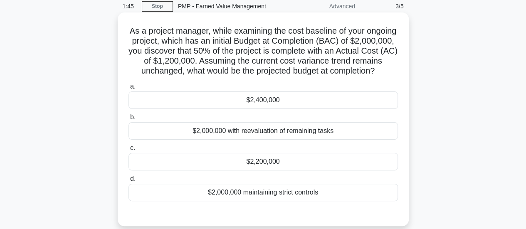
scroll to position [42, 0]
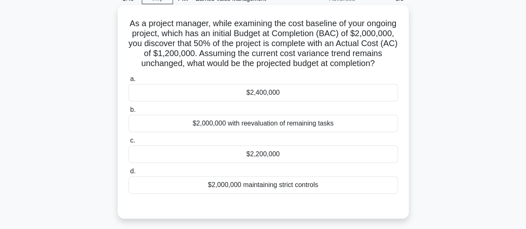
click at [298, 194] on div "$2,000,000 maintaining strict controls" at bounding box center [262, 184] width 269 height 17
click at [128, 174] on input "d. $2,000,000 maintaining strict controls" at bounding box center [128, 171] width 0 height 5
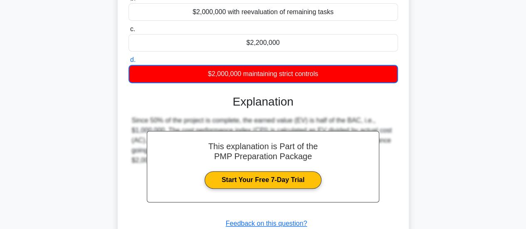
scroll to position [224, 0]
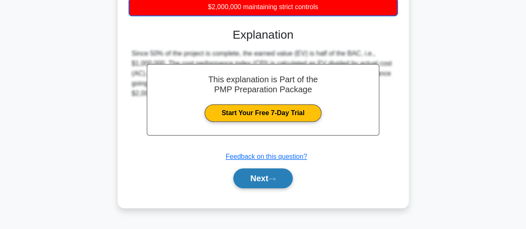
click at [269, 184] on button "Next" at bounding box center [262, 178] width 59 height 20
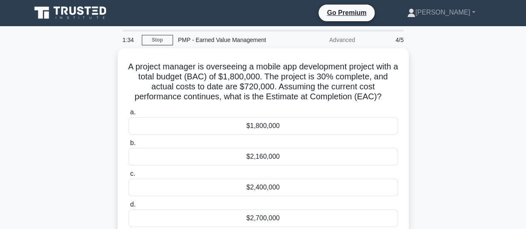
scroll to position [0, 0]
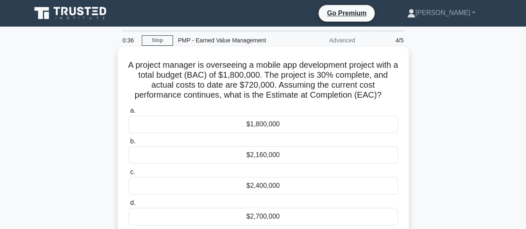
click at [287, 180] on div "$2,400,000" at bounding box center [262, 185] width 269 height 17
click at [128, 175] on input "c. $2,400,000" at bounding box center [128, 172] width 0 height 5
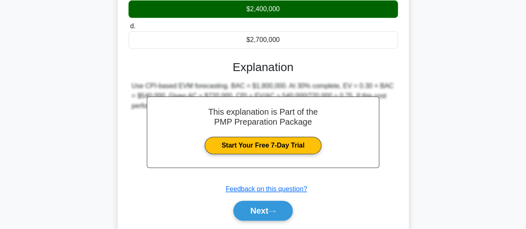
scroll to position [208, 0]
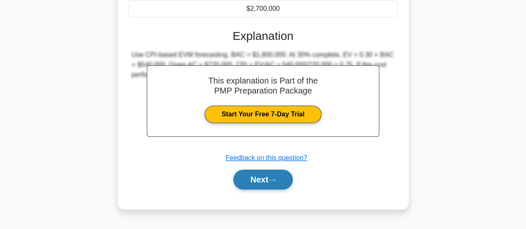
click at [265, 179] on button "Next" at bounding box center [262, 180] width 59 height 20
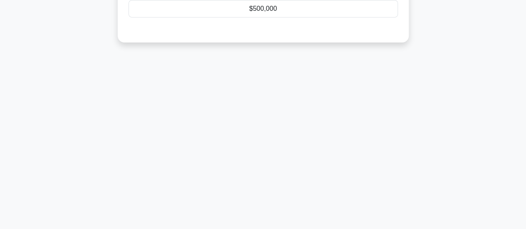
scroll to position [0, 0]
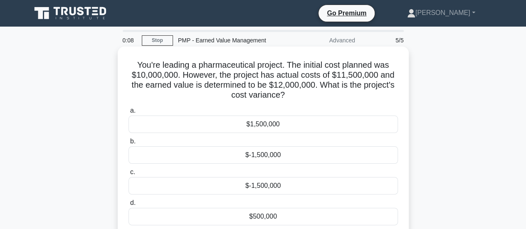
click at [273, 215] on div "$500,000" at bounding box center [262, 216] width 269 height 17
click at [128, 206] on input "d. $500,000" at bounding box center [128, 202] width 0 height 5
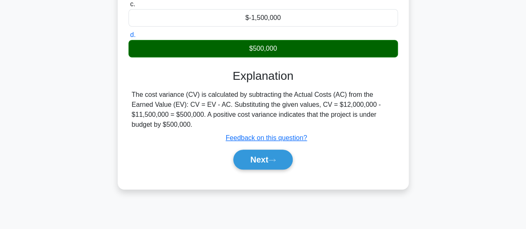
scroll to position [220, 0]
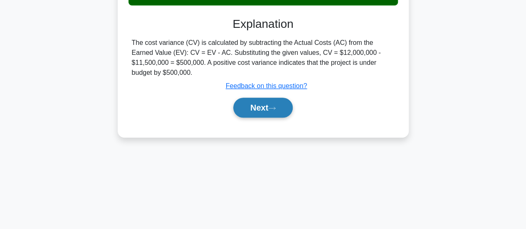
click at [274, 98] on button "Next" at bounding box center [262, 108] width 59 height 20
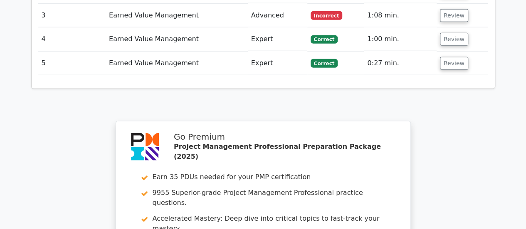
scroll to position [1205, 0]
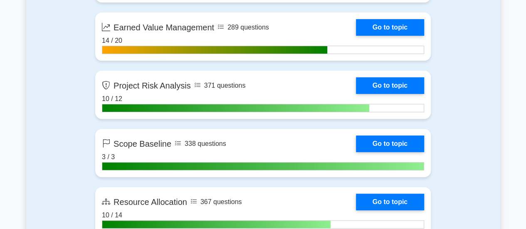
scroll to position [1621, 0]
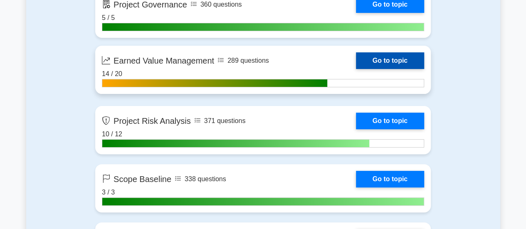
click at [375, 60] on link "Go to topic" at bounding box center [390, 60] width 68 height 17
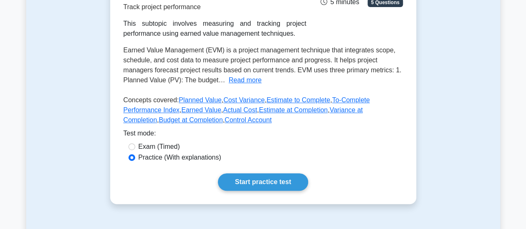
scroll to position [249, 0]
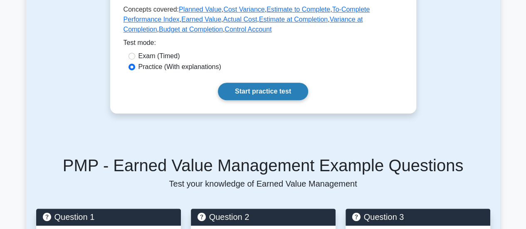
click at [265, 91] on link "Start practice test" at bounding box center [263, 91] width 90 height 17
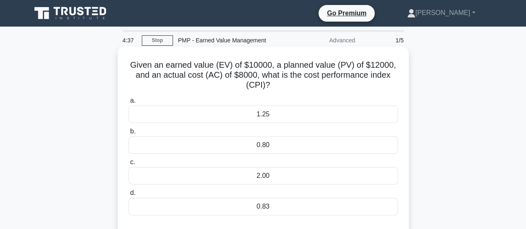
click at [285, 113] on div "1.25" at bounding box center [262, 114] width 269 height 17
click at [128, 103] on input "a. 1.25" at bounding box center [128, 100] width 0 height 5
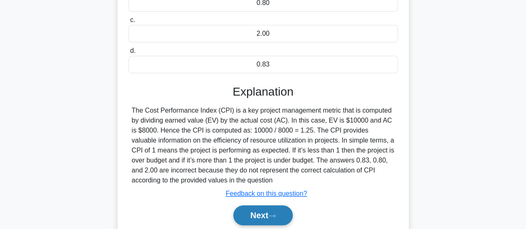
scroll to position [208, 0]
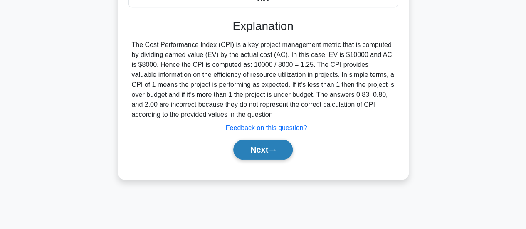
click at [289, 149] on button "Next" at bounding box center [262, 150] width 59 height 20
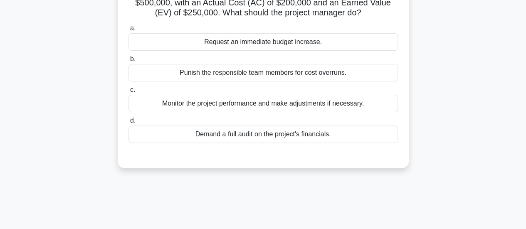
scroll to position [0, 0]
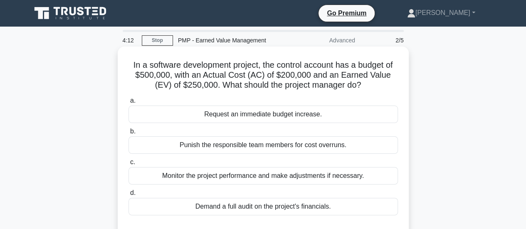
click at [288, 176] on div "Monitor the project performance and make adjustments if necessary." at bounding box center [262, 175] width 269 height 17
click at [128, 165] on input "c. Monitor the project performance and make adjustments if necessary." at bounding box center [128, 162] width 0 height 5
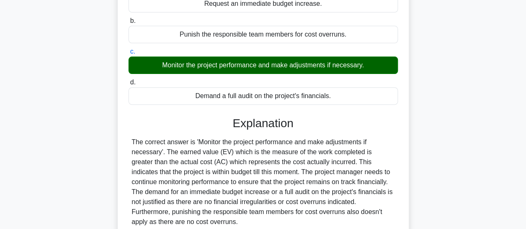
scroll to position [208, 0]
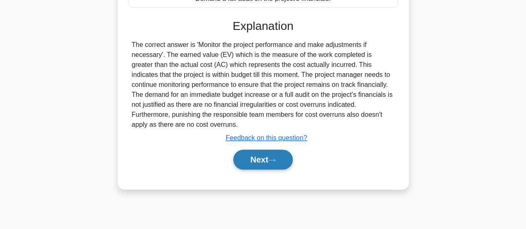
click at [248, 159] on button "Next" at bounding box center [262, 160] width 59 height 20
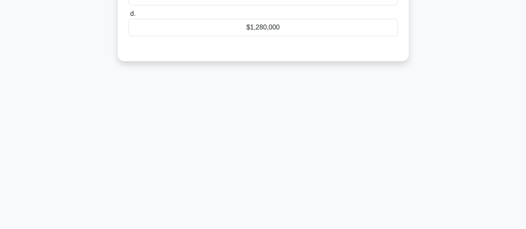
scroll to position [0, 0]
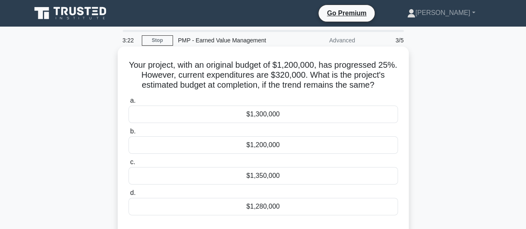
click at [408, 88] on div "Your project, with an original budget of $1,200,000, has progressed 25%. Howeve…" at bounding box center [263, 144] width 291 height 194
click at [256, 211] on div "$1,280,000" at bounding box center [262, 206] width 269 height 17
click at [128, 196] on input "d. $1,280,000" at bounding box center [128, 192] width 0 height 5
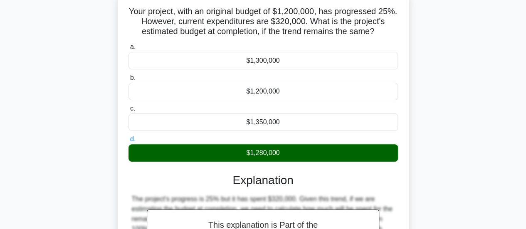
scroll to position [178, 0]
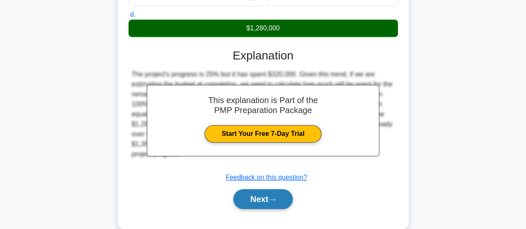
click at [269, 197] on button "Next" at bounding box center [262, 199] width 59 height 20
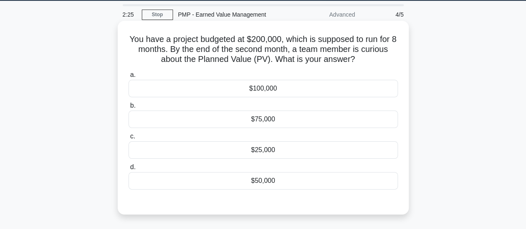
scroll to position [0, 0]
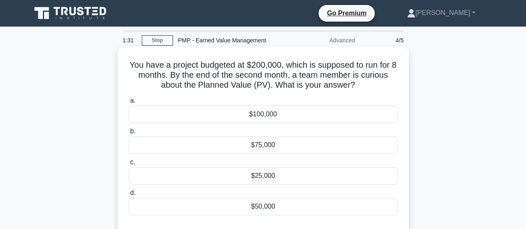
click at [277, 202] on div "$50,000" at bounding box center [262, 206] width 269 height 17
click at [128, 196] on input "d. $50,000" at bounding box center [128, 192] width 0 height 5
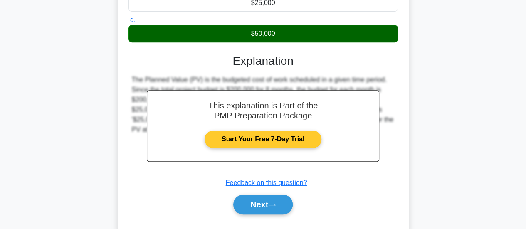
scroll to position [220, 0]
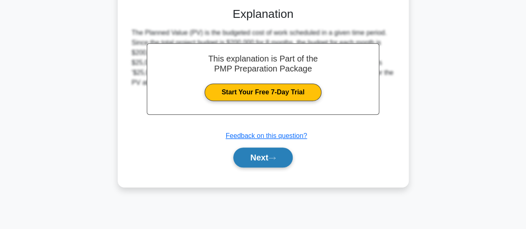
click at [271, 160] on button "Next" at bounding box center [262, 158] width 59 height 20
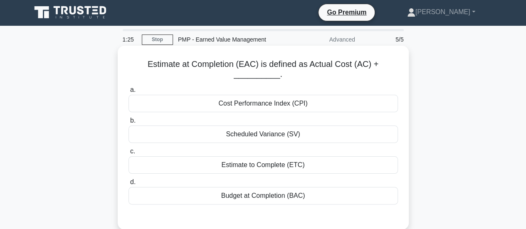
scroll to position [0, 0]
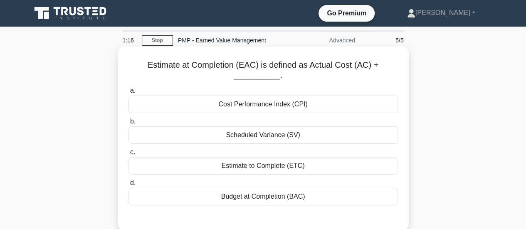
click at [278, 167] on div "Estimate to Complete (ETC)" at bounding box center [262, 165] width 269 height 17
click at [128, 155] on input "c. Estimate to Complete (ETC)" at bounding box center [128, 152] width 0 height 5
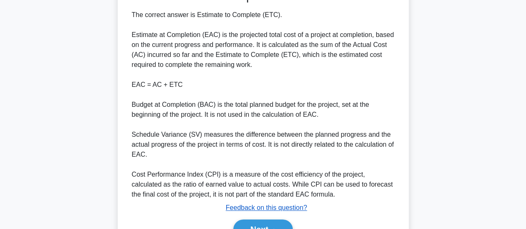
scroll to position [272, 0]
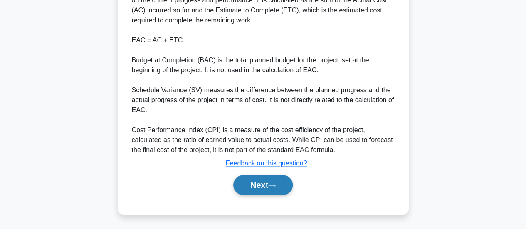
click at [264, 182] on button "Next" at bounding box center [262, 185] width 59 height 20
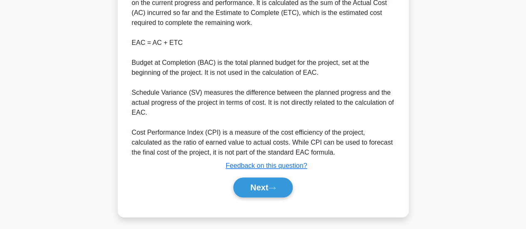
scroll to position [237, 0]
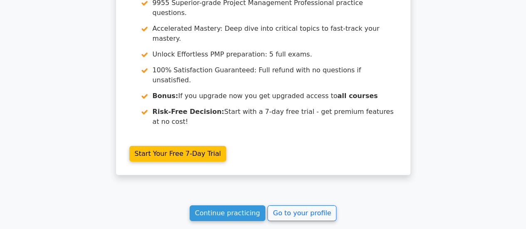
scroll to position [1276, 0]
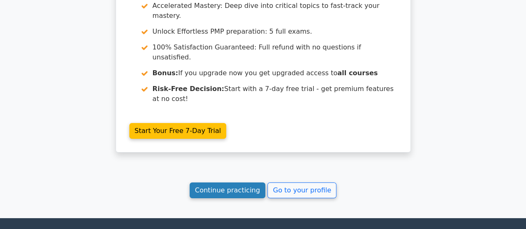
click at [216, 182] on link "Continue practicing" at bounding box center [228, 190] width 76 height 16
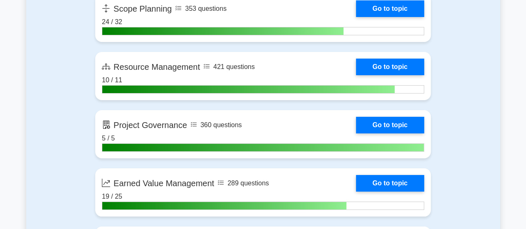
scroll to position [1496, 0]
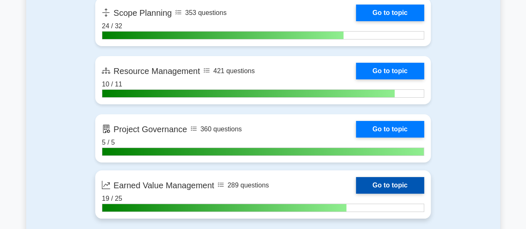
click at [379, 181] on link "Go to topic" at bounding box center [390, 185] width 68 height 17
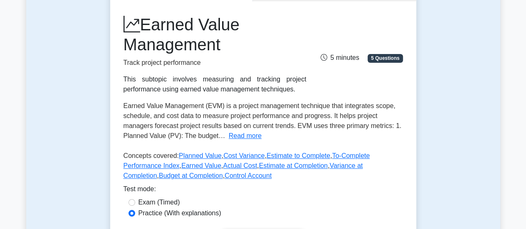
scroll to position [249, 0]
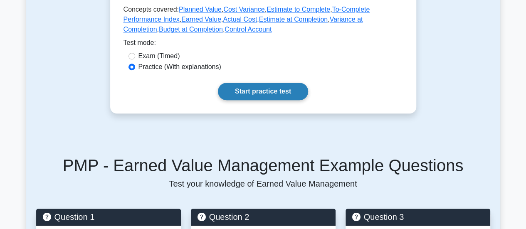
click at [258, 93] on link "Start practice test" at bounding box center [263, 91] width 90 height 17
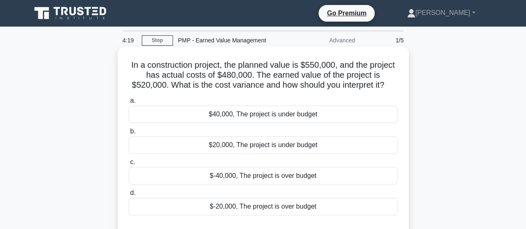
click at [282, 118] on div "$40,000, The project is under budget" at bounding box center [262, 114] width 269 height 17
click at [128, 103] on input "a. $40,000, The project is under budget" at bounding box center [128, 100] width 0 height 5
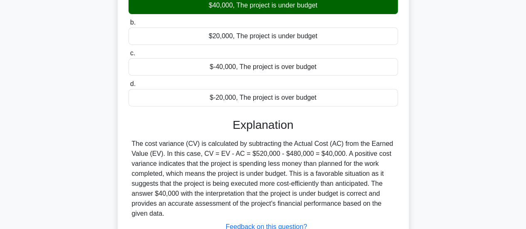
scroll to position [208, 0]
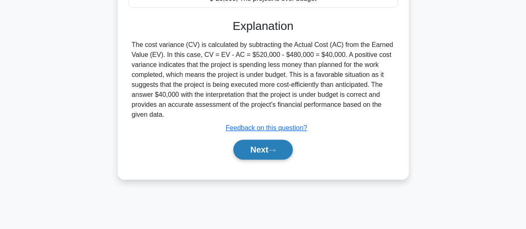
click at [268, 150] on button "Next" at bounding box center [262, 150] width 59 height 20
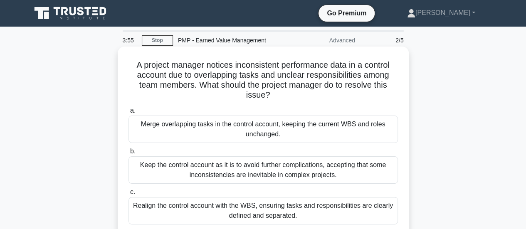
scroll to position [125, 0]
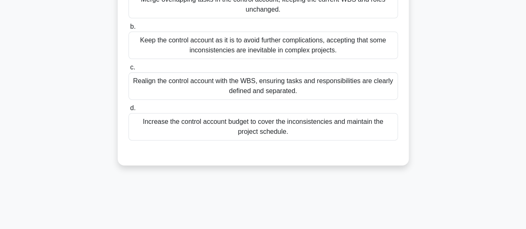
click at [278, 85] on div "Realign the control account with the WBS, ensuring tasks and responsibilities a…" at bounding box center [262, 85] width 269 height 27
click at [128, 70] on input "c. Realign the control account with the WBS, ensuring tasks and responsibilitie…" at bounding box center [128, 67] width 0 height 5
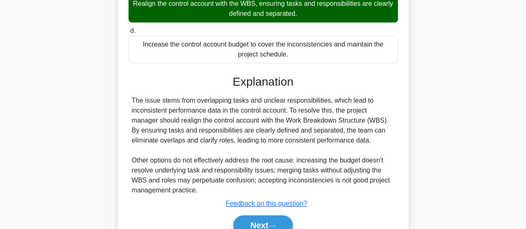
scroll to position [242, 0]
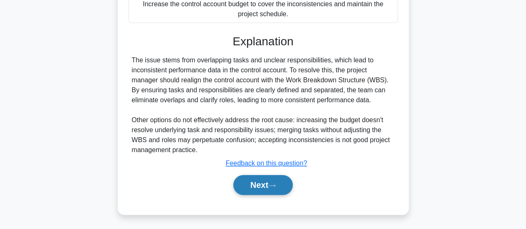
click at [257, 183] on button "Next" at bounding box center [262, 185] width 59 height 20
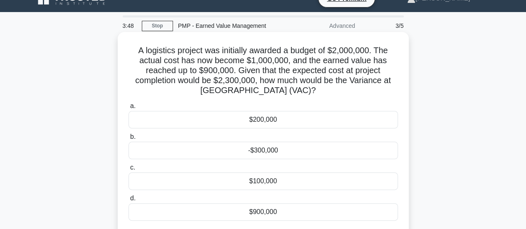
scroll to position [12, 0]
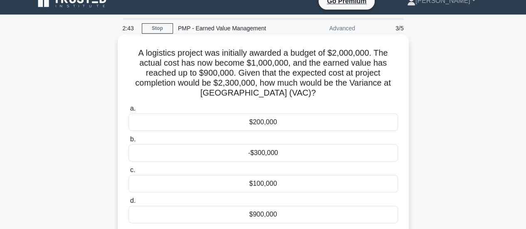
click at [300, 155] on div "-$300,000" at bounding box center [262, 152] width 269 height 17
click at [128, 142] on input "b. -$300,000" at bounding box center [128, 139] width 0 height 5
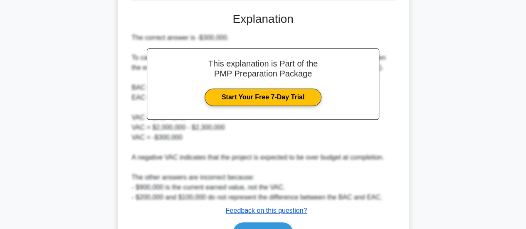
scroll to position [282, 0]
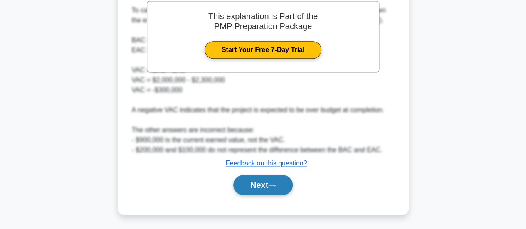
click at [265, 182] on button "Next" at bounding box center [262, 185] width 59 height 20
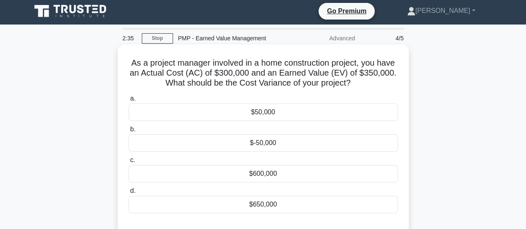
scroll to position [0, 0]
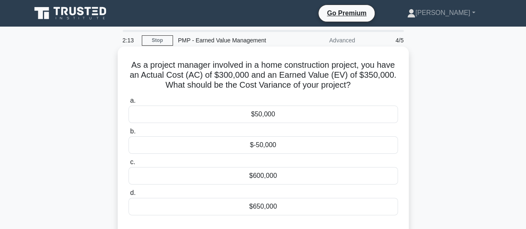
click at [287, 112] on div "$50,000" at bounding box center [262, 114] width 269 height 17
click at [128, 103] on input "a. $50,000" at bounding box center [128, 100] width 0 height 5
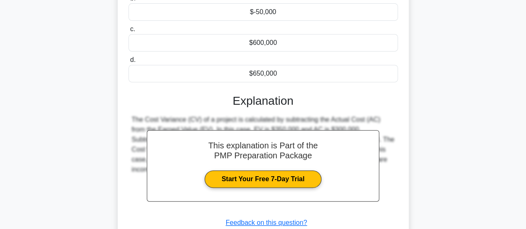
scroll to position [208, 0]
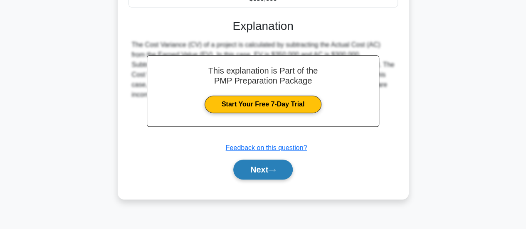
click at [274, 162] on button "Next" at bounding box center [262, 170] width 59 height 20
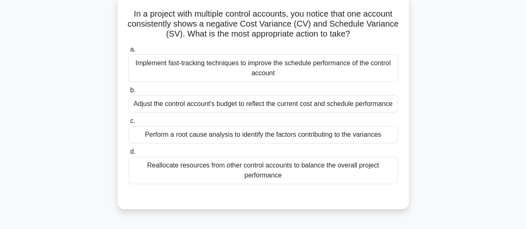
scroll to position [0, 0]
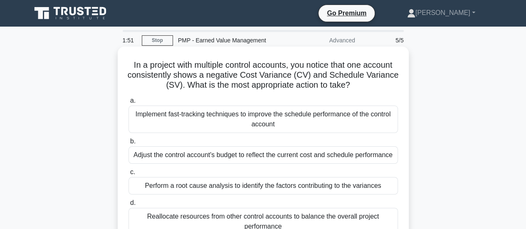
click at [278, 187] on div "Perform a root cause analysis to identify the factors contributing to the varia…" at bounding box center [262, 185] width 269 height 17
click at [128, 175] on input "c. Perform a root cause analysis to identify the factors contributing to the va…" at bounding box center [128, 172] width 0 height 5
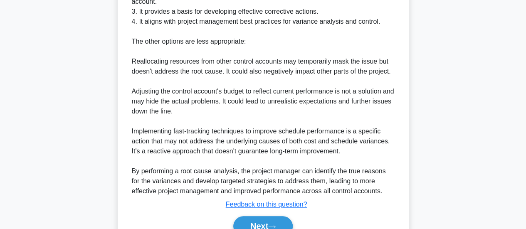
scroll to position [372, 0]
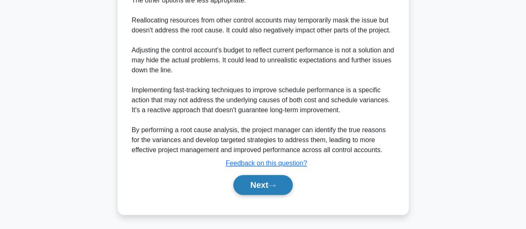
click at [259, 186] on button "Next" at bounding box center [262, 185] width 59 height 20
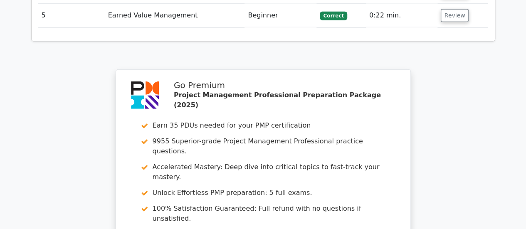
scroll to position [1247, 0]
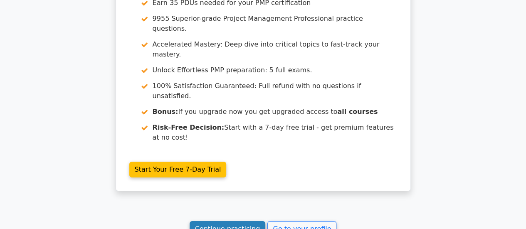
click at [246, 221] on link "Continue practicing" at bounding box center [228, 229] width 76 height 16
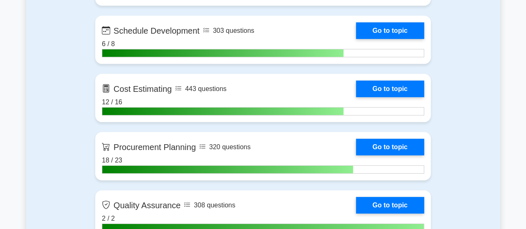
scroll to position [1247, 0]
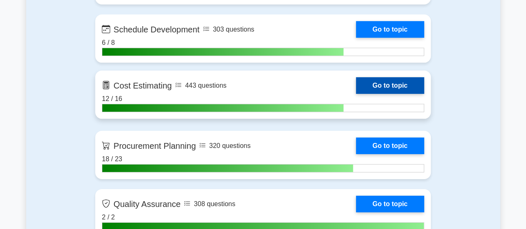
click at [392, 82] on link "Go to topic" at bounding box center [390, 85] width 68 height 17
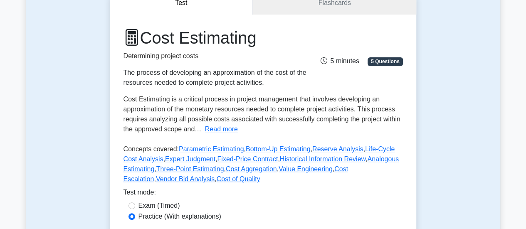
scroll to position [166, 0]
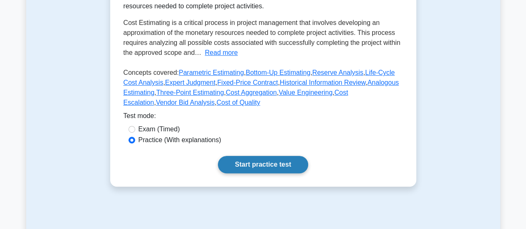
click at [290, 160] on link "Start practice test" at bounding box center [263, 164] width 90 height 17
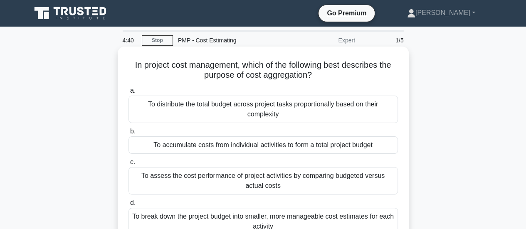
click at [308, 146] on div "To accumulate costs from individual activities to form a total project budget" at bounding box center [262, 144] width 269 height 17
click at [128, 134] on input "b. To accumulate costs from individual activities to form a total project budget" at bounding box center [128, 131] width 0 height 5
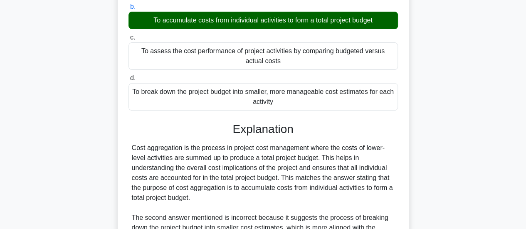
scroll to position [242, 0]
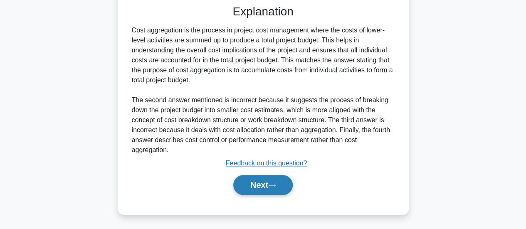
click at [264, 187] on button "Next" at bounding box center [262, 185] width 59 height 20
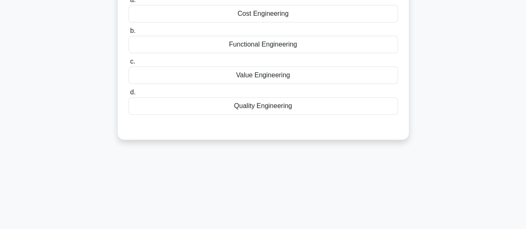
scroll to position [54, 0]
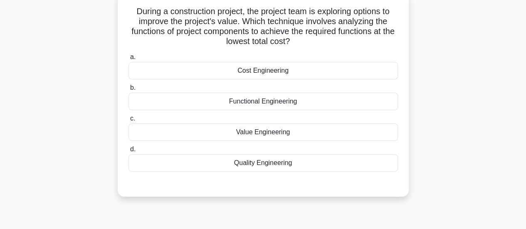
click at [296, 71] on div "Cost Engineering" at bounding box center [262, 70] width 269 height 17
click at [128, 60] on input "a. Cost Engineering" at bounding box center [128, 56] width 0 height 5
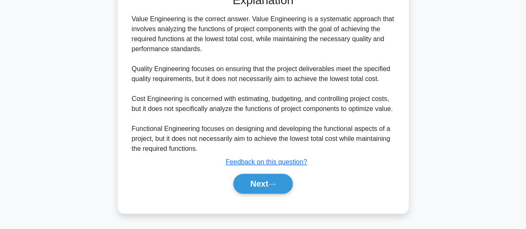
scroll to position [254, 0]
click at [275, 188] on button "Next" at bounding box center [262, 184] width 59 height 20
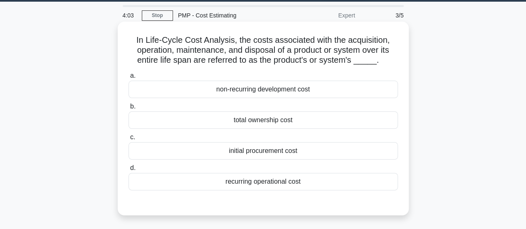
scroll to position [12, 0]
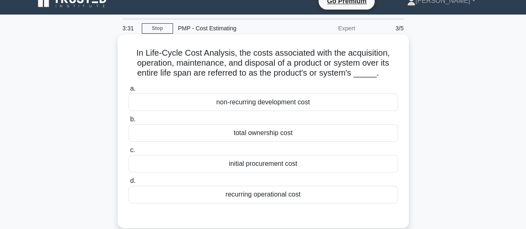
click at [271, 133] on div "total ownership cost" at bounding box center [262, 132] width 269 height 17
click at [128, 122] on input "b. total ownership cost" at bounding box center [128, 119] width 0 height 5
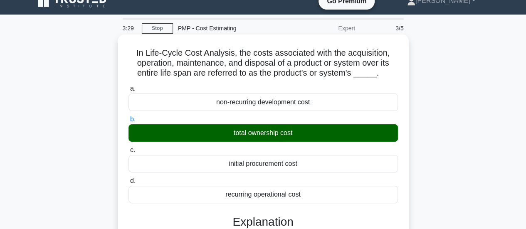
scroll to position [220, 0]
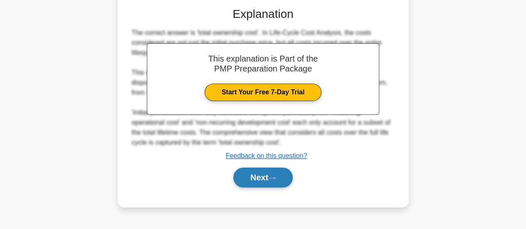
click at [250, 181] on button "Next" at bounding box center [262, 178] width 59 height 20
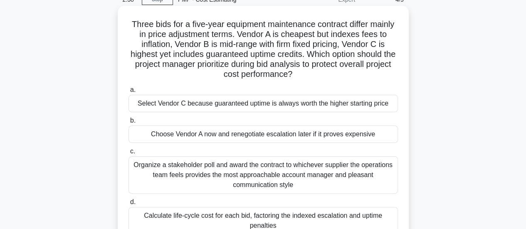
scroll to position [54, 0]
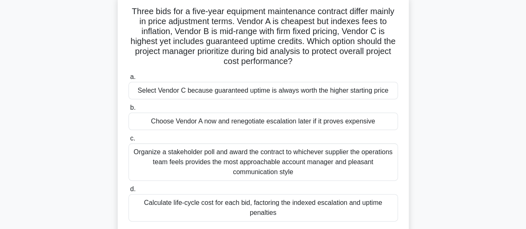
click at [269, 200] on div "Calculate life-cycle cost for each bid, factoring the indexed escalation and up…" at bounding box center [262, 207] width 269 height 27
click at [128, 192] on input "d. Calculate life-cycle cost for each bid, factoring the indexed escalation and…" at bounding box center [128, 189] width 0 height 5
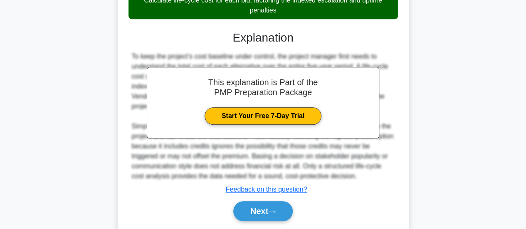
scroll to position [261, 0]
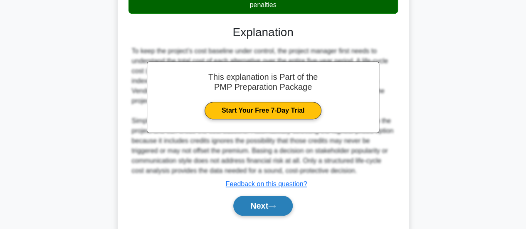
click at [276, 206] on icon at bounding box center [271, 206] width 7 height 5
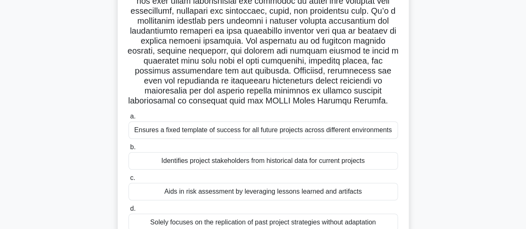
scroll to position [255, 0]
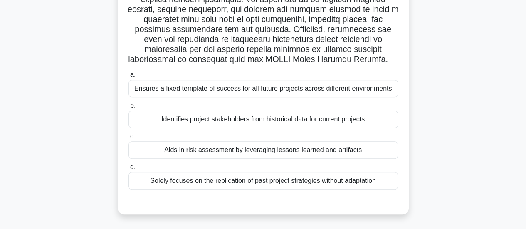
click at [264, 152] on div "Aids in risk assessment by leveraging lessons learned and artifacts" at bounding box center [262, 149] width 269 height 17
click at [128, 139] on input "c. Aids in risk assessment by leveraging lessons learned and artifacts" at bounding box center [128, 136] width 0 height 5
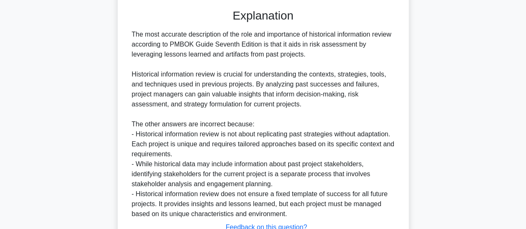
scroll to position [512, 0]
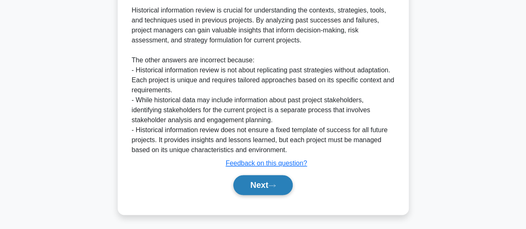
click at [263, 182] on button "Next" at bounding box center [262, 185] width 59 height 20
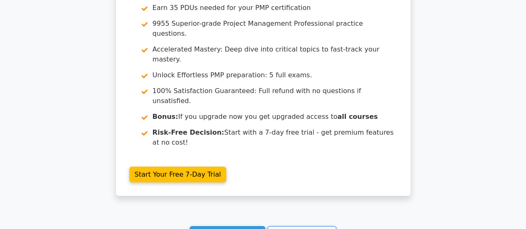
scroll to position [1289, 0]
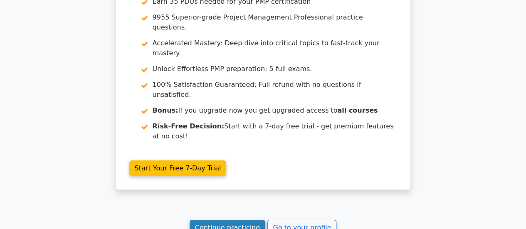
click at [221, 220] on link "Continue practicing" at bounding box center [228, 228] width 76 height 16
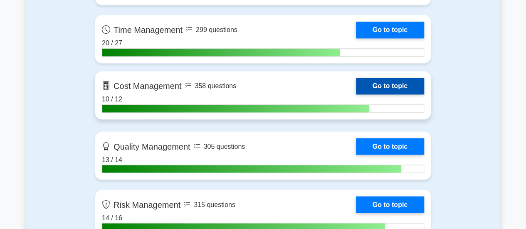
scroll to position [665, 0]
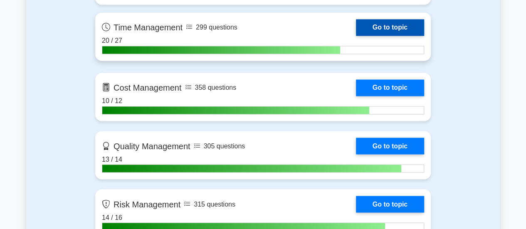
click at [389, 28] on link "Go to topic" at bounding box center [390, 27] width 68 height 17
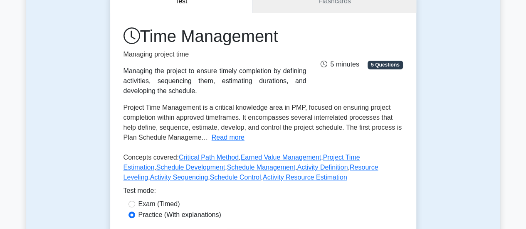
scroll to position [166, 0]
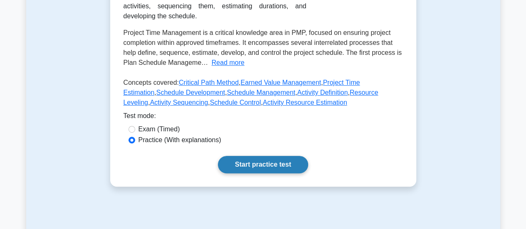
click at [263, 161] on link "Start practice test" at bounding box center [263, 164] width 90 height 17
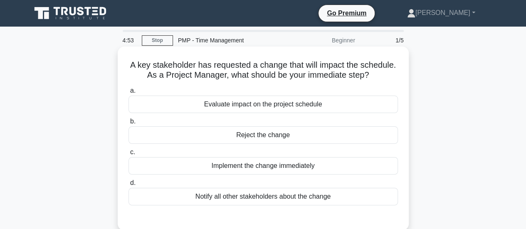
click at [257, 108] on div "Evaluate impact on the project schedule" at bounding box center [262, 104] width 269 height 17
click at [128, 94] on input "a. Evaluate impact on the project schedule" at bounding box center [128, 90] width 0 height 5
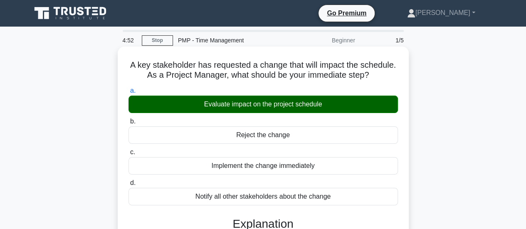
scroll to position [208, 0]
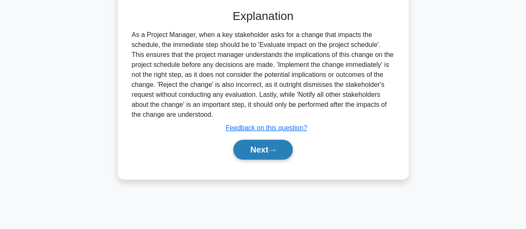
click at [261, 146] on button "Next" at bounding box center [262, 150] width 59 height 20
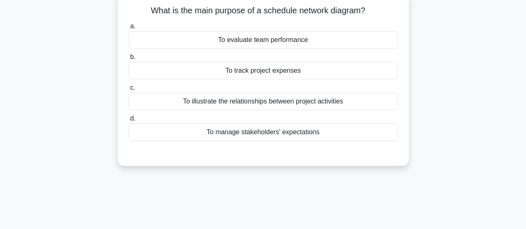
scroll to position [0, 0]
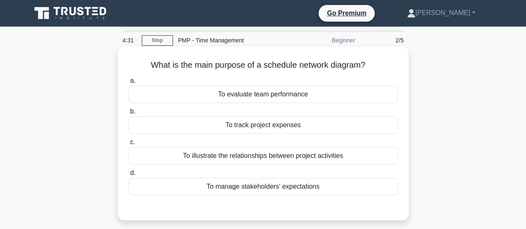
click at [252, 158] on div "To illustrate the relationships between project activities" at bounding box center [262, 155] width 269 height 17
click at [128, 145] on input "c. To illustrate the relationships between project activities" at bounding box center [128, 142] width 0 height 5
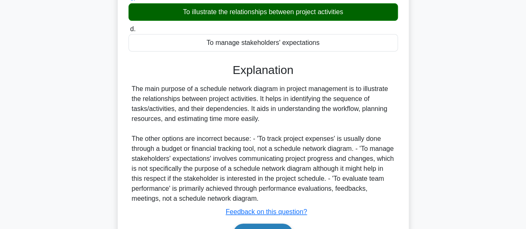
scroll to position [220, 0]
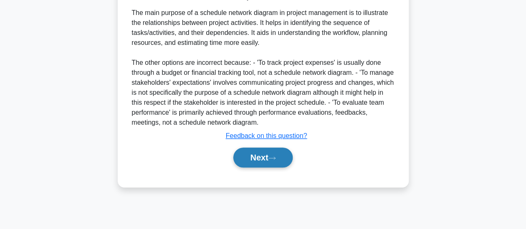
click at [250, 156] on button "Next" at bounding box center [262, 158] width 59 height 20
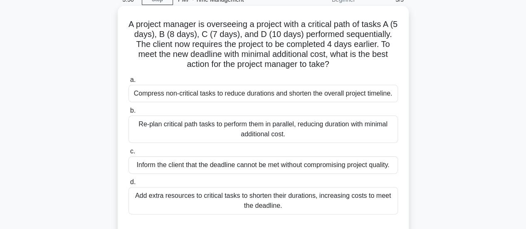
scroll to position [54, 0]
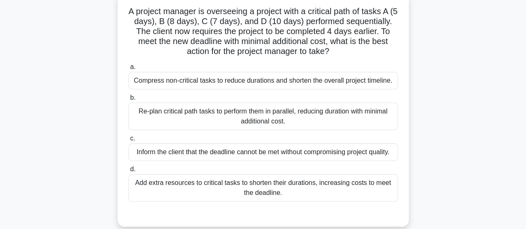
click at [280, 123] on div "Re-plan critical path tasks to perform them in parallel, reducing duration with…" at bounding box center [262, 116] width 269 height 27
click at [128, 101] on input "b. Re-plan critical path tasks to perform them in parallel, reducing duration w…" at bounding box center [128, 97] width 0 height 5
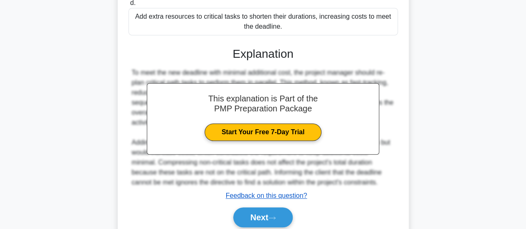
scroll to position [252, 0]
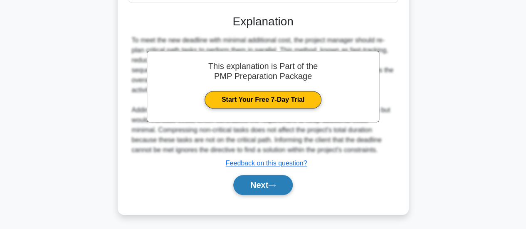
click at [259, 186] on button "Next" at bounding box center [262, 185] width 59 height 20
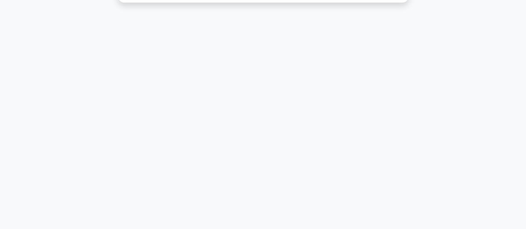
scroll to position [12, 0]
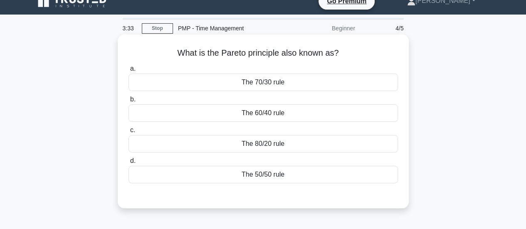
click at [268, 142] on div "The 80/20 rule" at bounding box center [262, 143] width 269 height 17
click at [128, 133] on input "c. The 80/20 rule" at bounding box center [128, 130] width 0 height 5
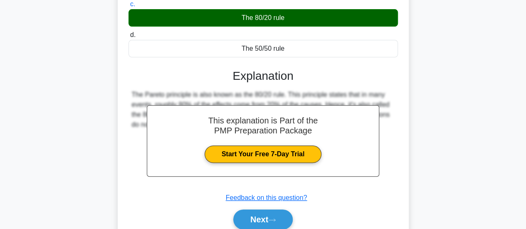
scroll to position [220, 0]
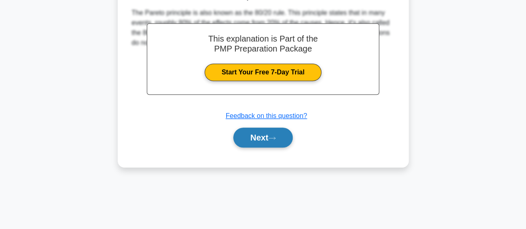
click at [262, 139] on button "Next" at bounding box center [262, 138] width 59 height 20
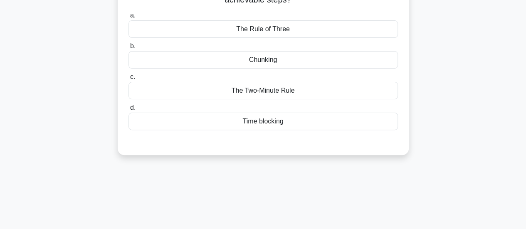
scroll to position [12, 0]
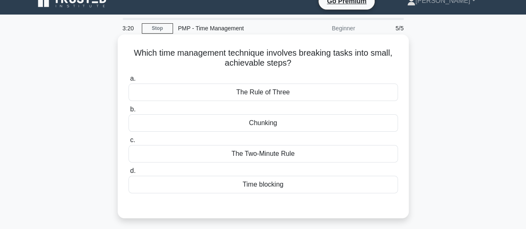
click at [264, 124] on div "Chunking" at bounding box center [262, 122] width 269 height 17
click at [128, 112] on input "b. Chunking" at bounding box center [128, 109] width 0 height 5
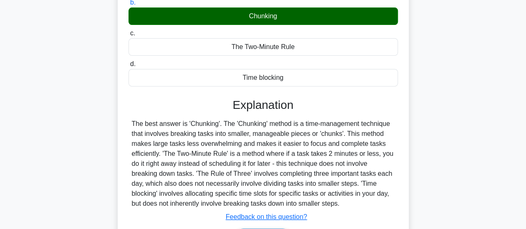
scroll to position [178, 0]
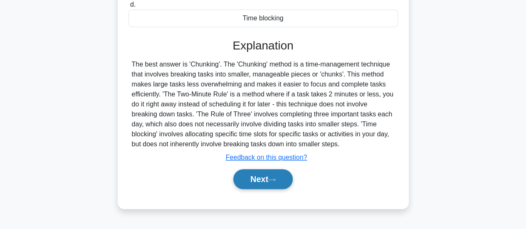
click at [269, 178] on button "Next" at bounding box center [262, 179] width 59 height 20
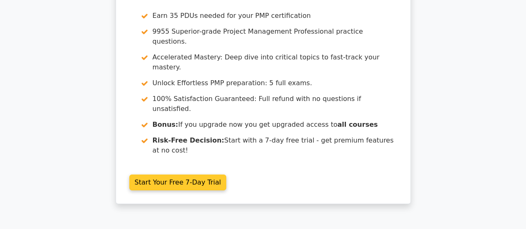
scroll to position [1274, 0]
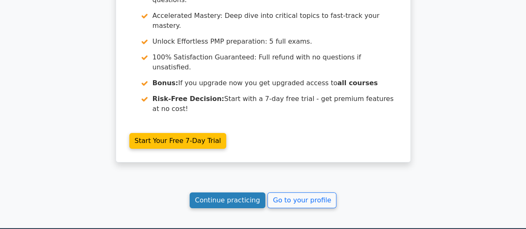
click at [227, 192] on link "Continue practicing" at bounding box center [228, 200] width 76 height 16
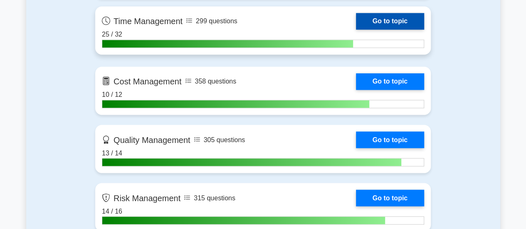
scroll to position [623, 0]
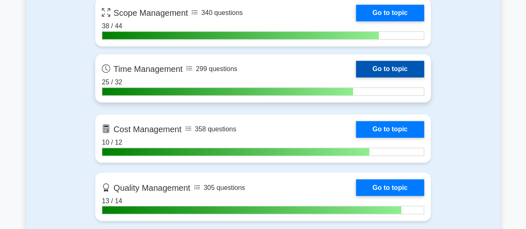
click at [398, 64] on link "Go to topic" at bounding box center [390, 69] width 68 height 17
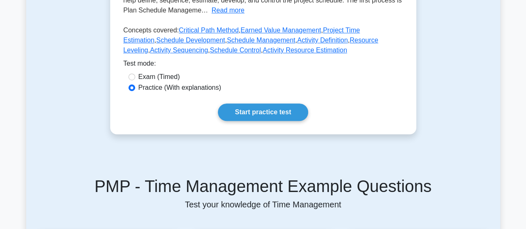
scroll to position [249, 0]
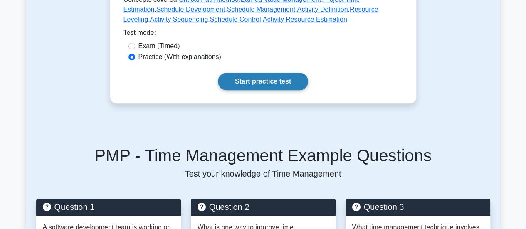
click at [281, 84] on link "Start practice test" at bounding box center [263, 81] width 90 height 17
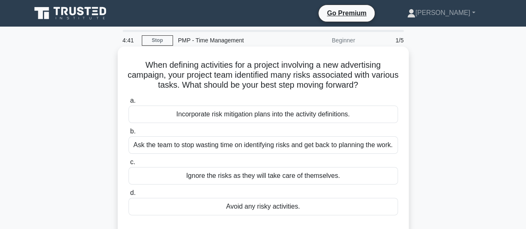
click at [272, 111] on div "Incorporate risk mitigation plans into the activity definitions." at bounding box center [262, 114] width 269 height 17
click at [128, 103] on input "a. Incorporate risk mitigation plans into the activity definitions." at bounding box center [128, 100] width 0 height 5
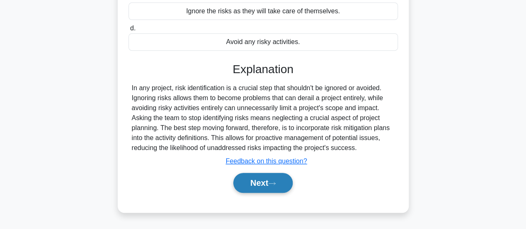
scroll to position [220, 0]
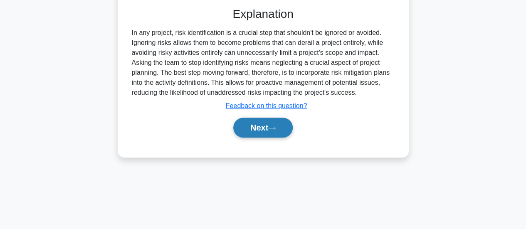
click at [269, 125] on button "Next" at bounding box center [262, 128] width 59 height 20
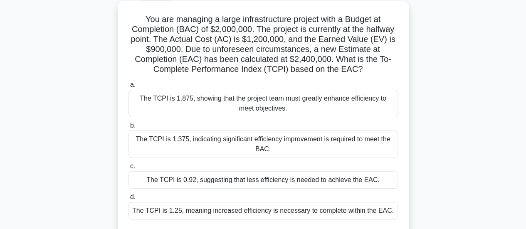
scroll to position [83, 0]
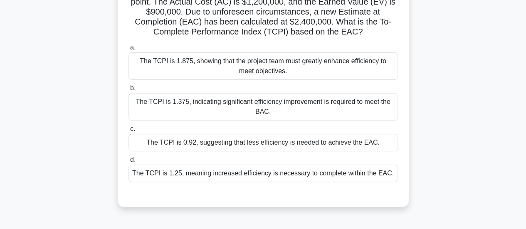
click at [290, 109] on div "The TCPI is 1.375, indicating significant efficiency improvement is required to…" at bounding box center [262, 106] width 269 height 27
click at [128, 91] on input "b. The TCPI is 1.375, indicating significant efficiency improvement is required…" at bounding box center [128, 88] width 0 height 5
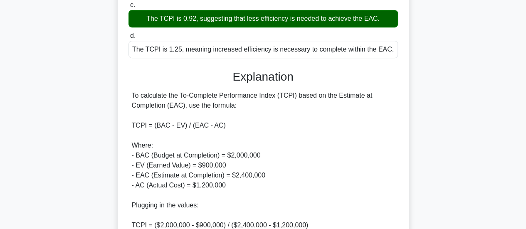
scroll to position [343, 0]
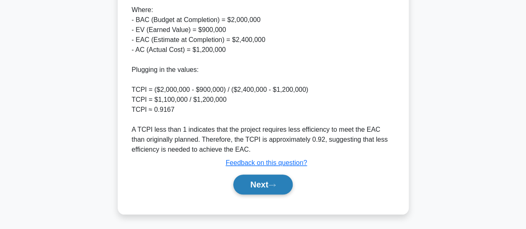
click at [267, 182] on button "Next" at bounding box center [262, 185] width 59 height 20
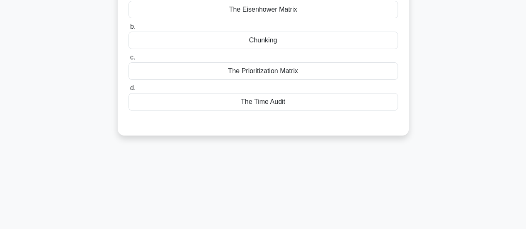
scroll to position [12, 0]
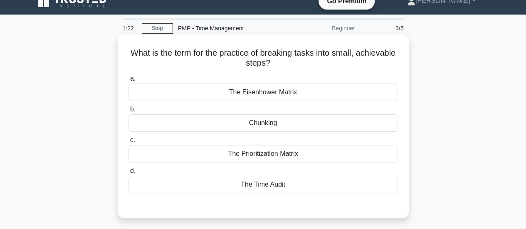
click at [279, 123] on div "Chunking" at bounding box center [262, 122] width 269 height 17
click at [128, 112] on input "b. Chunking" at bounding box center [128, 109] width 0 height 5
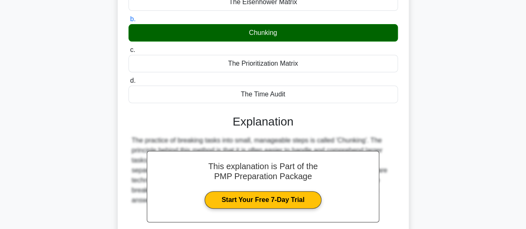
scroll to position [178, 0]
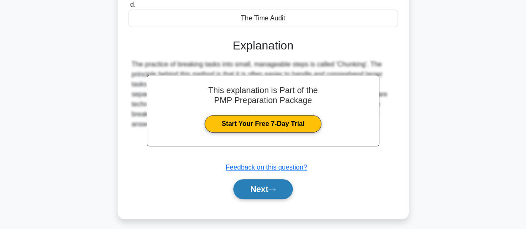
click at [261, 193] on button "Next" at bounding box center [262, 189] width 59 height 20
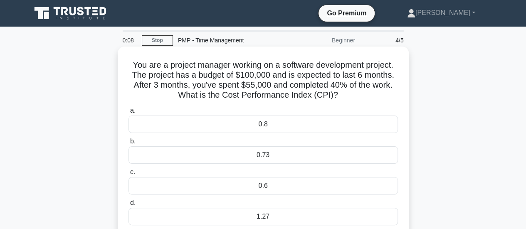
scroll to position [0, 0]
click at [269, 161] on div "0.73" at bounding box center [262, 154] width 269 height 17
click at [128, 144] on input "b. 0.73" at bounding box center [128, 141] width 0 height 5
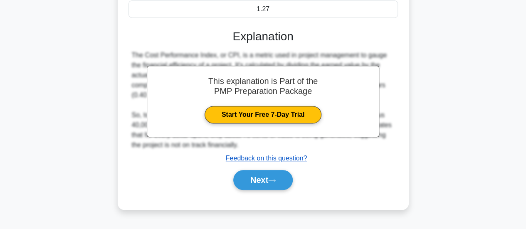
scroll to position [208, 0]
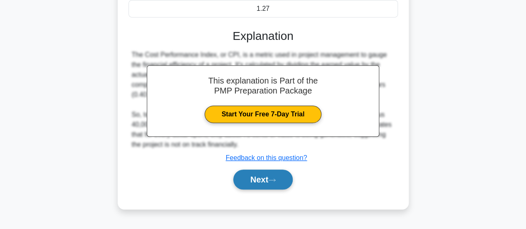
click at [263, 177] on button "Next" at bounding box center [262, 180] width 59 height 20
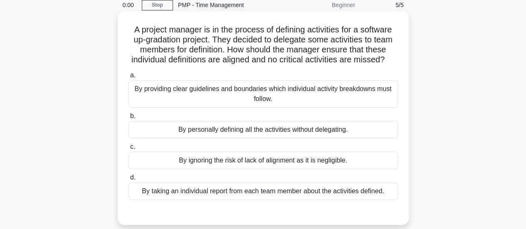
scroll to position [0, 0]
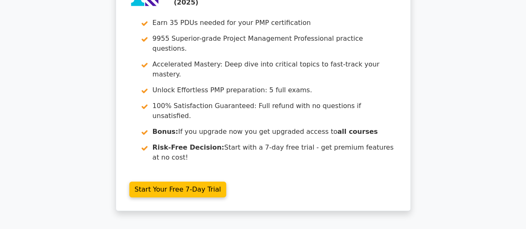
scroll to position [1252, 0]
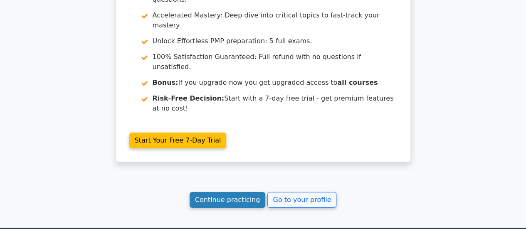
click at [234, 192] on link "Continue practicing" at bounding box center [228, 200] width 76 height 16
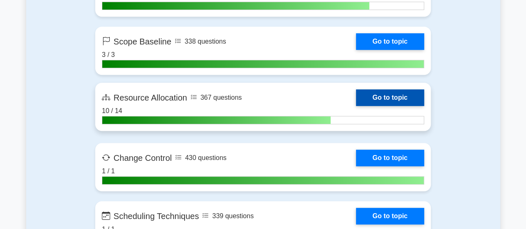
scroll to position [1746, 0]
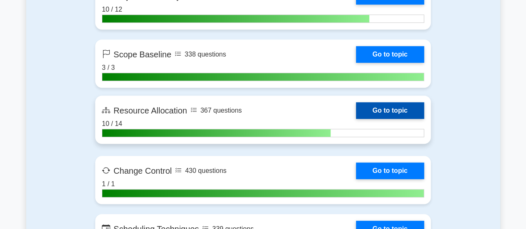
click at [389, 107] on link "Go to topic" at bounding box center [390, 110] width 68 height 17
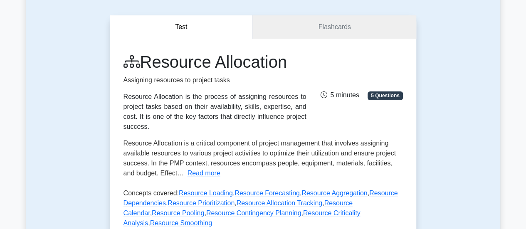
scroll to position [125, 0]
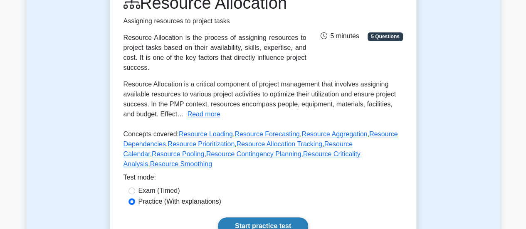
click at [265, 217] on link "Start practice test" at bounding box center [263, 225] width 90 height 17
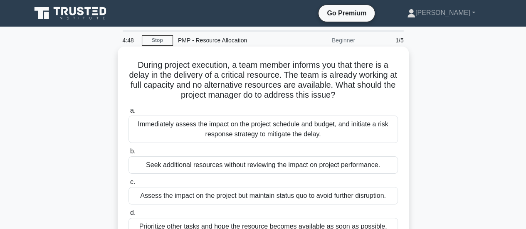
click at [274, 132] on div "Immediately assess the impact on the project schedule and budget, and initiate …" at bounding box center [262, 129] width 269 height 27
click at [128, 113] on input "a. Immediately assess the impact on the project schedule and budget, and initia…" at bounding box center [128, 110] width 0 height 5
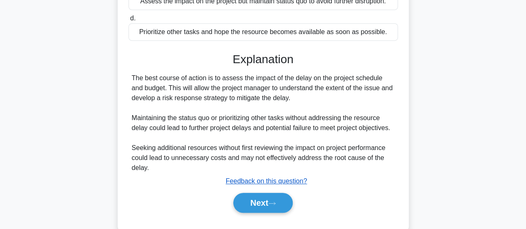
scroll to position [220, 0]
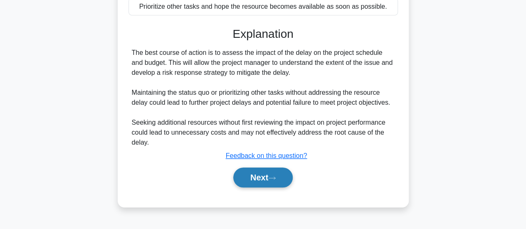
click at [270, 173] on button "Next" at bounding box center [262, 178] width 59 height 20
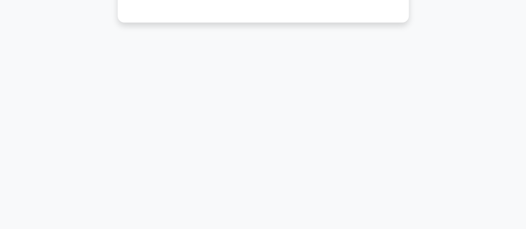
scroll to position [12, 0]
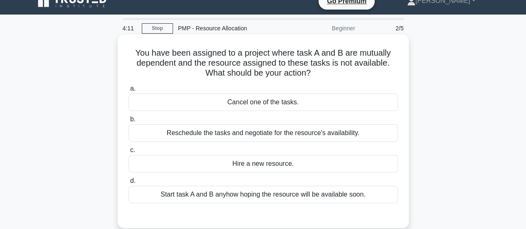
click at [267, 136] on div "Reschedule the tasks and negotiate for the resource's availability." at bounding box center [262, 132] width 269 height 17
click at [128, 122] on input "b. Reschedule the tasks and negotiate for the resource's availability." at bounding box center [128, 119] width 0 height 5
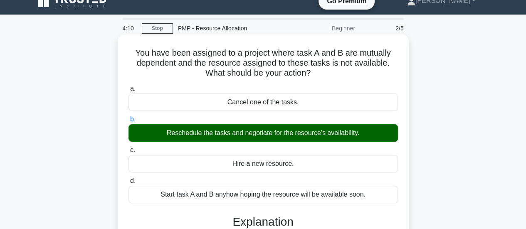
scroll to position [220, 0]
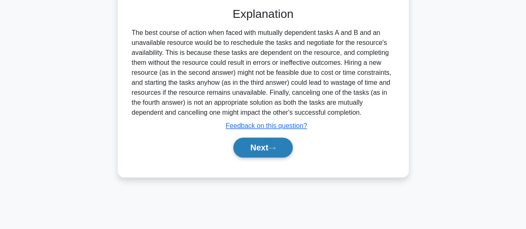
click at [263, 144] on button "Next" at bounding box center [262, 148] width 59 height 20
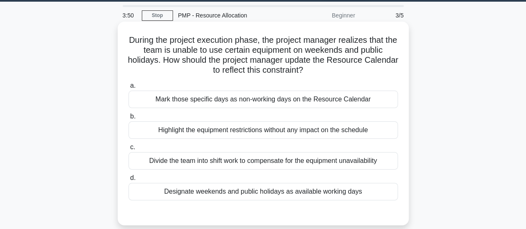
scroll to position [12, 0]
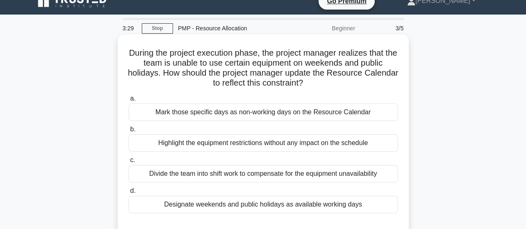
click at [297, 113] on div "Mark those specific days as non-working days on the Resource Calendar" at bounding box center [262, 111] width 269 height 17
click at [128, 101] on input "a. [PERSON_NAME] those specific days as non-working days on the Resource Calend…" at bounding box center [128, 98] width 0 height 5
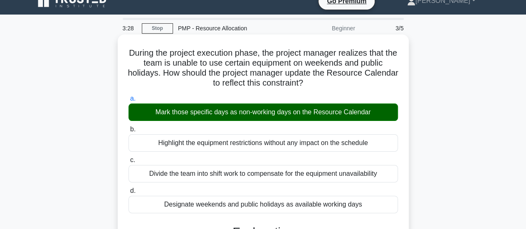
scroll to position [220, 0]
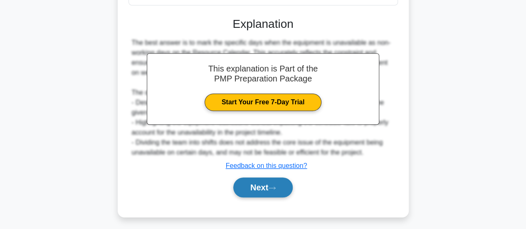
click at [276, 187] on icon at bounding box center [271, 188] width 7 height 5
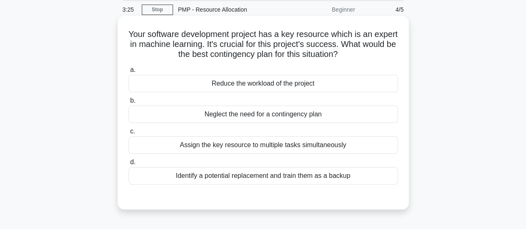
scroll to position [12, 0]
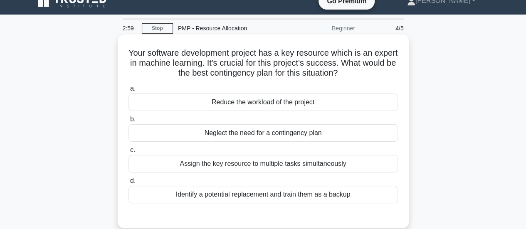
click at [276, 196] on div "Identify a potential replacement and train them as a backup" at bounding box center [262, 194] width 269 height 17
click at [128, 184] on input "d. Identify a potential replacement and train them as a backup" at bounding box center [128, 180] width 0 height 5
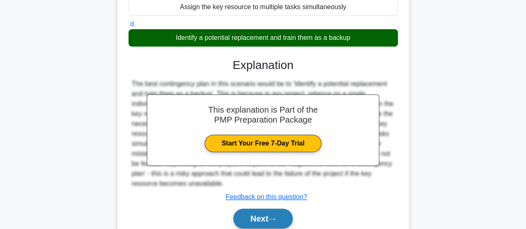
scroll to position [220, 0]
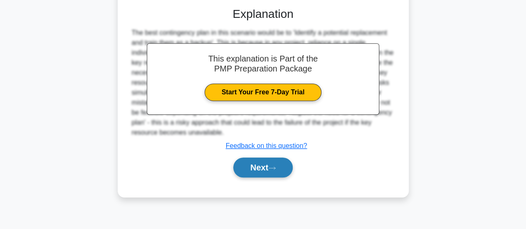
click at [274, 172] on button "Next" at bounding box center [262, 168] width 59 height 20
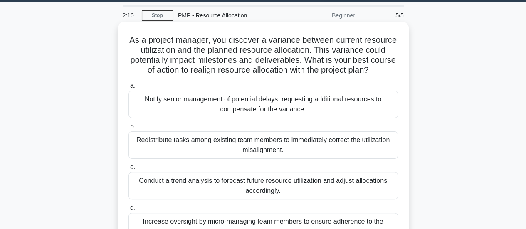
scroll to position [12, 0]
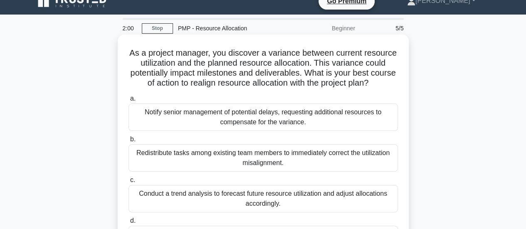
click at [260, 161] on div "Redistribute tasks among existing team members to immediately correct the utili…" at bounding box center [262, 157] width 269 height 27
click at [128, 142] on input "b. Redistribute tasks among existing team members to immediately correct the ut…" at bounding box center [128, 139] width 0 height 5
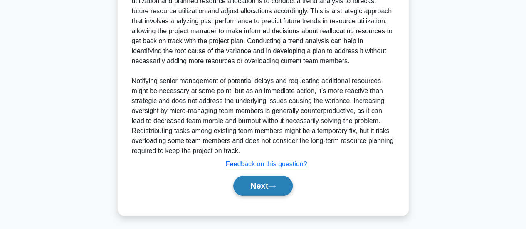
scroll to position [313, 0]
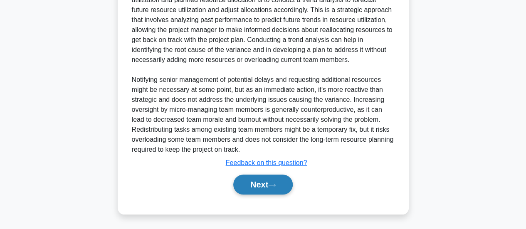
click at [248, 187] on button "Next" at bounding box center [262, 185] width 59 height 20
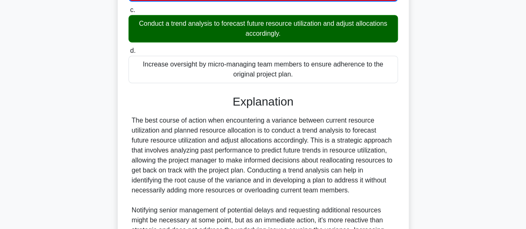
scroll to position [106, 0]
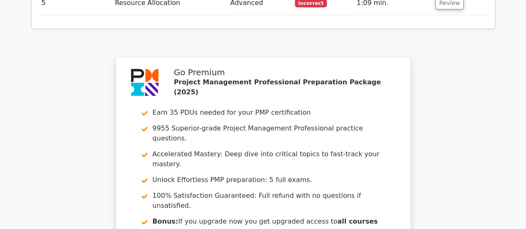
scroll to position [1289, 0]
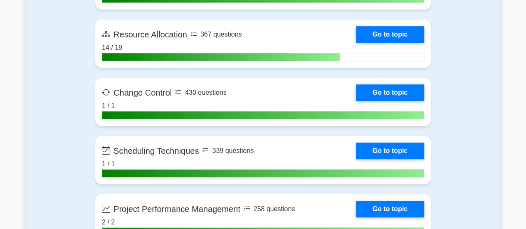
scroll to position [1787, 0]
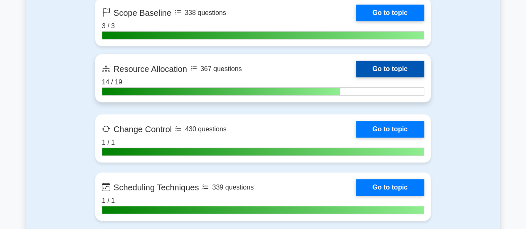
click at [378, 64] on link "Go to topic" at bounding box center [390, 69] width 68 height 17
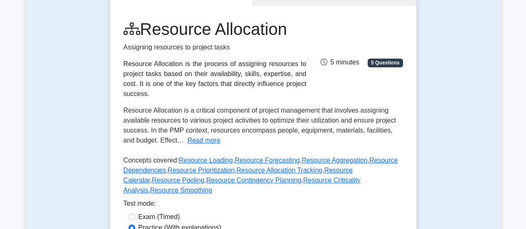
scroll to position [166, 0]
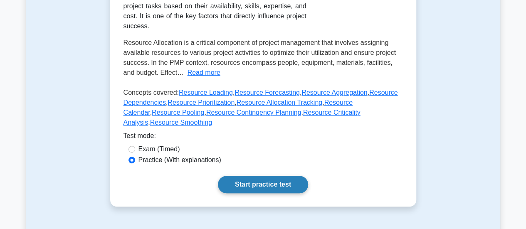
click at [291, 176] on link "Start practice test" at bounding box center [263, 184] width 90 height 17
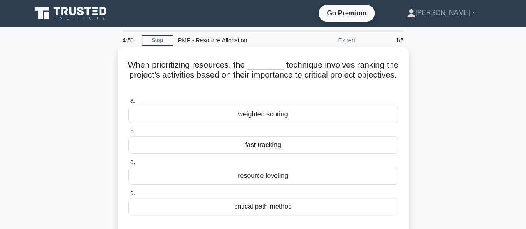
click at [293, 115] on div "weighted scoring" at bounding box center [262, 114] width 269 height 17
click at [128, 103] on input "a. weighted scoring" at bounding box center [128, 100] width 0 height 5
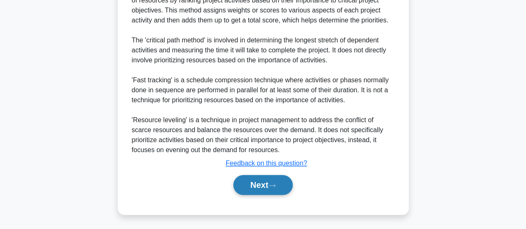
click at [275, 183] on icon at bounding box center [271, 185] width 7 height 5
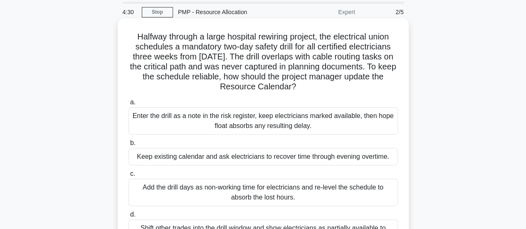
scroll to position [42, 0]
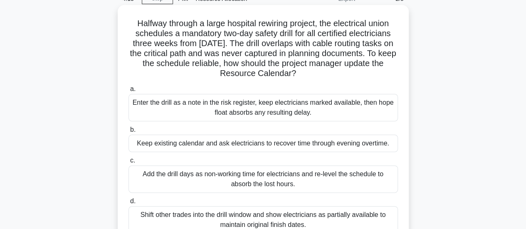
click at [282, 178] on div "Add the drill days as non-working time for electricians and re-level the schedu…" at bounding box center [262, 178] width 269 height 27
click at [128, 163] on input "c. Add the drill days as non-working time for electricians and re-level the sch…" at bounding box center [128, 160] width 0 height 5
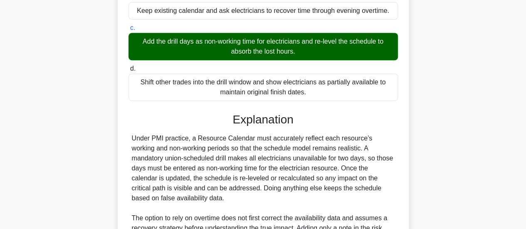
scroll to position [282, 0]
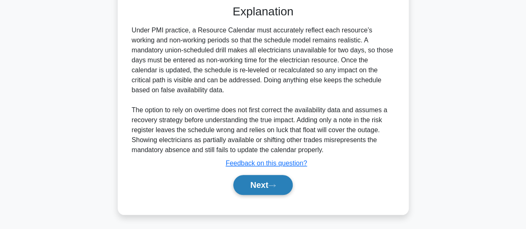
click at [265, 179] on button "Next" at bounding box center [262, 185] width 59 height 20
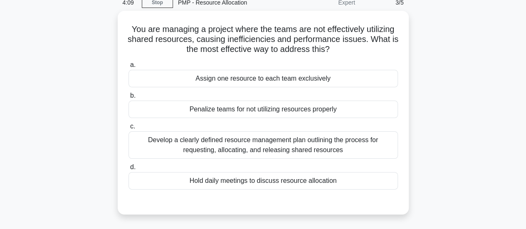
scroll to position [12, 0]
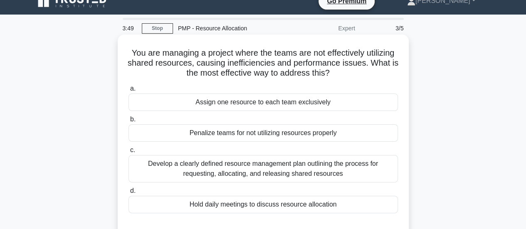
click at [253, 170] on div "Develop a clearly defined resource management plan outlining the process for re…" at bounding box center [262, 168] width 269 height 27
click at [128, 153] on input "c. Develop a clearly defined resource management plan outlining the process for…" at bounding box center [128, 150] width 0 height 5
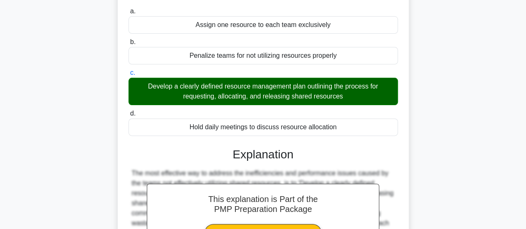
scroll to position [178, 0]
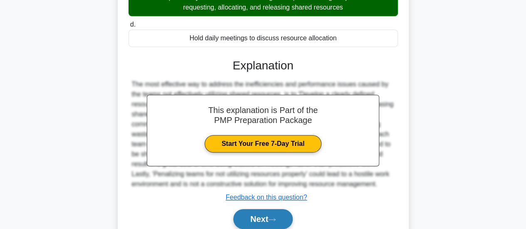
click at [260, 209] on button "Next" at bounding box center [262, 219] width 59 height 20
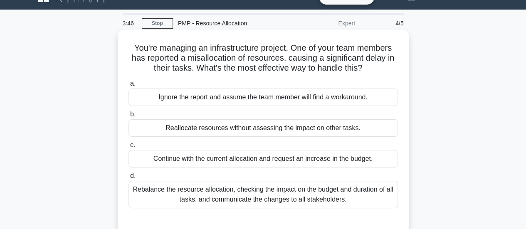
scroll to position [12, 0]
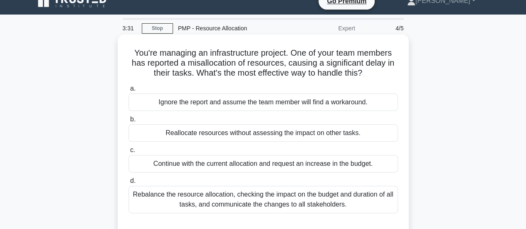
click at [234, 198] on div "Rebalance the resource allocation, checking the impact on the budget and durati…" at bounding box center [262, 199] width 269 height 27
click at [128, 184] on input "d. Rebalance the resource allocation, checking the impact on the budget and dur…" at bounding box center [128, 180] width 0 height 5
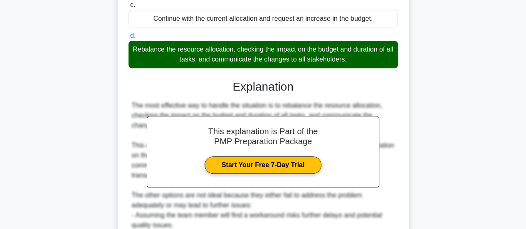
scroll to position [261, 0]
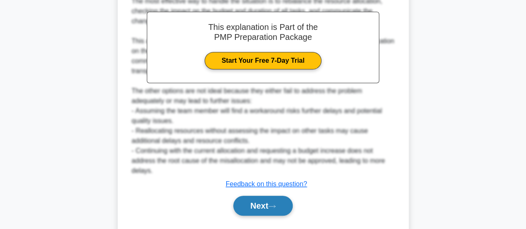
click at [254, 214] on button "Next" at bounding box center [262, 206] width 59 height 20
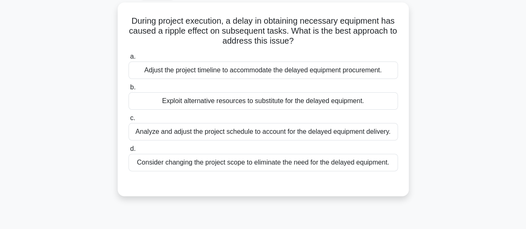
scroll to position [0, 0]
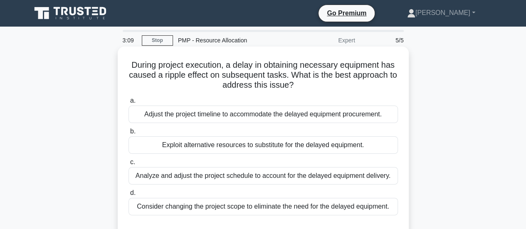
click at [247, 176] on div "Analyze and adjust the project schedule to account for the delayed equipment de…" at bounding box center [262, 175] width 269 height 17
click at [128, 165] on input "c. Analyze and adjust the project schedule to account for the delayed equipment…" at bounding box center [128, 162] width 0 height 5
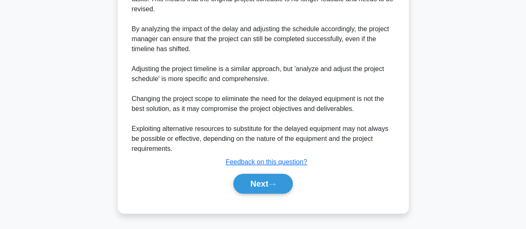
scroll to position [302, 0]
click at [247, 179] on button "Next" at bounding box center [262, 184] width 59 height 20
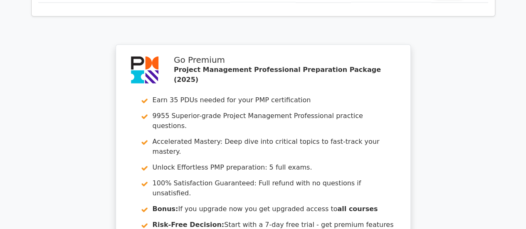
scroll to position [1289, 0]
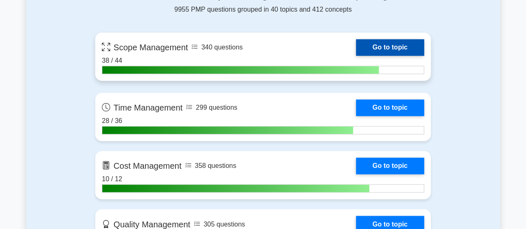
scroll to position [623, 0]
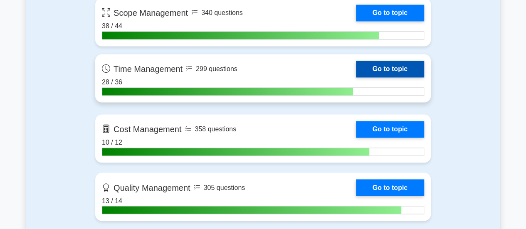
click at [381, 67] on link "Go to topic" at bounding box center [390, 69] width 68 height 17
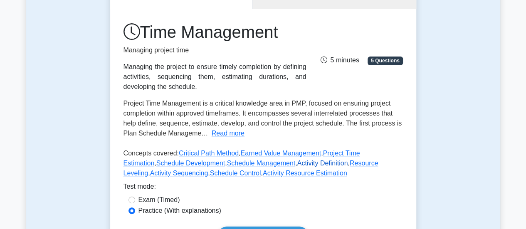
scroll to position [166, 0]
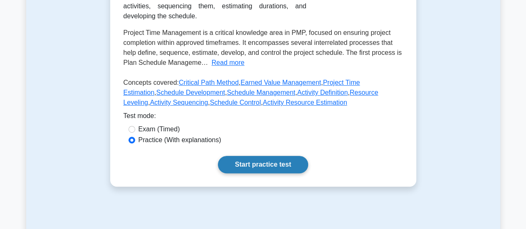
click at [260, 162] on link "Start practice test" at bounding box center [263, 164] width 90 height 17
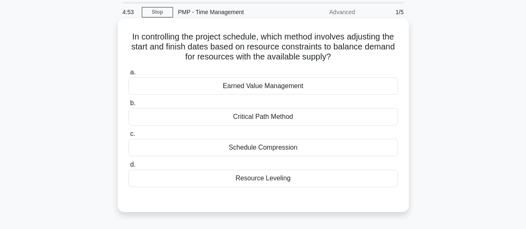
scroll to position [42, 0]
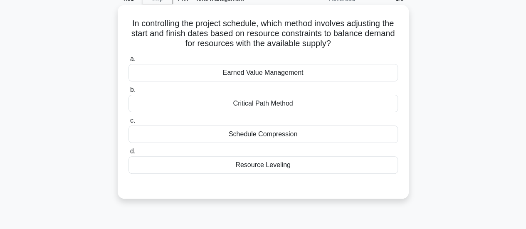
click at [274, 164] on div "Resource Leveling" at bounding box center [262, 164] width 269 height 17
click at [128, 154] on input "d. Resource Leveling" at bounding box center [128, 151] width 0 height 5
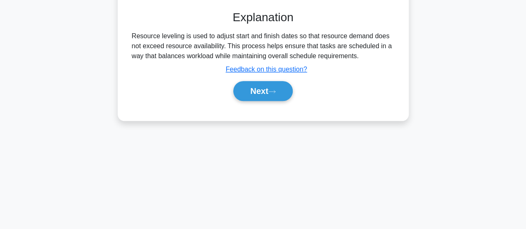
scroll to position [220, 0]
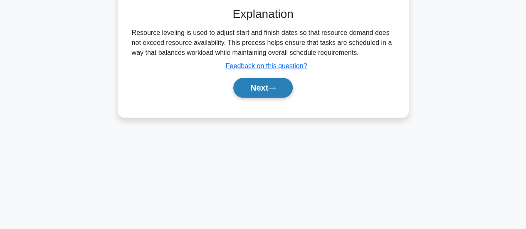
click at [269, 89] on button "Next" at bounding box center [262, 88] width 59 height 20
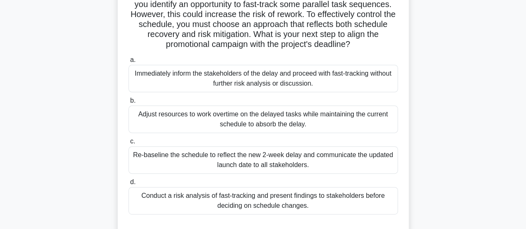
scroll to position [137, 0]
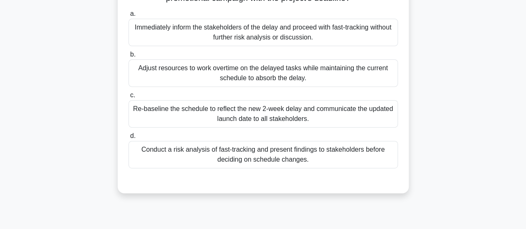
click at [306, 113] on div "Re-baseline the schedule to reflect the new 2-week delay and communicate the up…" at bounding box center [262, 113] width 269 height 27
click at [128, 98] on input "c. Re-baseline the schedule to reflect the new 2-week delay and communicate the…" at bounding box center [128, 95] width 0 height 5
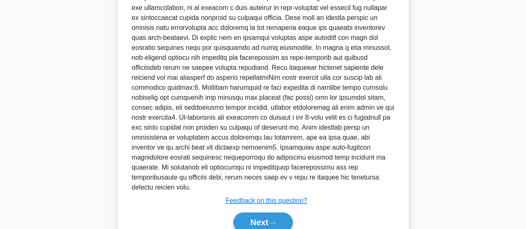
scroll to position [373, 0]
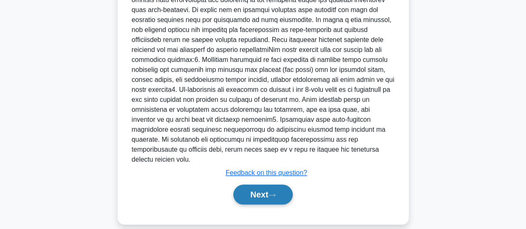
click at [278, 185] on button "Next" at bounding box center [262, 195] width 59 height 20
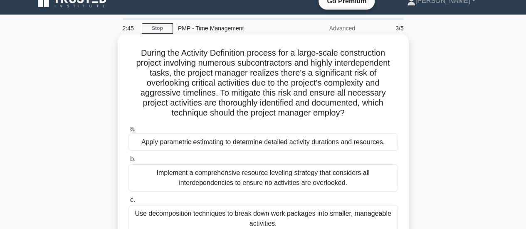
scroll to position [54, 0]
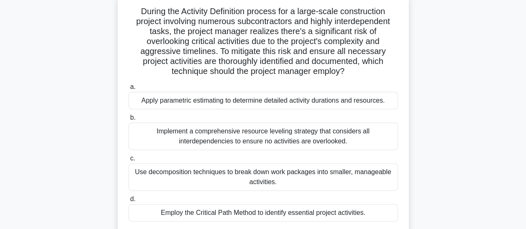
click at [293, 171] on div "Use decomposition techniques to break down work packages into smaller, manageab…" at bounding box center [262, 176] width 269 height 27
click at [128, 161] on input "c. Use decomposition techniques to break down work packages into smaller, manag…" at bounding box center [128, 158] width 0 height 5
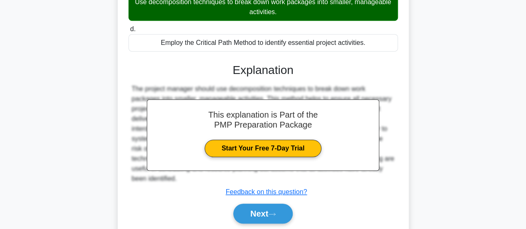
scroll to position [252, 0]
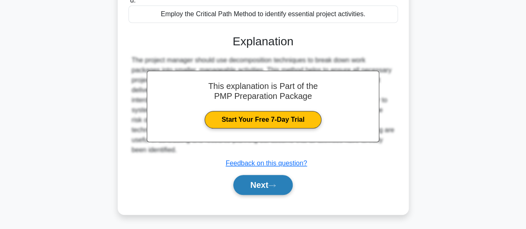
click at [278, 182] on button "Next" at bounding box center [262, 185] width 59 height 20
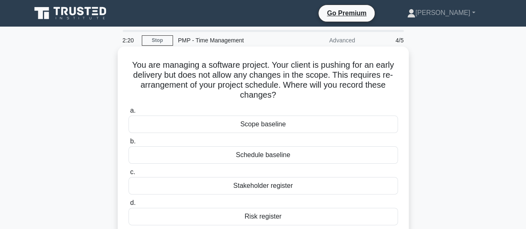
scroll to position [42, 0]
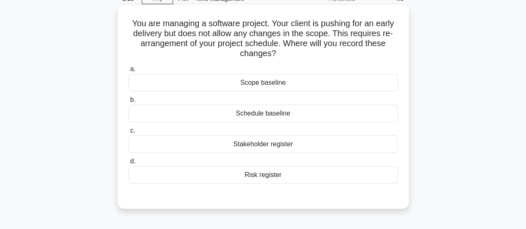
click at [277, 112] on div "Schedule baseline" at bounding box center [262, 113] width 269 height 17
click at [128, 103] on input "b. Schedule baseline" at bounding box center [128, 99] width 0 height 5
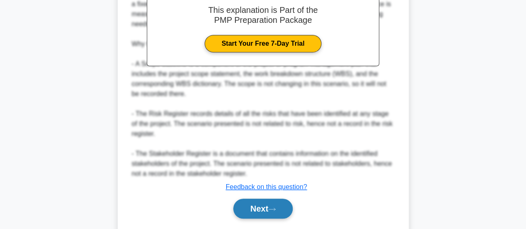
scroll to position [302, 0]
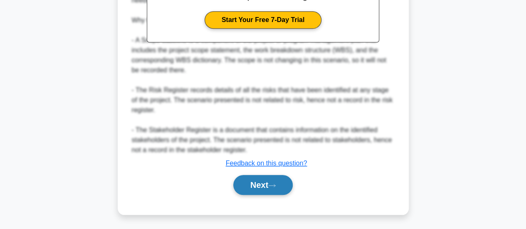
click at [264, 185] on button "Next" at bounding box center [262, 185] width 59 height 20
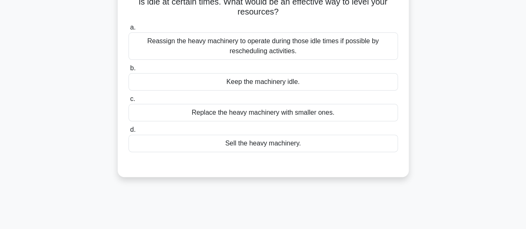
scroll to position [11, 0]
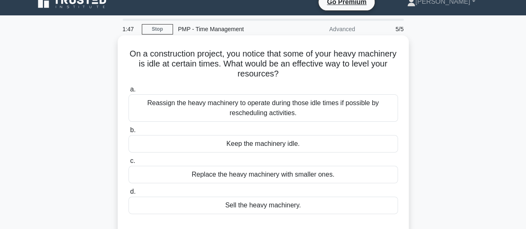
click at [297, 106] on div "Reassign the heavy machinery to operate during those idle times if possible by …" at bounding box center [262, 107] width 269 height 27
click at [128, 92] on input "a. Reassign the heavy machinery to operate during those idle times if possible …" at bounding box center [128, 89] width 0 height 5
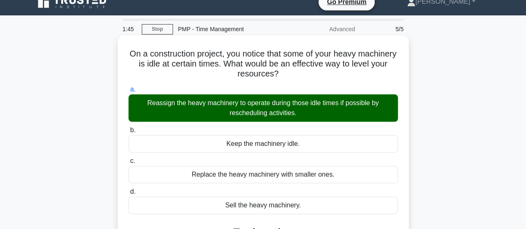
scroll to position [219, 0]
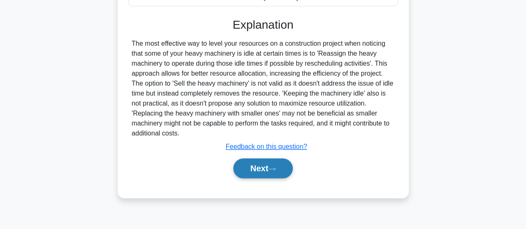
click at [260, 171] on button "Next" at bounding box center [262, 168] width 59 height 20
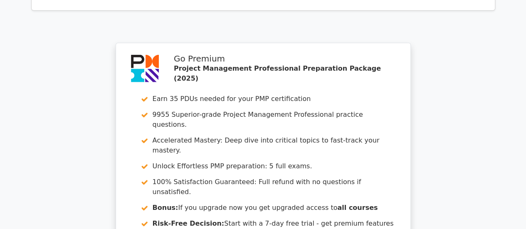
scroll to position [1164, 0]
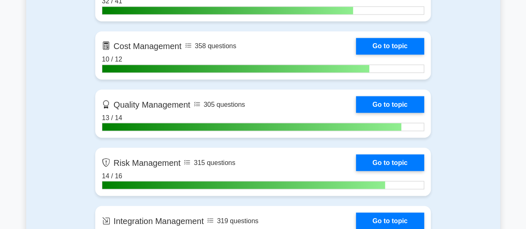
scroll to position [582, 0]
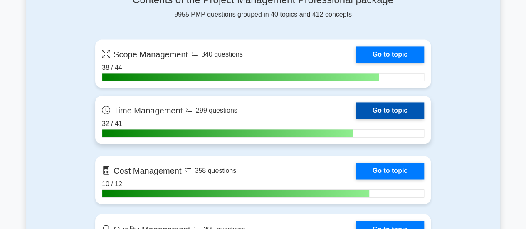
click at [372, 104] on link "Go to topic" at bounding box center [390, 110] width 68 height 17
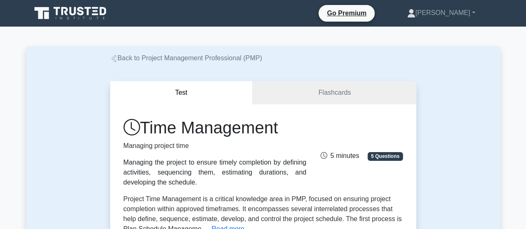
scroll to position [166, 0]
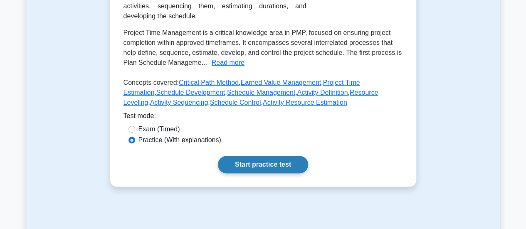
click at [262, 158] on link "Start practice test" at bounding box center [263, 164] width 90 height 17
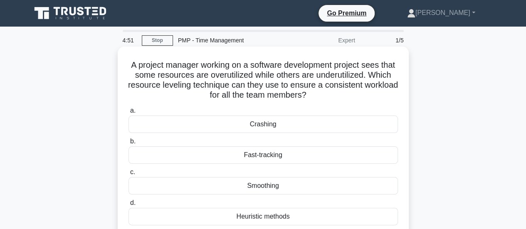
click at [264, 185] on div "Smoothing" at bounding box center [262, 185] width 269 height 17
click at [128, 175] on input "c. Smoothing" at bounding box center [128, 172] width 0 height 5
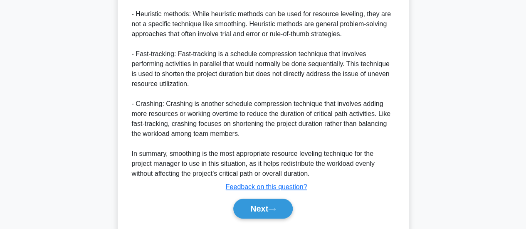
scroll to position [382, 0]
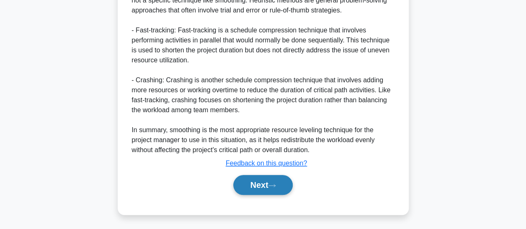
click at [259, 187] on button "Next" at bounding box center [262, 185] width 59 height 20
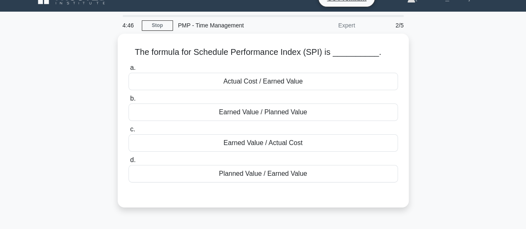
scroll to position [12, 0]
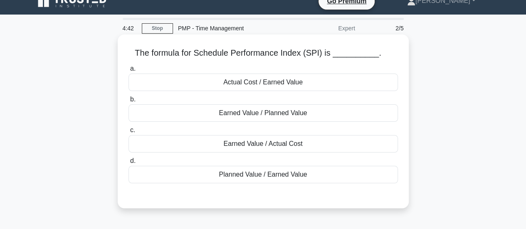
click at [275, 111] on div "Earned Value / Planned Value" at bounding box center [262, 112] width 269 height 17
click at [128, 102] on input "b. Earned Value / Planned Value" at bounding box center [128, 99] width 0 height 5
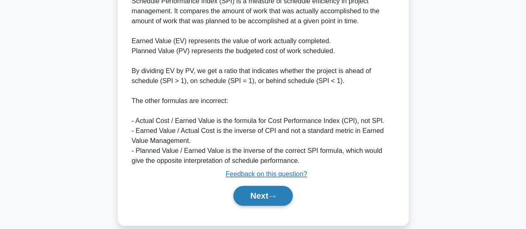
click at [252, 186] on button "Next" at bounding box center [262, 196] width 59 height 20
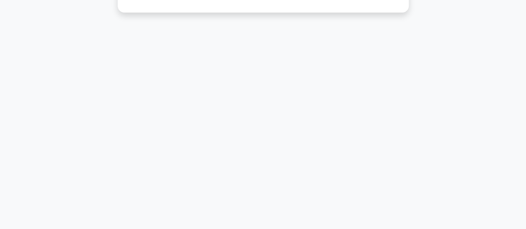
scroll to position [54, 0]
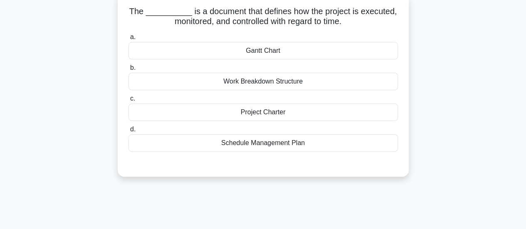
click at [282, 142] on div "Schedule Management Plan" at bounding box center [262, 142] width 269 height 17
click at [128, 132] on input "d. Schedule Management Plan" at bounding box center [128, 129] width 0 height 5
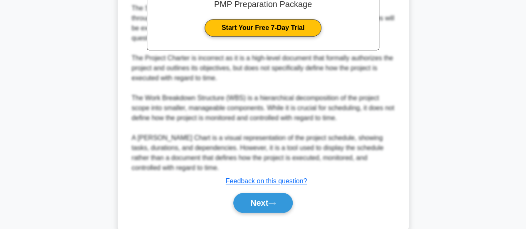
scroll to position [292, 0]
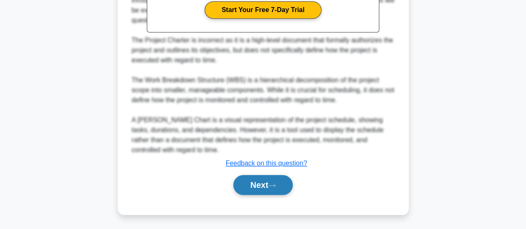
click at [266, 184] on button "Next" at bounding box center [262, 185] width 59 height 20
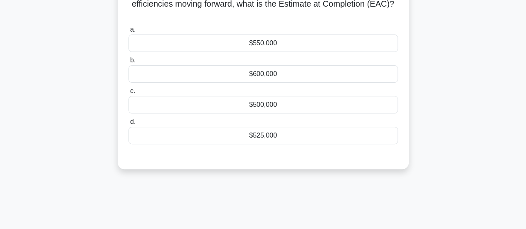
scroll to position [12, 0]
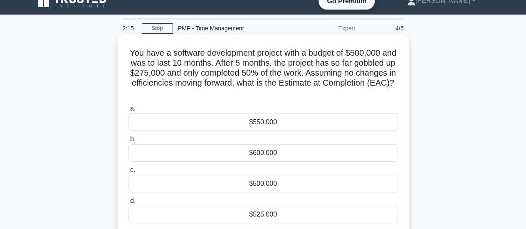
click at [287, 124] on div "$550,000" at bounding box center [262, 121] width 269 height 17
click at [128, 111] on input "a. $550,000" at bounding box center [128, 108] width 0 height 5
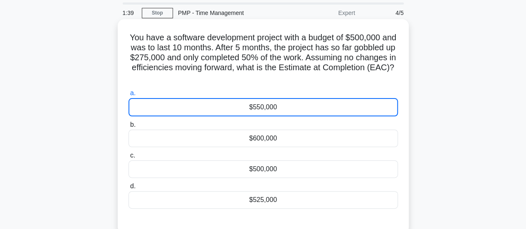
scroll to position [0, 0]
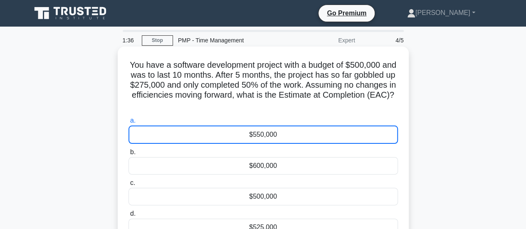
click at [250, 139] on div "$550,000" at bounding box center [262, 135] width 269 height 18
click at [128, 123] on input "a. $550,000" at bounding box center [128, 120] width 0 height 5
click at [254, 138] on div "$550,000" at bounding box center [262, 135] width 269 height 18
click at [128, 123] on input "a. $550,000" at bounding box center [128, 120] width 0 height 5
click at [254, 138] on div "$550,000" at bounding box center [262, 135] width 269 height 18
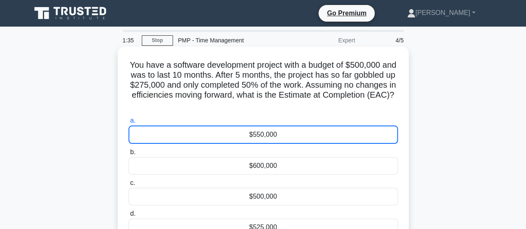
click at [128, 123] on input "a. $550,000" at bounding box center [128, 120] width 0 height 5
click at [241, 135] on div "$550,000" at bounding box center [262, 135] width 269 height 18
click at [128, 123] on input "a. $550,000" at bounding box center [128, 120] width 0 height 5
click at [203, 98] on h5 "You have a software development project with a budget of $500,000 and was to la…" at bounding box center [263, 85] width 271 height 51
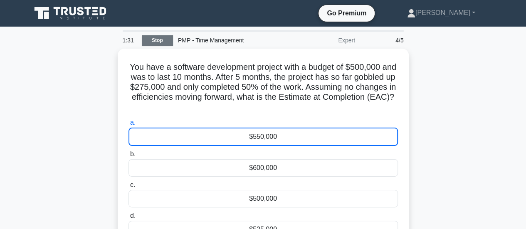
click at [155, 37] on link "Stop" at bounding box center [157, 40] width 31 height 10
